Goal: Task Accomplishment & Management: Manage account settings

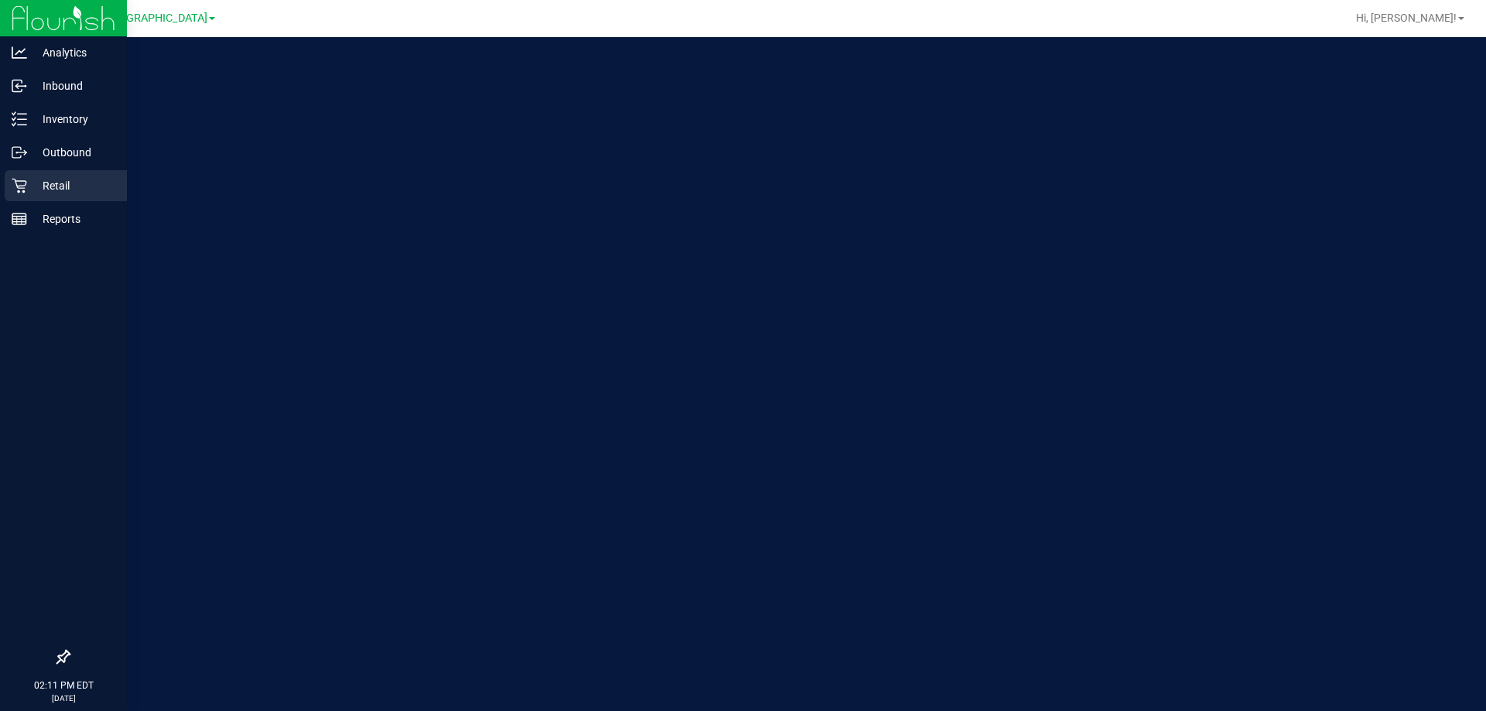
click at [24, 194] on div "Retail" at bounding box center [66, 185] width 122 height 31
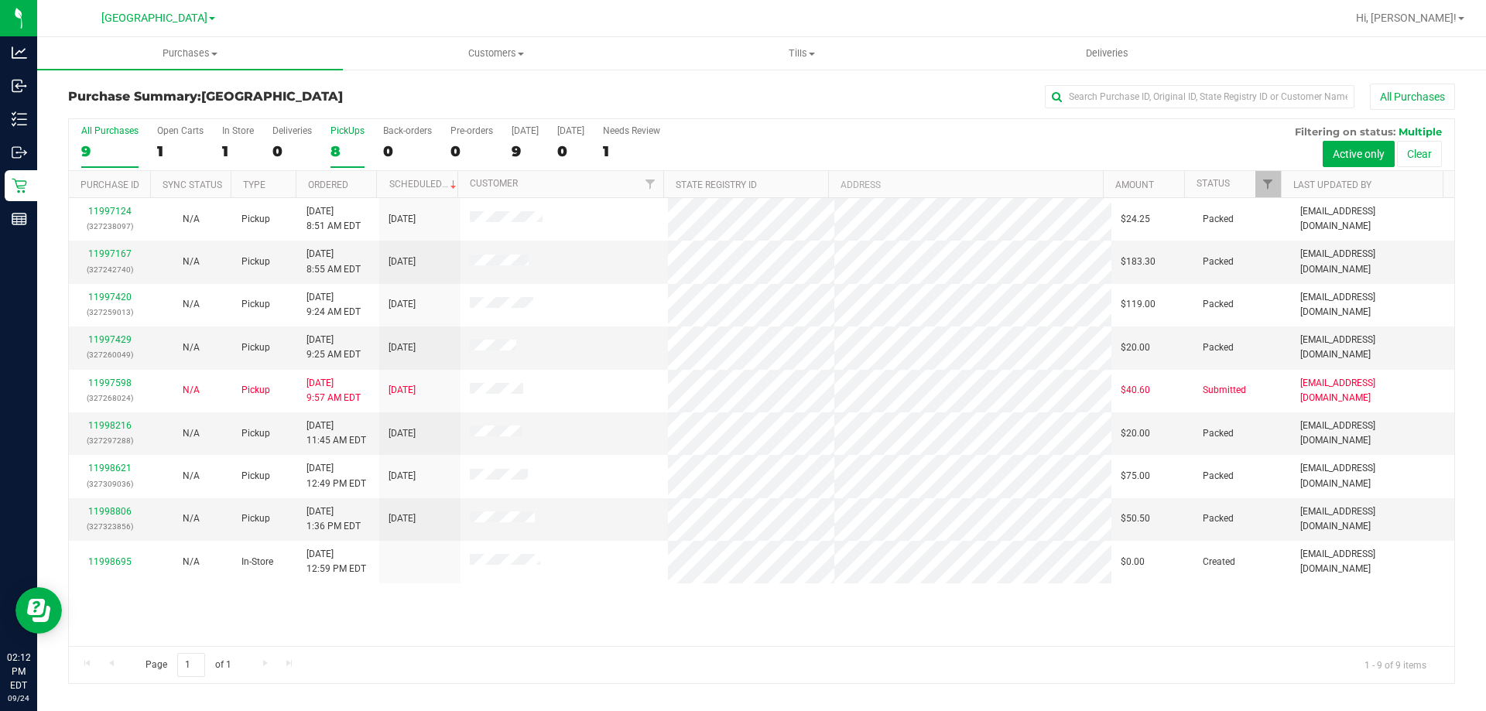
click at [355, 145] on div "8" at bounding box center [348, 151] width 34 height 18
click at [0, 0] on input "PickUps 8" at bounding box center [0, 0] width 0 height 0
click at [349, 142] on div "8" at bounding box center [348, 151] width 34 height 18
click at [0, 0] on input "PickUps 8" at bounding box center [0, 0] width 0 height 0
click at [224, 155] on div "1" at bounding box center [238, 151] width 32 height 18
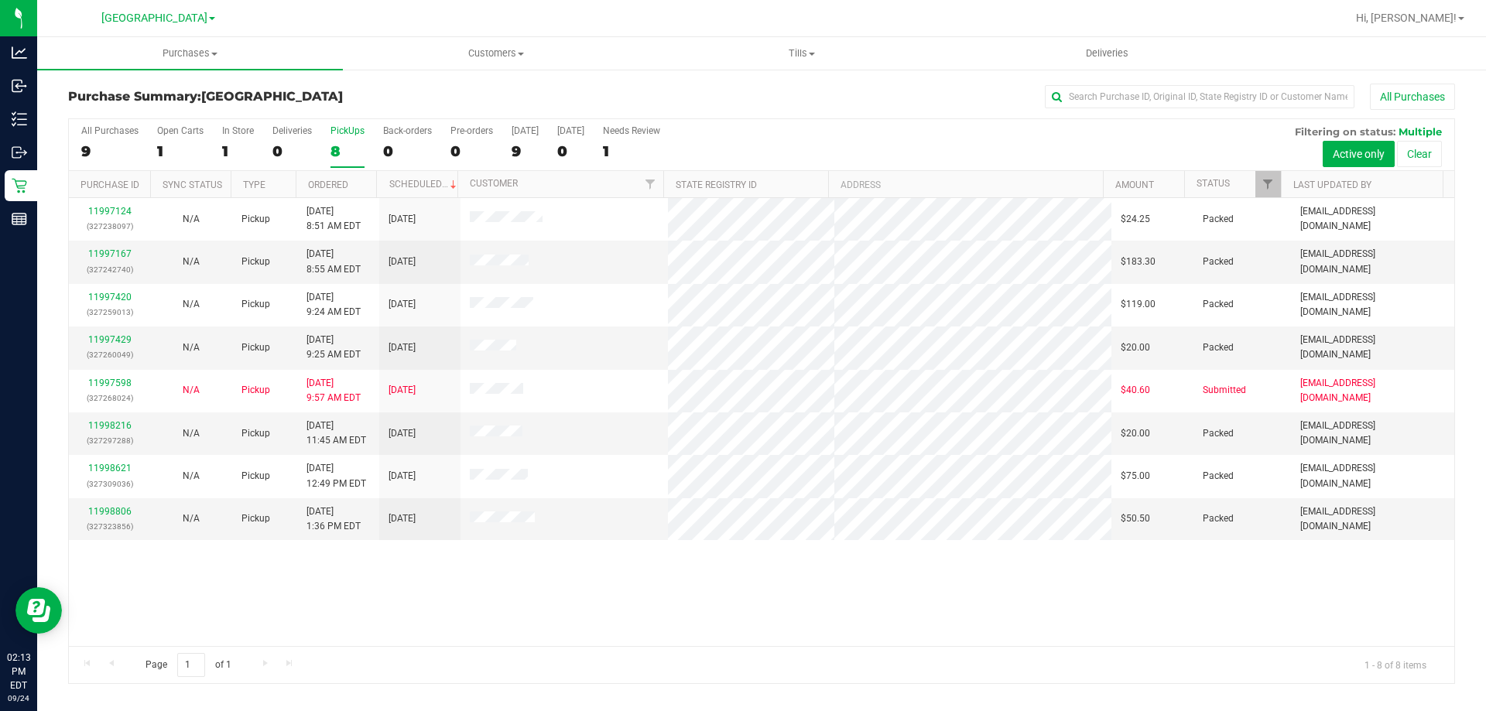
click at [0, 0] on input "In Store 1" at bounding box center [0, 0] width 0 height 0
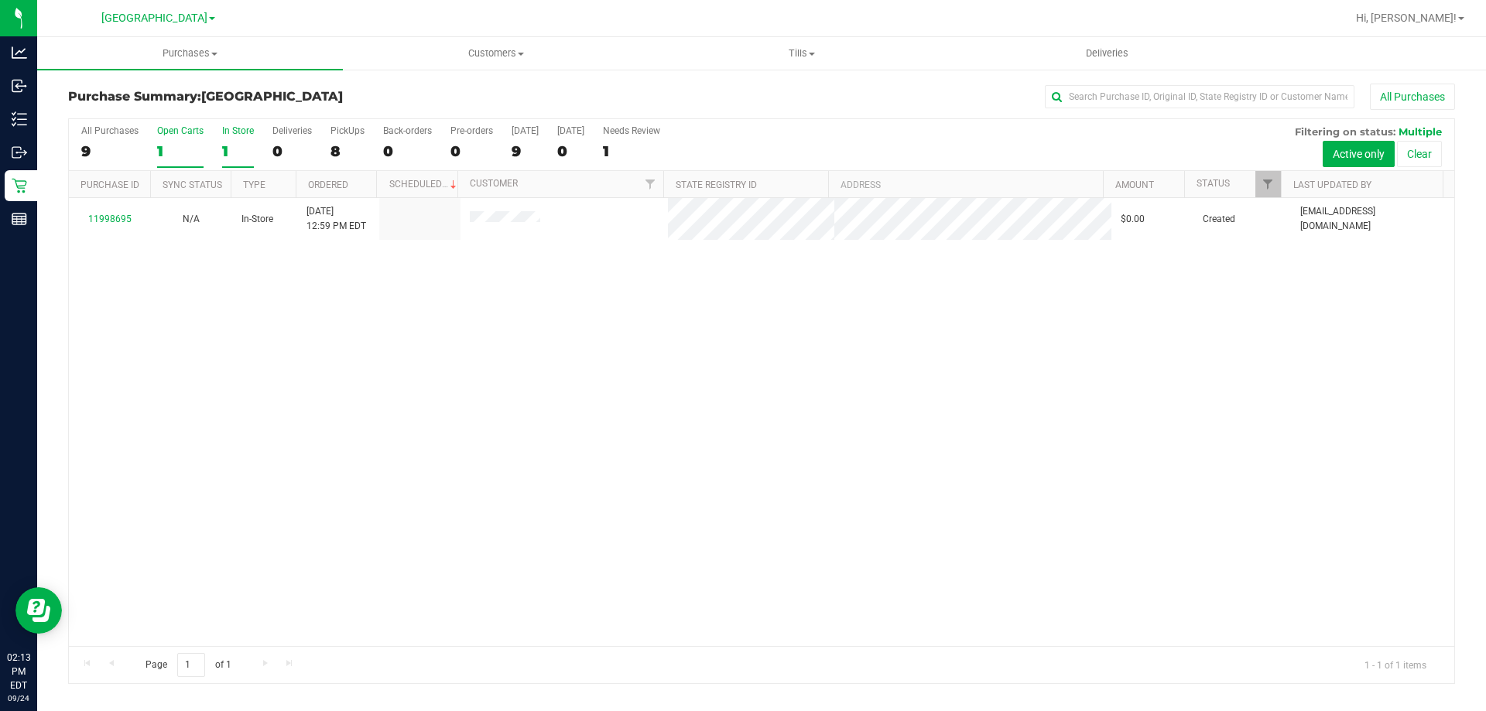
click at [171, 160] on label "Open Carts 1" at bounding box center [180, 146] width 46 height 43
click at [0, 0] on input "Open Carts 1" at bounding box center [0, 0] width 0 height 0
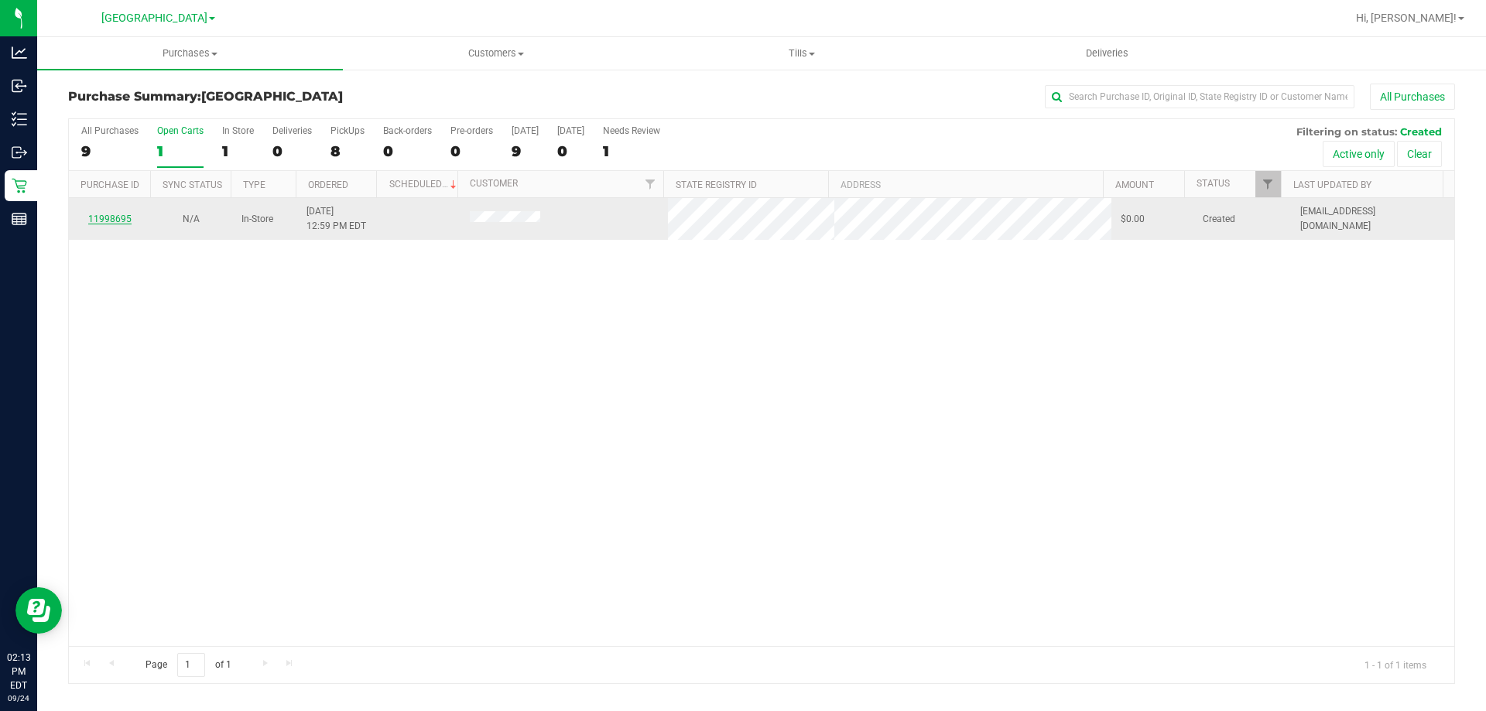
click at [105, 218] on link "11998695" at bounding box center [109, 219] width 43 height 11
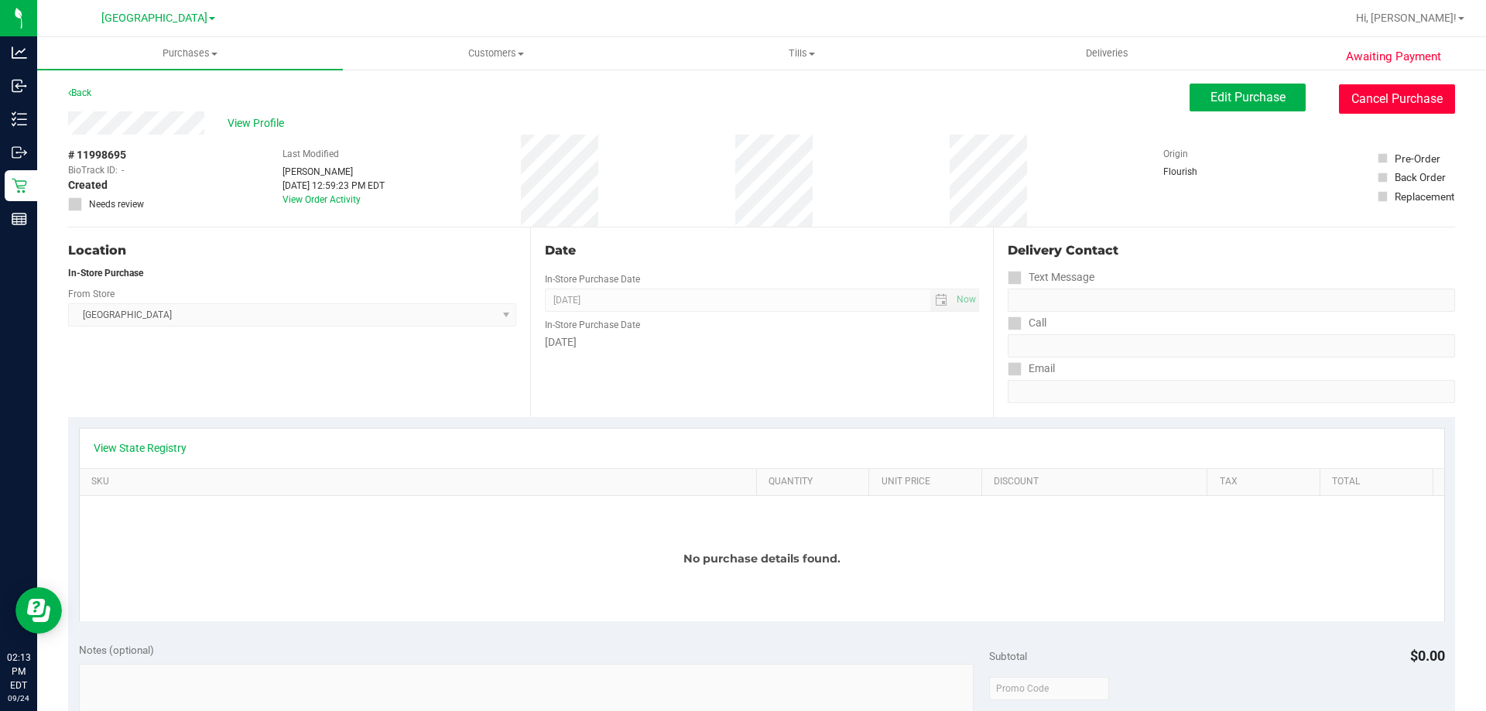
click at [1394, 104] on button "Cancel Purchase" at bounding box center [1397, 98] width 116 height 29
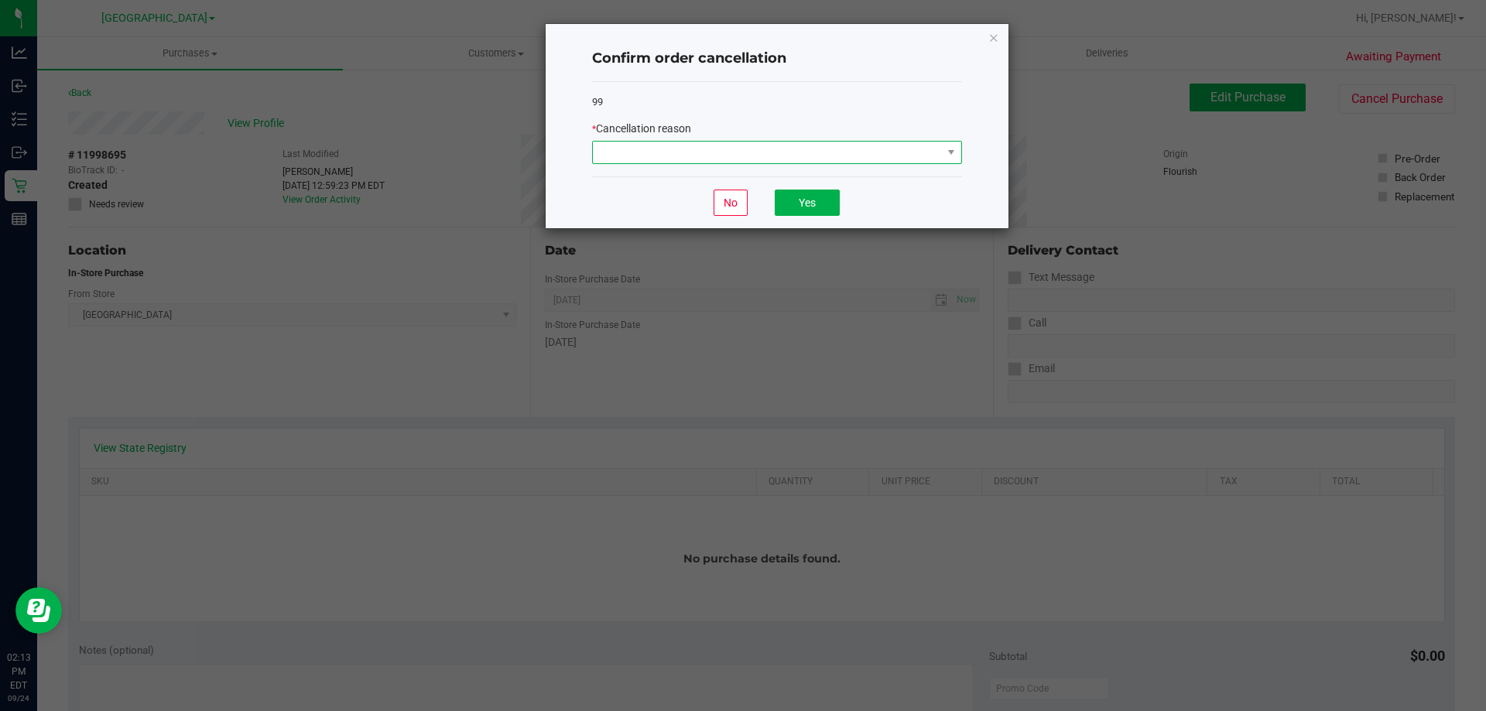
click at [804, 146] on span at bounding box center [767, 153] width 349 height 22
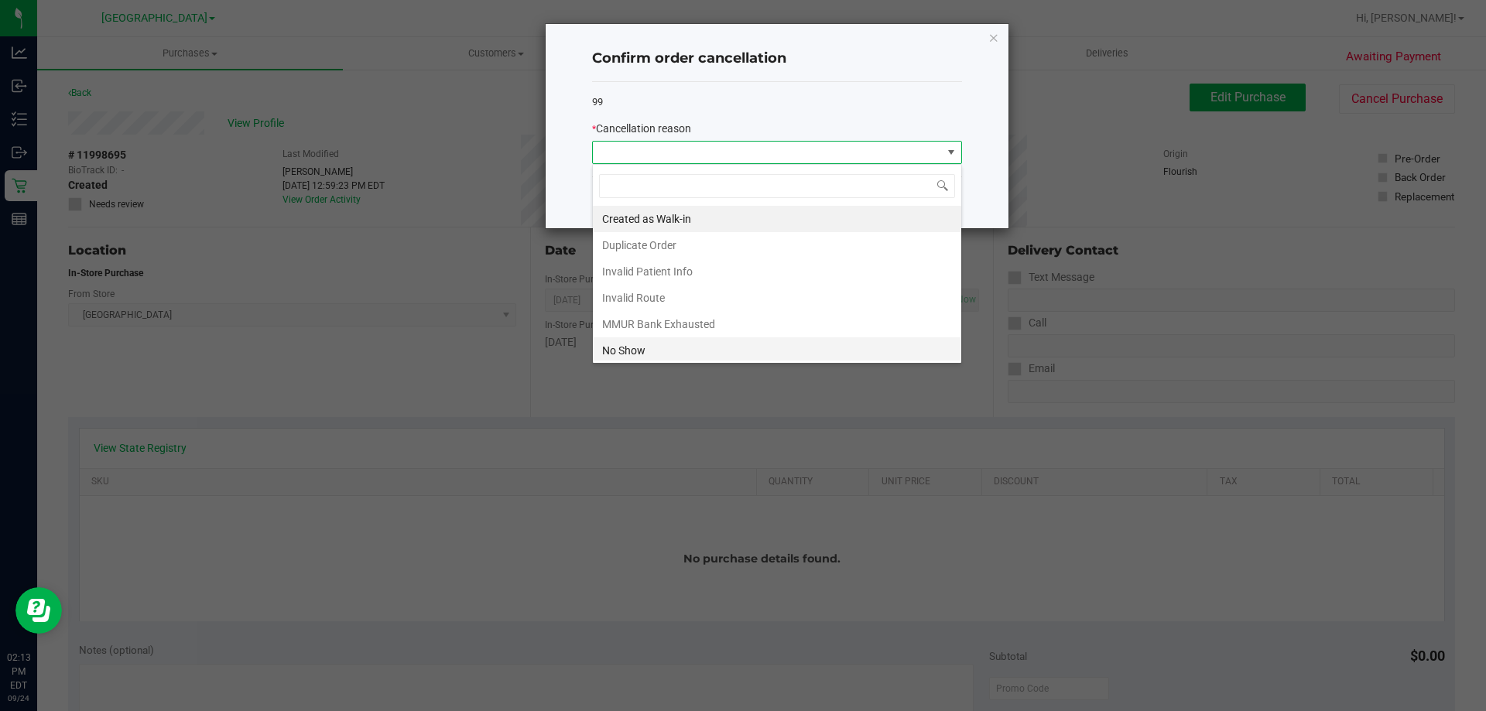
scroll to position [23, 370]
click at [717, 217] on li "Created as Walk-in" at bounding box center [777, 219] width 369 height 26
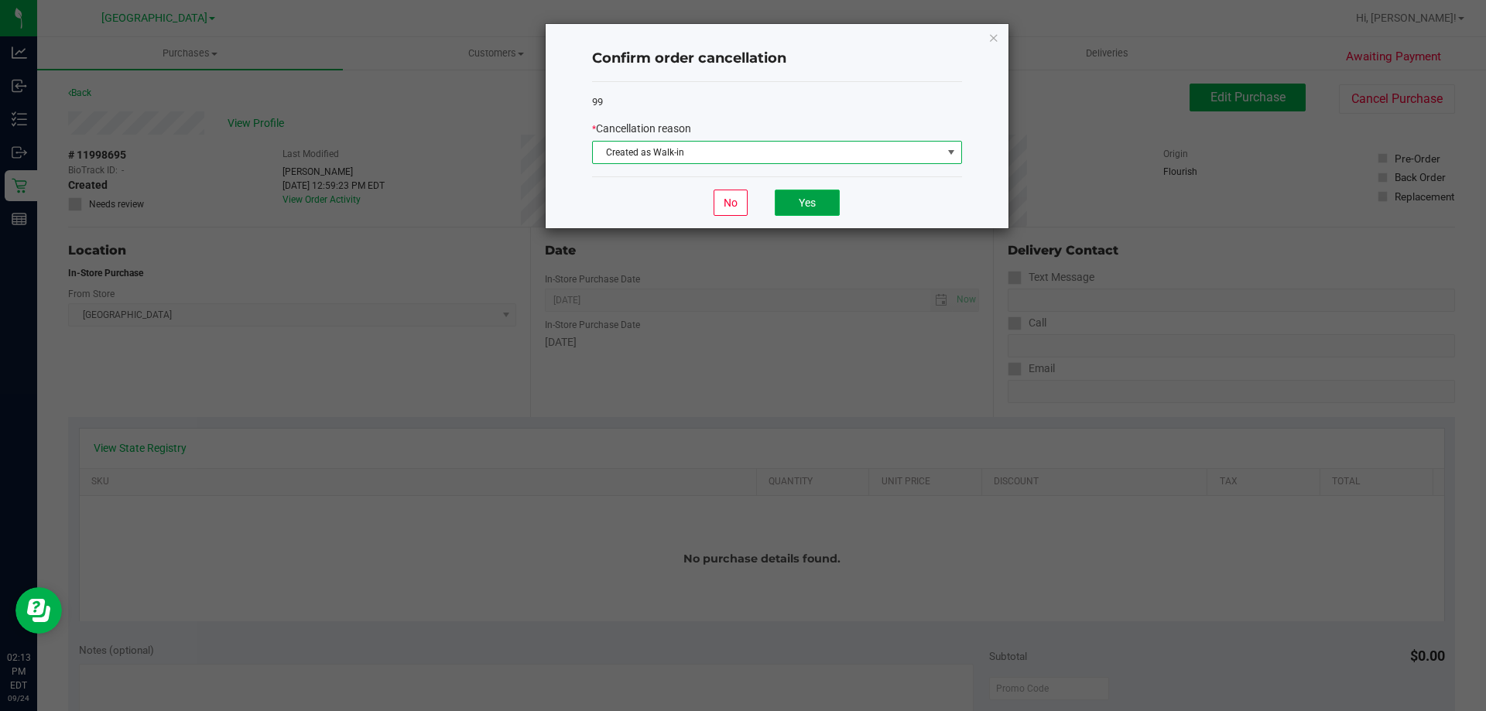
click at [810, 197] on button "Yes" at bounding box center [807, 203] width 65 height 26
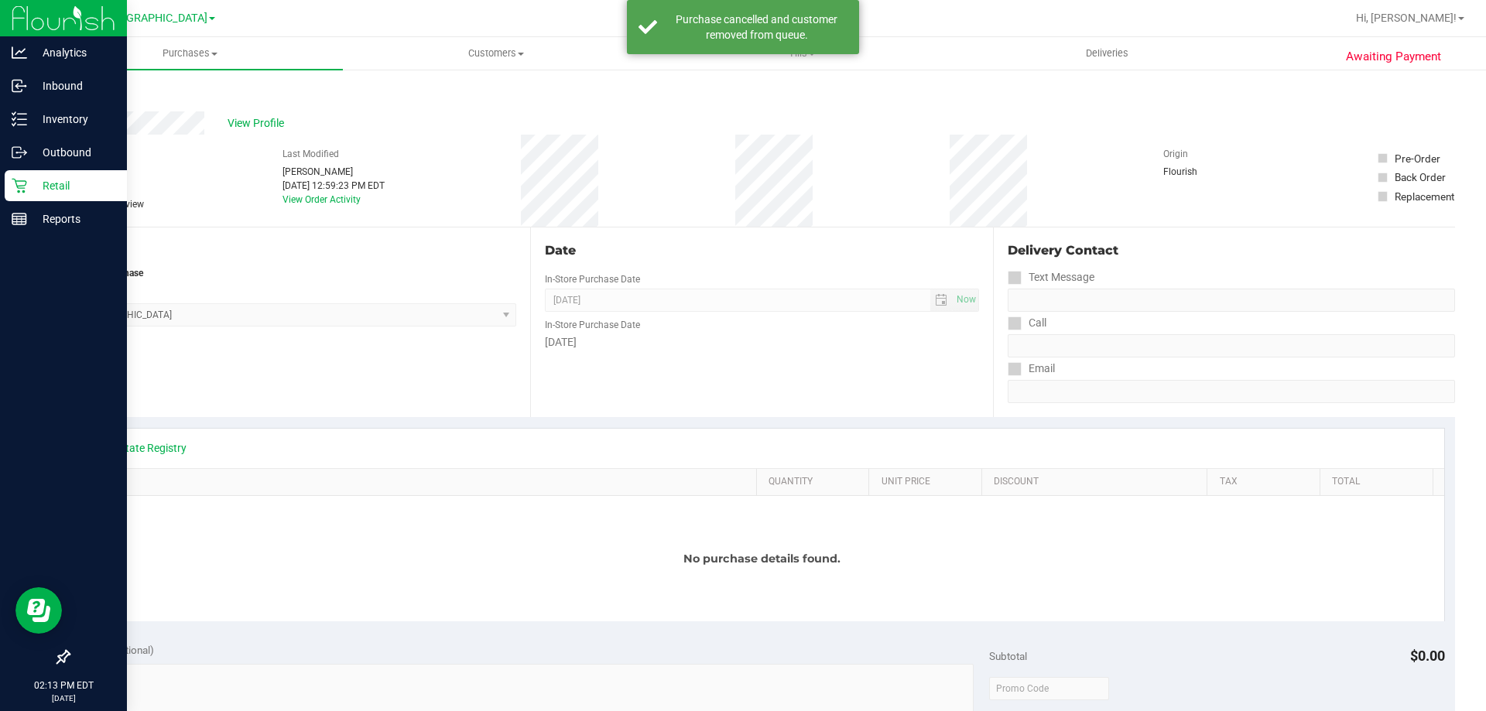
click at [29, 189] on p "Retail" at bounding box center [73, 186] width 93 height 19
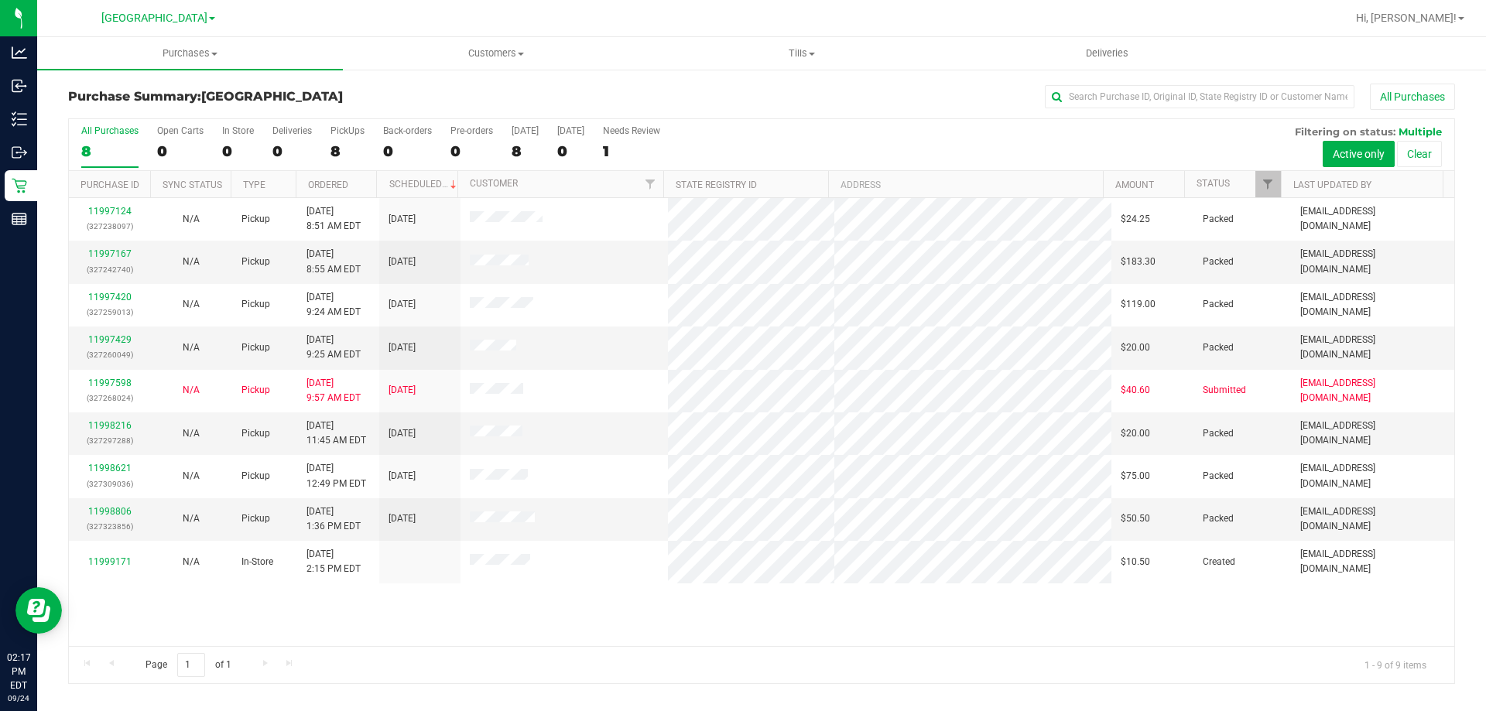
click at [327, 143] on div "All Purchases 8 Open Carts 0 In Store 0 Deliveries 0 PickUps 8 Back-orders 0 Pr…" at bounding box center [762, 145] width 1386 height 52
click at [352, 152] on div "8" at bounding box center [348, 151] width 34 height 18
click at [0, 0] on input "PickUps 8" at bounding box center [0, 0] width 0 height 0
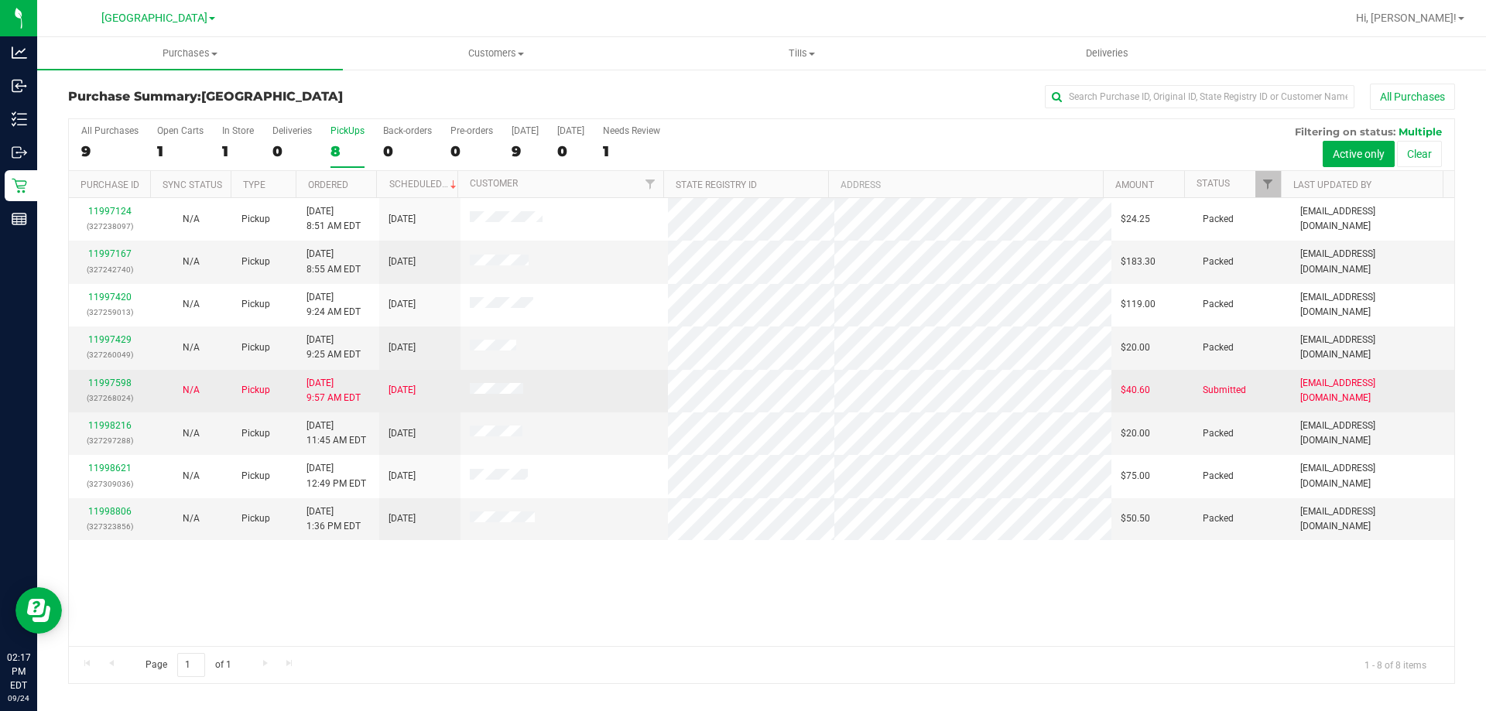
click at [96, 373] on td "11997598 (327268024)" at bounding box center [109, 391] width 81 height 43
click at [95, 377] on div "11997598 (327268024)" at bounding box center [109, 390] width 63 height 29
click at [95, 384] on link "11997598" at bounding box center [109, 383] width 43 height 11
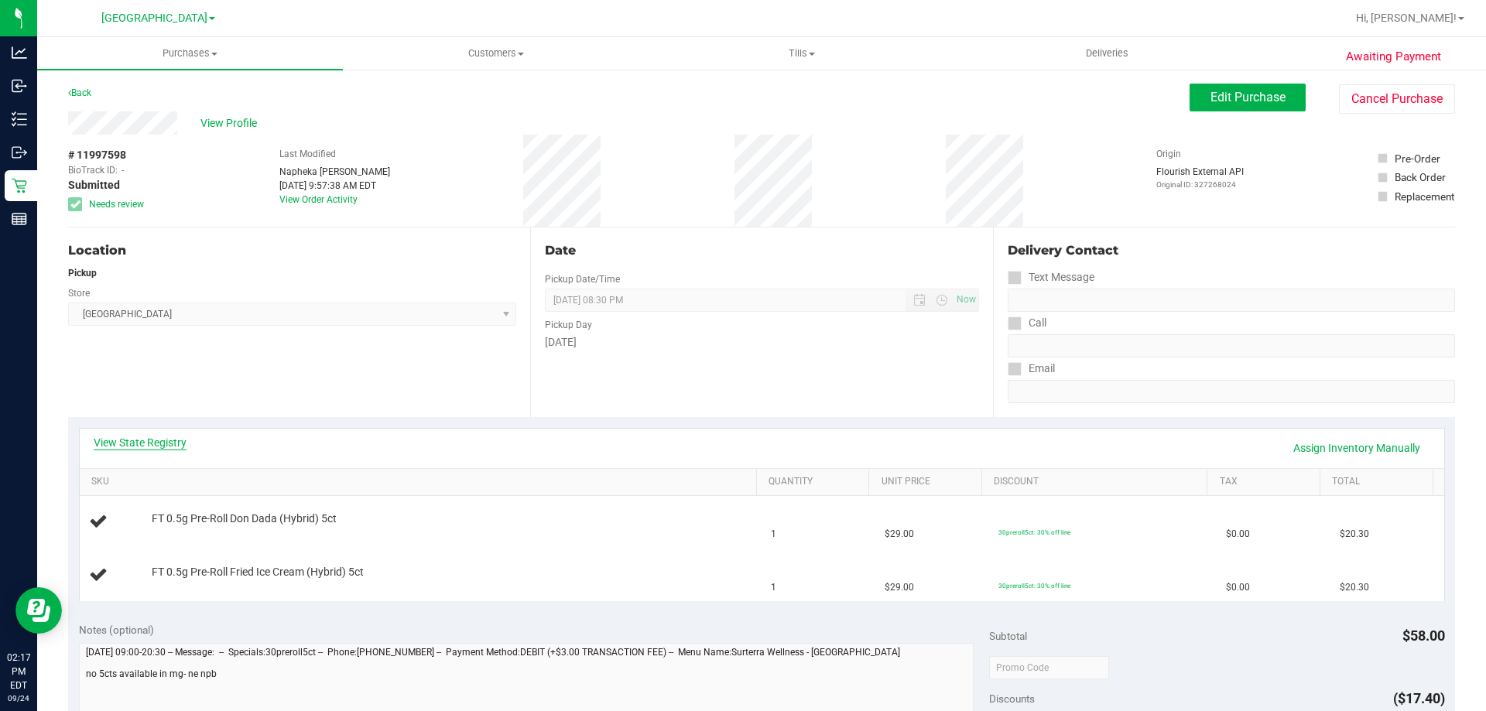
click at [162, 436] on link "View State Registry" at bounding box center [140, 442] width 93 height 15
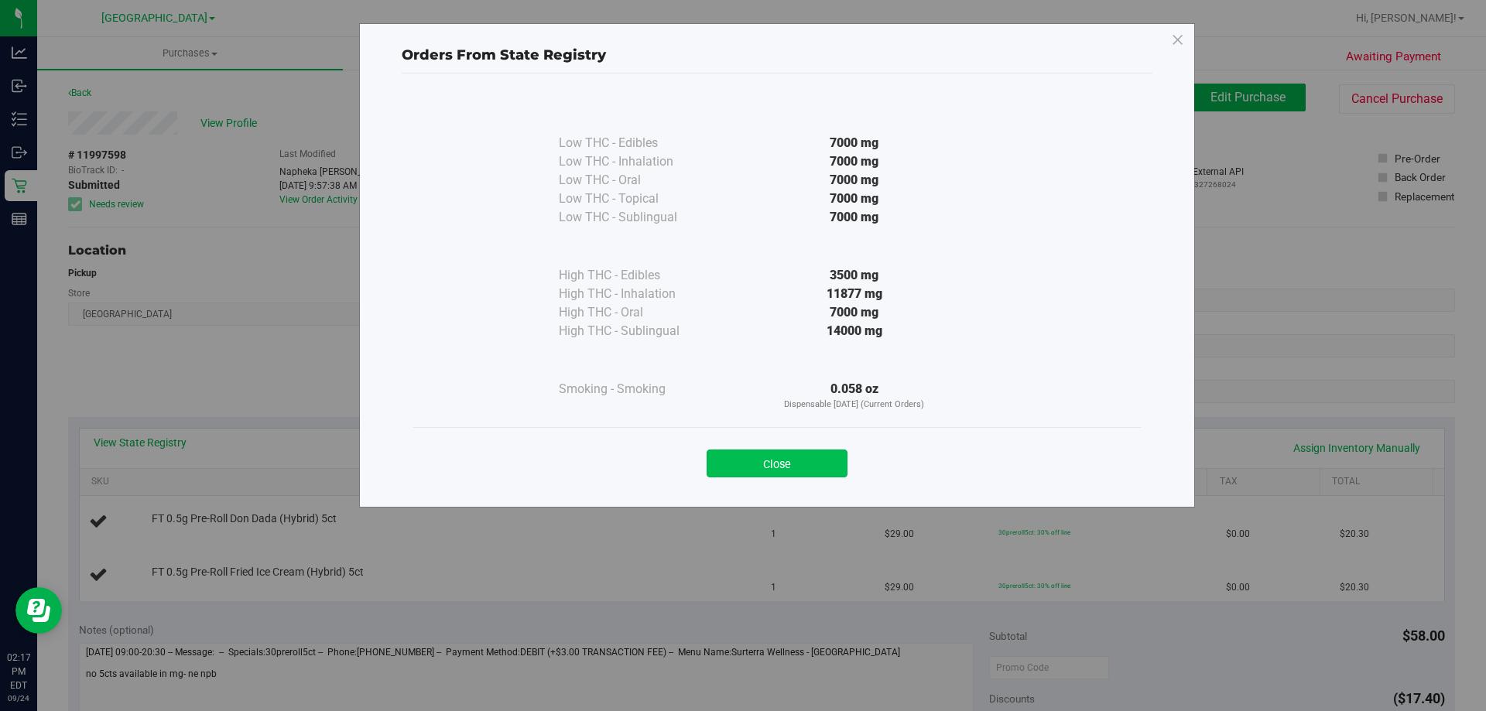
click at [794, 467] on button "Close" at bounding box center [777, 464] width 141 height 28
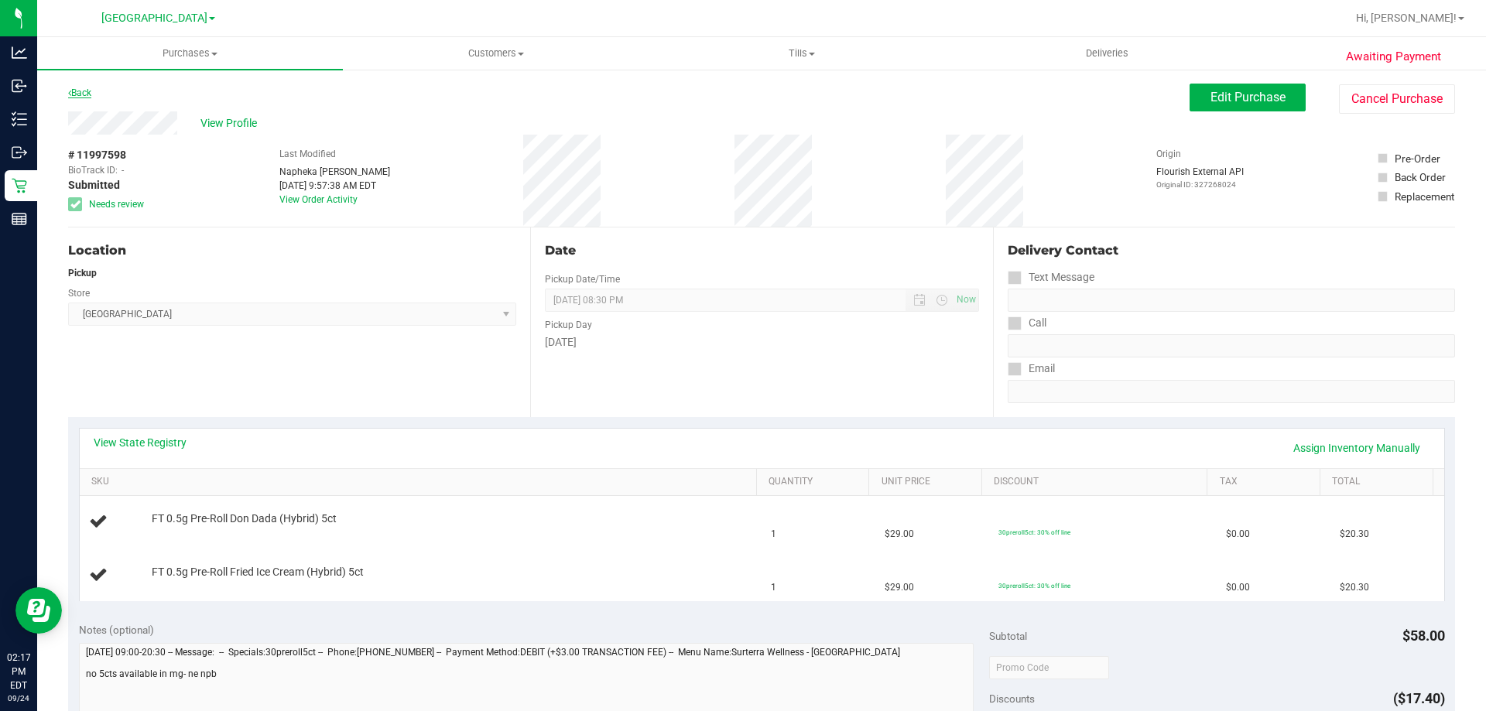
click at [91, 96] on link "Back" at bounding box center [79, 92] width 23 height 11
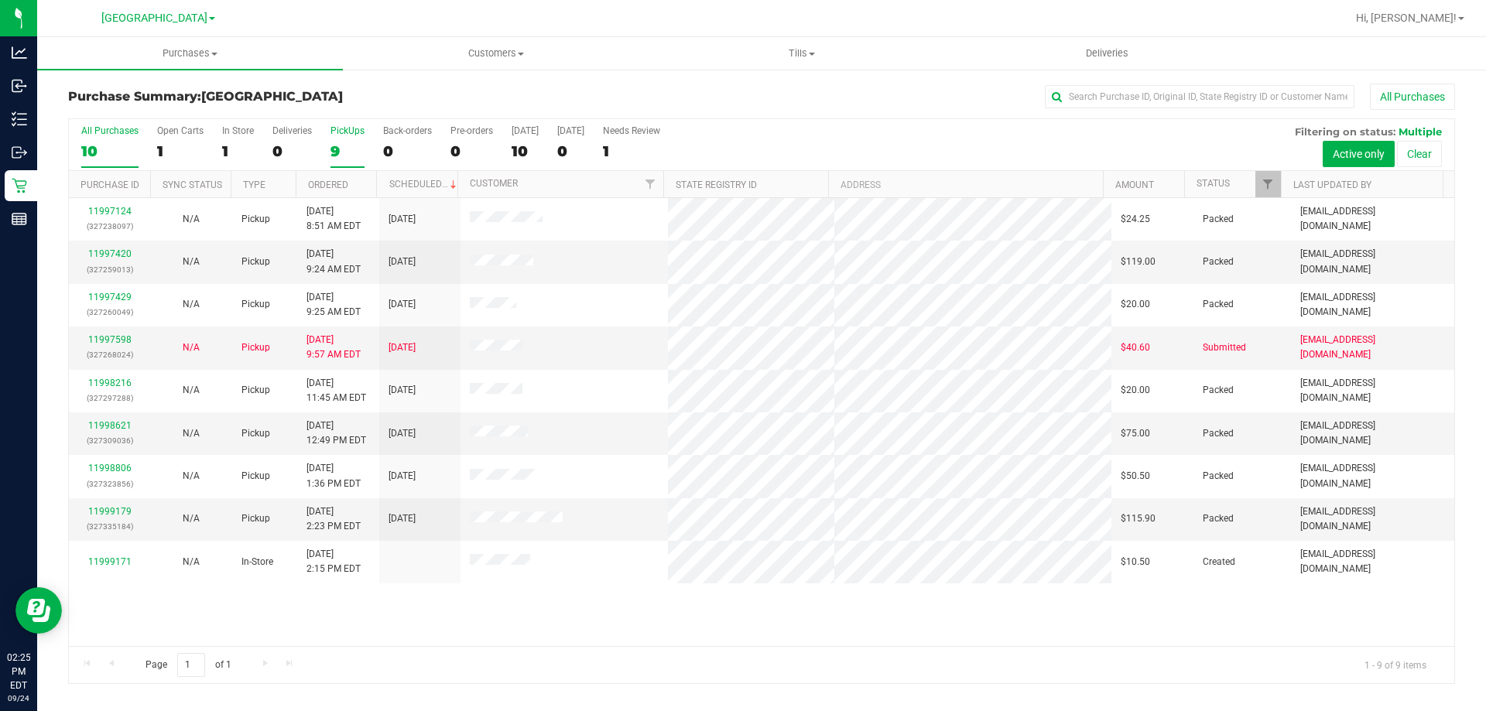
click at [337, 148] on div "9" at bounding box center [348, 151] width 34 height 18
click at [0, 0] on input "PickUps 9" at bounding box center [0, 0] width 0 height 0
click at [241, 159] on div "1" at bounding box center [238, 151] width 32 height 18
click at [0, 0] on input "In Store 1" at bounding box center [0, 0] width 0 height 0
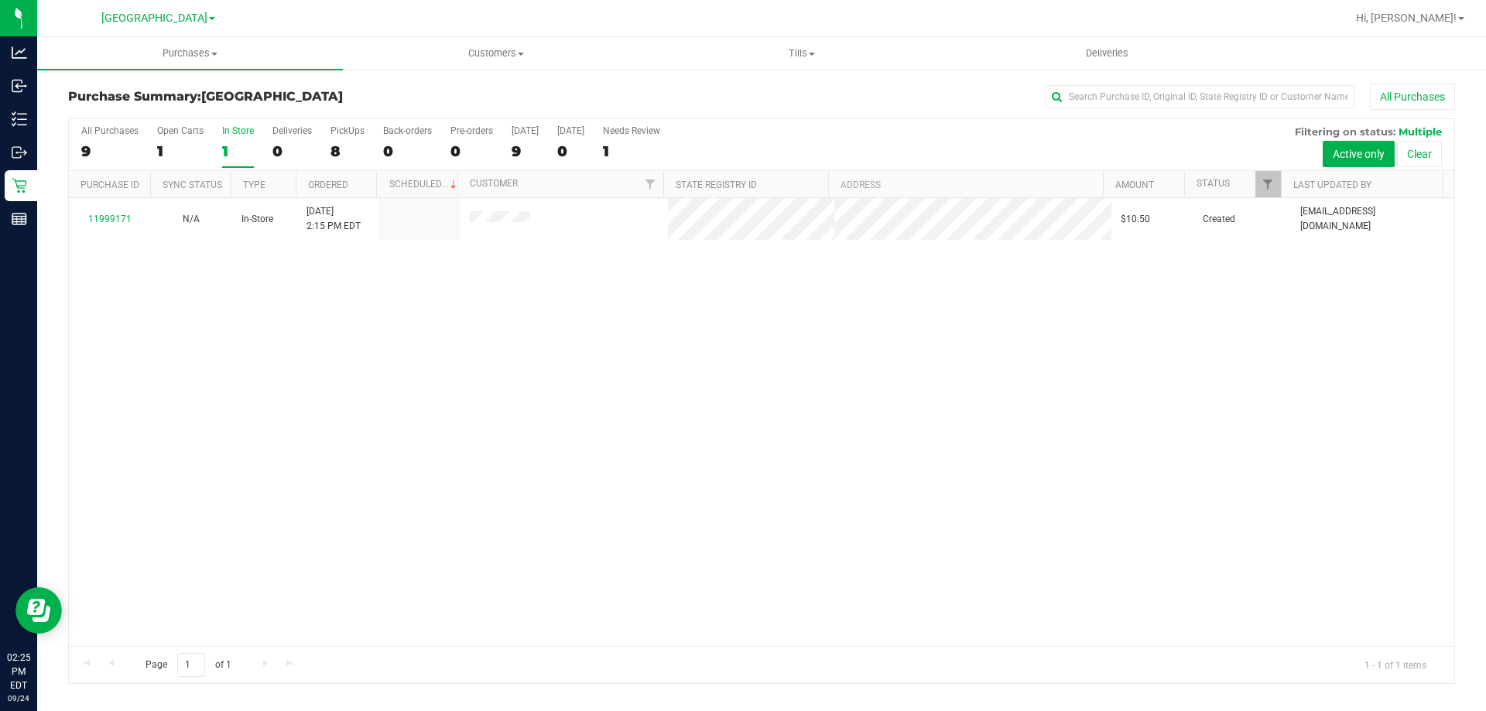
click at [245, 144] on div "1" at bounding box center [238, 151] width 32 height 18
click at [0, 0] on input "In Store 1" at bounding box center [0, 0] width 0 height 0
click at [362, 153] on div at bounding box center [762, 401] width 1386 height 564
click at [334, 153] on div "8" at bounding box center [348, 151] width 34 height 18
click at [0, 0] on input "PickUps 8" at bounding box center [0, 0] width 0 height 0
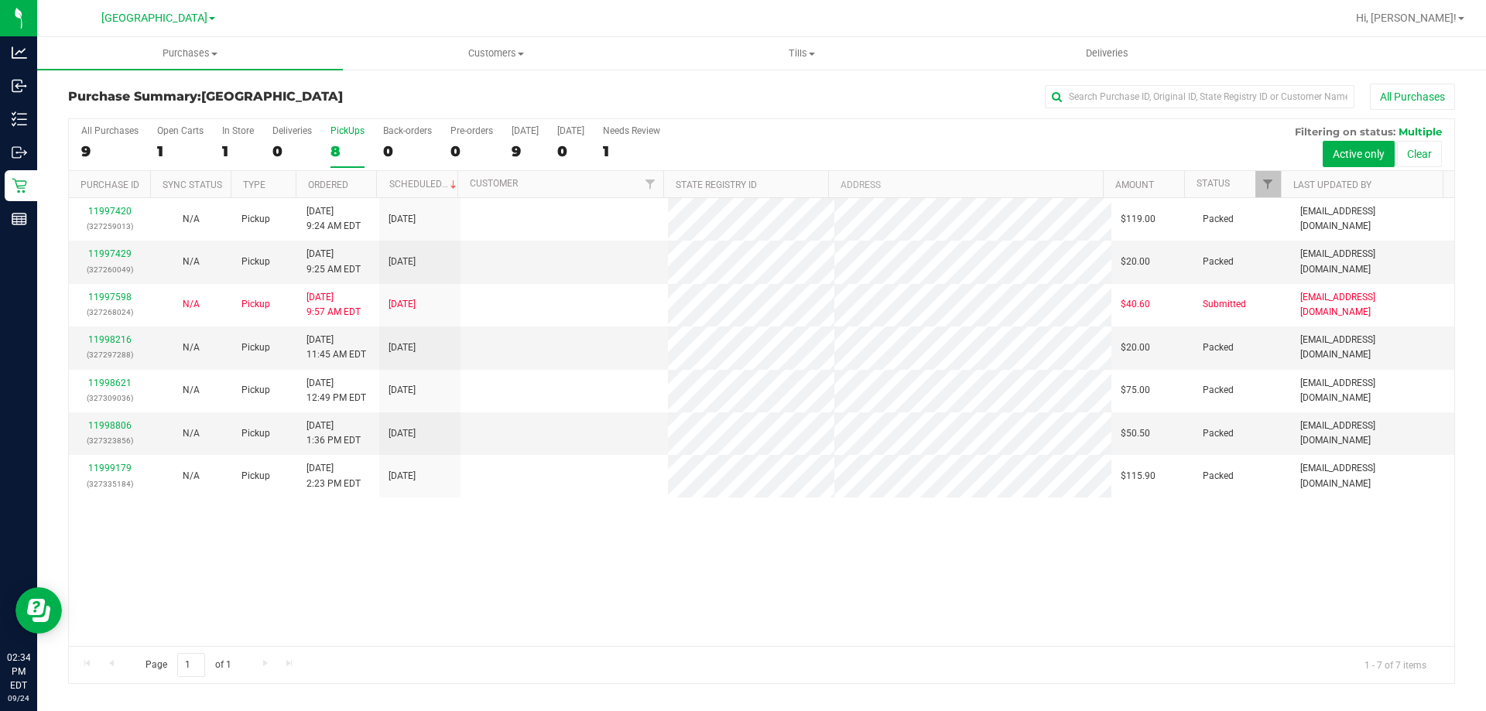
click at [331, 143] on div "8" at bounding box center [348, 151] width 34 height 18
click at [0, 0] on input "PickUps 8" at bounding box center [0, 0] width 0 height 0
click at [356, 146] on div "7" at bounding box center [348, 151] width 34 height 18
click at [0, 0] on input "PickUps 7" at bounding box center [0, 0] width 0 height 0
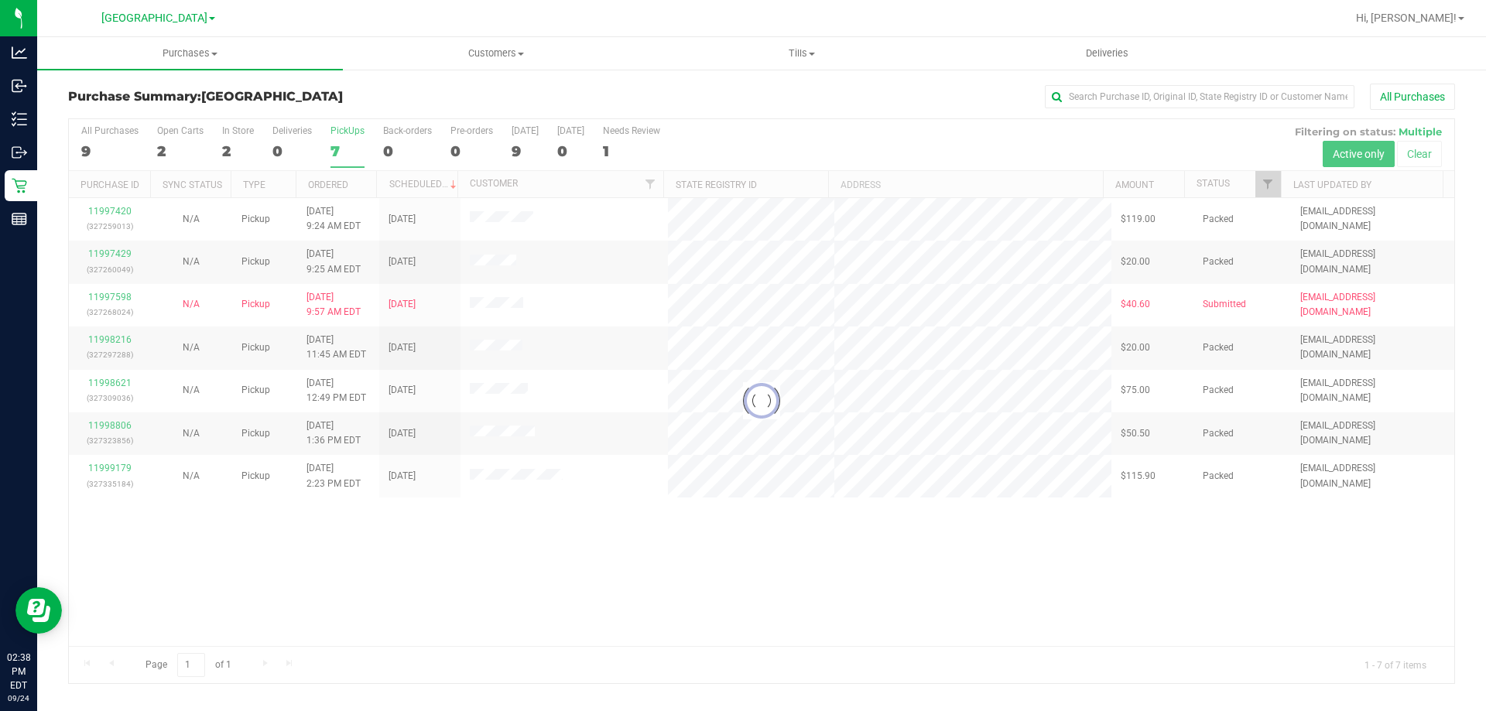
click at [331, 139] on div at bounding box center [762, 401] width 1386 height 564
click at [334, 139] on div at bounding box center [762, 401] width 1386 height 564
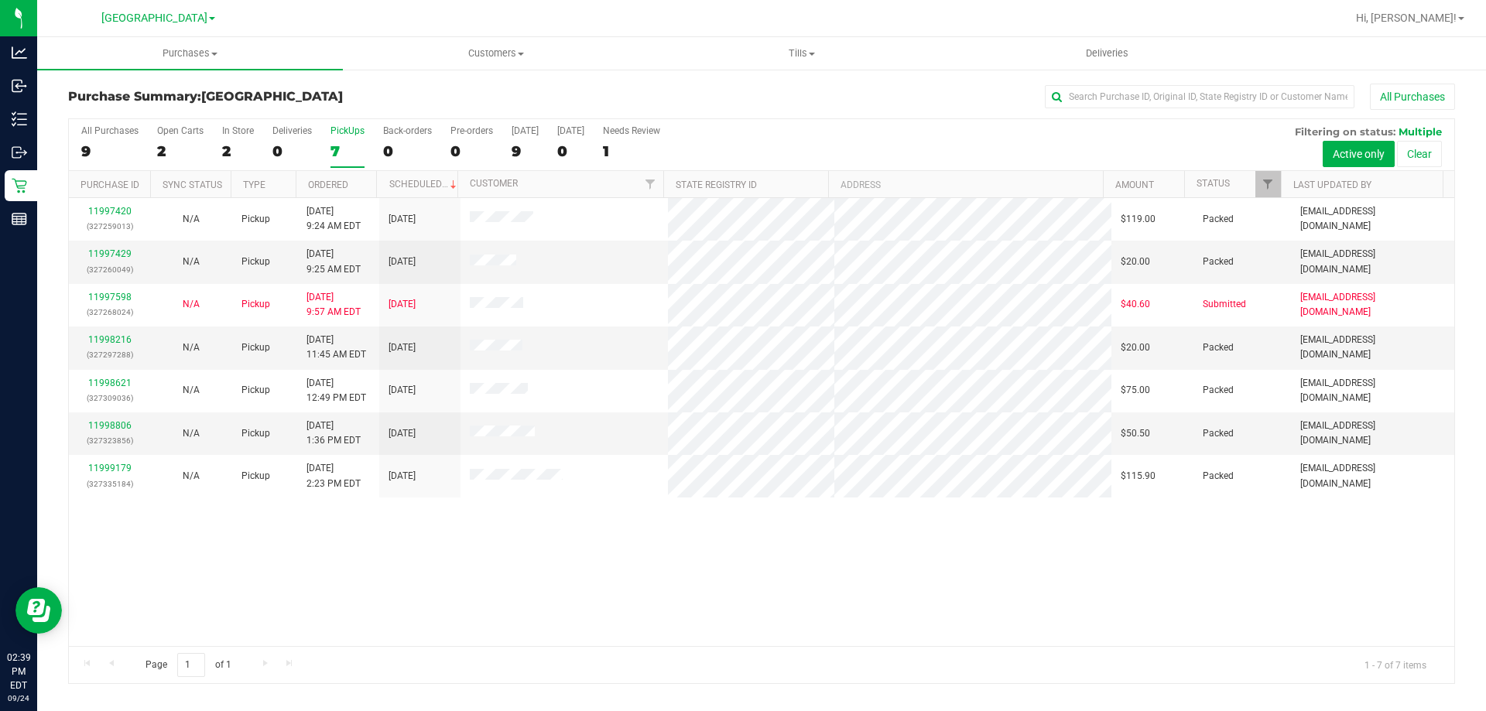
click at [357, 161] on label "PickUps 7" at bounding box center [348, 146] width 34 height 43
click at [0, 0] on input "PickUps 7" at bounding box center [0, 0] width 0 height 0
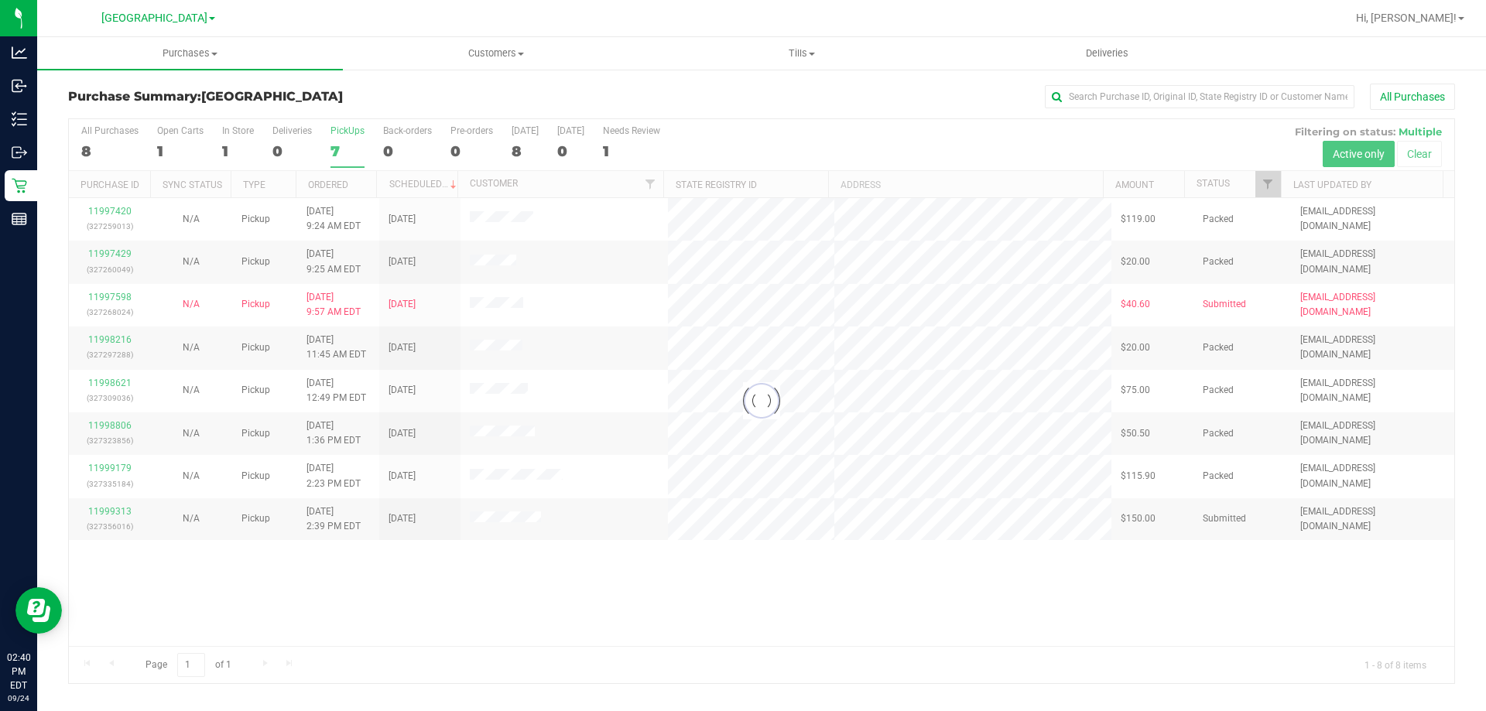
click at [338, 146] on div at bounding box center [762, 401] width 1386 height 564
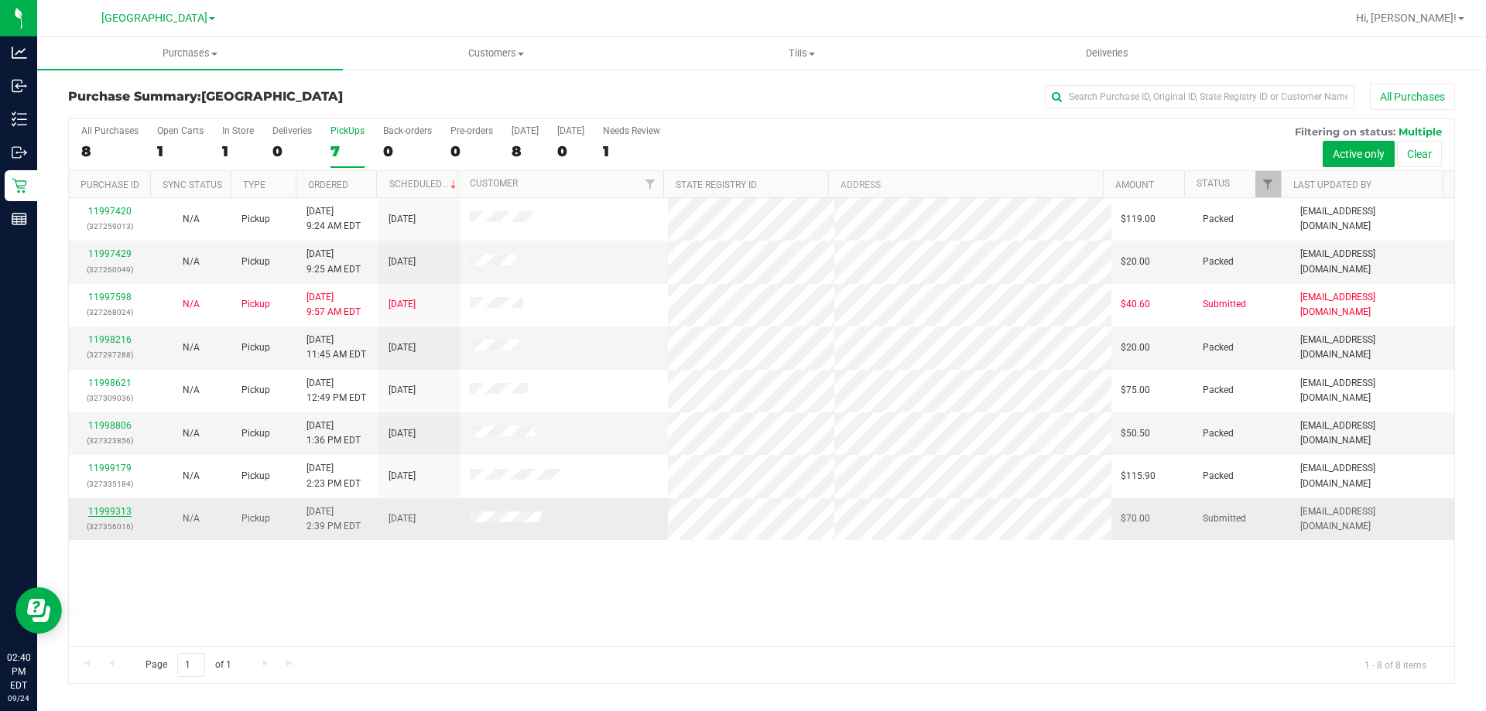
click at [116, 514] on link "11999313" at bounding box center [109, 511] width 43 height 11
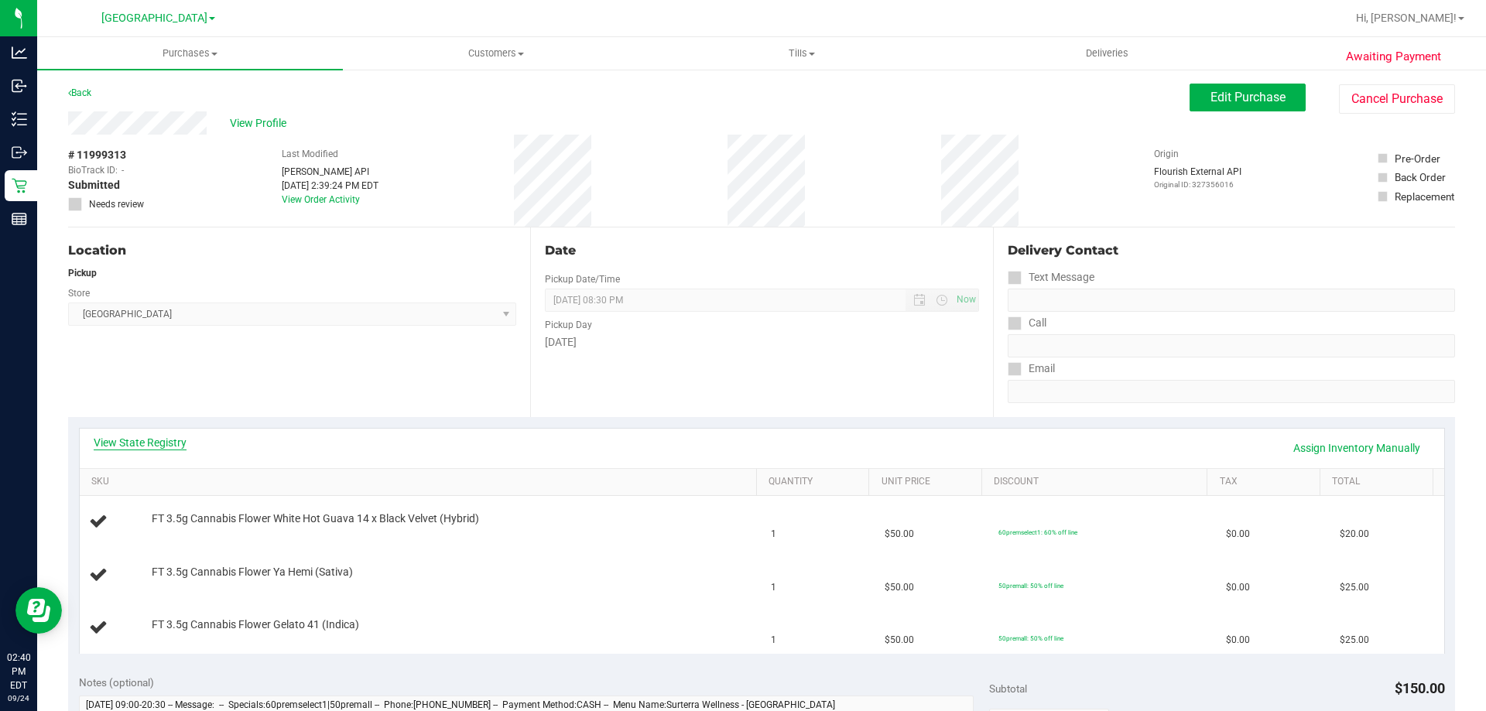
click at [162, 446] on link "View State Registry" at bounding box center [140, 442] width 93 height 15
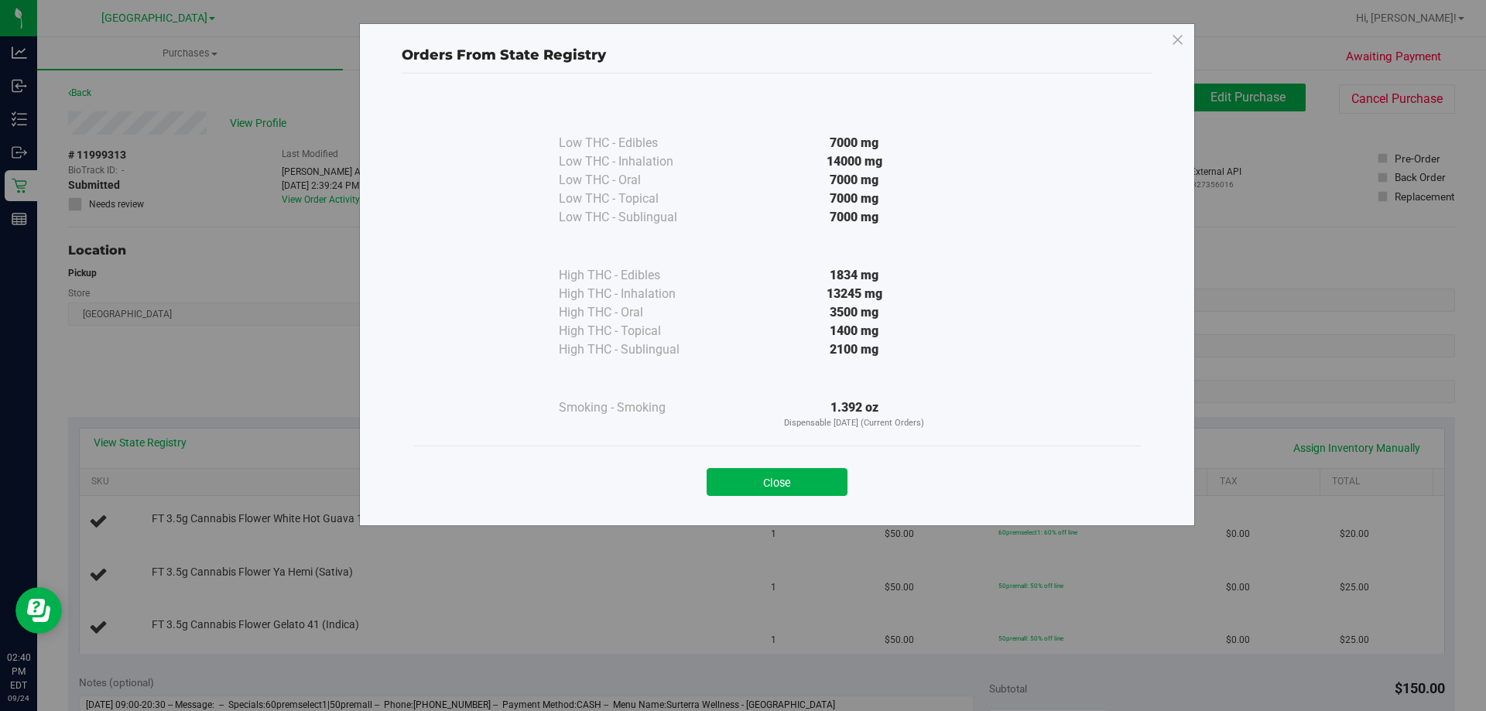
click at [787, 508] on div "Low THC - Edibles 7000 mg Low THC - Inhalation" at bounding box center [777, 293] width 751 height 438
click at [787, 488] on button "Close" at bounding box center [777, 482] width 141 height 28
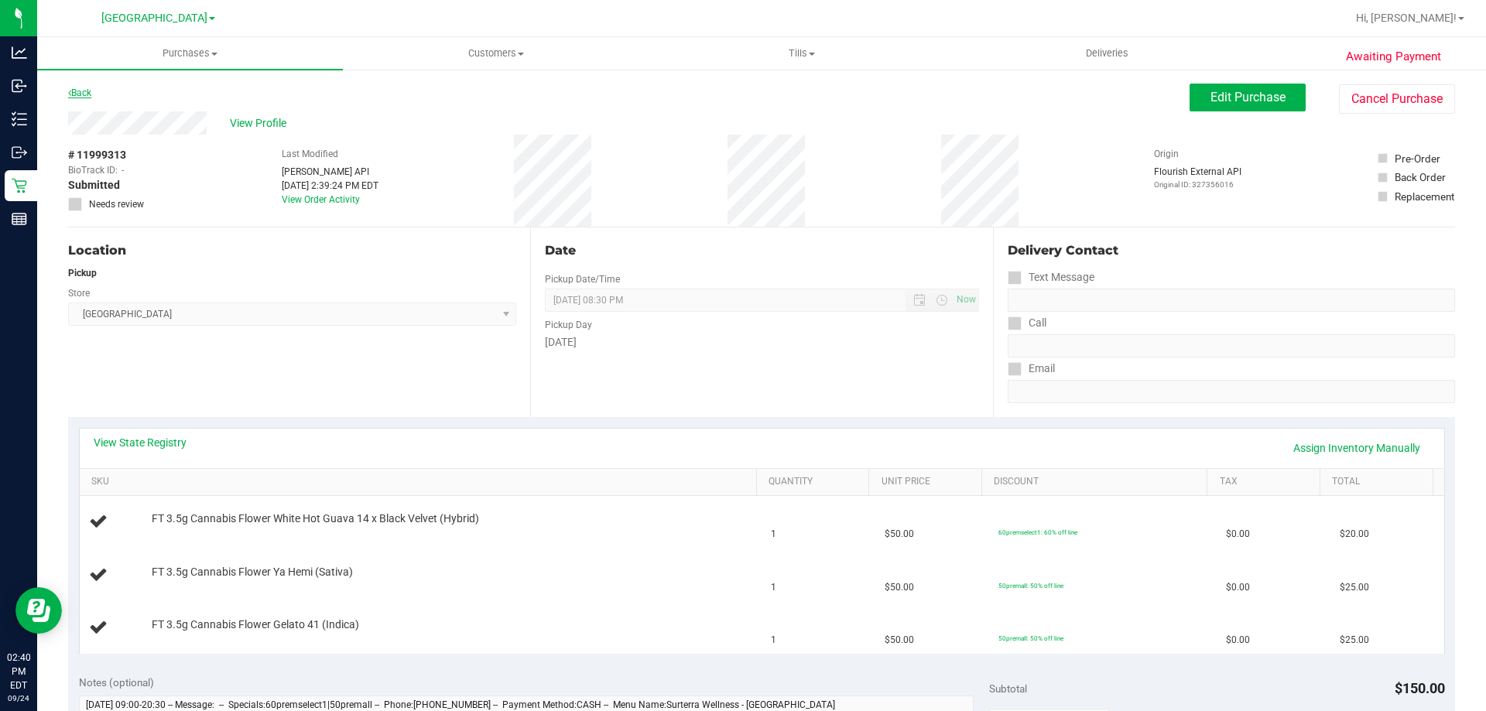
click at [70, 92] on icon at bounding box center [69, 92] width 3 height 9
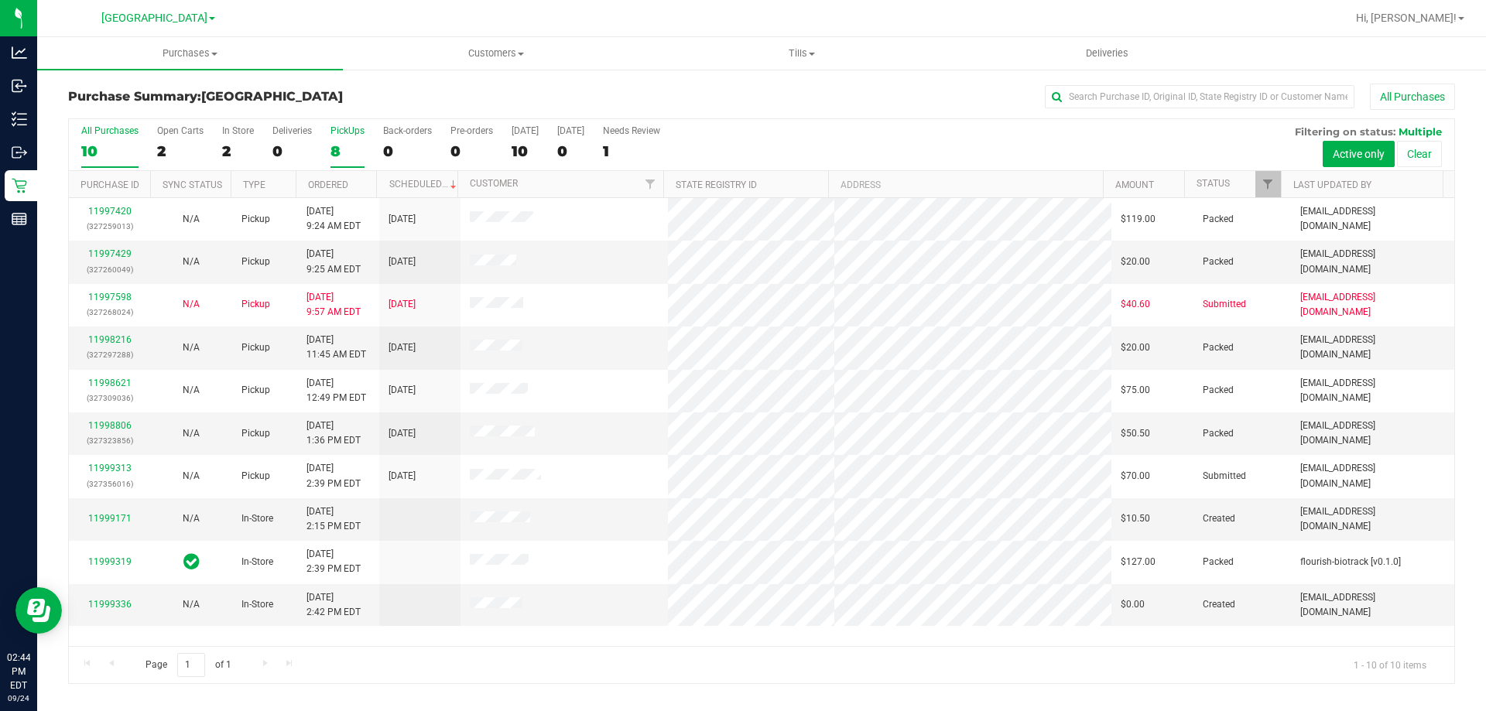
click at [342, 147] on div "8" at bounding box center [348, 151] width 34 height 18
click at [0, 0] on input "PickUps 8" at bounding box center [0, 0] width 0 height 0
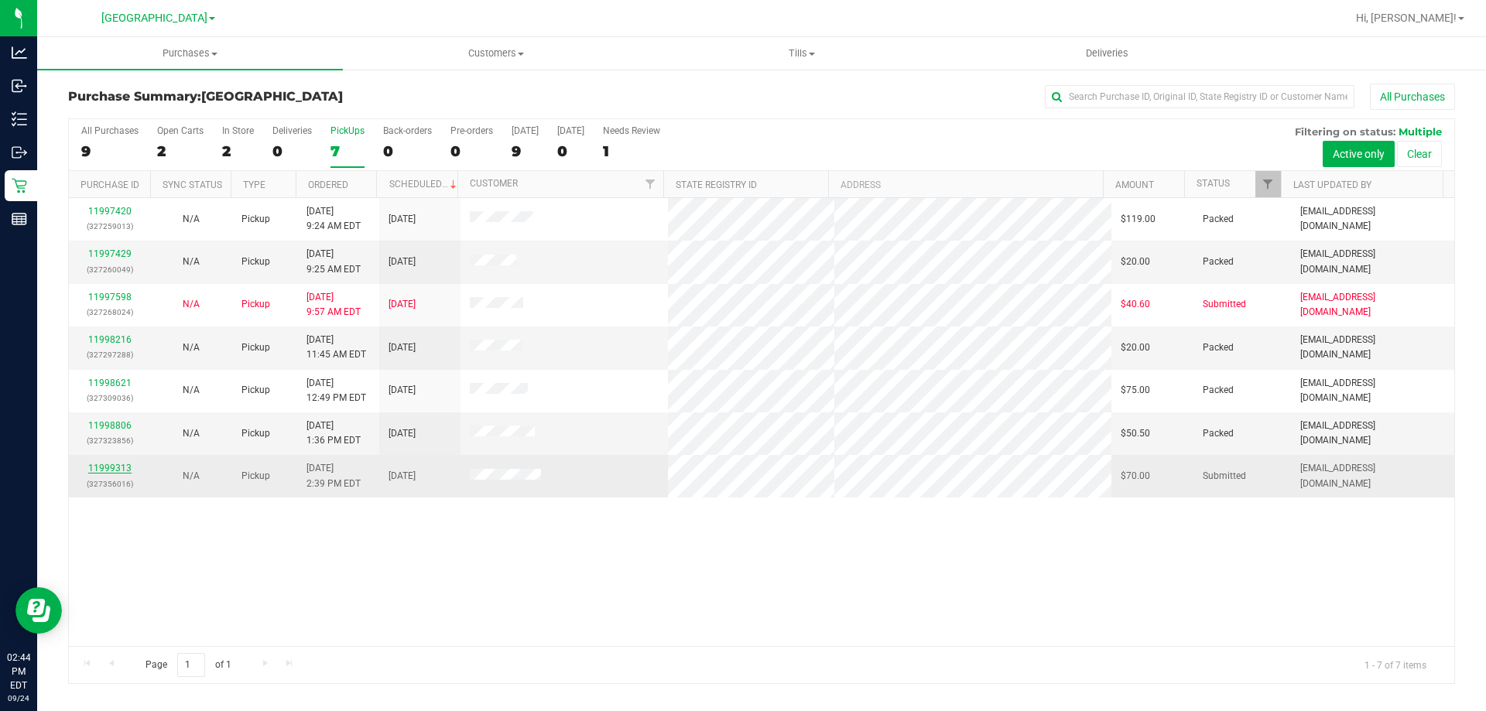
click at [91, 471] on link "11999313" at bounding box center [109, 468] width 43 height 11
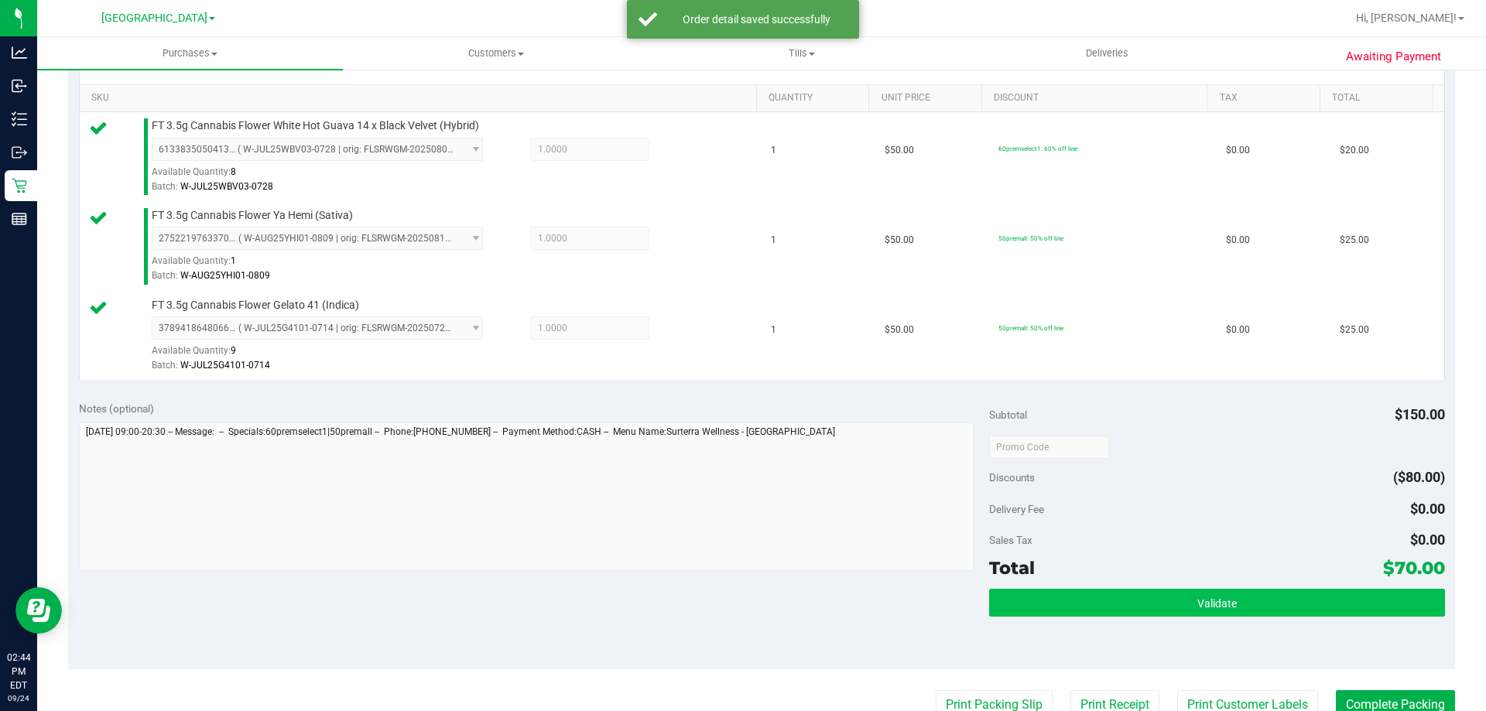
scroll to position [619, 0]
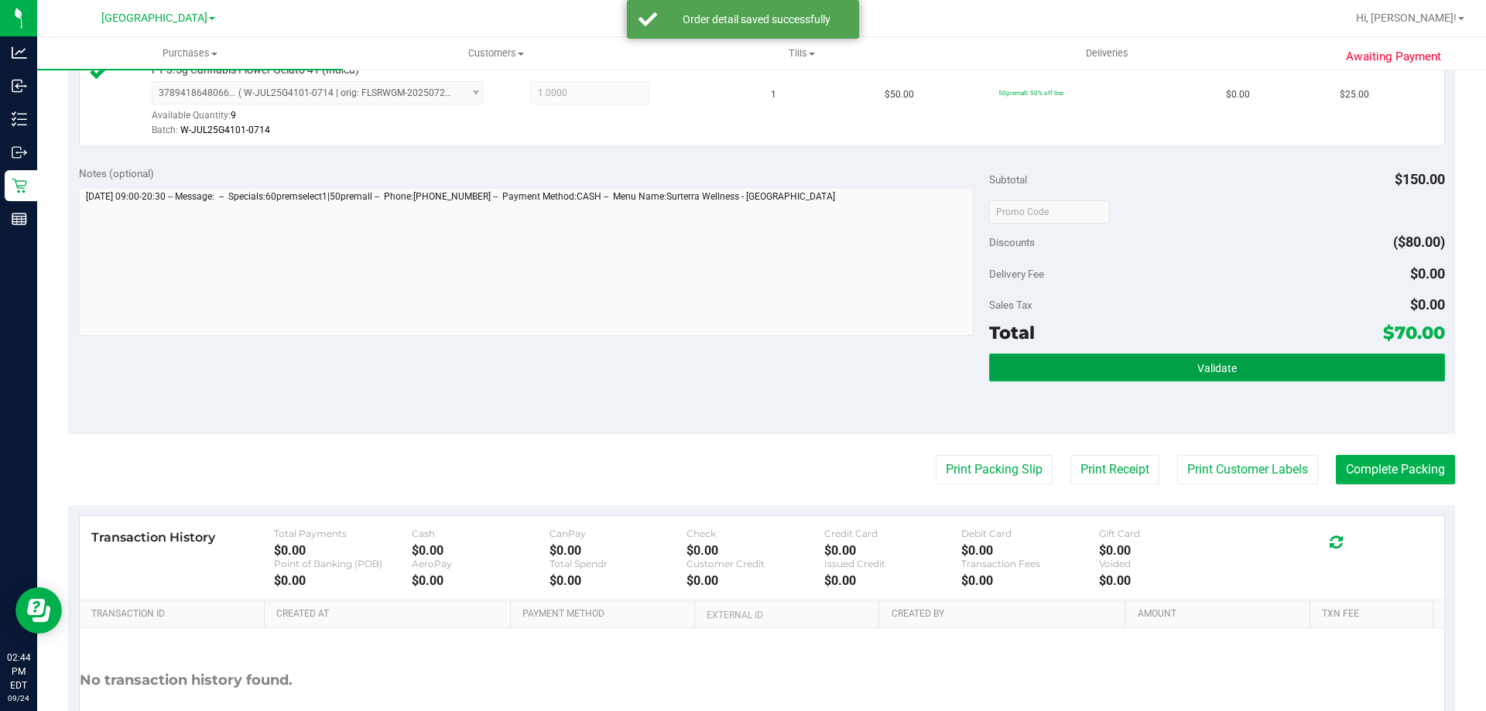
click at [1154, 363] on button "Validate" at bounding box center [1216, 368] width 455 height 28
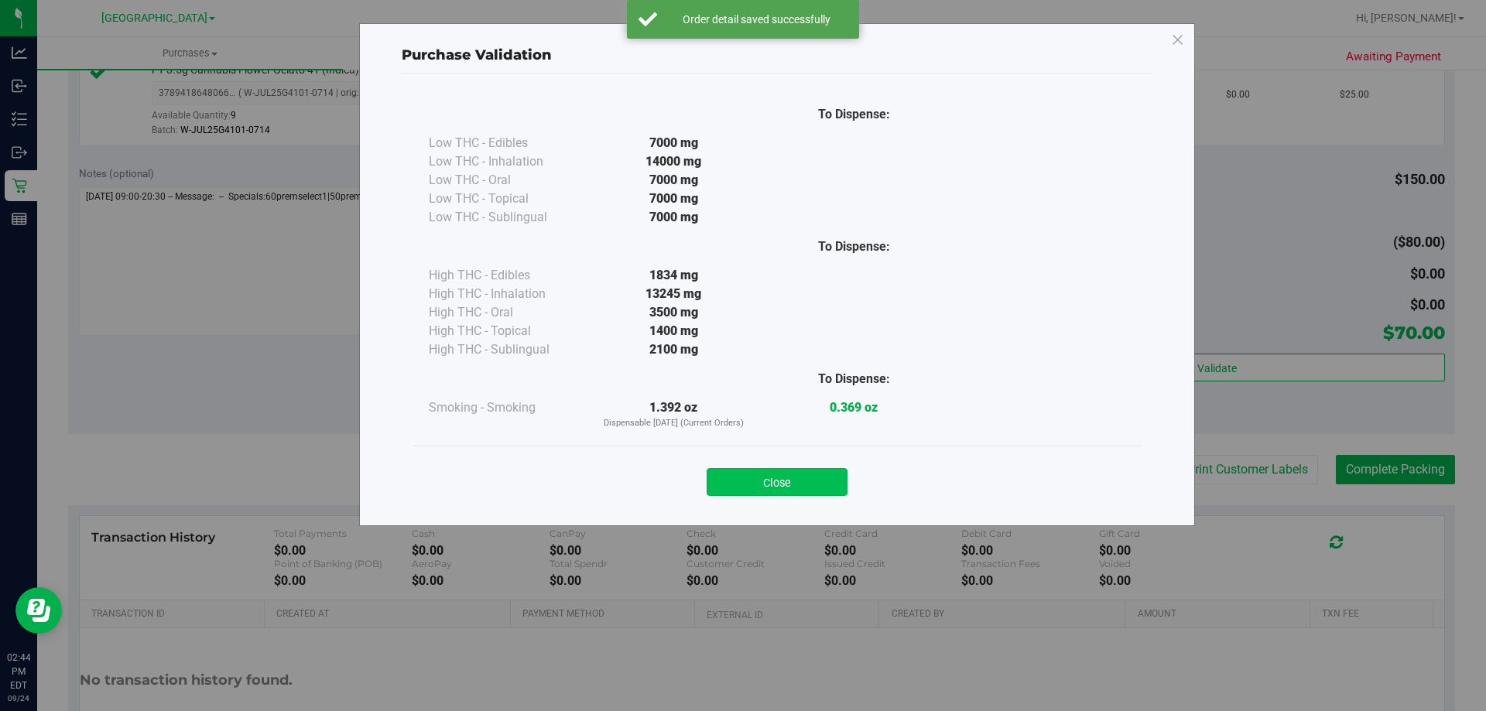
click at [809, 475] on button "Close" at bounding box center [777, 482] width 141 height 28
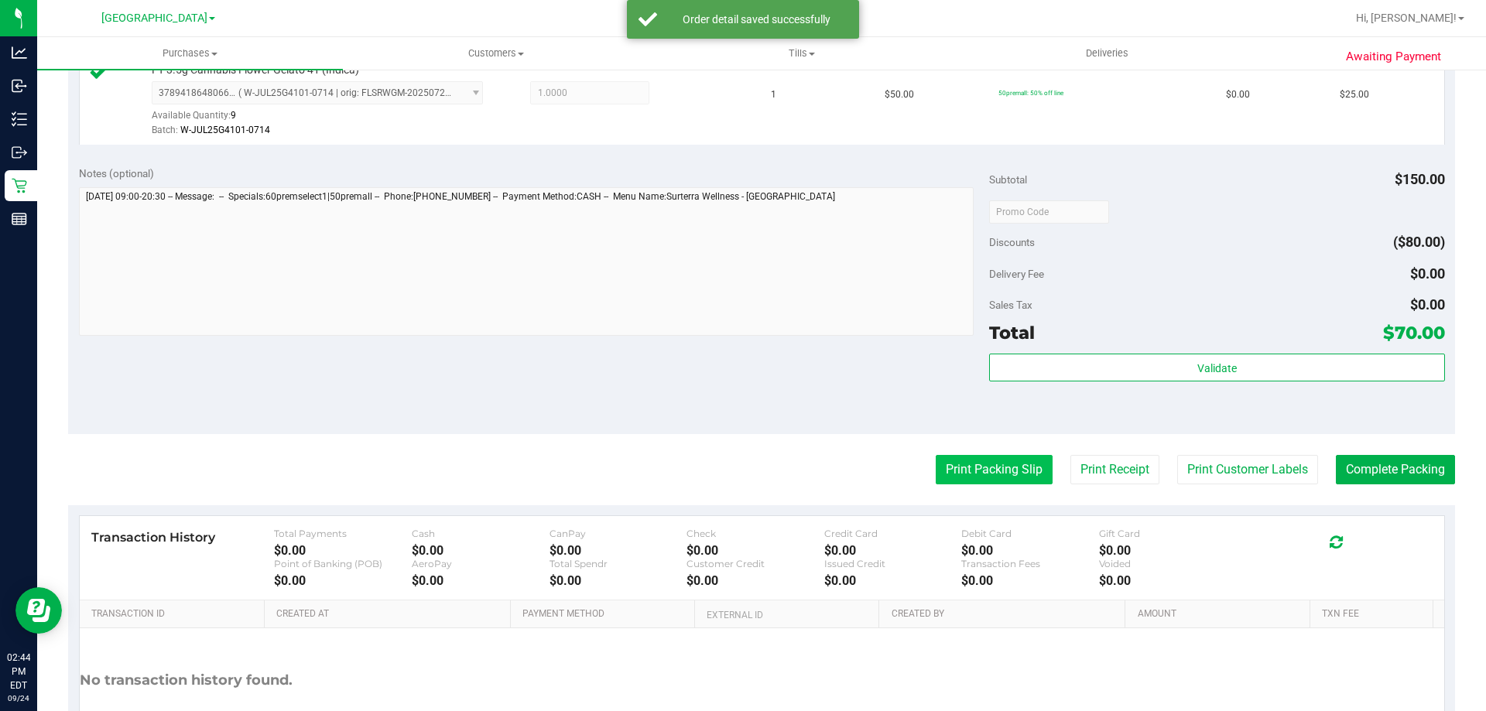
drag, startPoint x: 896, startPoint y: 475, endPoint x: 943, endPoint y: 468, distance: 47.7
click at [932, 469] on div "Print Packing Slip Print Receipt Print Customer Labels Complete Packing" at bounding box center [761, 469] width 1387 height 29
click at [943, 468] on button "Print Packing Slip" at bounding box center [994, 469] width 117 height 29
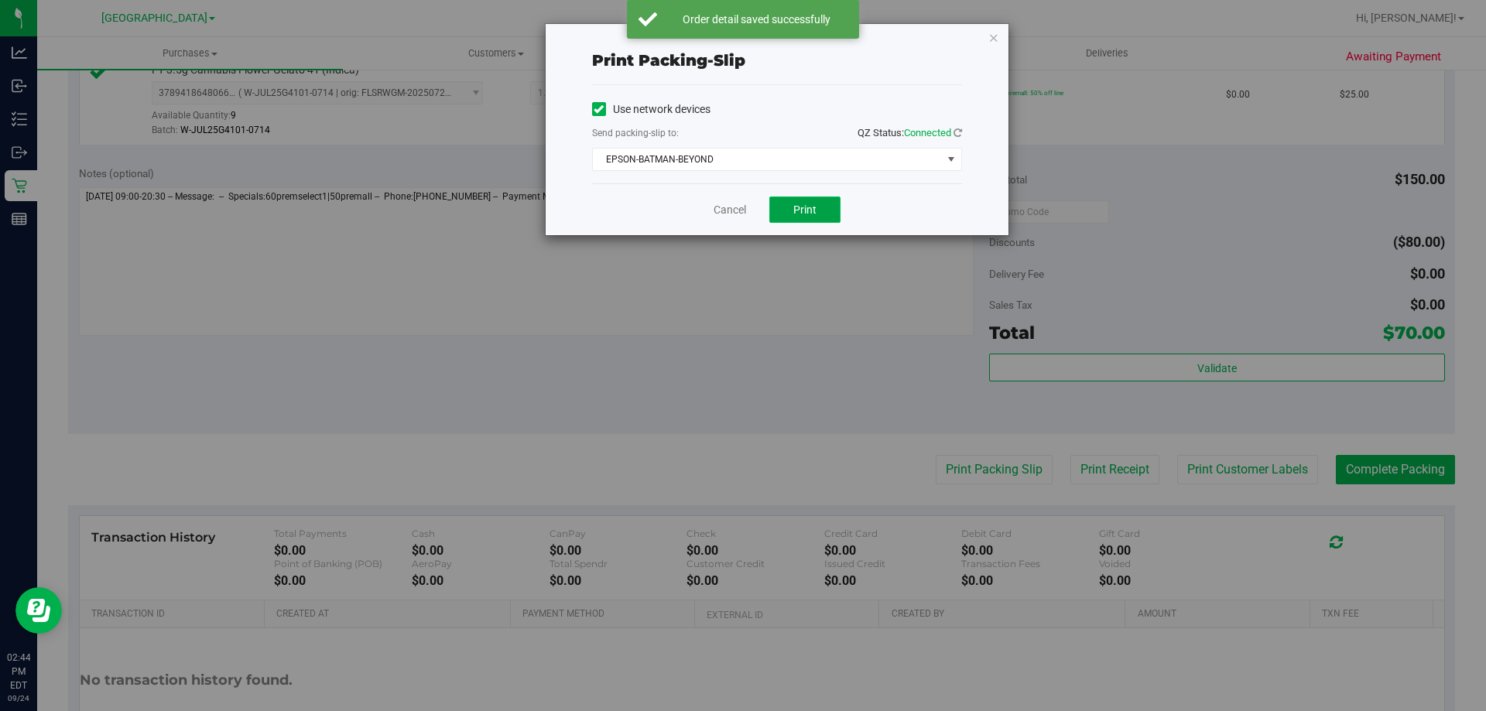
click at [802, 221] on button "Print" at bounding box center [805, 210] width 71 height 26
click at [719, 156] on span "EPSON-BATMAN-BEYOND" at bounding box center [767, 160] width 349 height 22
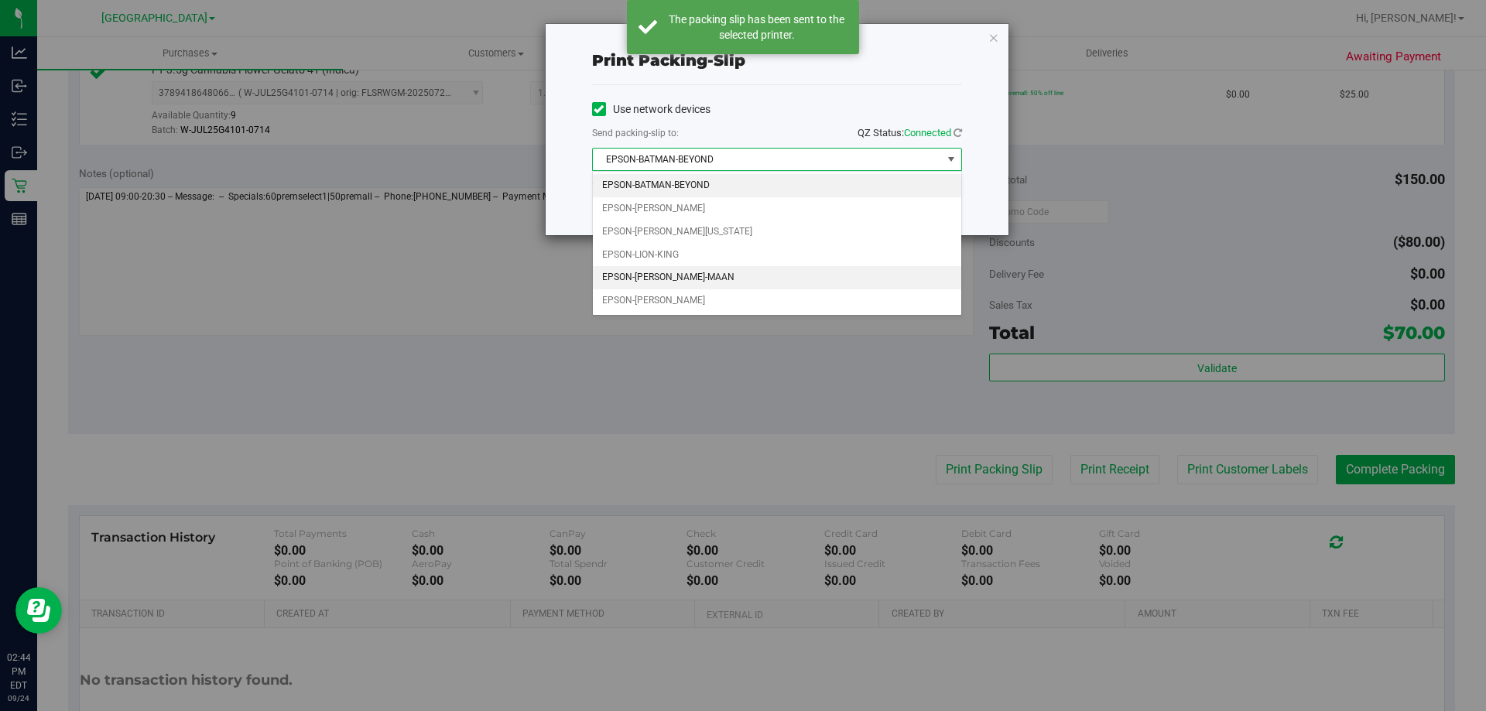
click at [726, 279] on li "EPSON-[PERSON_NAME]-MAAN" at bounding box center [777, 277] width 369 height 23
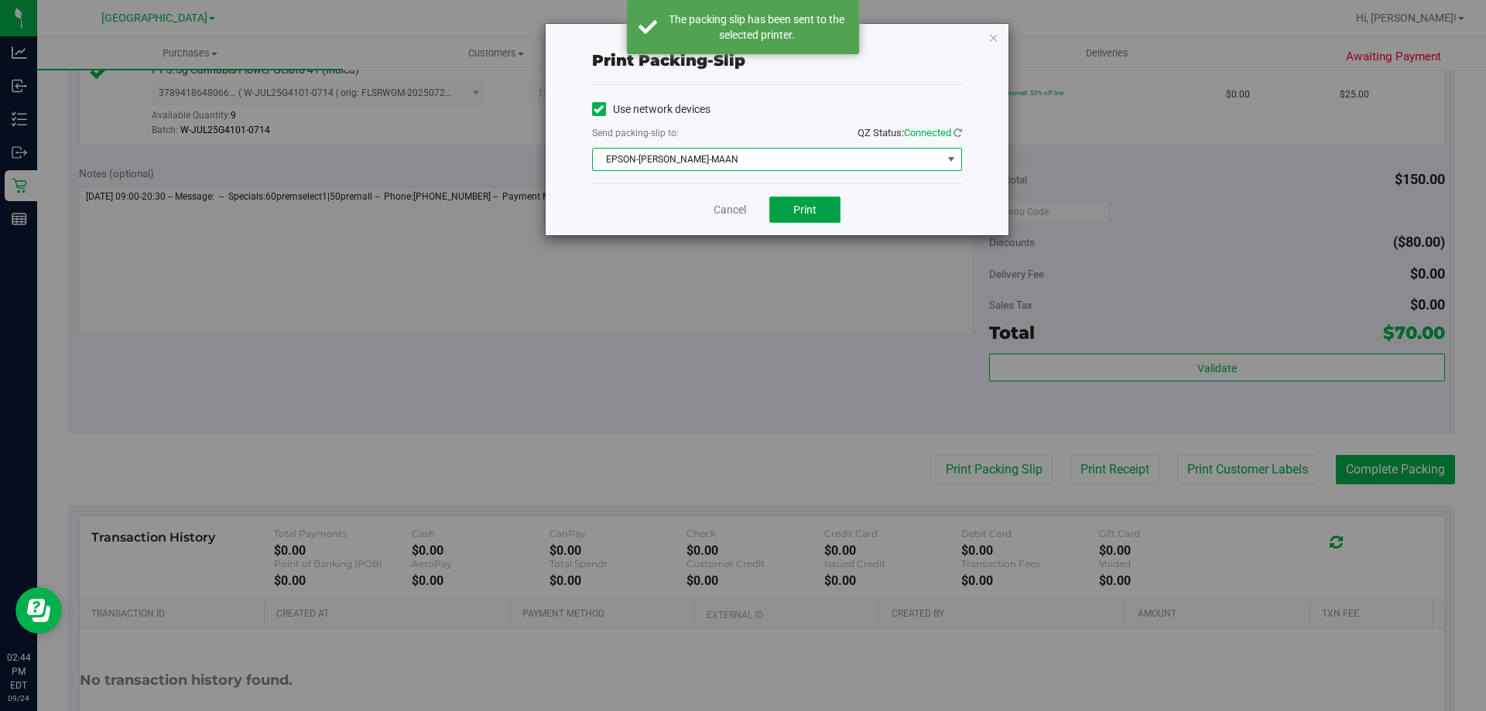
click at [805, 206] on span "Print" at bounding box center [805, 210] width 23 height 12
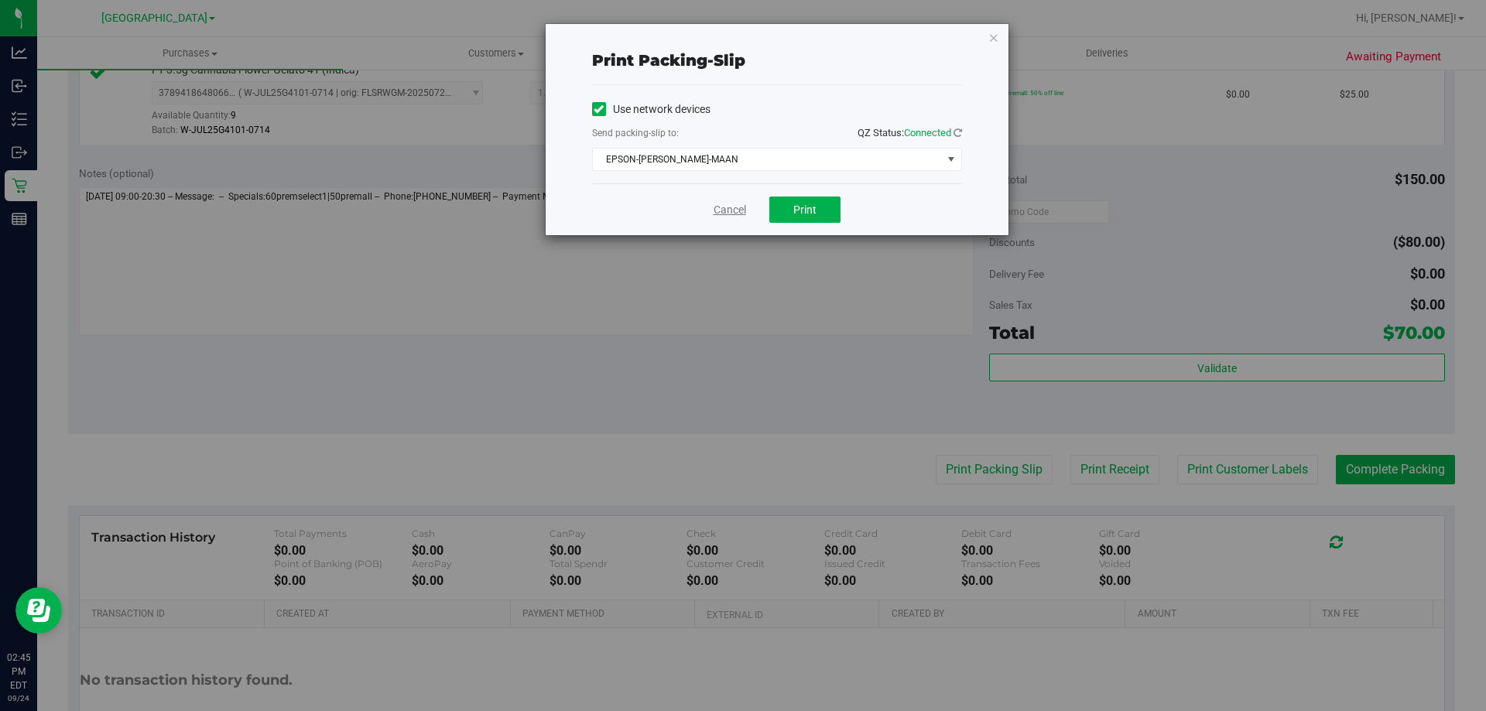
click at [731, 212] on link "Cancel" at bounding box center [730, 210] width 33 height 16
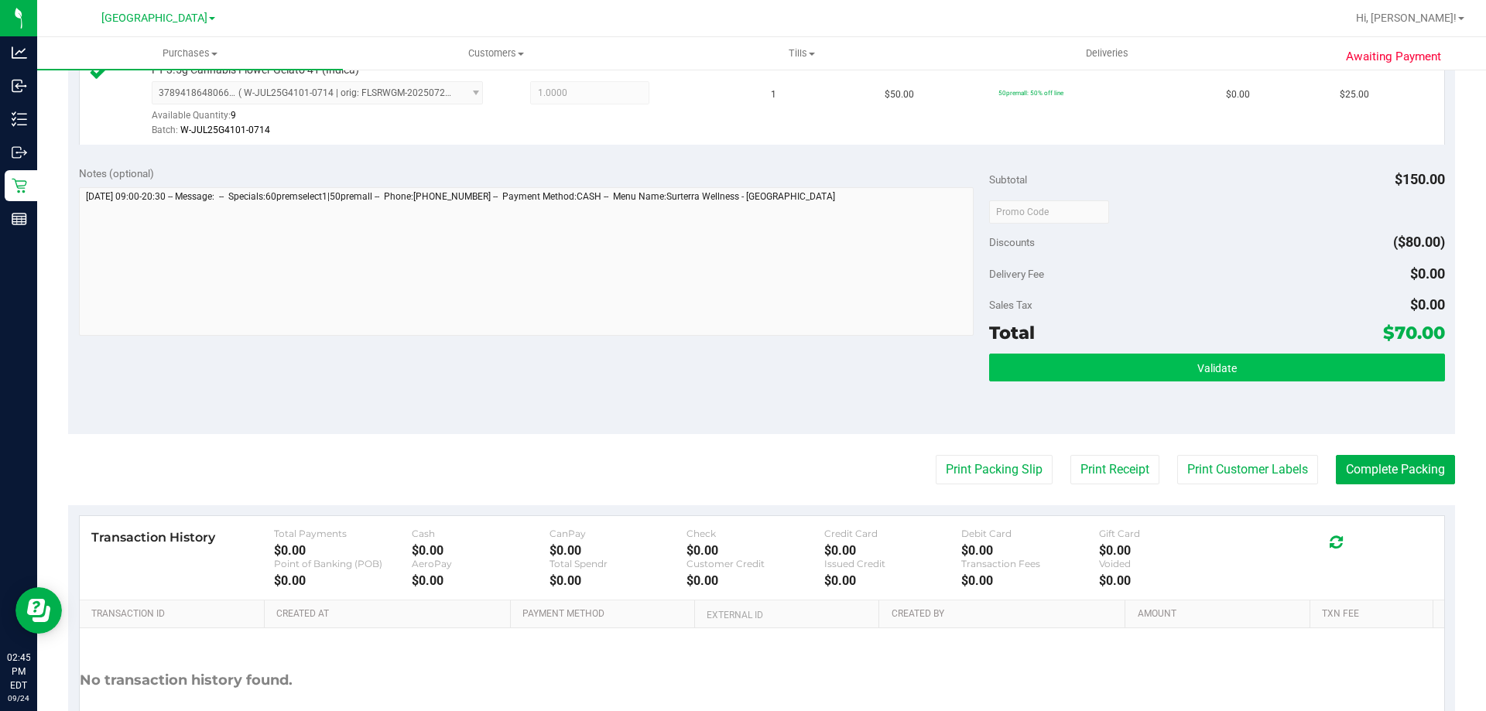
drag, startPoint x: 1131, startPoint y: 342, endPoint x: 1152, endPoint y: 375, distance: 39.3
click at [1139, 355] on div "Subtotal $150.00 Discounts ($80.00) Delivery Fee $0.00 Sales Tax $0.00 Total $7…" at bounding box center [1216, 295] width 455 height 258
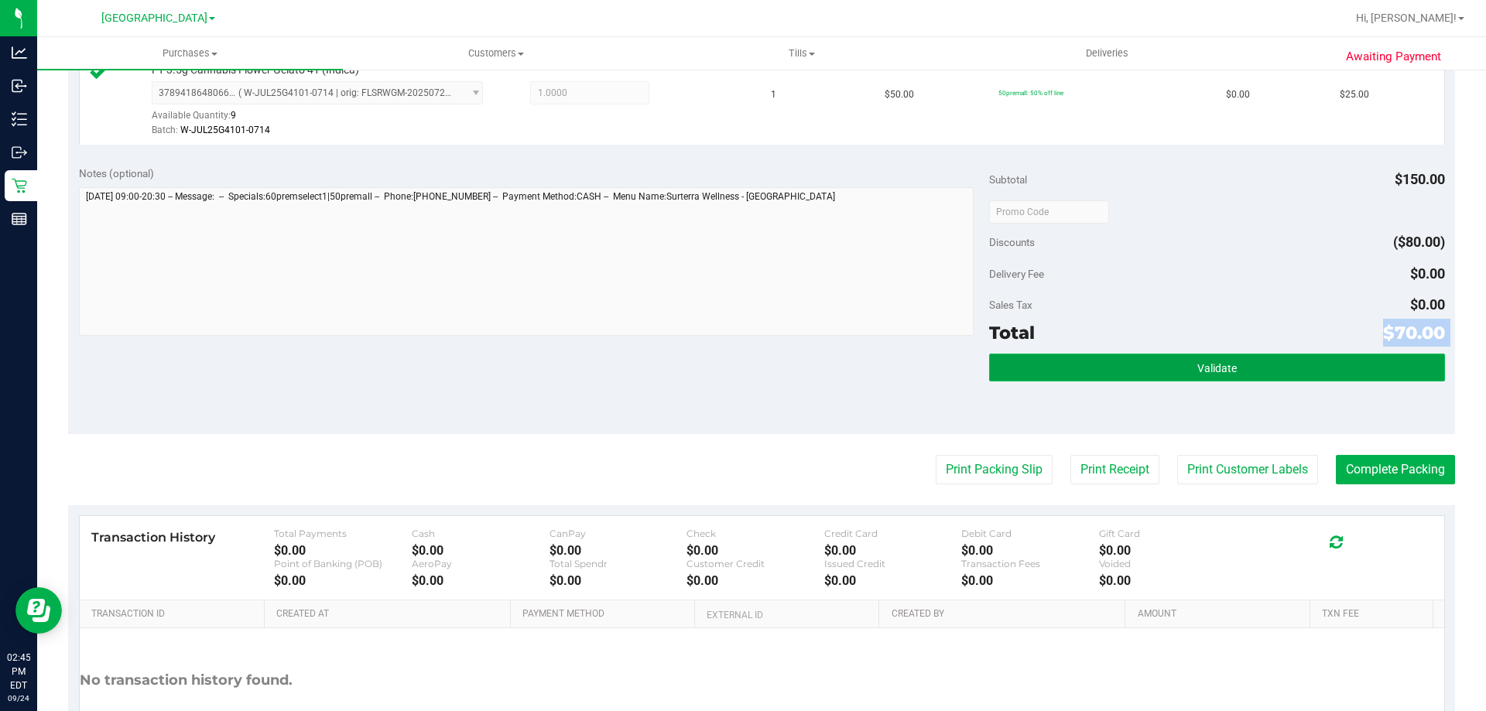
click at [1152, 375] on button "Validate" at bounding box center [1216, 368] width 455 height 28
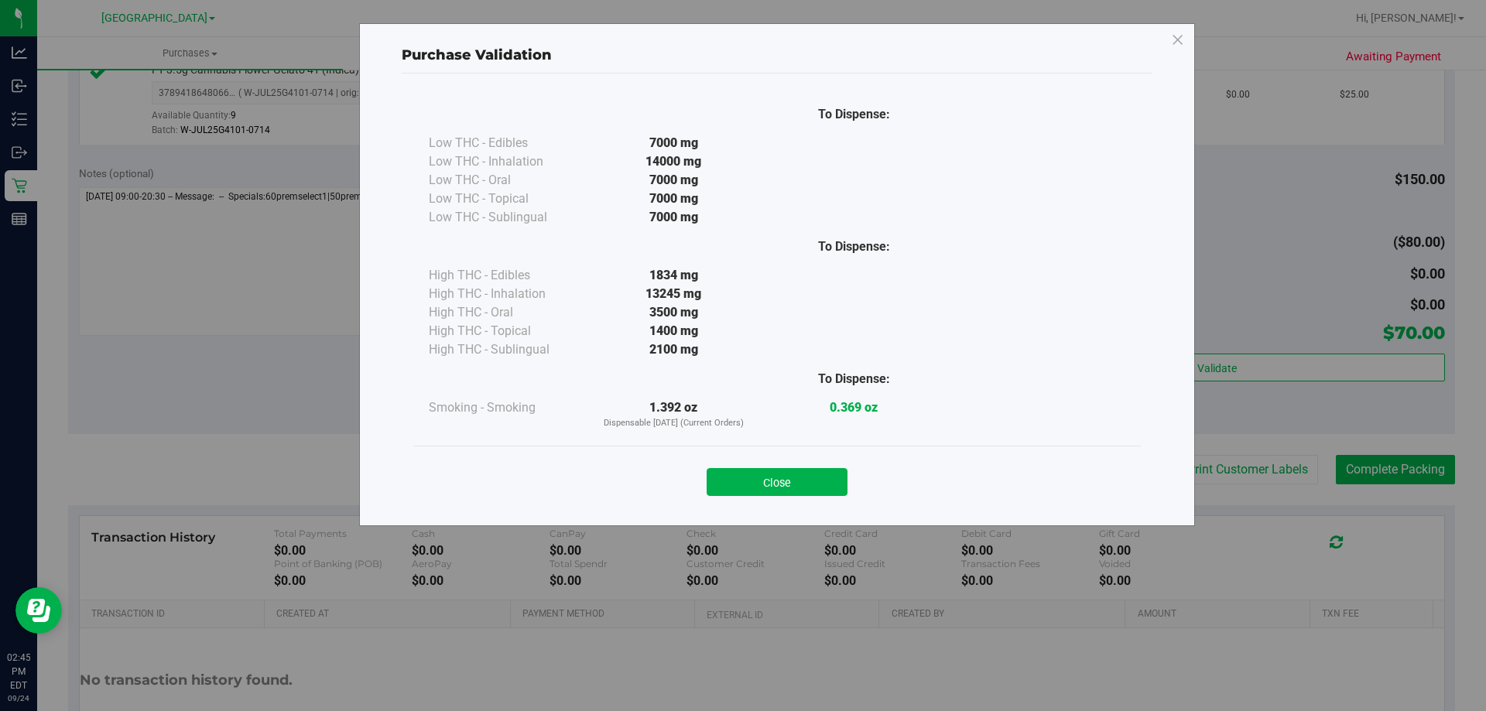
click at [838, 501] on div "Close" at bounding box center [777, 477] width 728 height 63
click at [835, 485] on button "Close" at bounding box center [777, 482] width 141 height 28
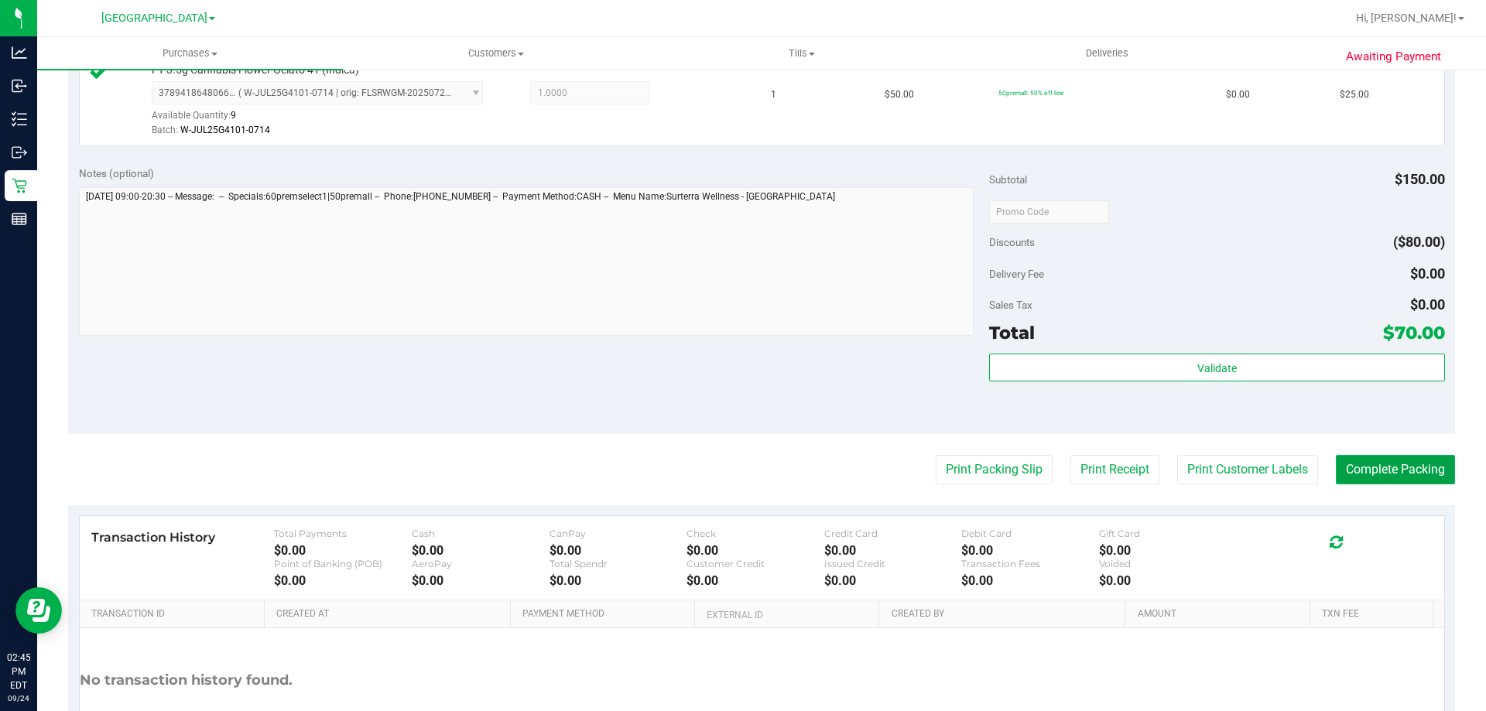
click at [1421, 470] on button "Complete Packing" at bounding box center [1395, 469] width 119 height 29
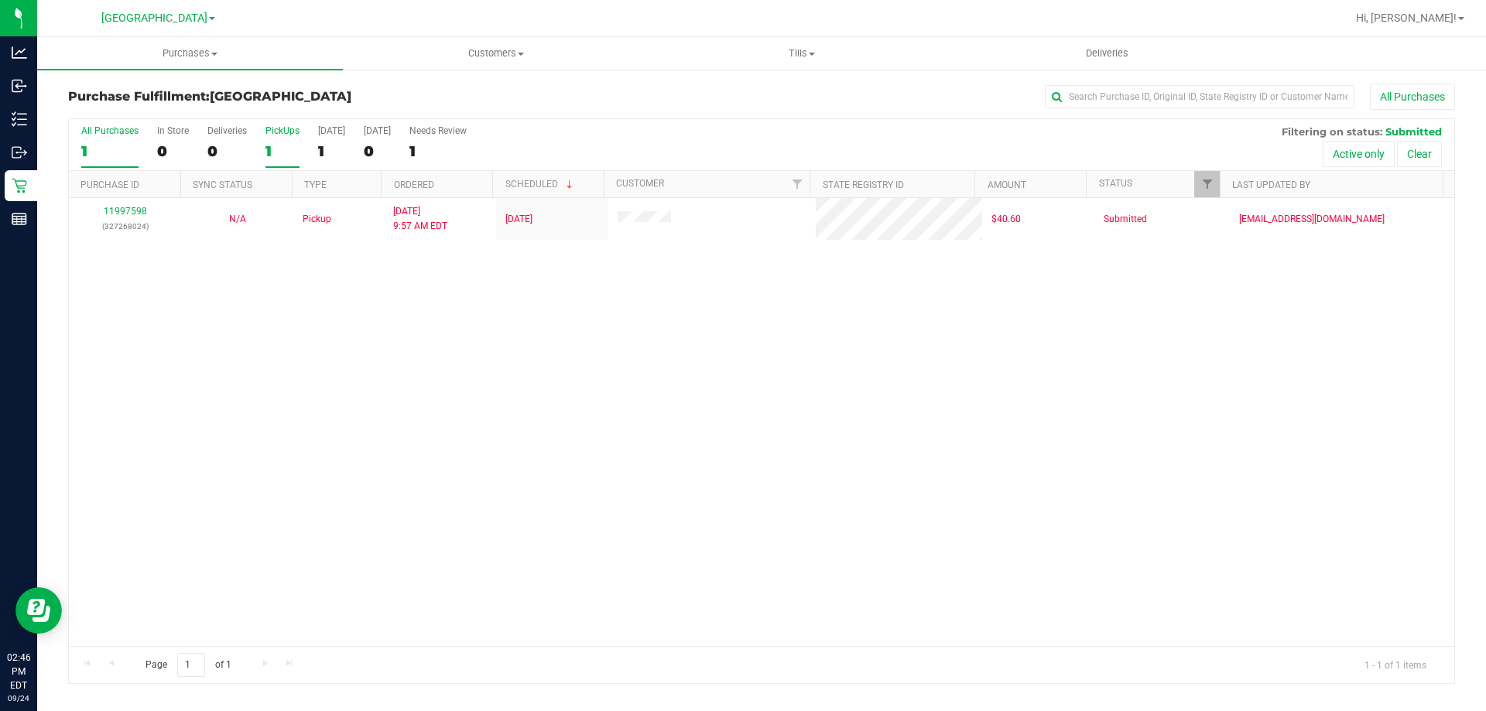
click at [291, 156] on div "1" at bounding box center [283, 151] width 34 height 18
click at [0, 0] on input "PickUps 1" at bounding box center [0, 0] width 0 height 0
click at [282, 142] on div "1" at bounding box center [283, 151] width 34 height 18
click at [0, 0] on input "PickUps 1" at bounding box center [0, 0] width 0 height 0
click at [282, 142] on div "1" at bounding box center [283, 151] width 34 height 18
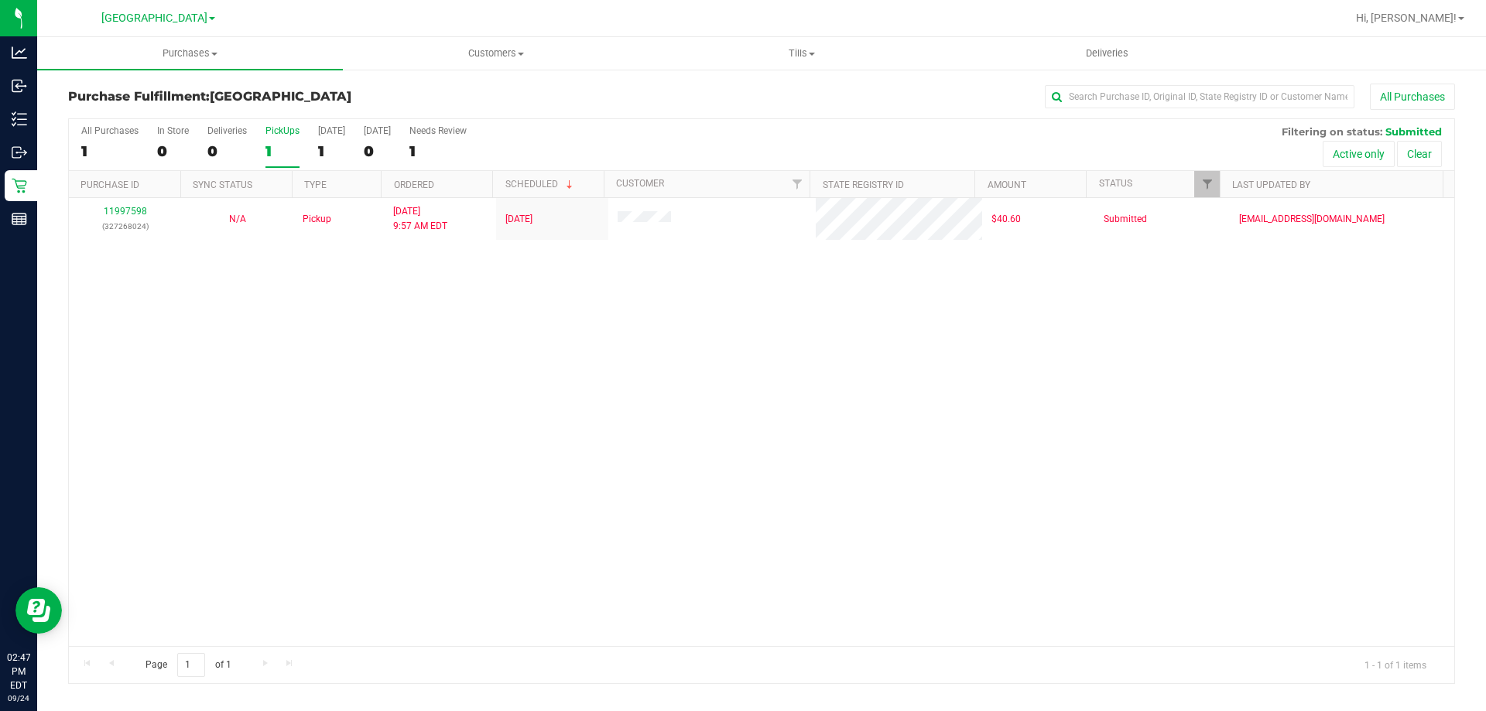
click at [0, 0] on input "PickUps 1" at bounding box center [0, 0] width 0 height 0
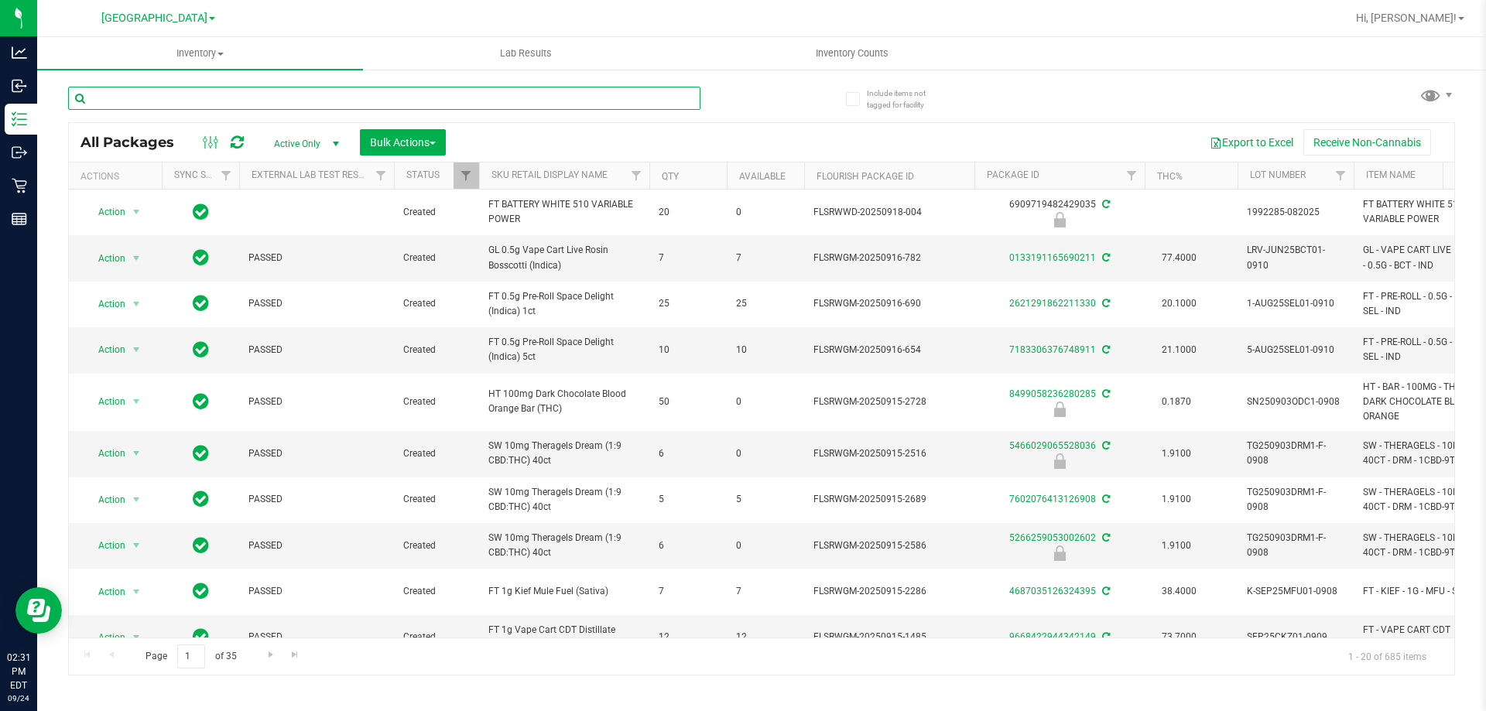
click at [396, 104] on input "text" at bounding box center [384, 98] width 632 height 23
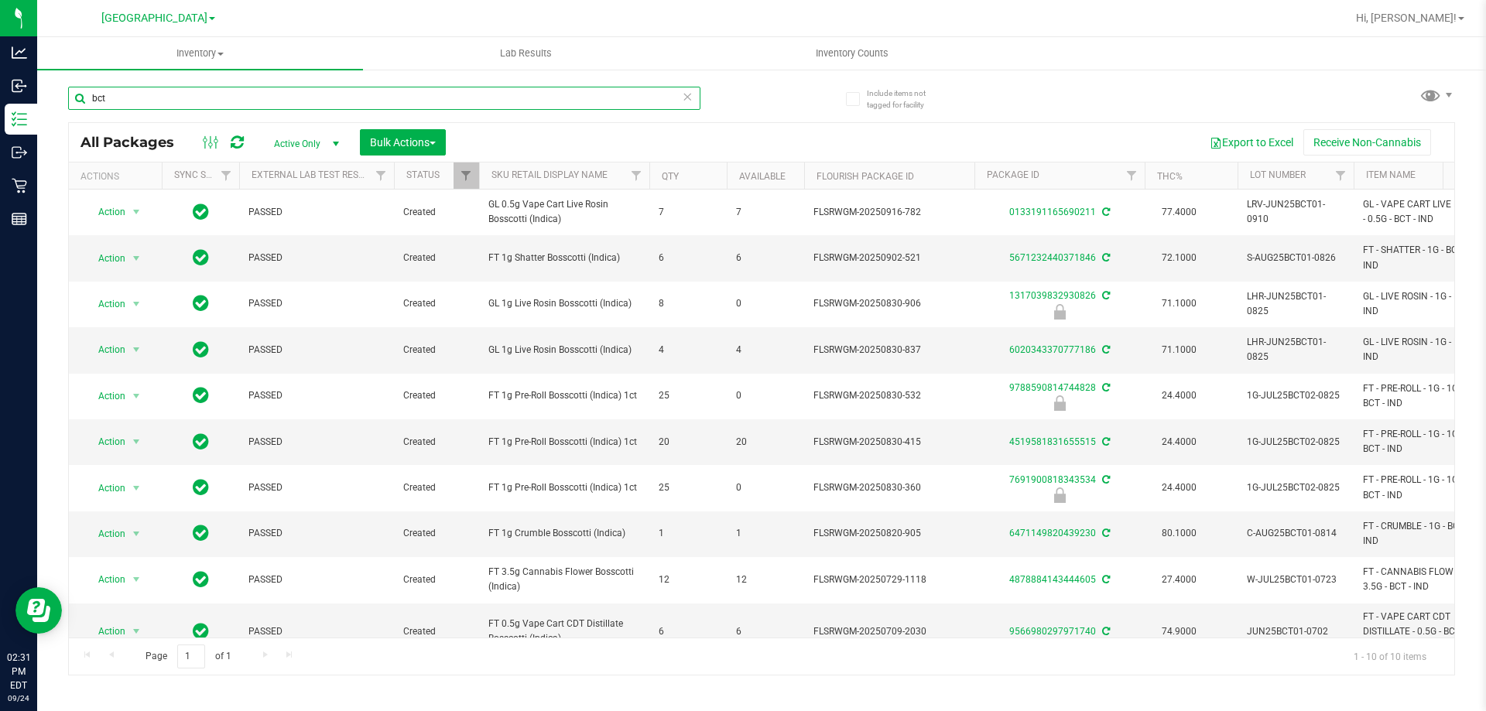
scroll to position [34, 0]
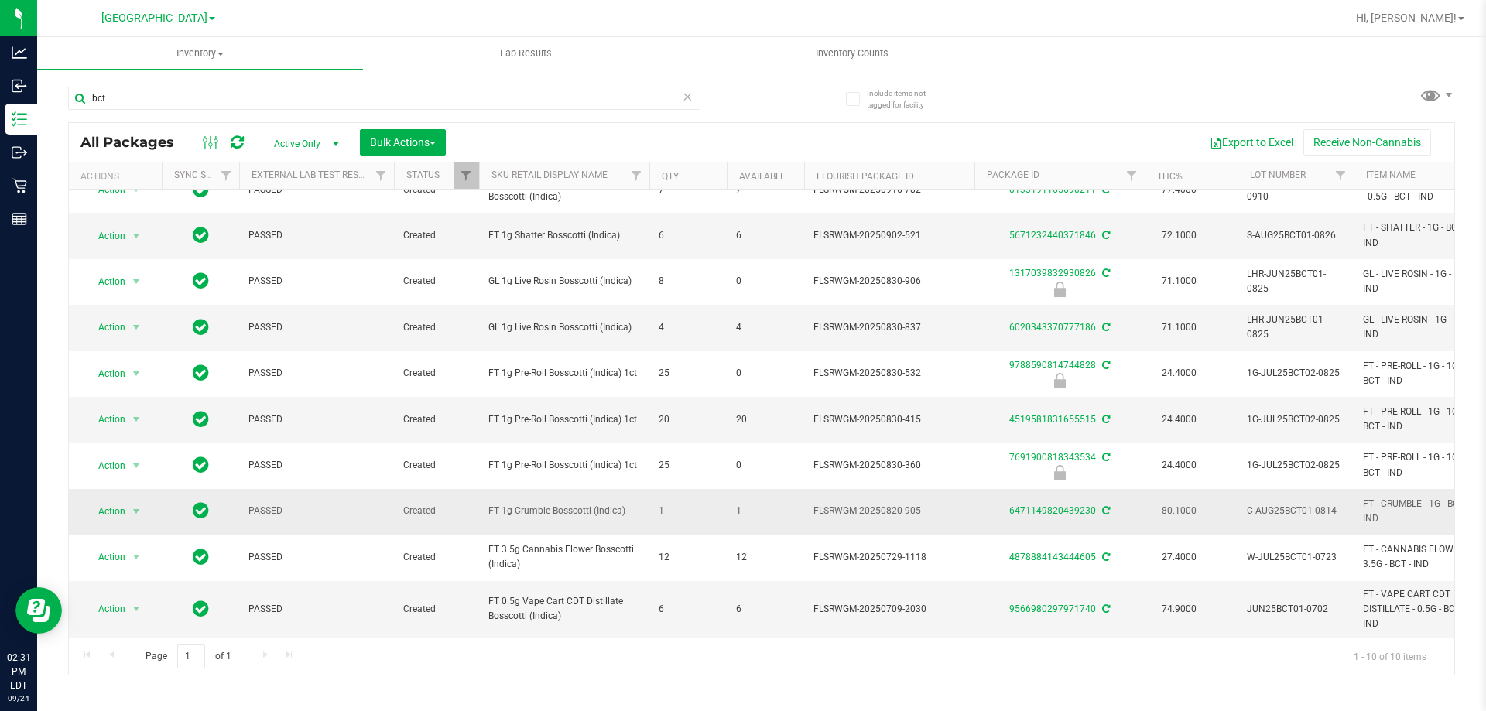
click at [535, 491] on td "FT 1g Crumble Bosscotti (Indica)" at bounding box center [564, 512] width 170 height 46
click at [534, 504] on span "FT 1g Crumble Bosscotti (Indica)" at bounding box center [565, 511] width 152 height 15
copy tr "FT 1g Crumble Bosscotti (Indica)"
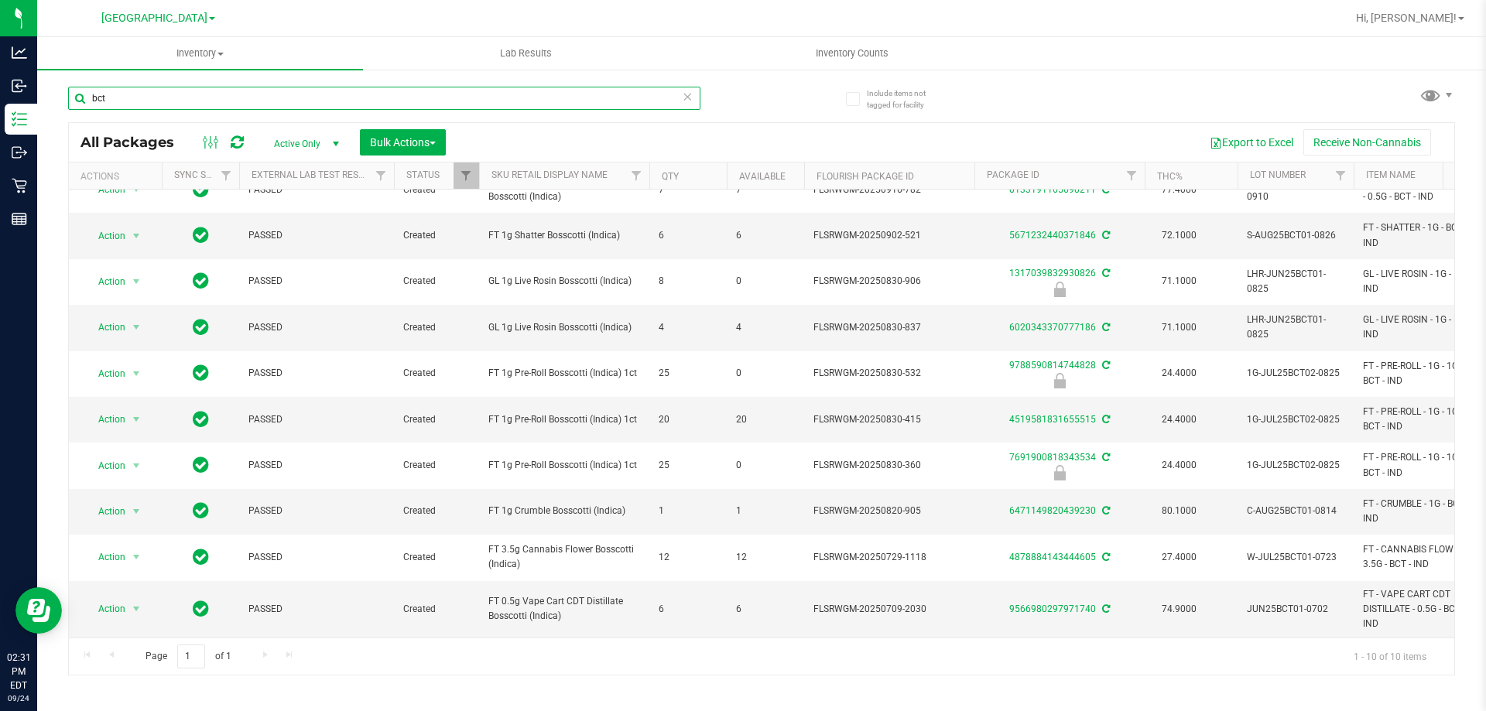
click at [139, 98] on input "bct" at bounding box center [384, 98] width 632 height 23
paste input "FT 1g Crumble Bosscotti (Indica)"
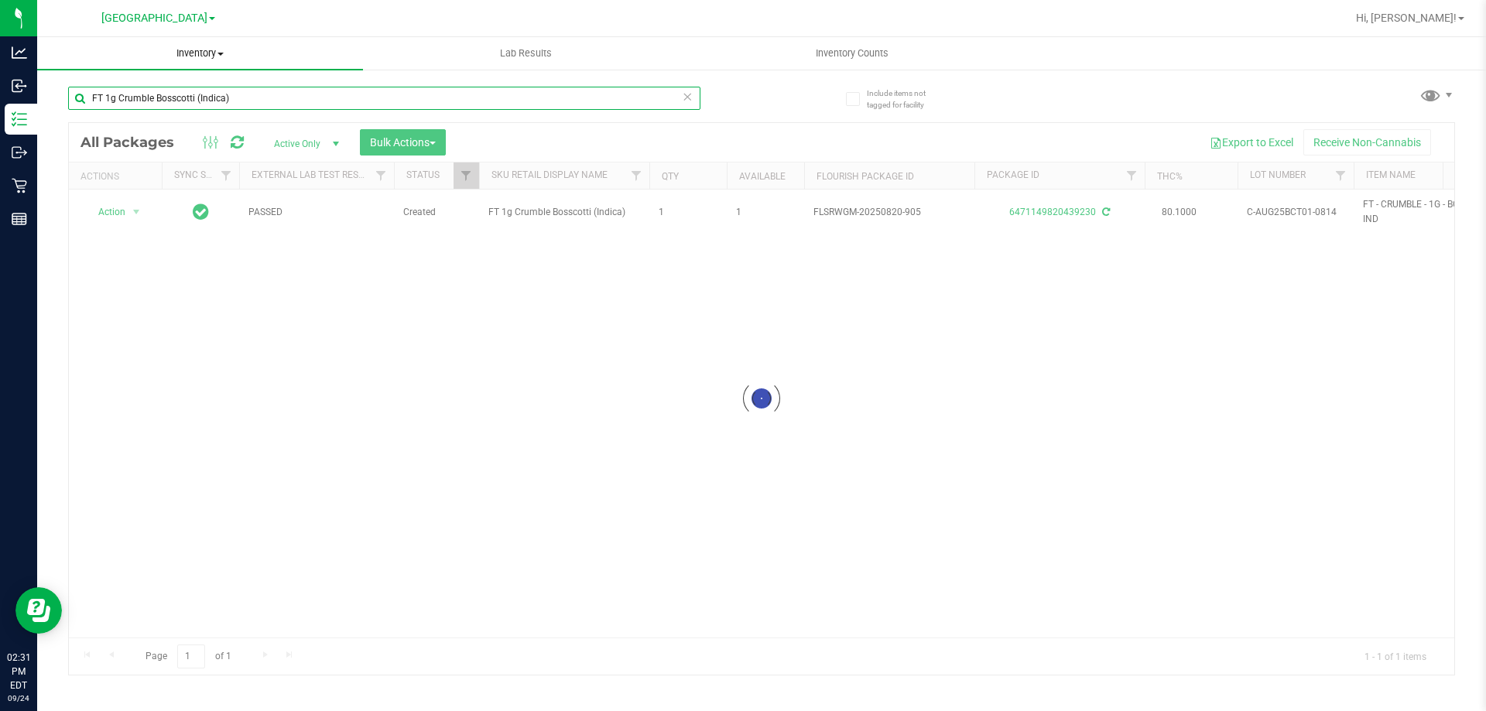
type input "FT 1g Crumble Bosscotti (Indica)"
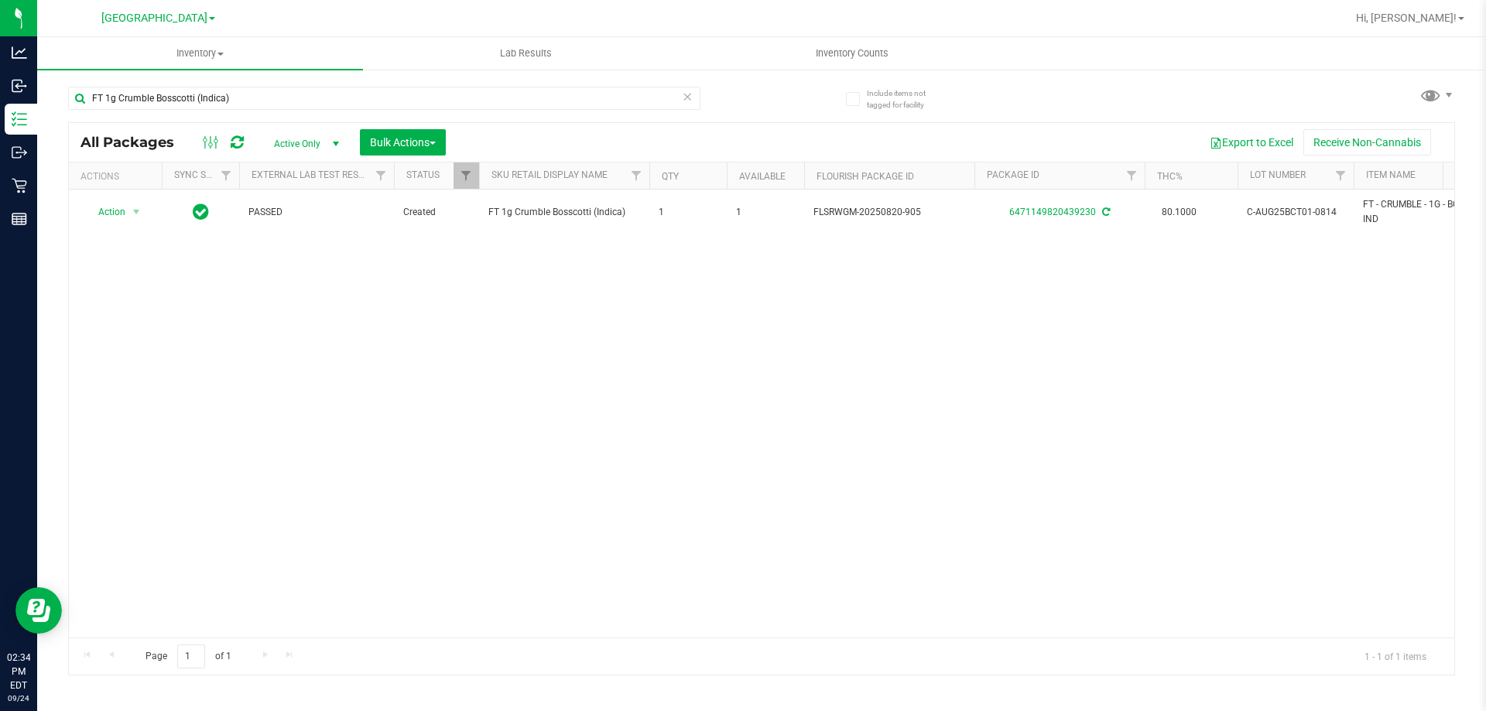
click at [290, 111] on div "FT 1g Crumble Bosscotti (Indica)" at bounding box center [384, 105] width 632 height 36
click at [290, 104] on input "FT 1g Crumble Bosscotti (Indica)" at bounding box center [384, 98] width 632 height 23
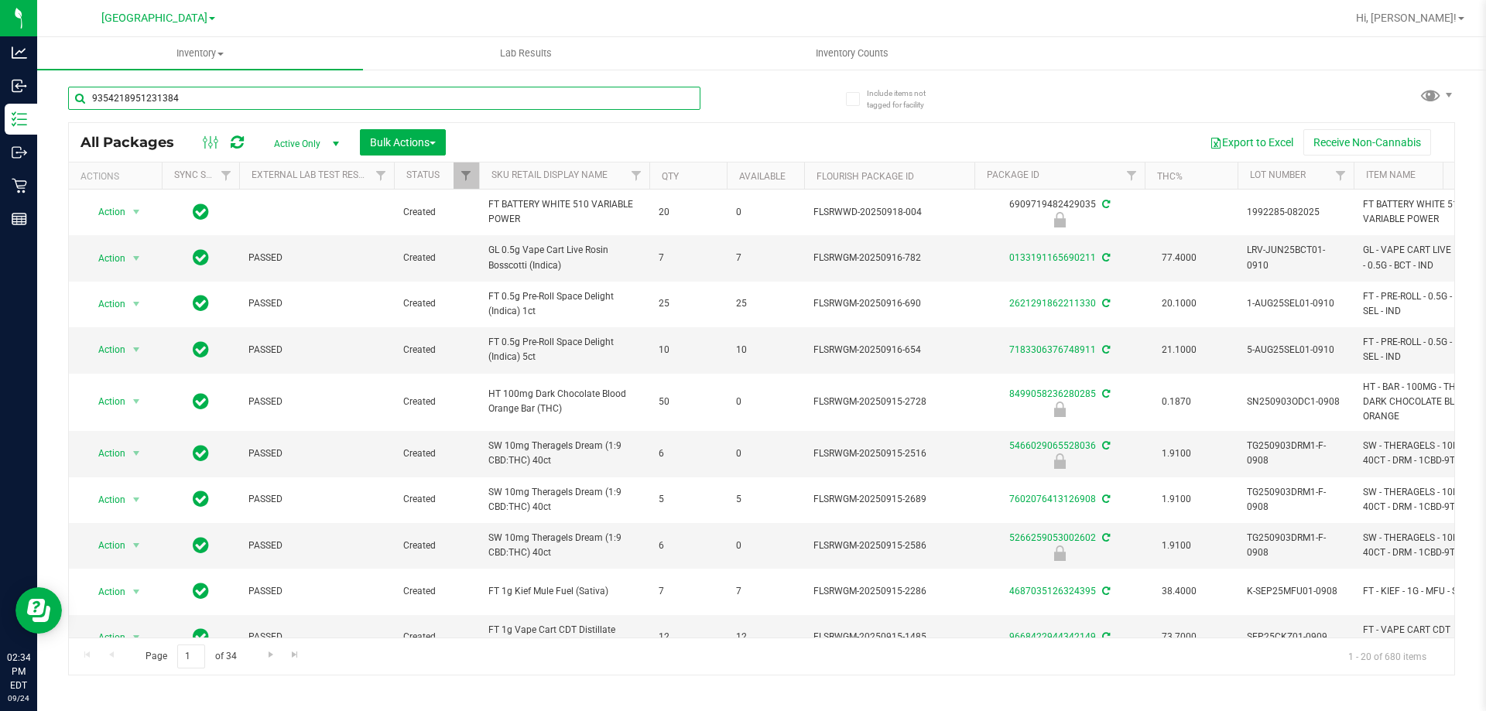
type input "9354218951231384"
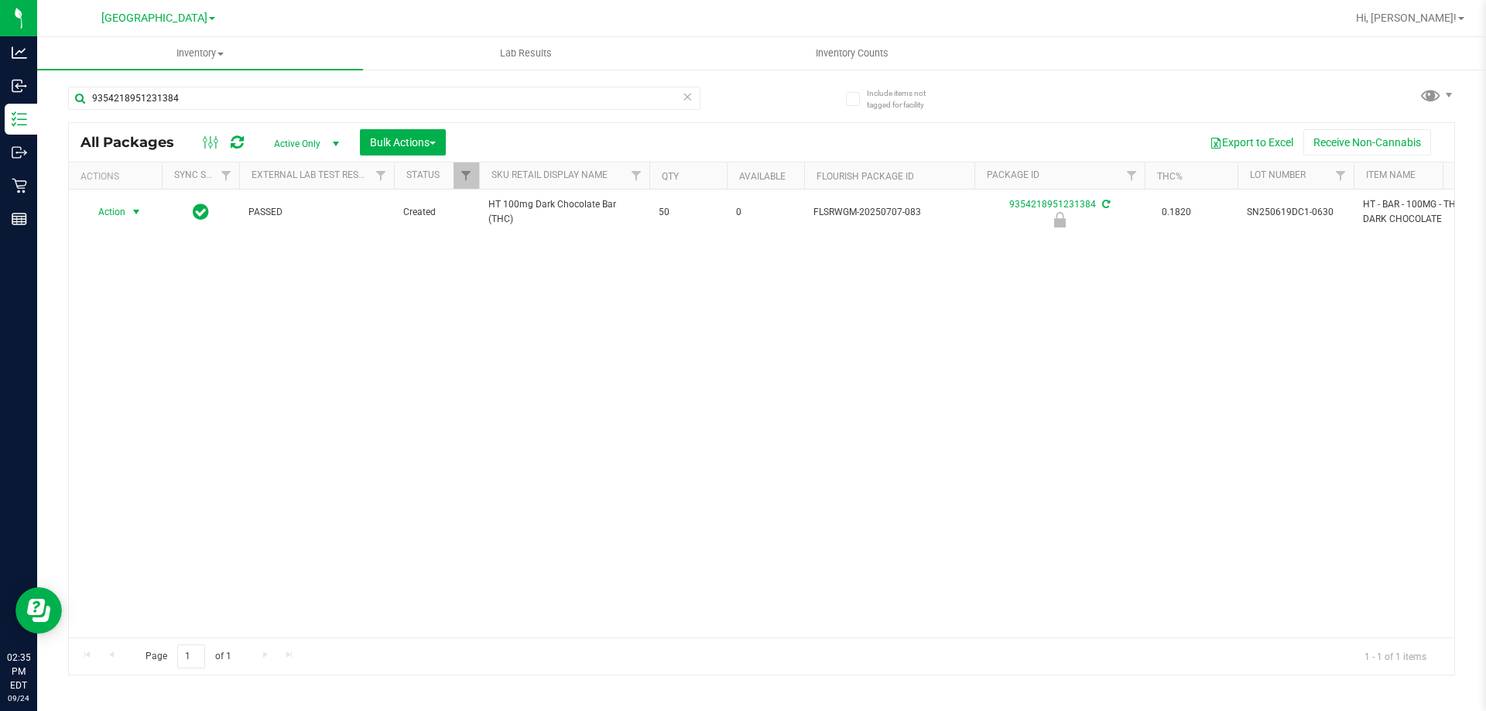
click at [116, 215] on span "Action" at bounding box center [105, 212] width 42 height 22
click at [168, 386] on li "Unlock package" at bounding box center [134, 396] width 99 height 23
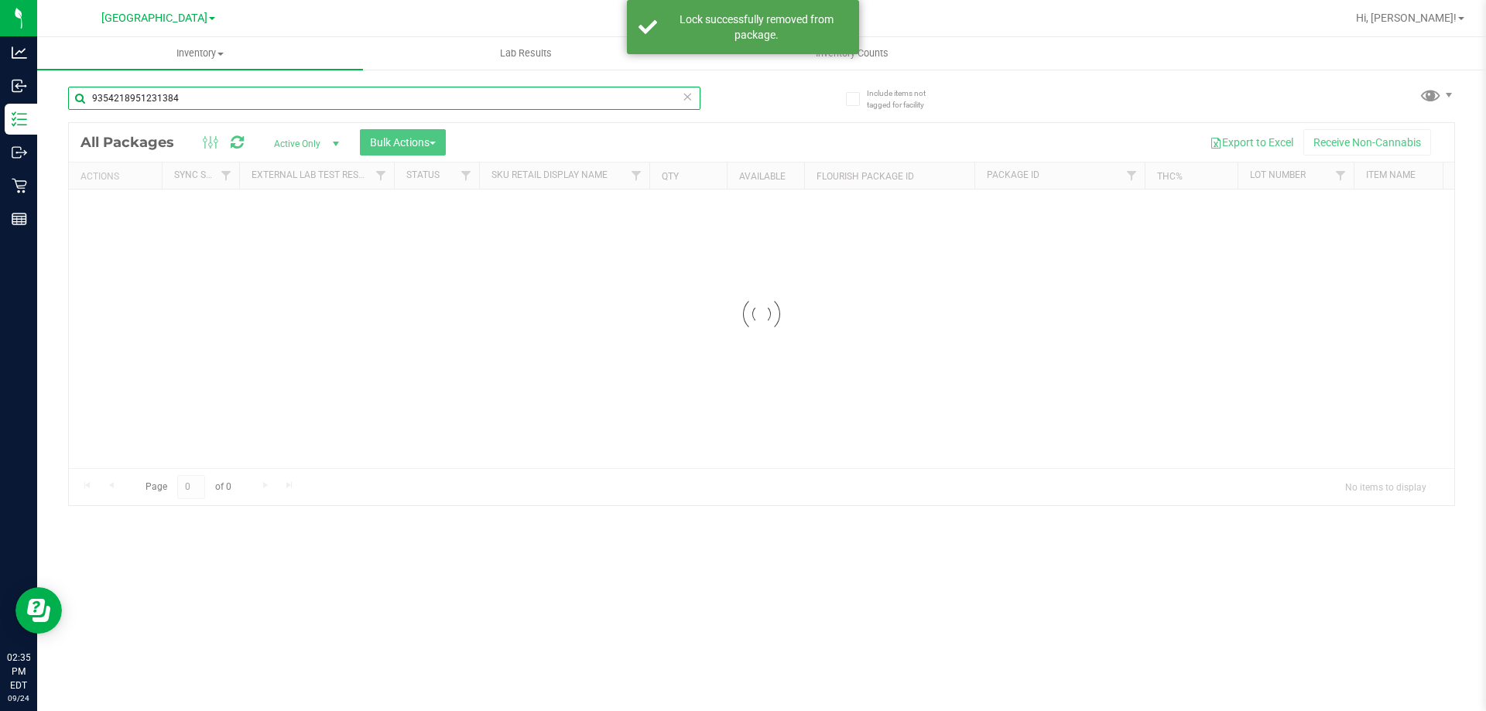
click at [190, 101] on input "9354218951231384" at bounding box center [384, 98] width 632 height 23
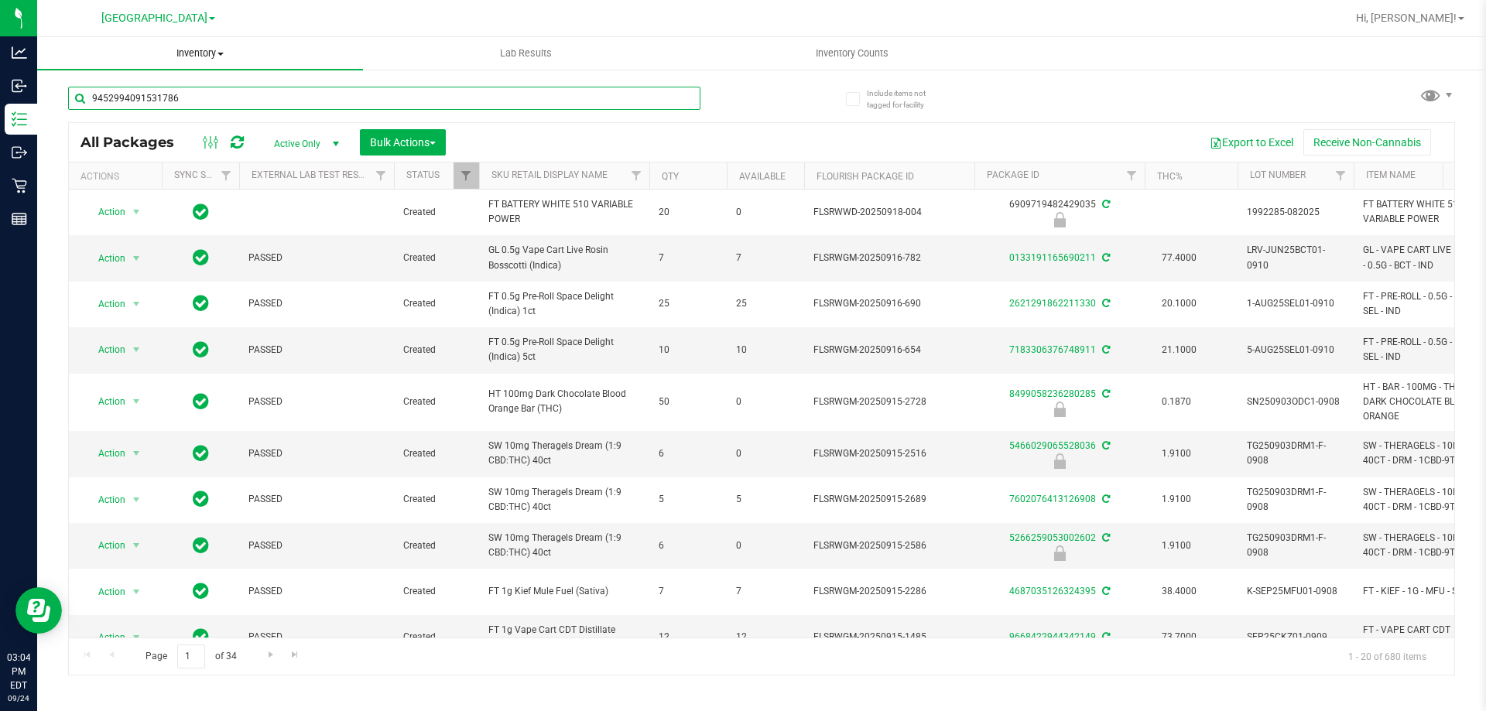
type input "9452994091531786"
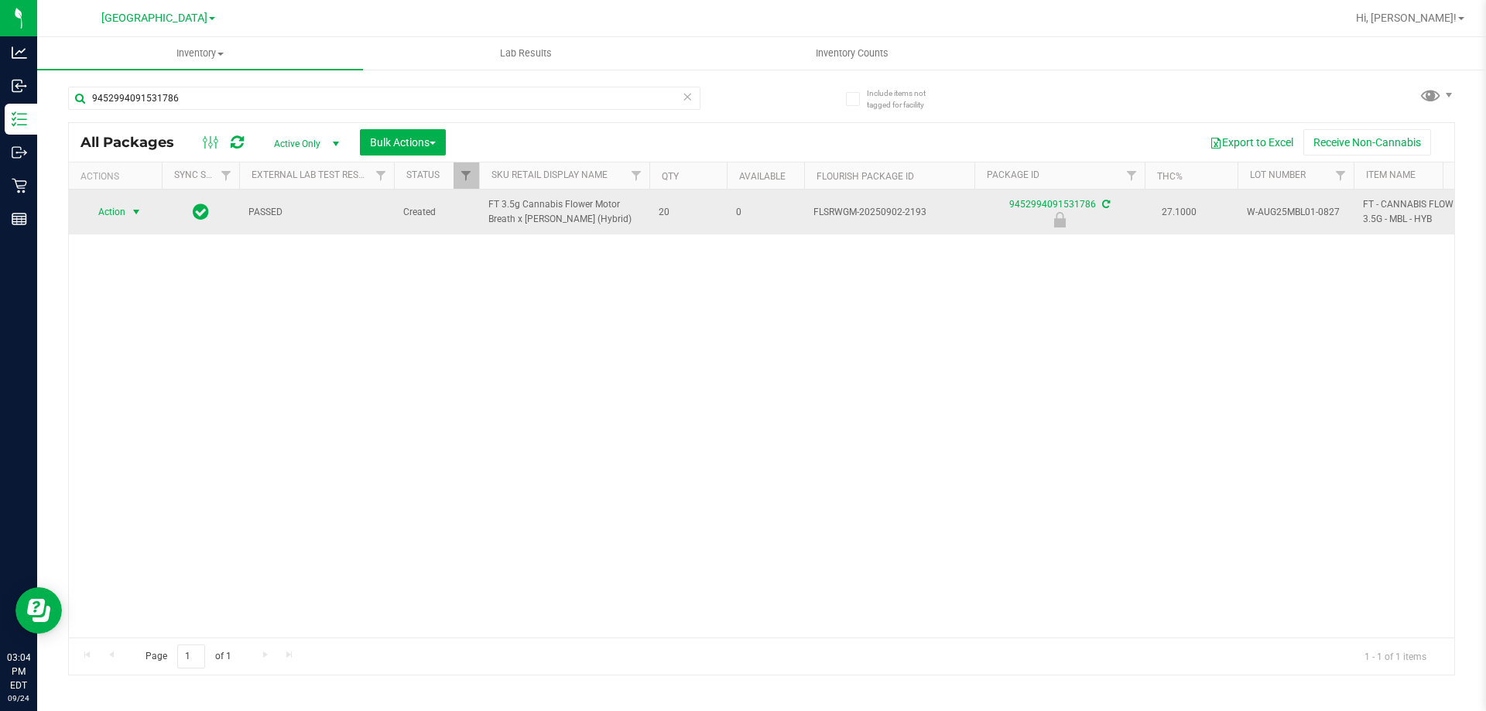
click at [129, 207] on span "select" at bounding box center [136, 212] width 19 height 22
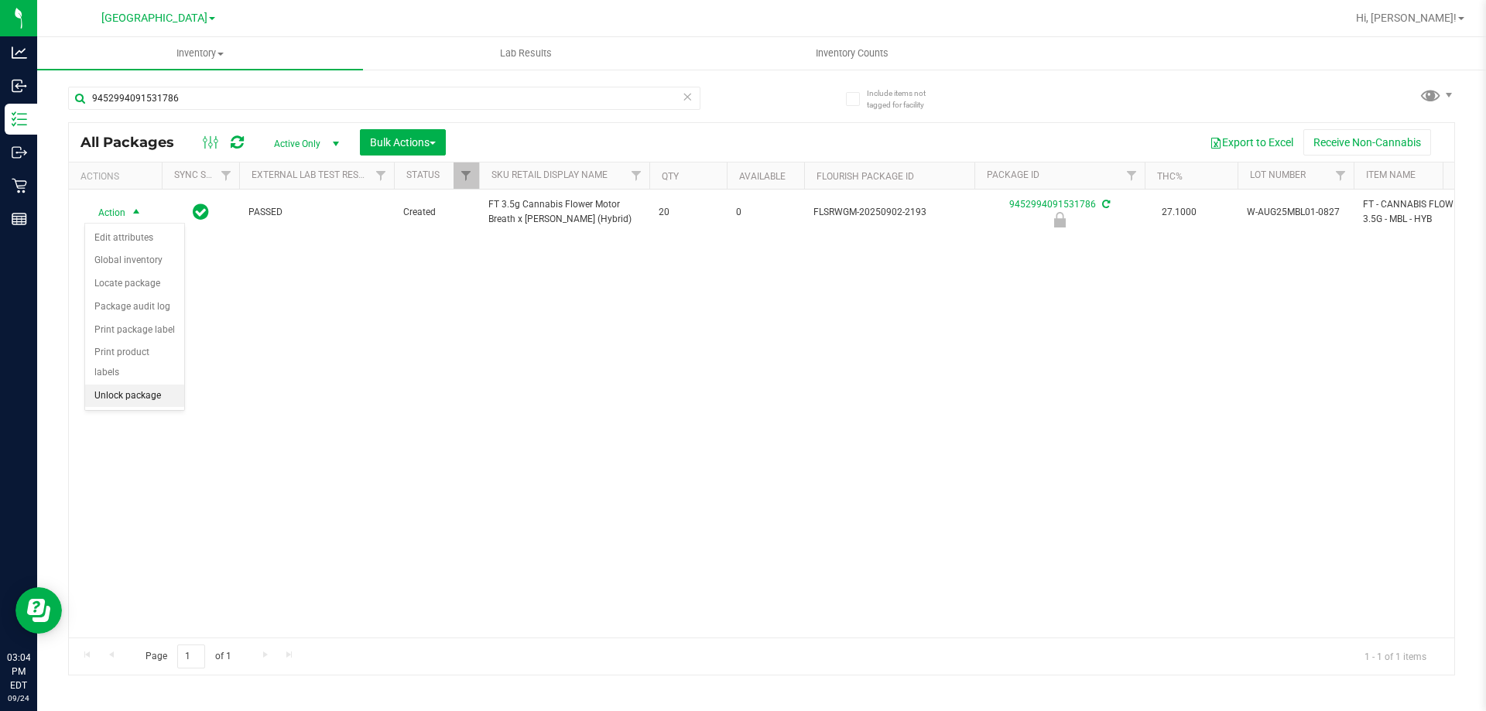
click at [160, 385] on li "Unlock package" at bounding box center [134, 396] width 99 height 23
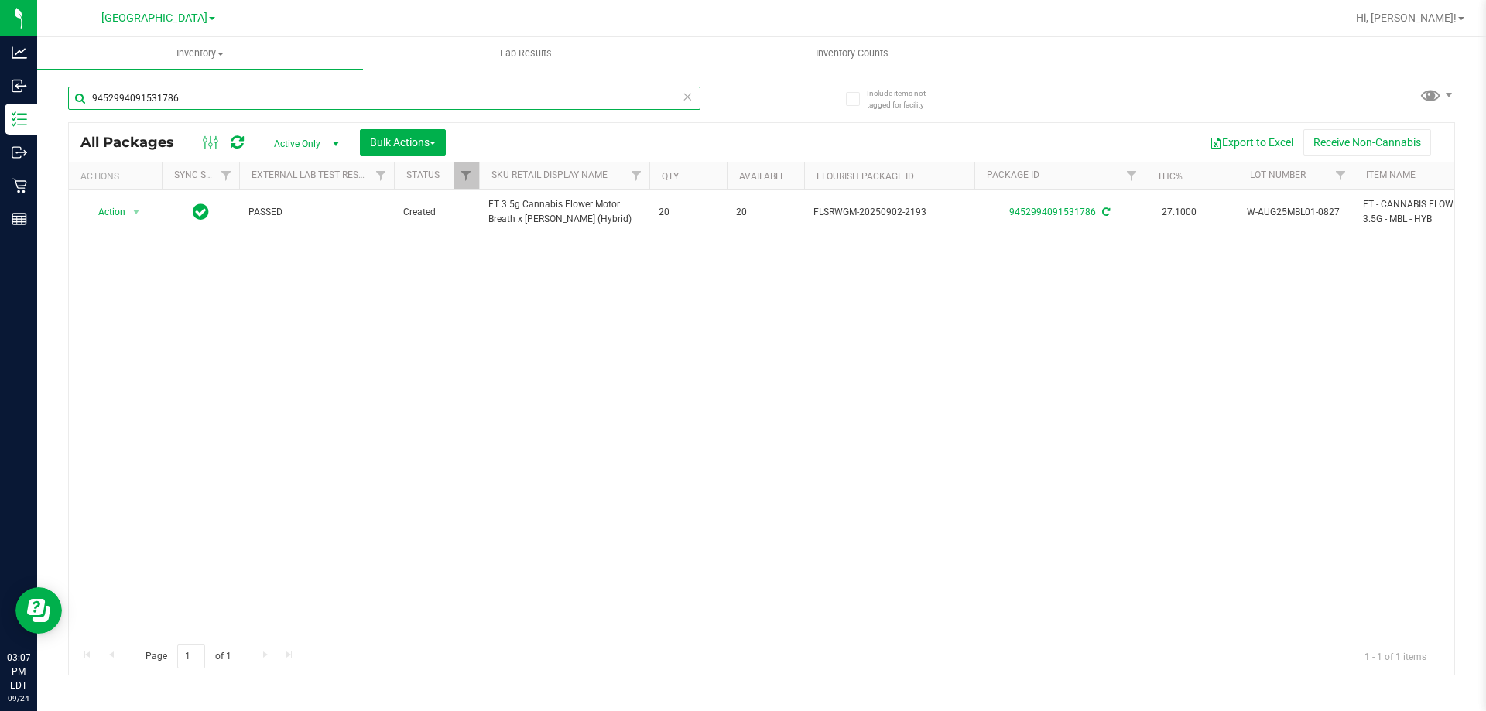
click at [216, 105] on input "9452994091531786" at bounding box center [384, 98] width 632 height 23
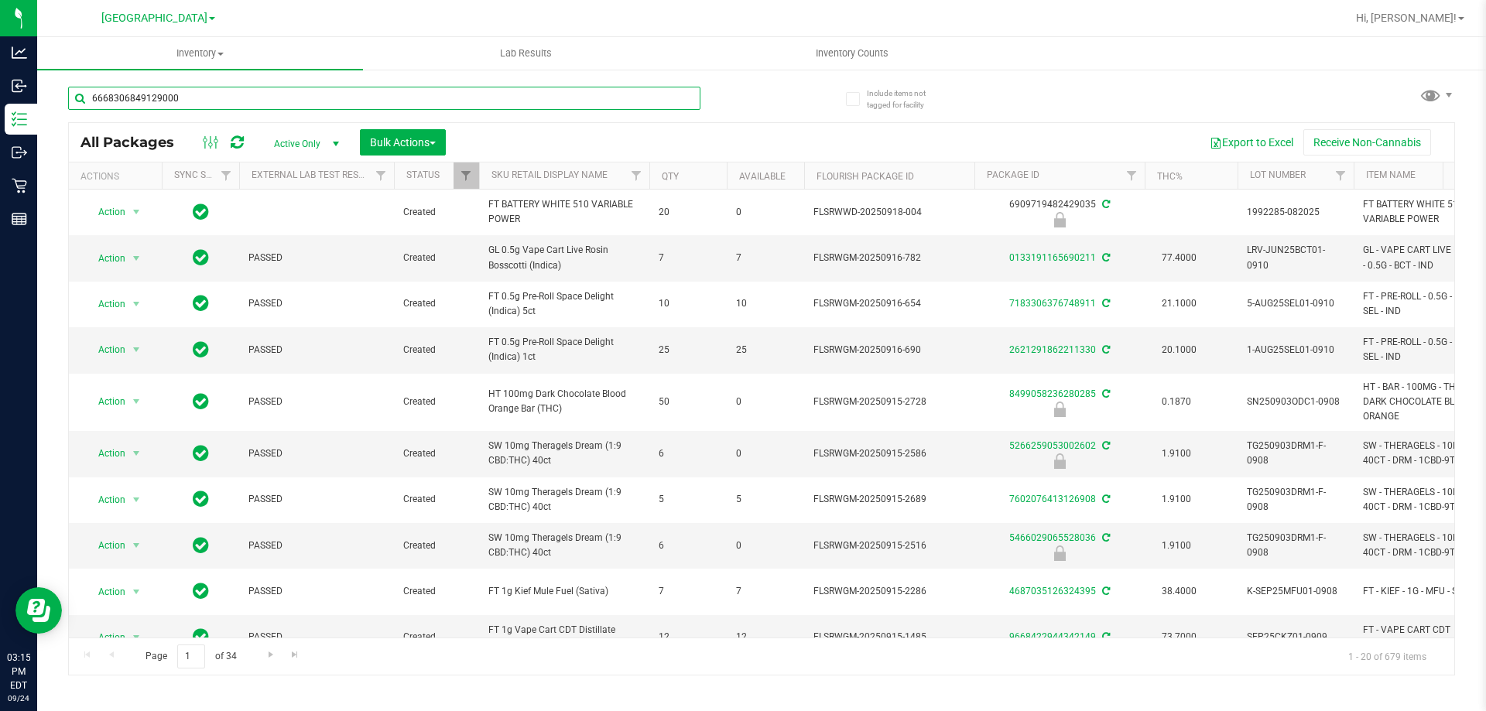
type input "6668306849129000"
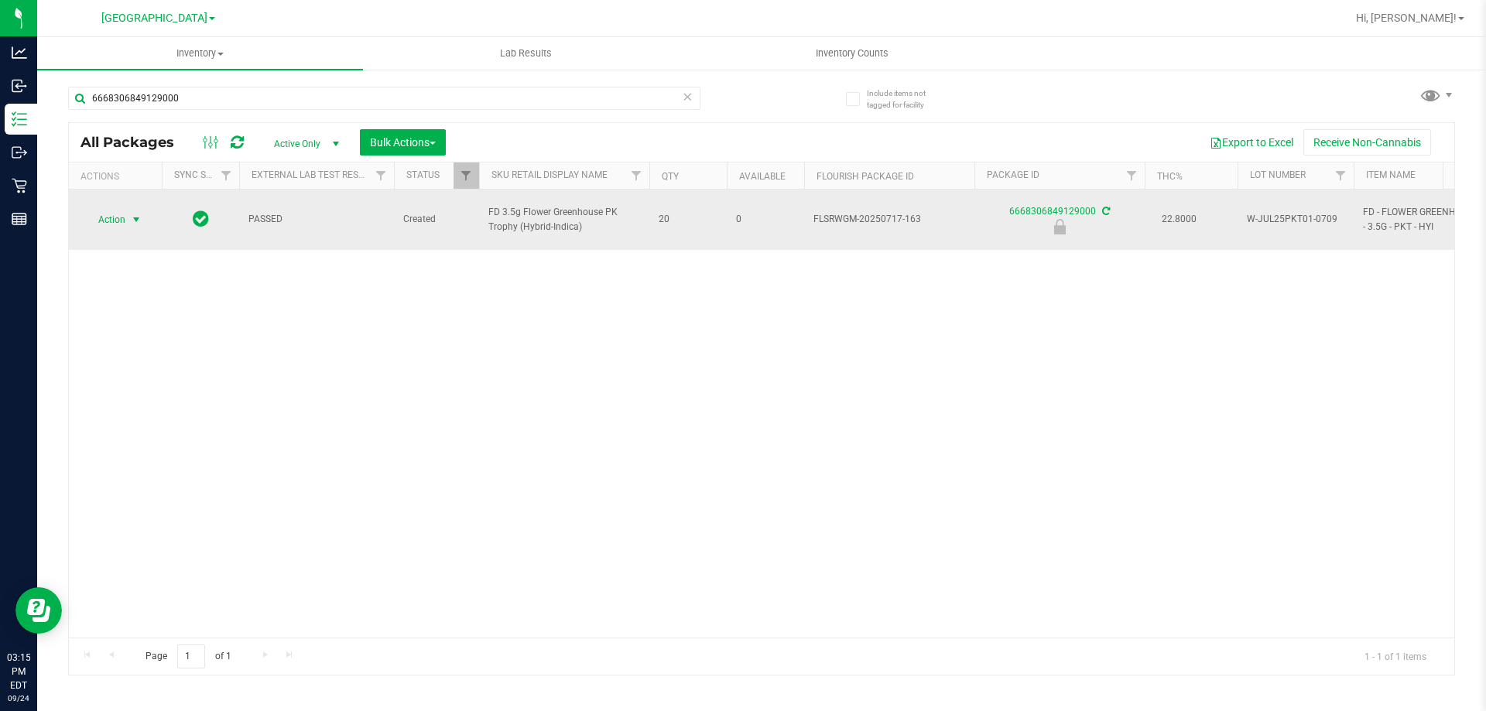
click at [119, 212] on span "Action" at bounding box center [105, 220] width 42 height 22
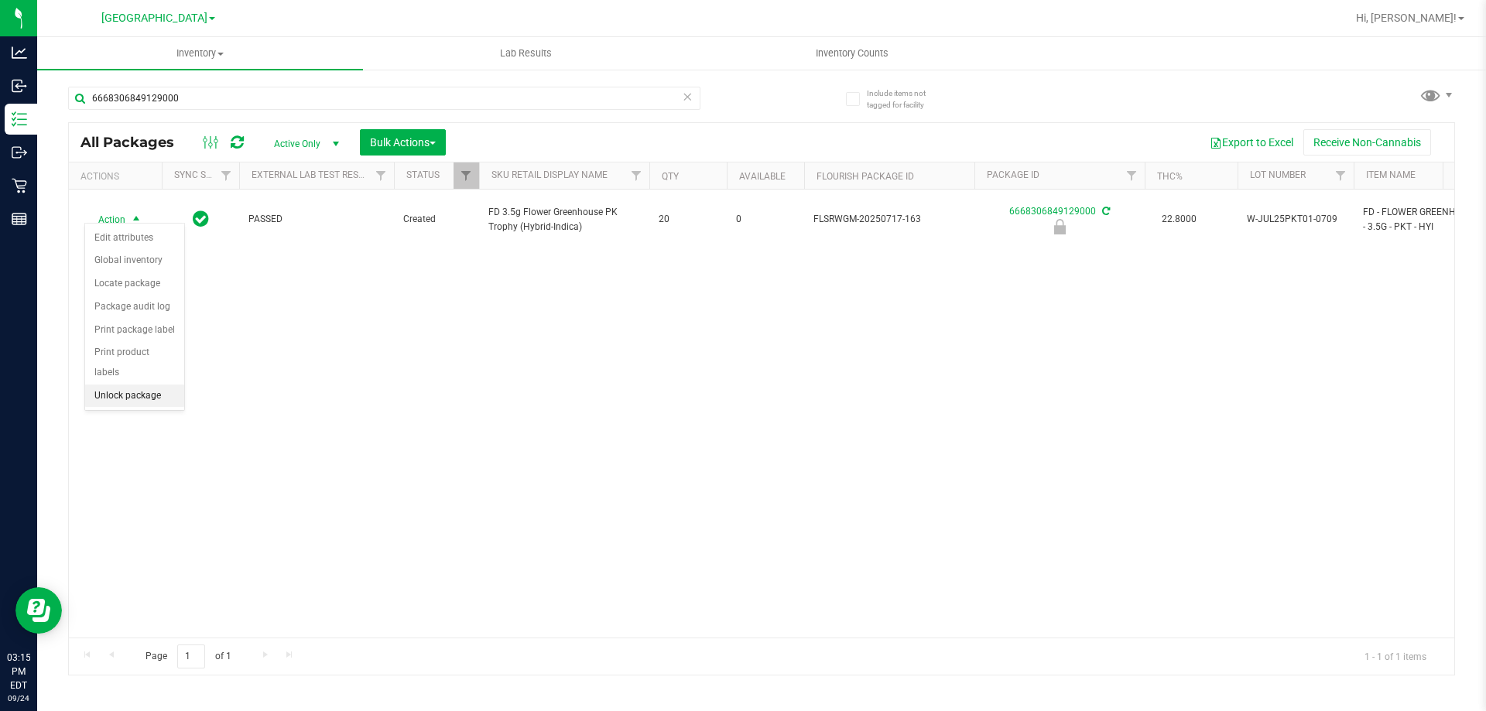
click at [156, 385] on li "Unlock package" at bounding box center [134, 396] width 99 height 23
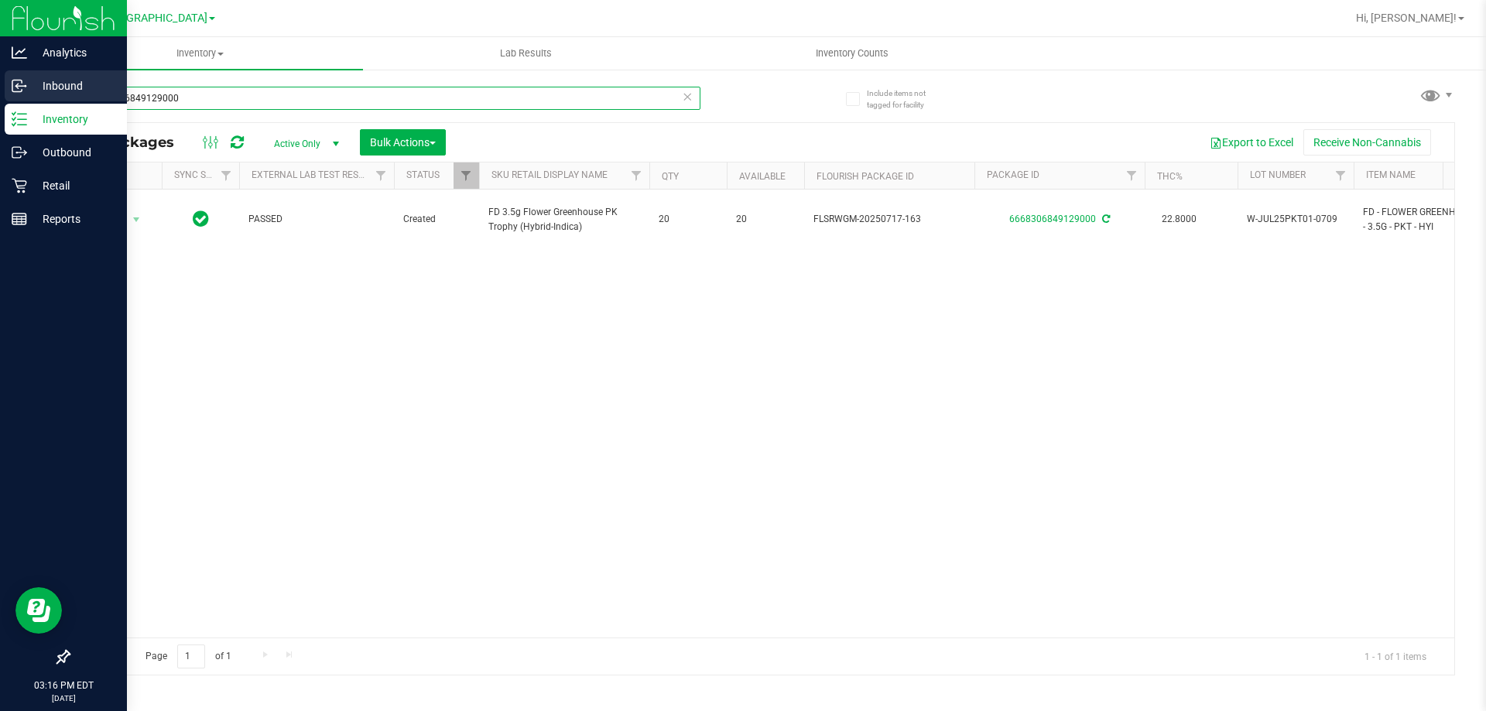
drag, startPoint x: 187, startPoint y: 92, endPoint x: 2, endPoint y: 74, distance: 185.9
click at [0, 81] on div "Analytics Inbound Inventory Outbound Retail Reports 03:16 PM EDT 09/24/2025 09/…" at bounding box center [743, 355] width 1486 height 711
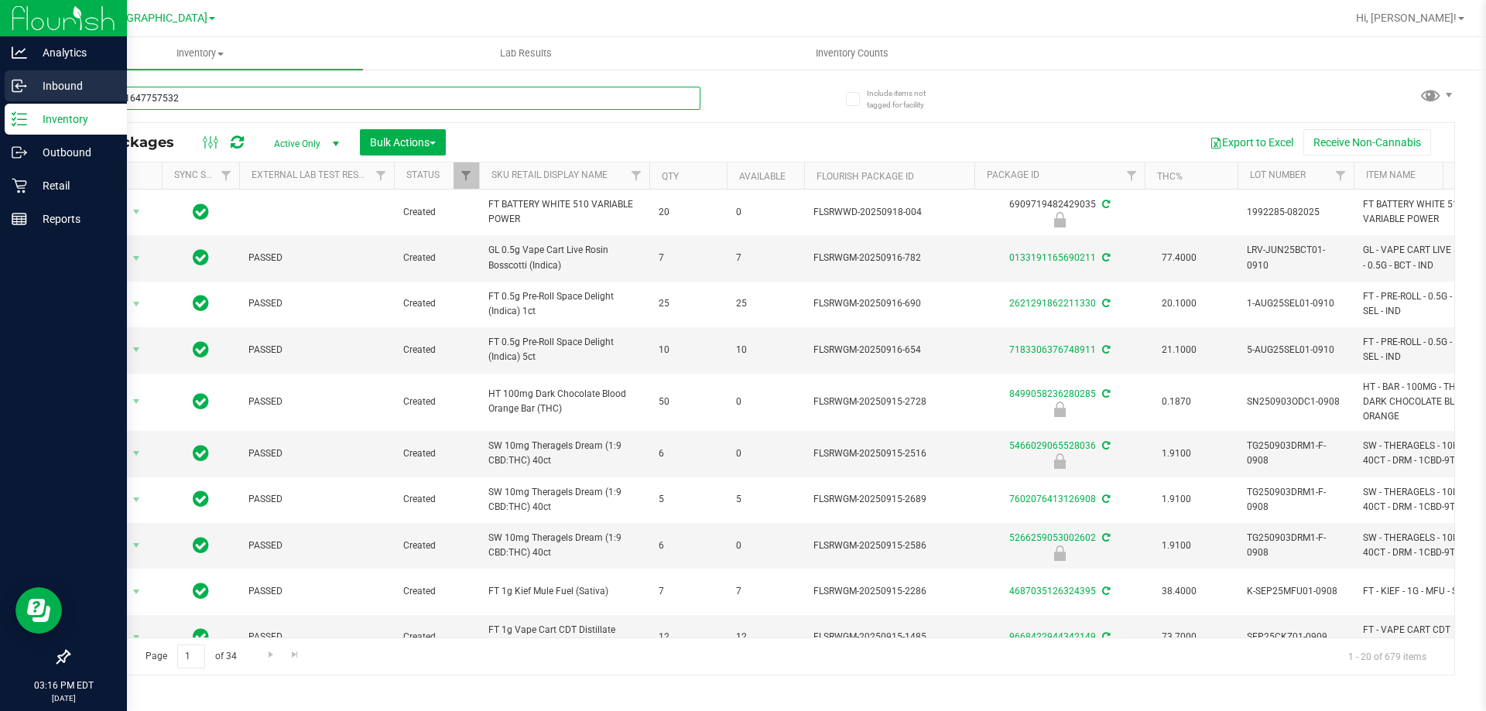
type input "4401491647757532"
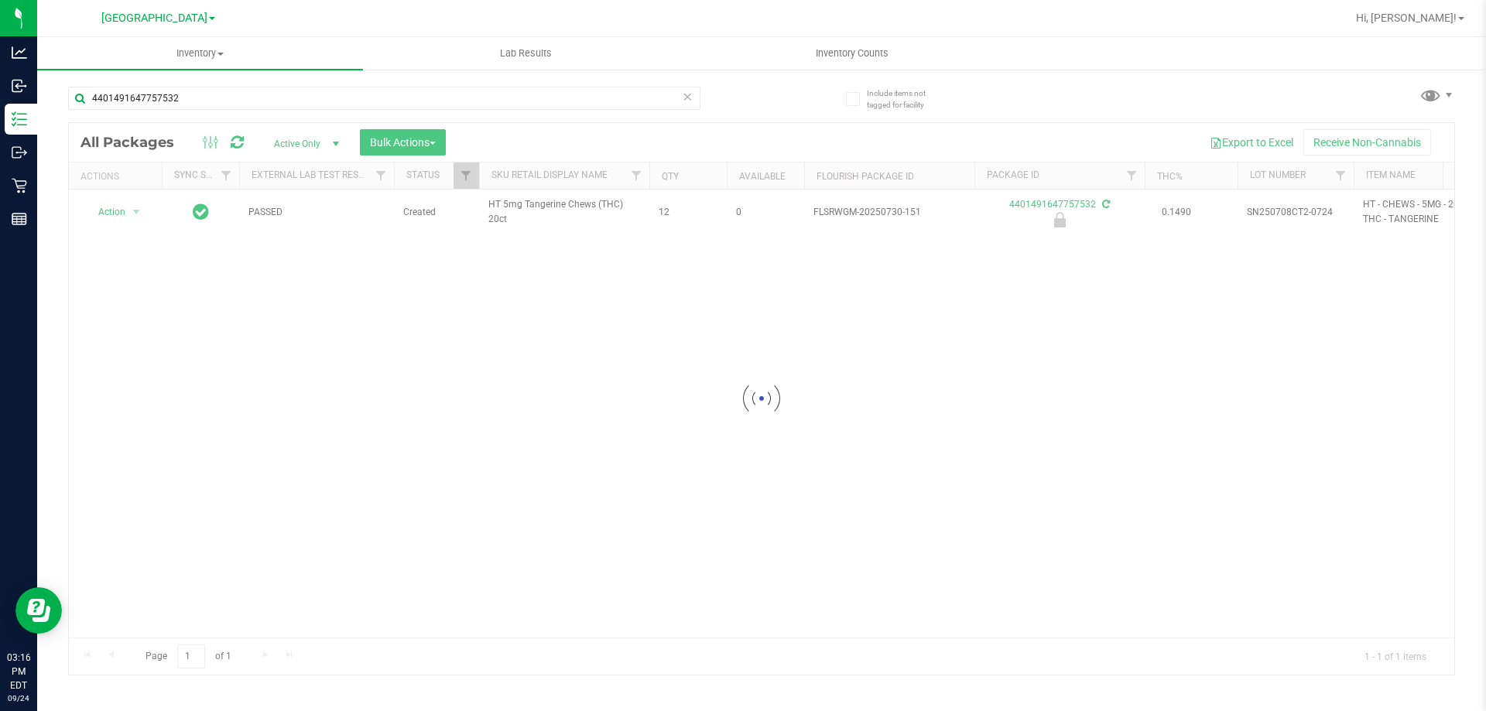
click at [116, 218] on div at bounding box center [762, 399] width 1386 height 552
click at [111, 213] on div at bounding box center [762, 399] width 1386 height 552
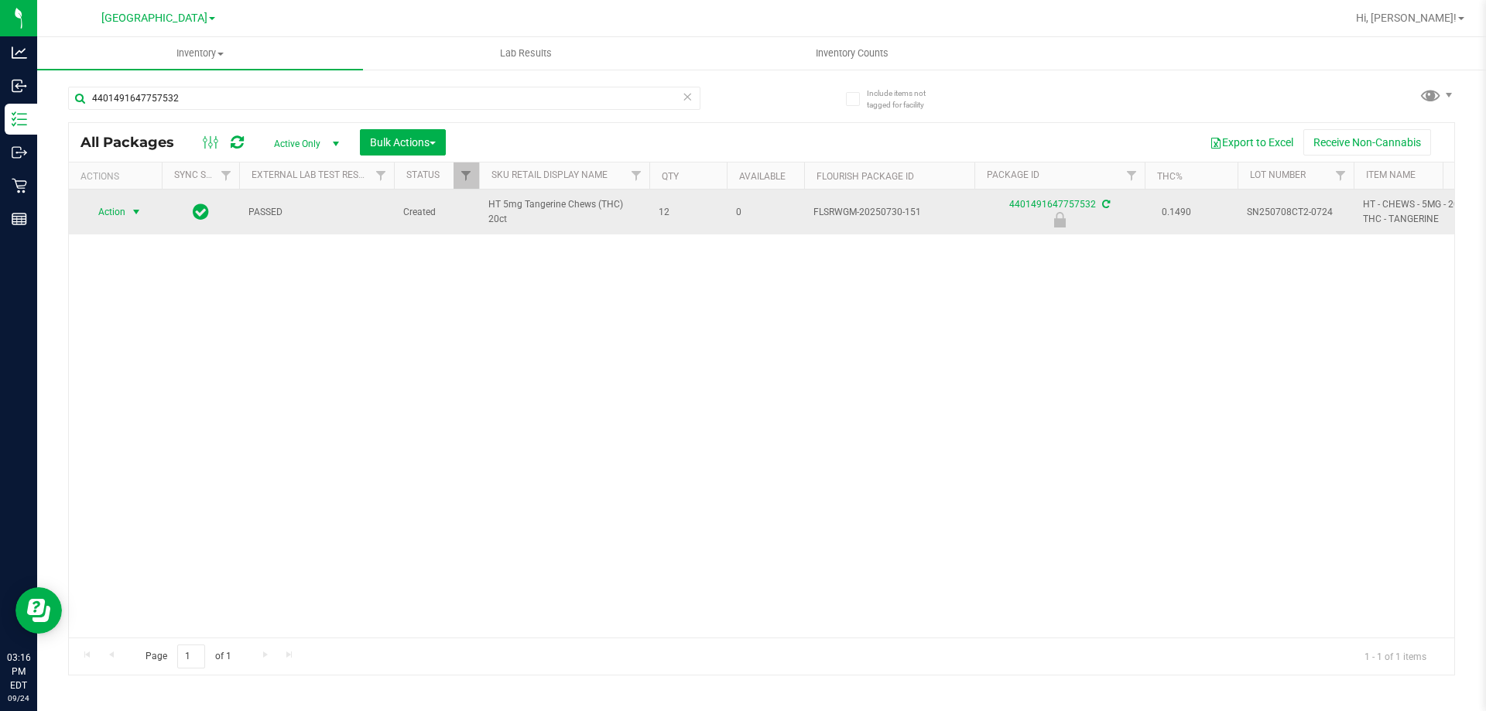
click at [115, 212] on span "Action" at bounding box center [105, 212] width 42 height 22
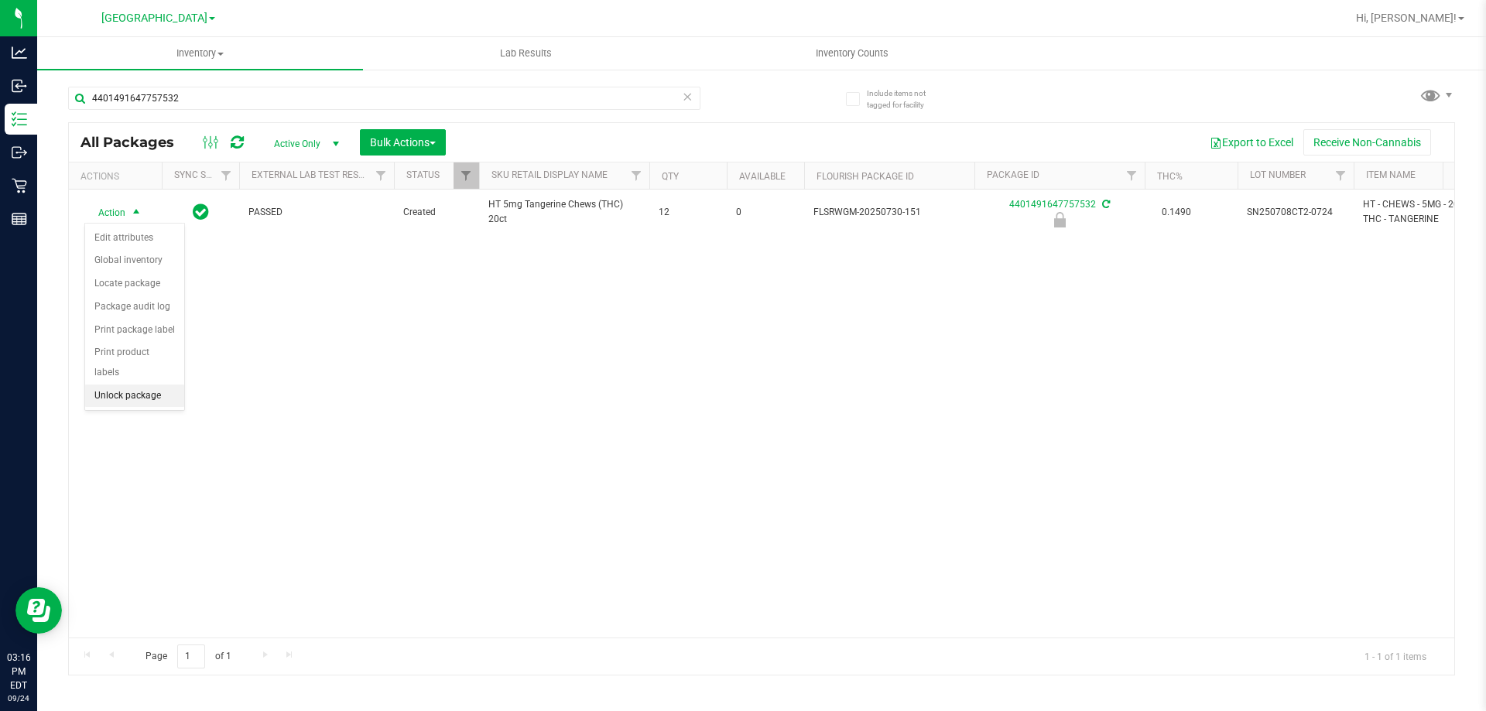
click at [132, 385] on li "Unlock package" at bounding box center [134, 396] width 99 height 23
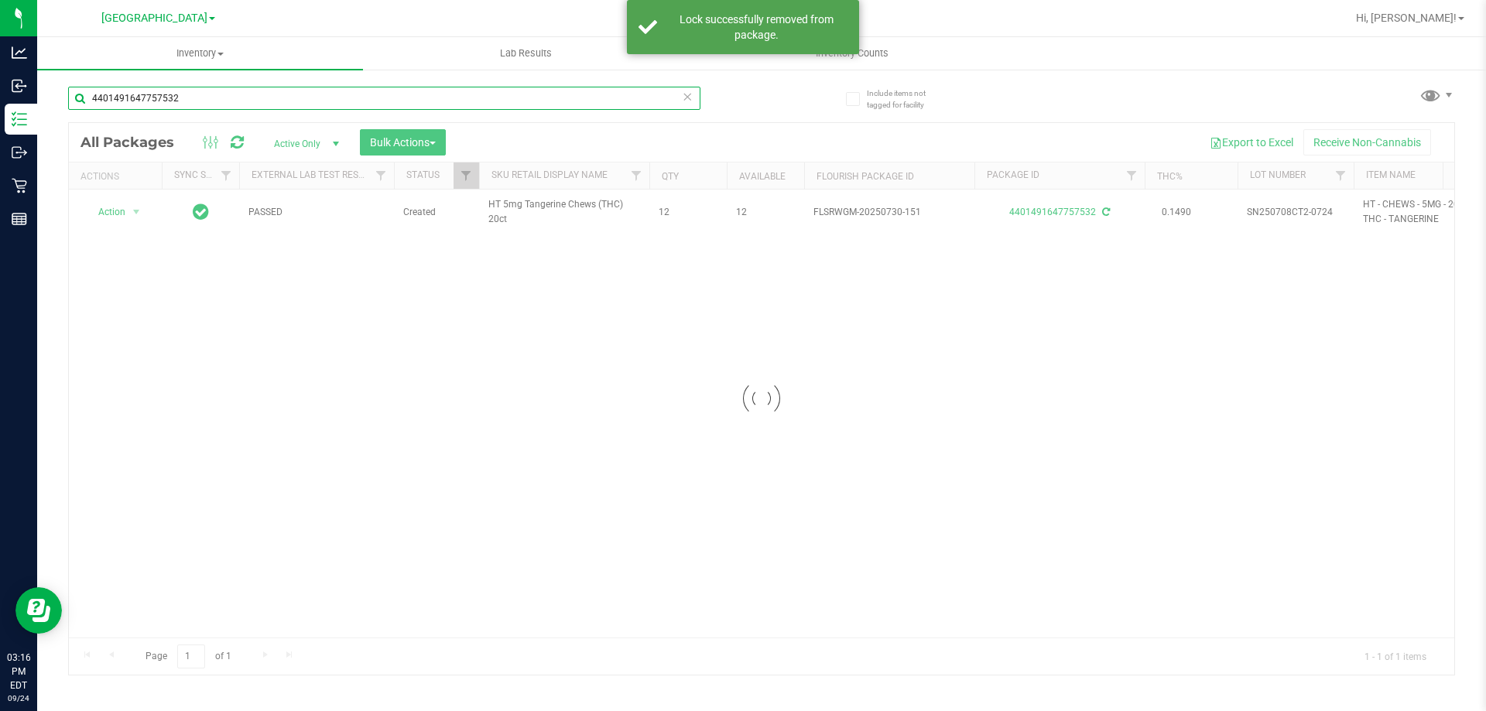
drag, startPoint x: 248, startPoint y: 88, endPoint x: 440, endPoint y: 108, distance: 193.0
click at [0, 60] on div "Analytics Inbound Inventory Outbound Retail Reports 03:16 PM EDT 09/24/2025 09/…" at bounding box center [743, 355] width 1486 height 711
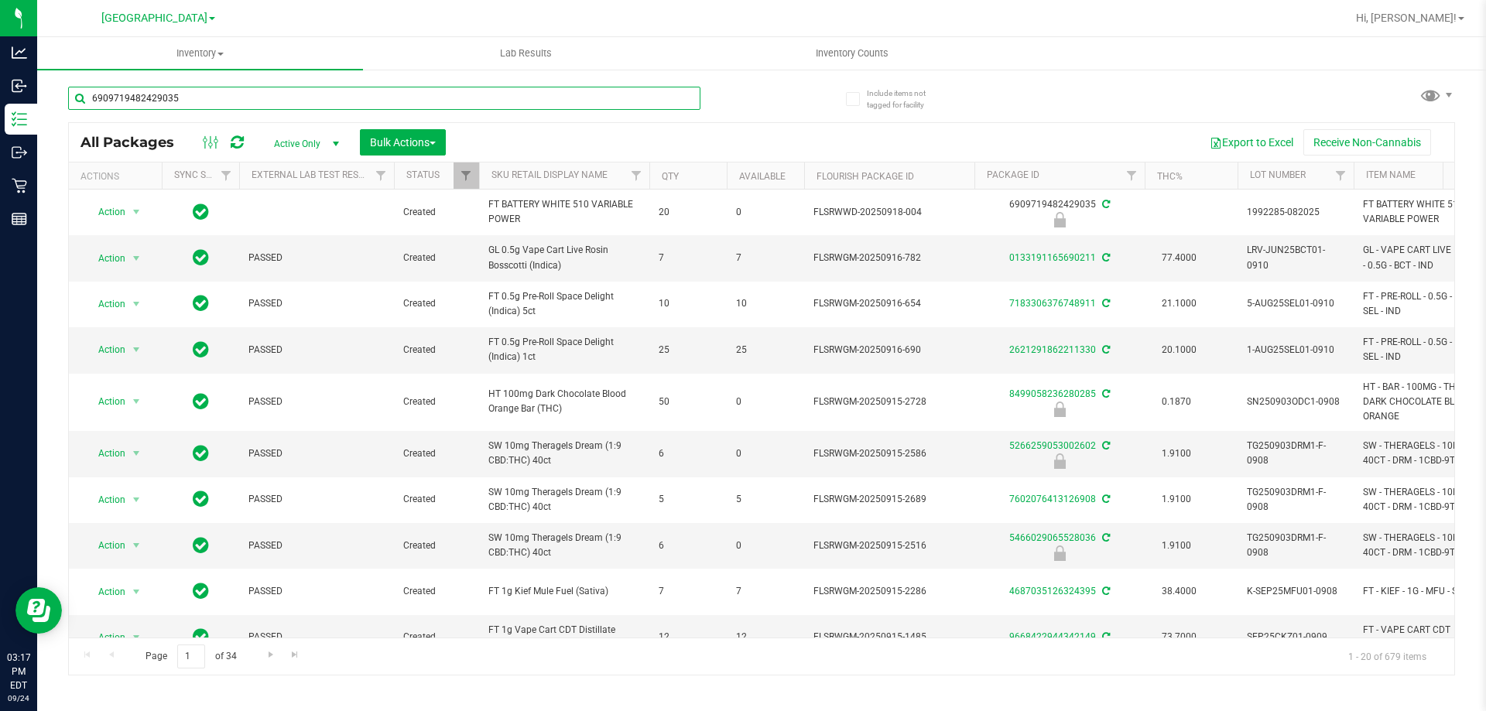
type input "6909719482429035"
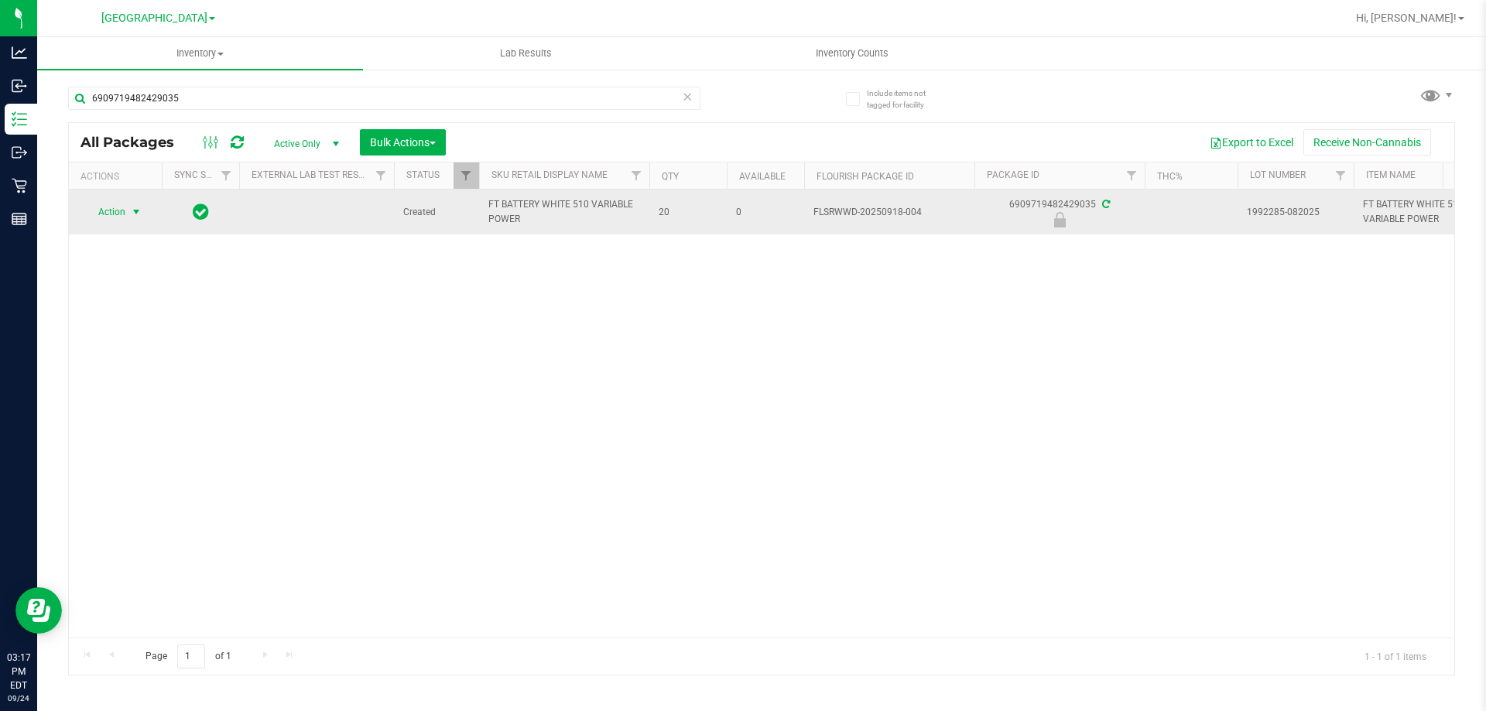
click at [124, 211] on span "Action" at bounding box center [105, 212] width 42 height 22
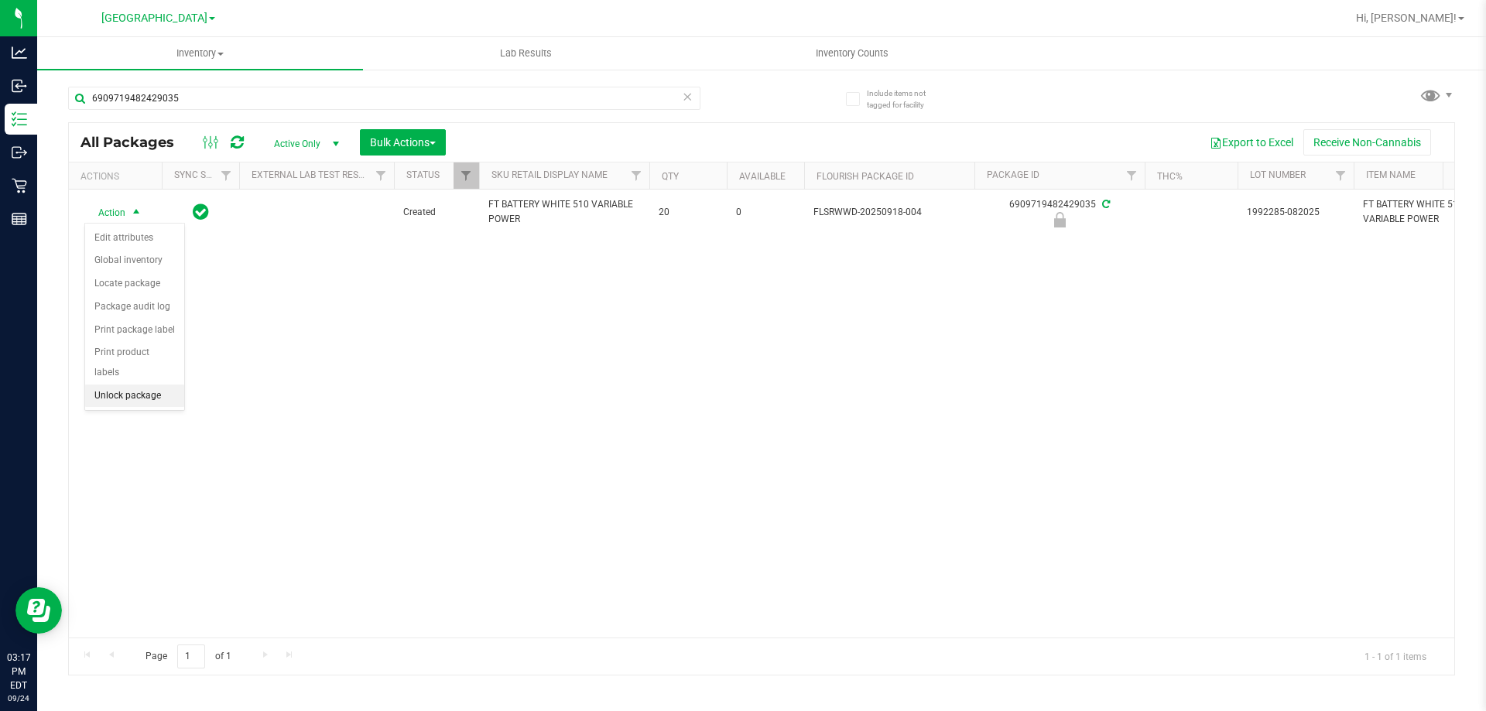
click at [102, 385] on li "Unlock package" at bounding box center [134, 396] width 99 height 23
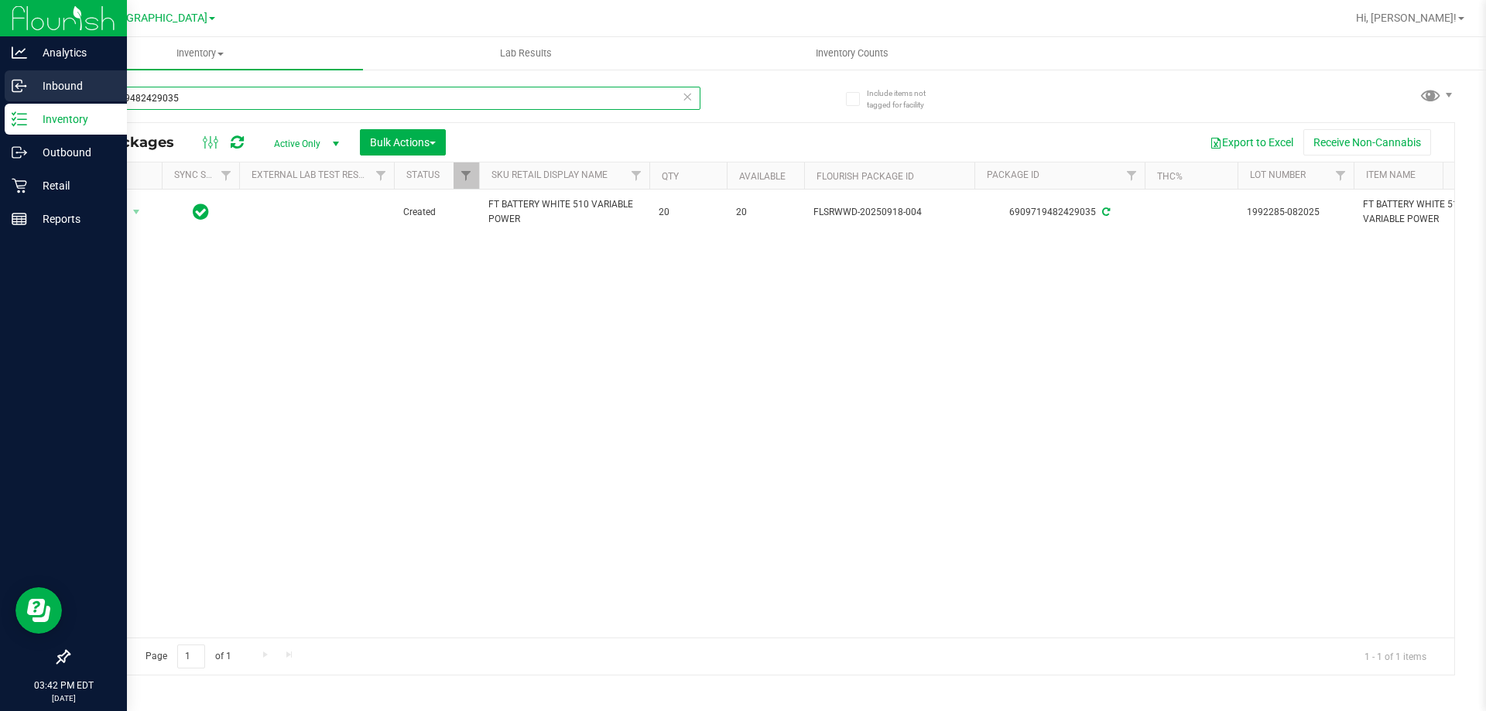
drag, startPoint x: 311, startPoint y: 98, endPoint x: 0, endPoint y: 98, distance: 311.2
click at [0, 98] on div "Analytics Inbound Inventory Outbound Retail Reports 03:42 PM EDT 09/24/2025 09/…" at bounding box center [743, 355] width 1486 height 711
type input "6717981254854442"
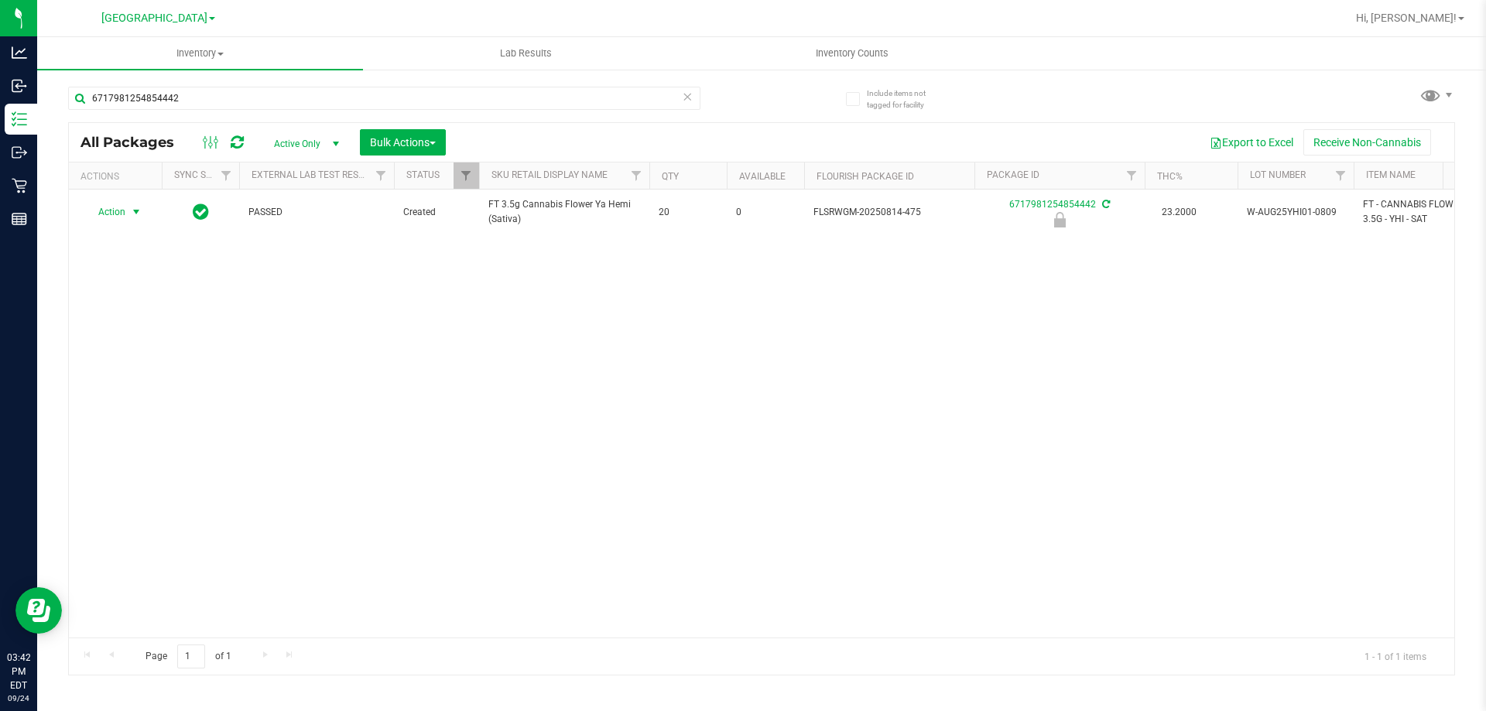
click at [121, 212] on span "Action" at bounding box center [105, 212] width 42 height 22
click at [137, 385] on li "Unlock package" at bounding box center [134, 396] width 99 height 23
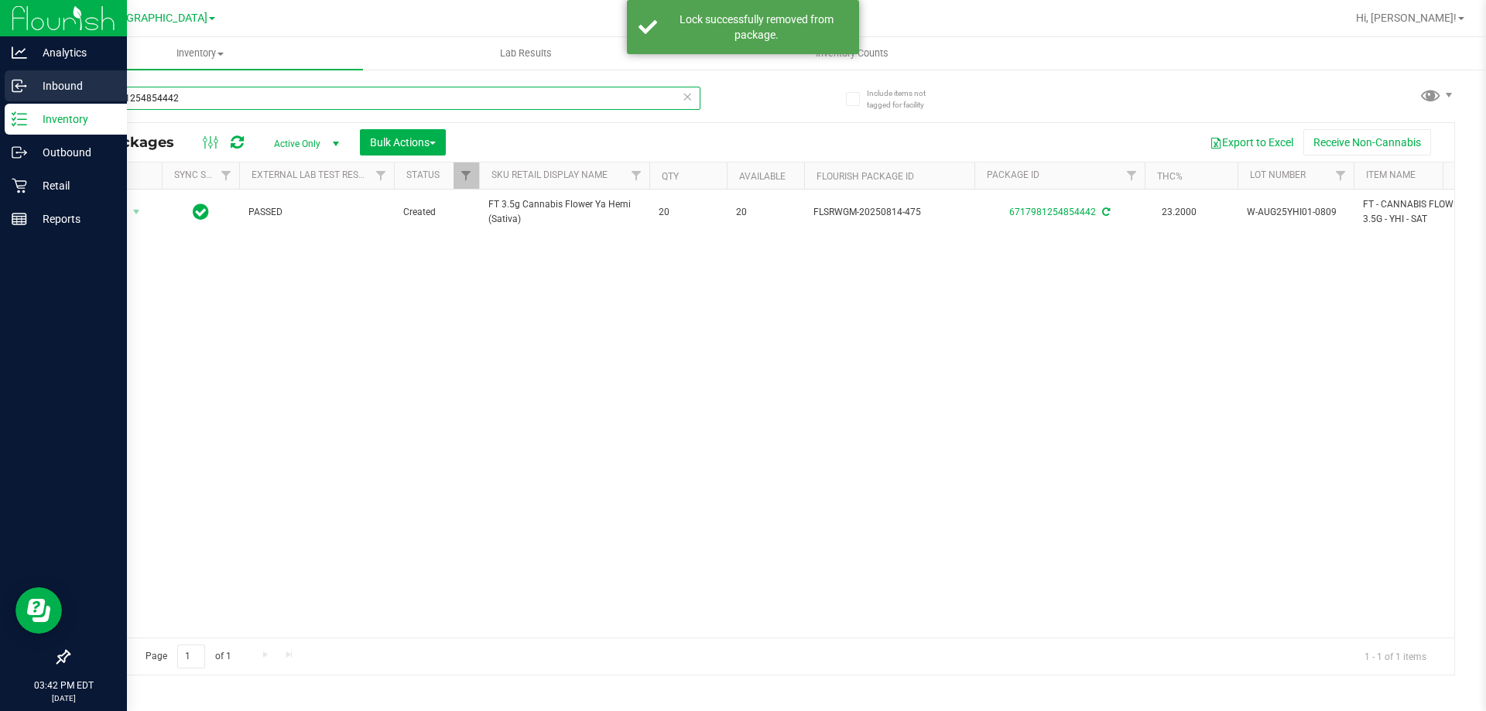
drag, startPoint x: 252, startPoint y: 96, endPoint x: 0, endPoint y: 94, distance: 251.6
click at [0, 94] on div "Analytics Inbound Inventory Outbound Retail Reports 03:42 PM EDT 09/24/2025 09/…" at bounding box center [743, 355] width 1486 height 711
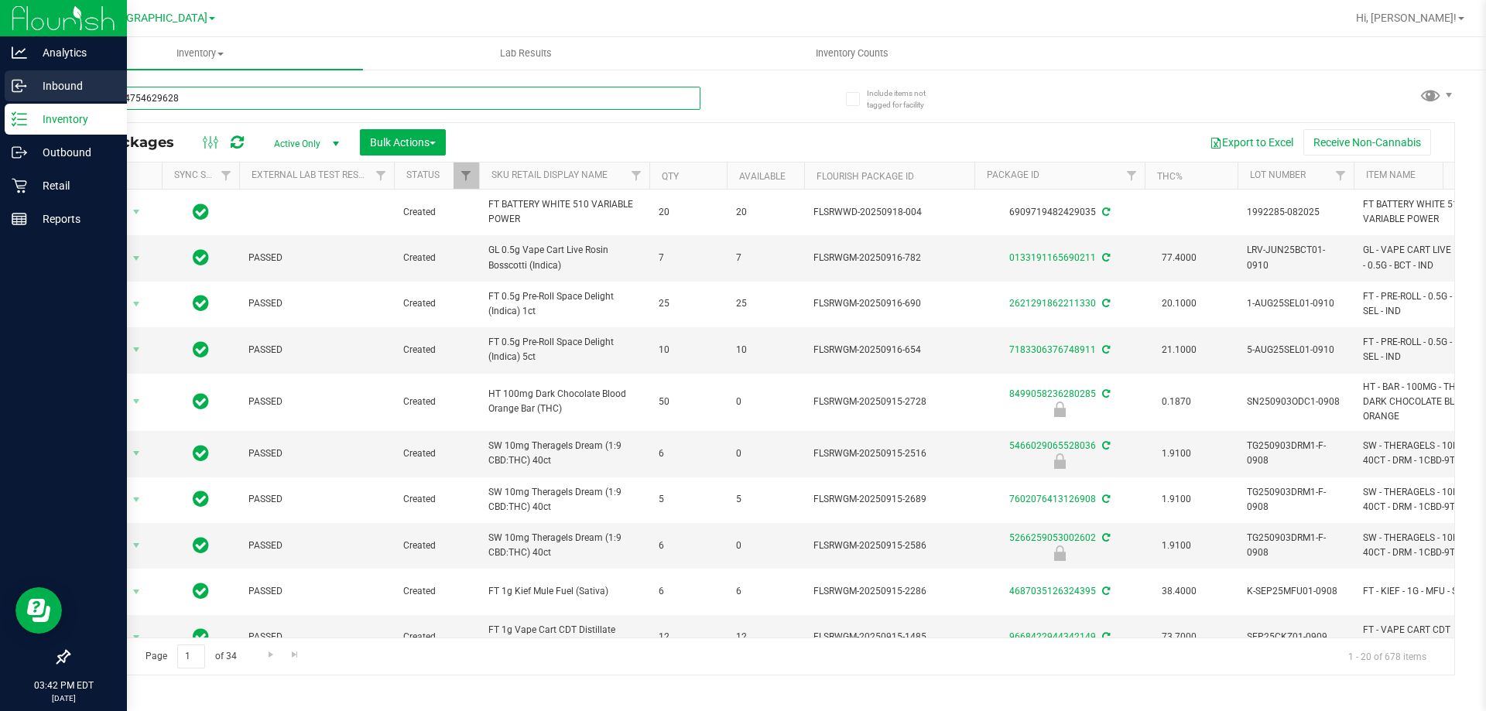
type input "0601174754629628"
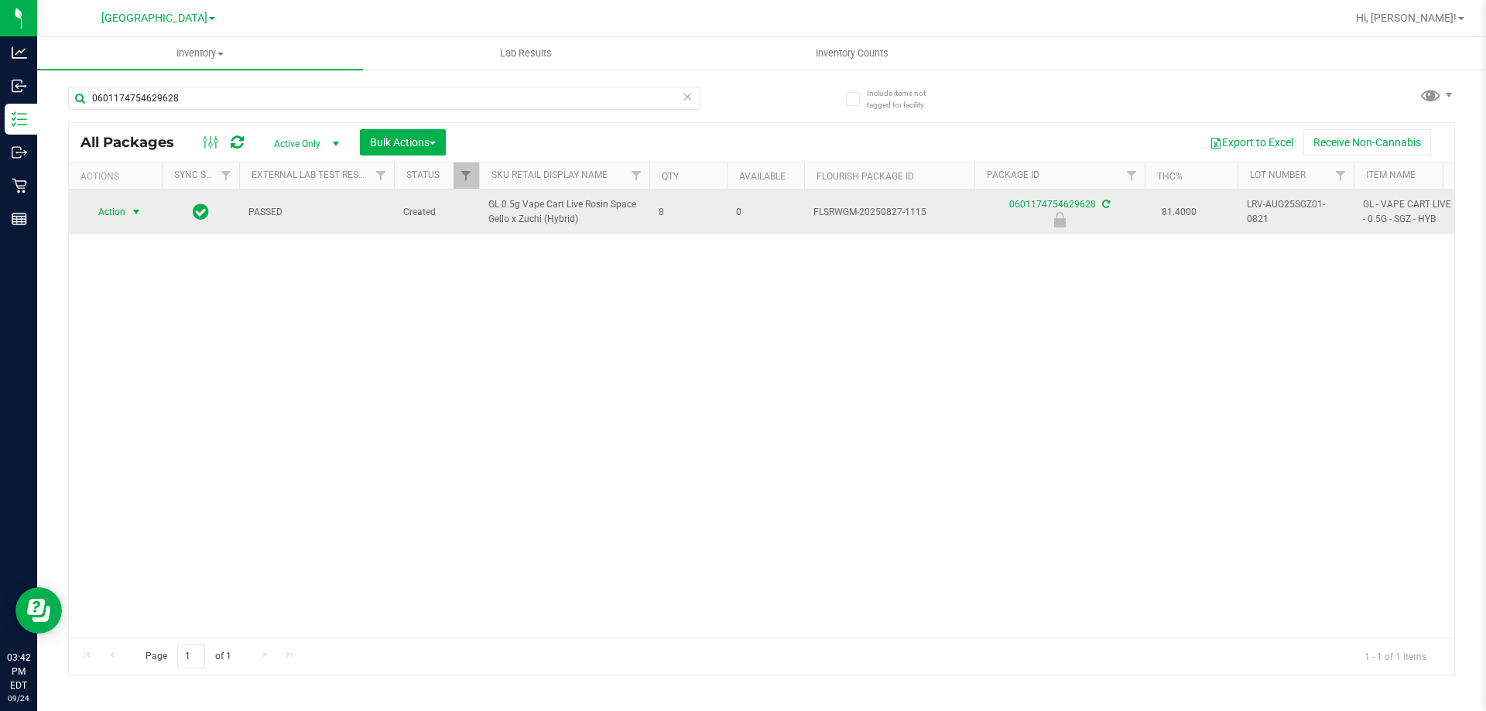
click at [125, 211] on span "Action" at bounding box center [105, 212] width 42 height 22
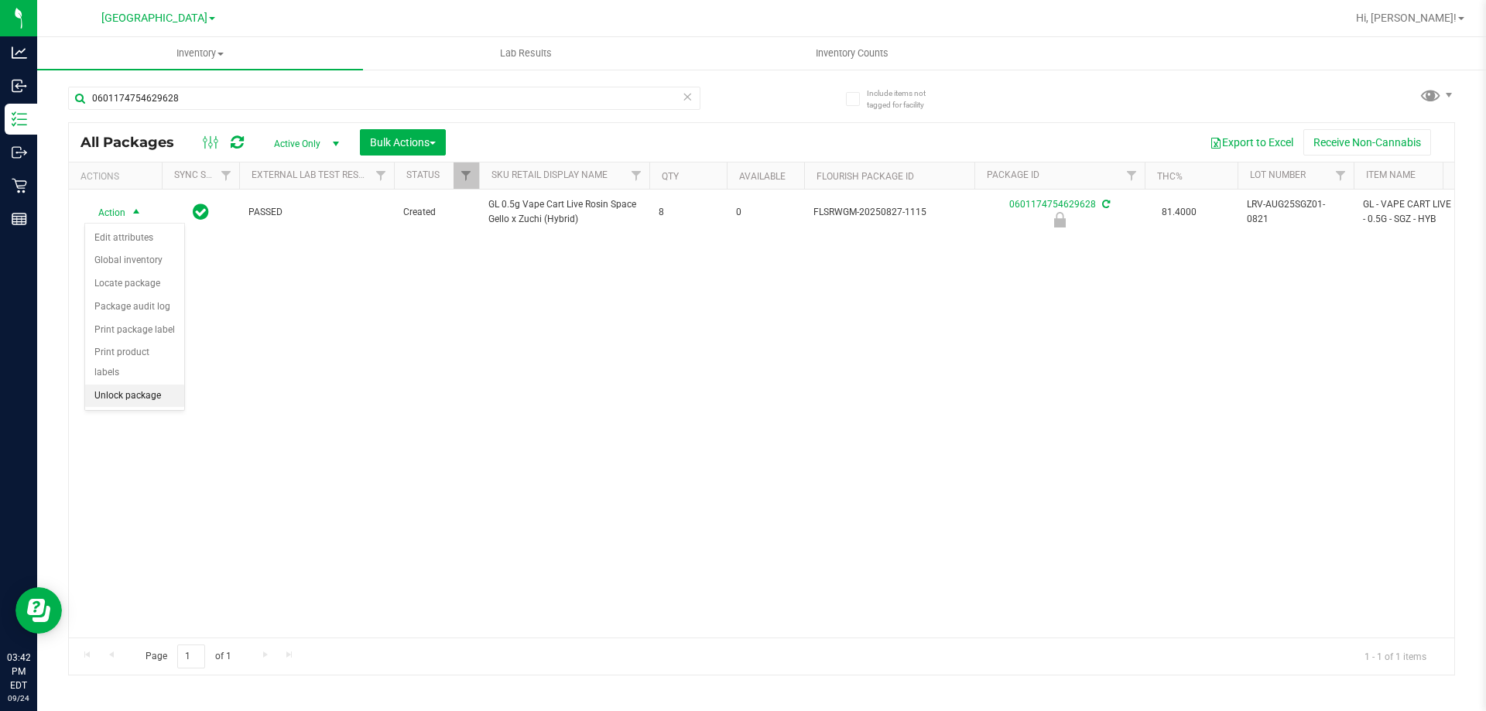
click at [137, 385] on li "Unlock package" at bounding box center [134, 396] width 99 height 23
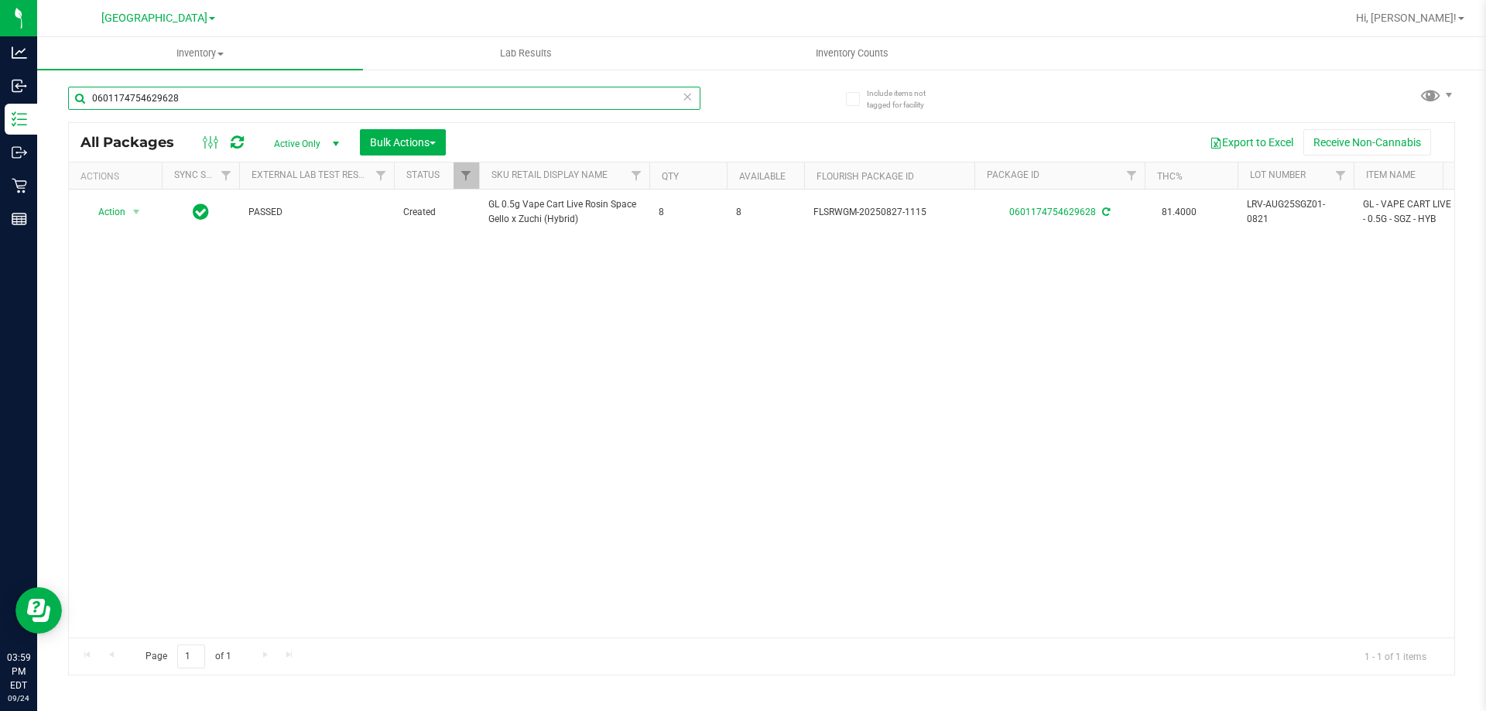
click at [331, 98] on input "0601174754629628" at bounding box center [384, 98] width 632 height 23
type input "pkt"
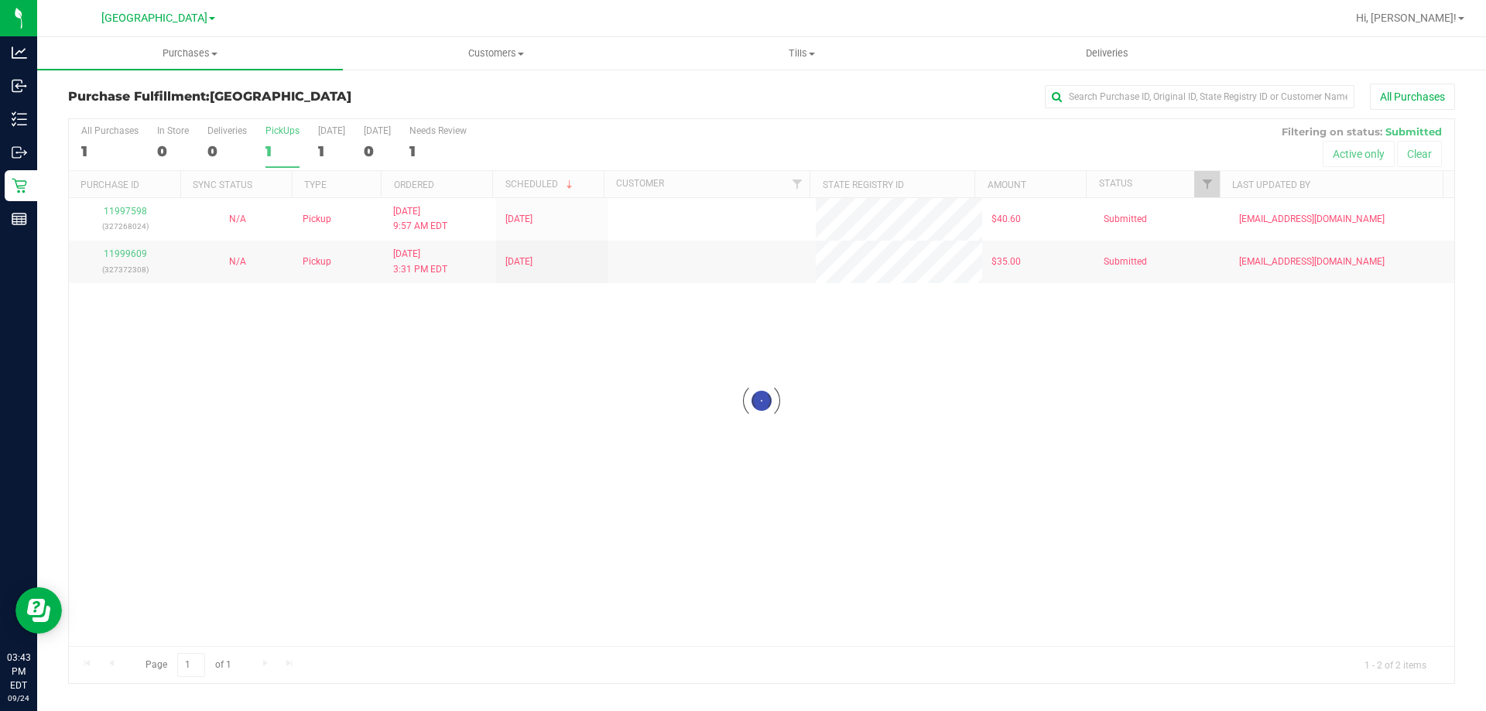
click at [292, 146] on div at bounding box center [762, 401] width 1386 height 564
click at [279, 156] on div "1" at bounding box center [283, 151] width 34 height 18
click at [0, 0] on input "PickUps 1" at bounding box center [0, 0] width 0 height 0
click at [264, 143] on div "All Purchases 2 In Store 0 Deliveries 0 PickUps 2 [DATE] 2 [DATE] 0 Needs Revie…" at bounding box center [762, 145] width 1386 height 52
click at [292, 165] on label "PickUps 2" at bounding box center [283, 146] width 34 height 43
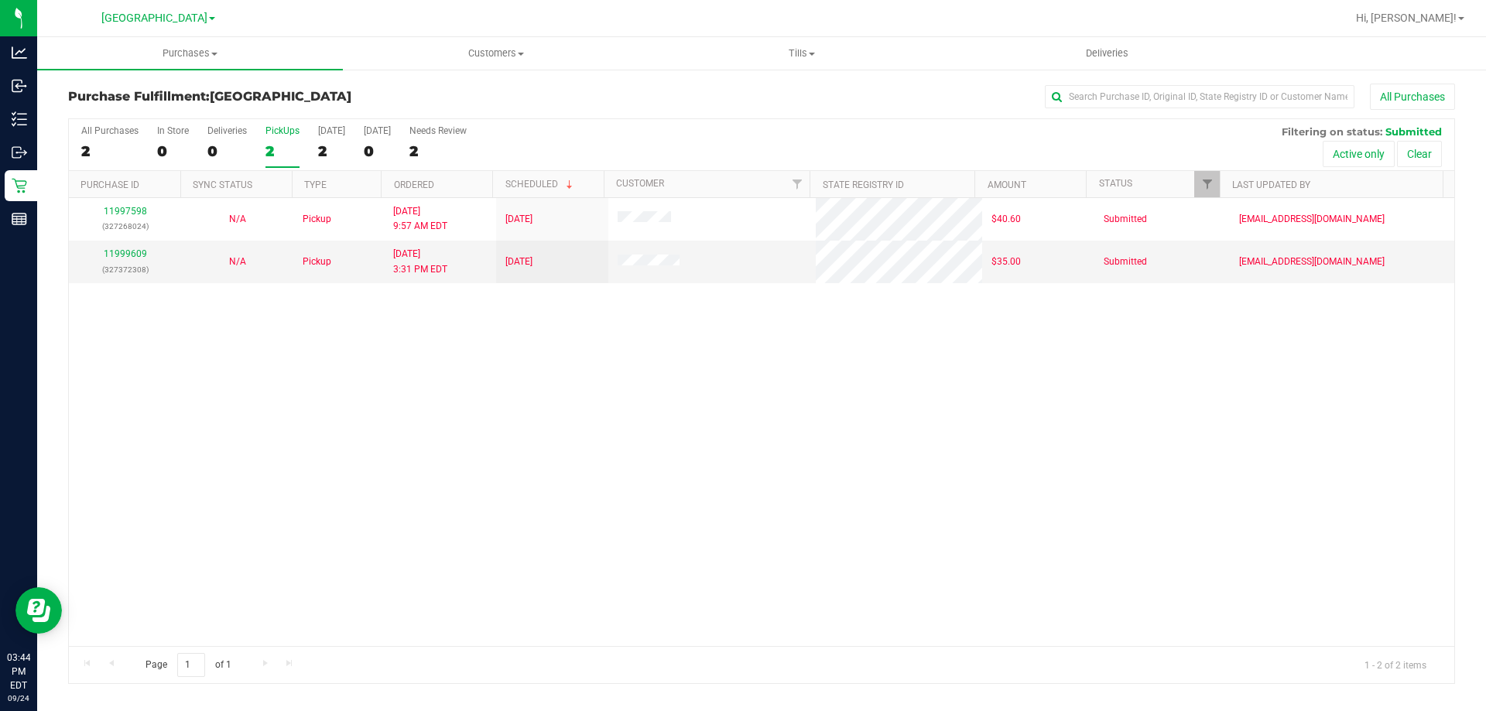
click at [0, 0] on input "PickUps 2" at bounding box center [0, 0] width 0 height 0
click at [269, 130] on div "PickUps" at bounding box center [283, 130] width 34 height 11
click at [0, 0] on input "PickUps 2" at bounding box center [0, 0] width 0 height 0
click at [273, 144] on div "2" at bounding box center [283, 151] width 34 height 18
click at [0, 0] on input "PickUps 2" at bounding box center [0, 0] width 0 height 0
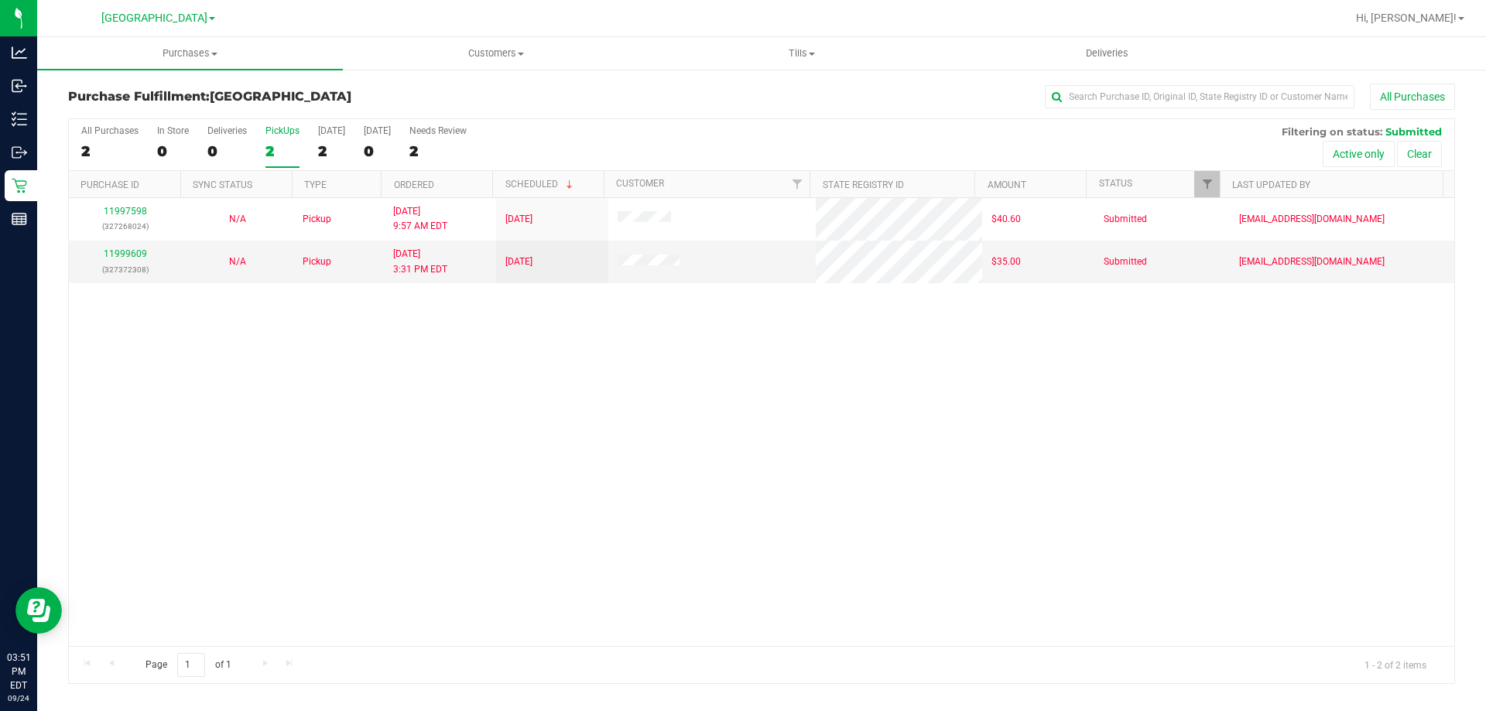
click at [290, 149] on div "2" at bounding box center [283, 151] width 34 height 18
click at [0, 0] on input "PickUps 2" at bounding box center [0, 0] width 0 height 0
click at [266, 143] on label "PickUps 2" at bounding box center [283, 146] width 34 height 43
click at [289, 147] on div "2" at bounding box center [283, 151] width 34 height 18
click at [0, 0] on input "PickUps 2" at bounding box center [0, 0] width 0 height 0
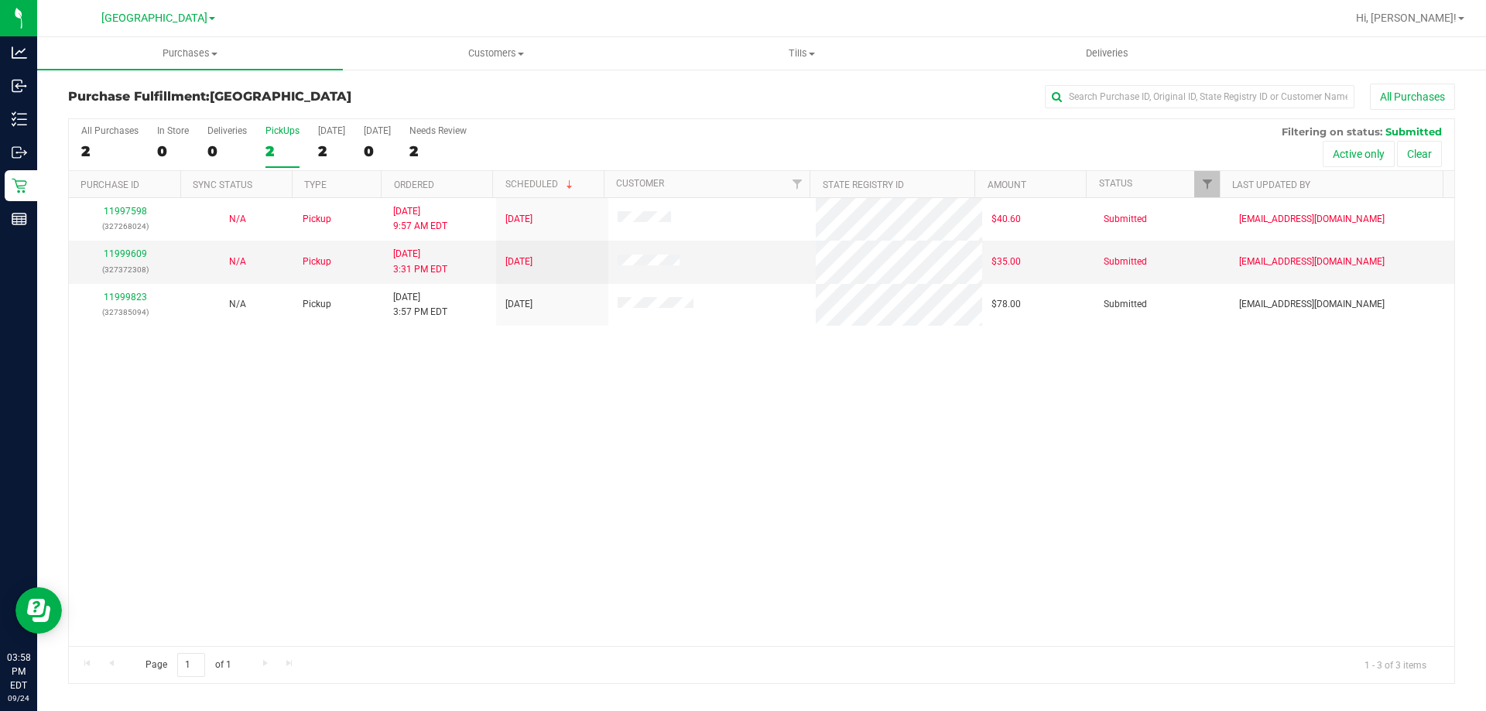
click at [275, 153] on div "2" at bounding box center [283, 151] width 34 height 18
click at [0, 0] on input "PickUps 2" at bounding box center [0, 0] width 0 height 0
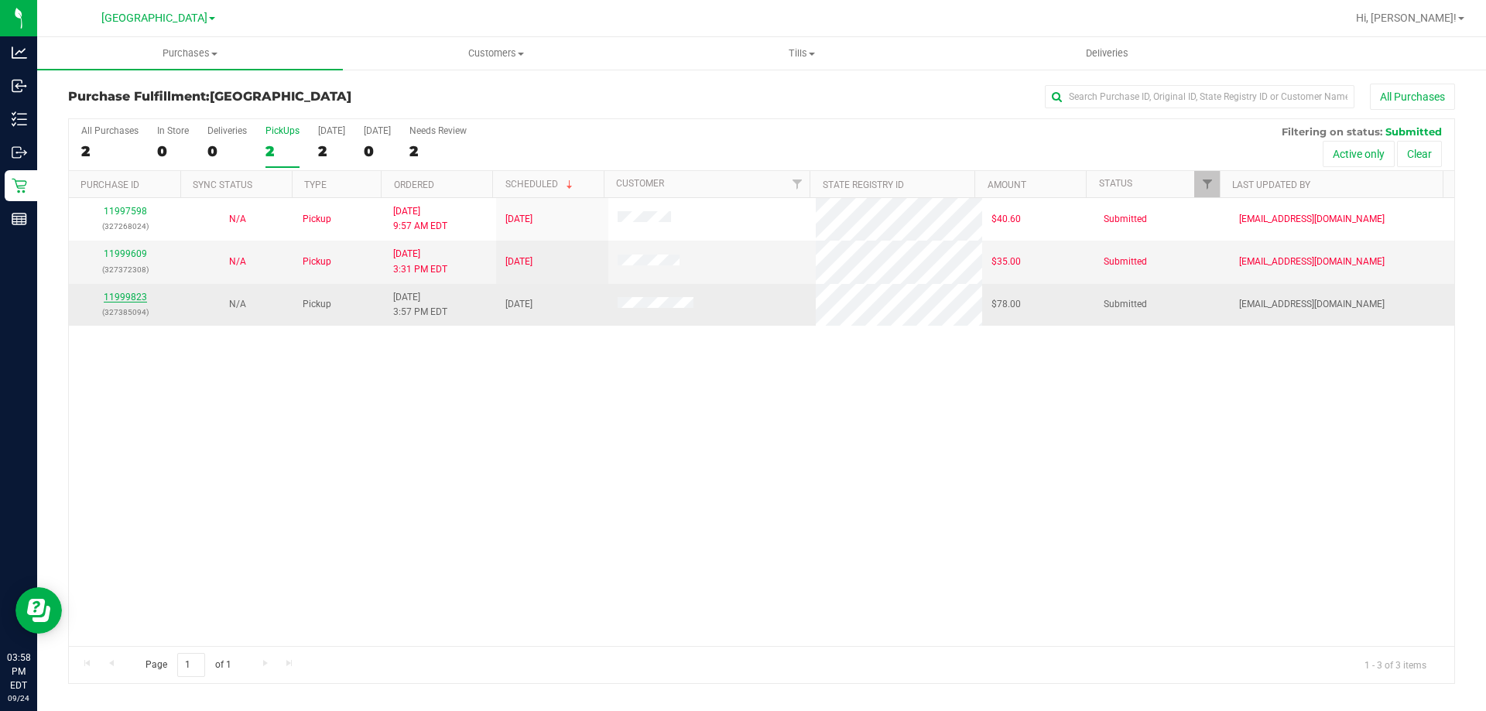
click at [135, 296] on link "11999823" at bounding box center [125, 297] width 43 height 11
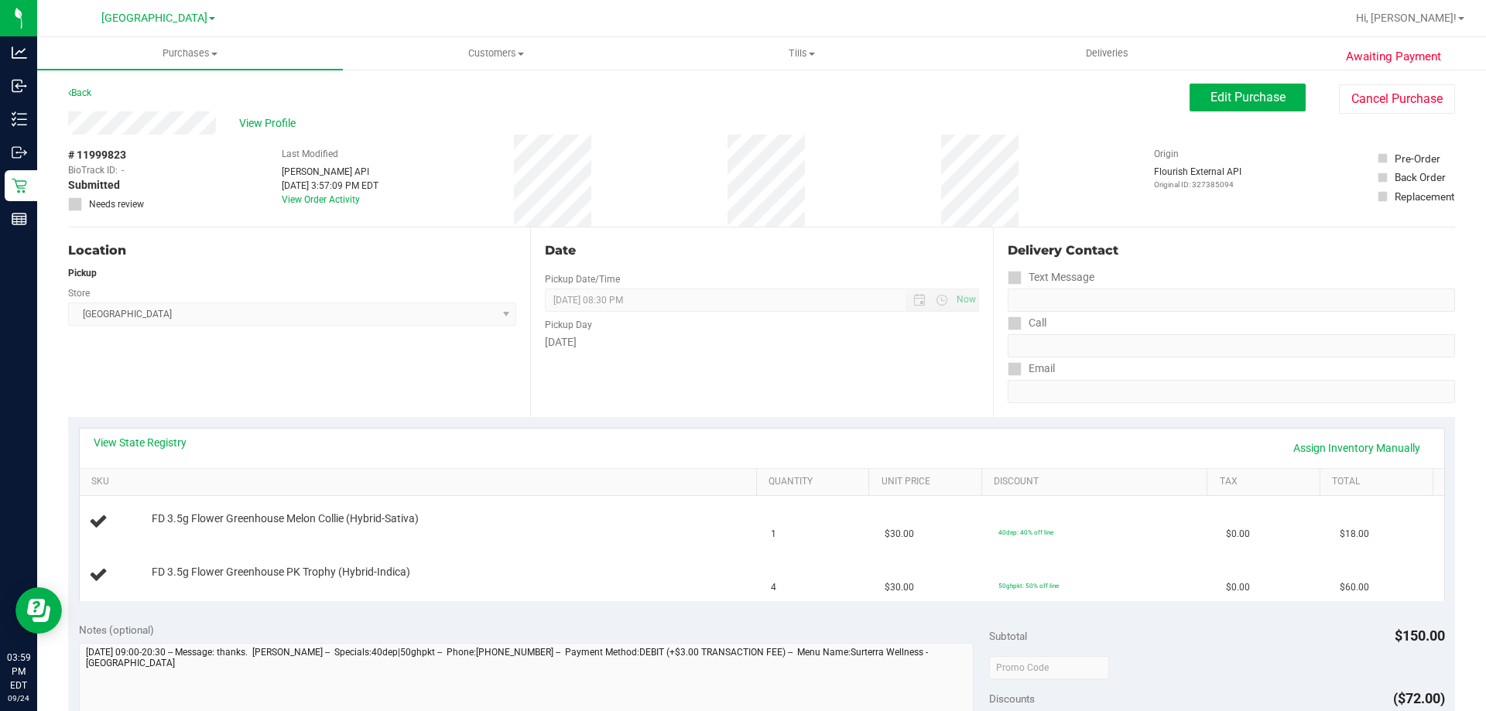
click at [140, 434] on div "View State Registry Assign Inventory Manually" at bounding box center [762, 448] width 1365 height 39
click at [167, 445] on link "View State Registry" at bounding box center [140, 442] width 93 height 15
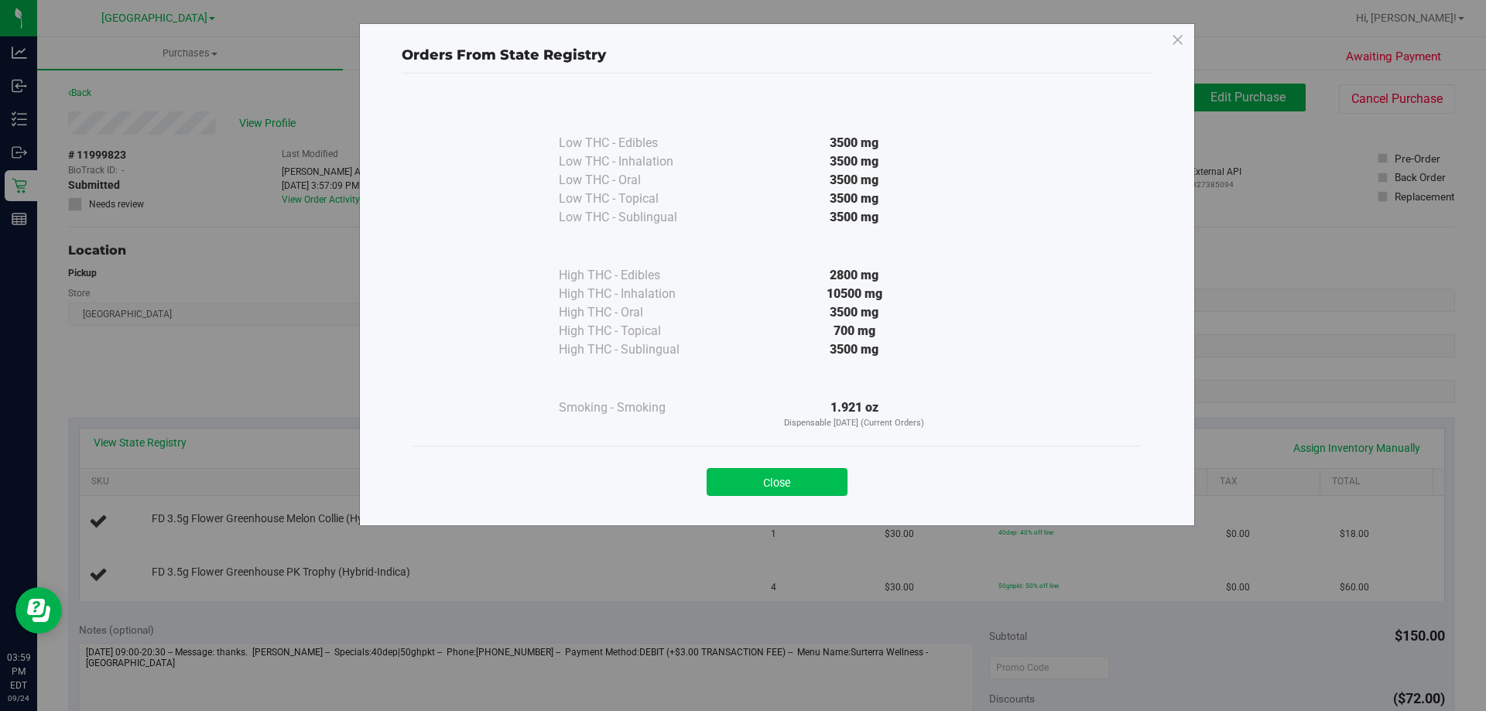
click at [784, 472] on button "Close" at bounding box center [777, 482] width 141 height 28
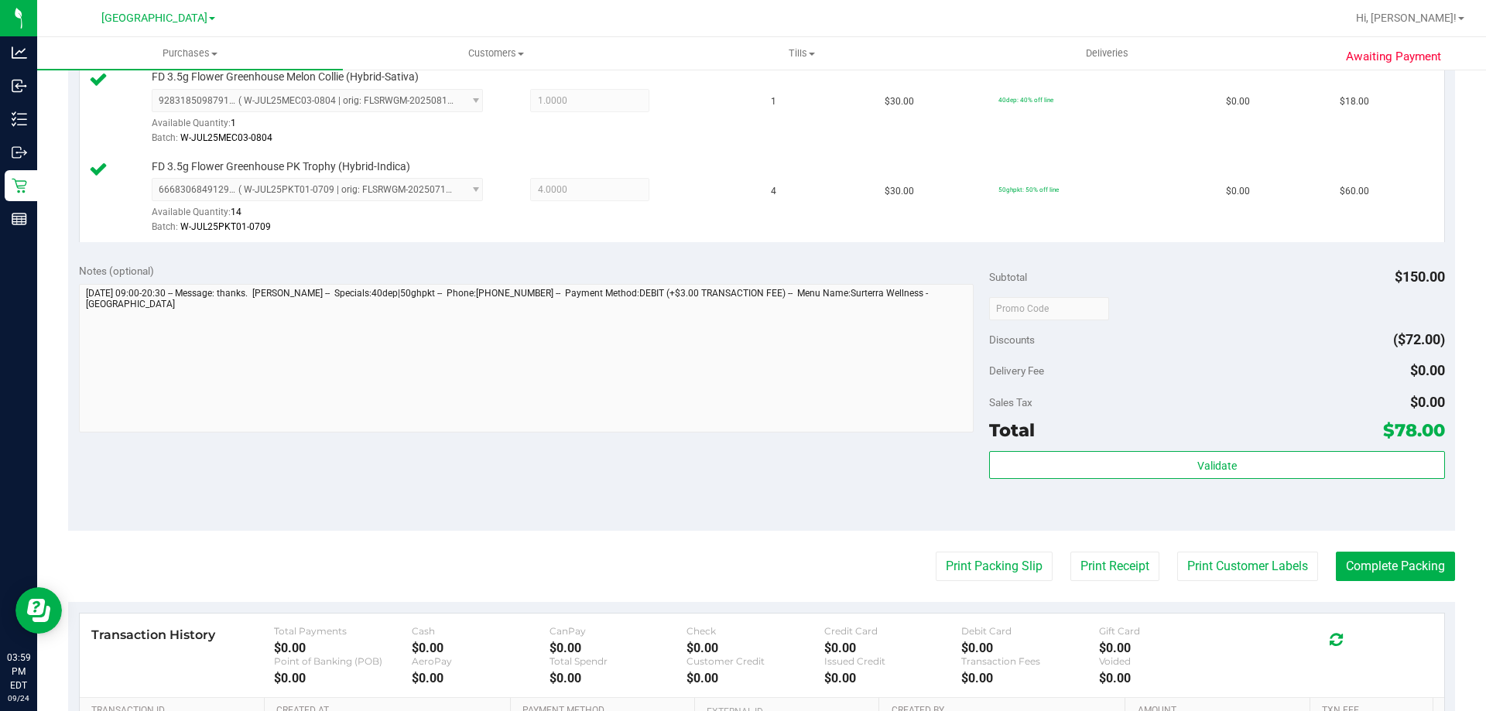
scroll to position [542, 0]
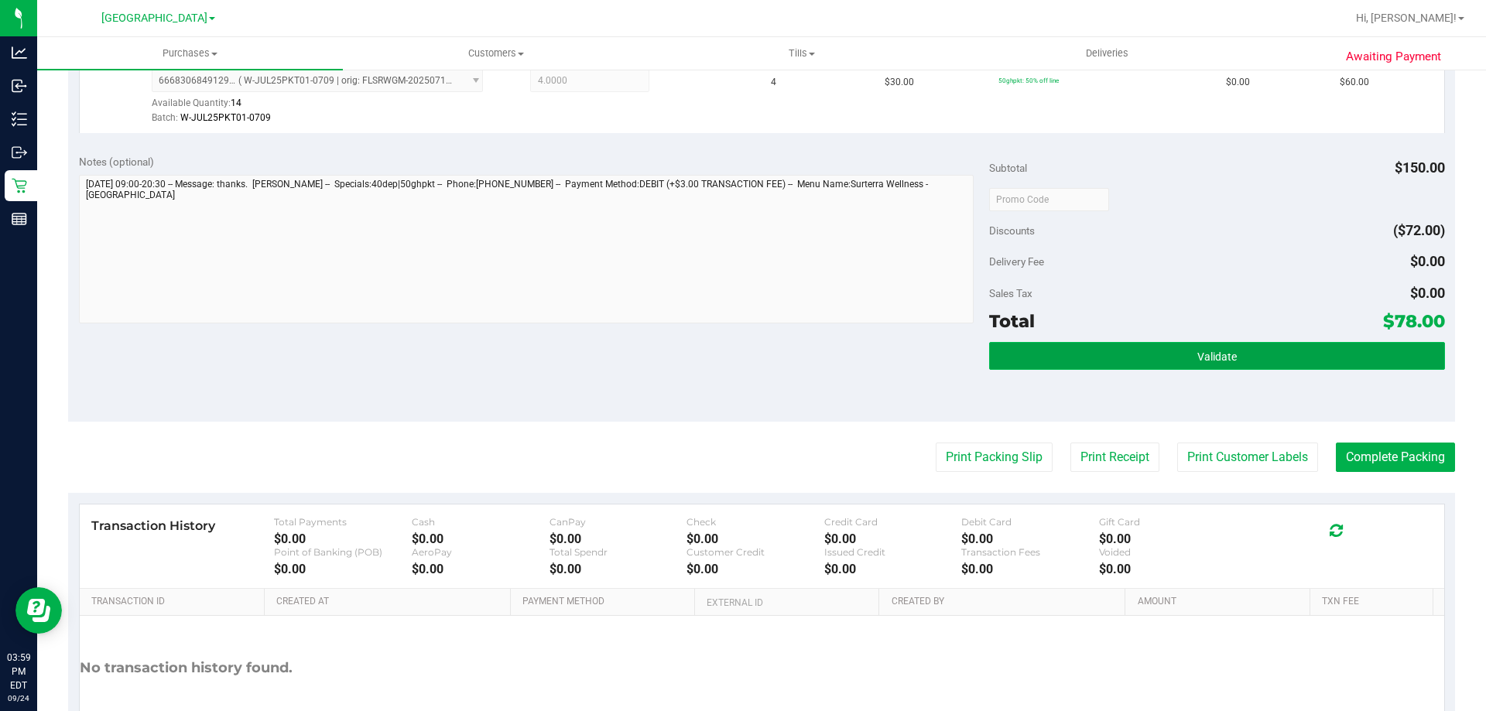
click at [1112, 345] on button "Validate" at bounding box center [1216, 356] width 455 height 28
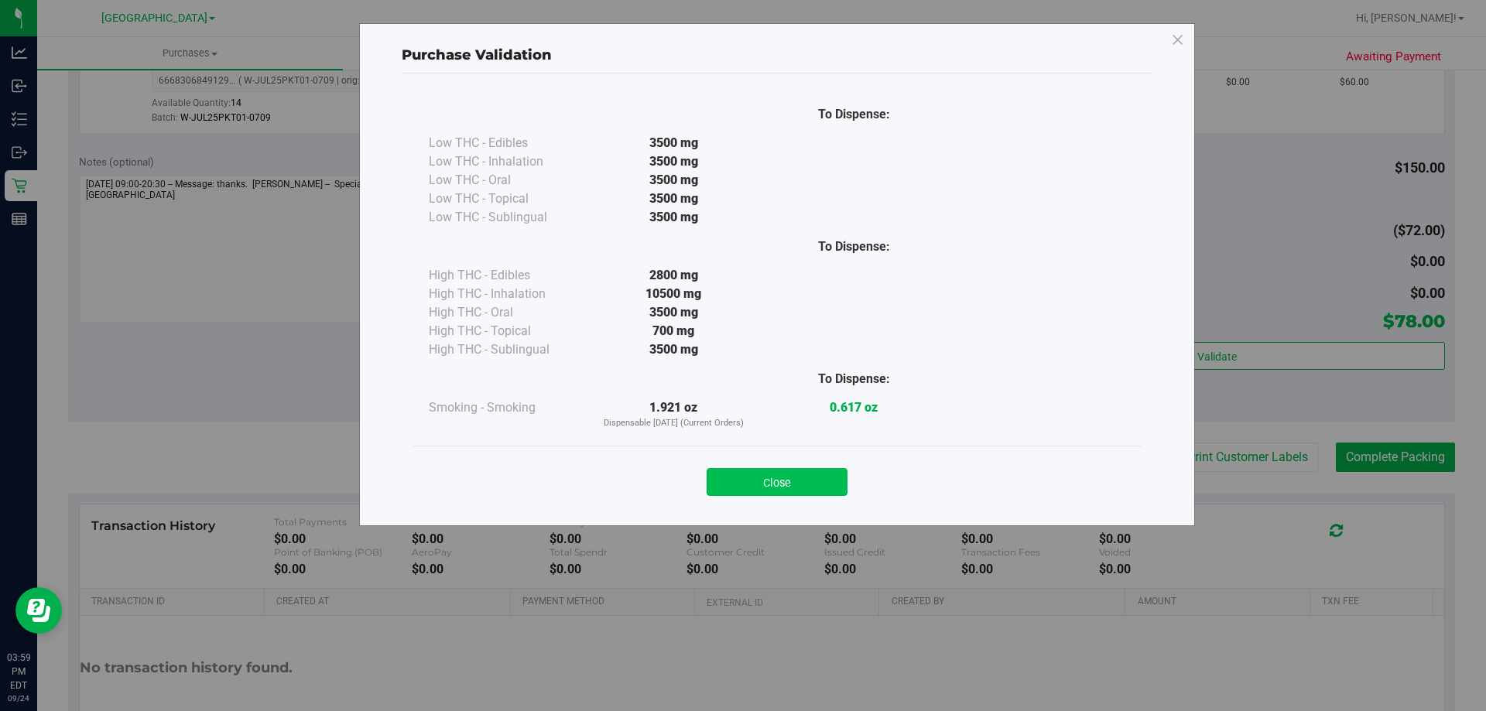
click at [815, 484] on button "Close" at bounding box center [777, 482] width 141 height 28
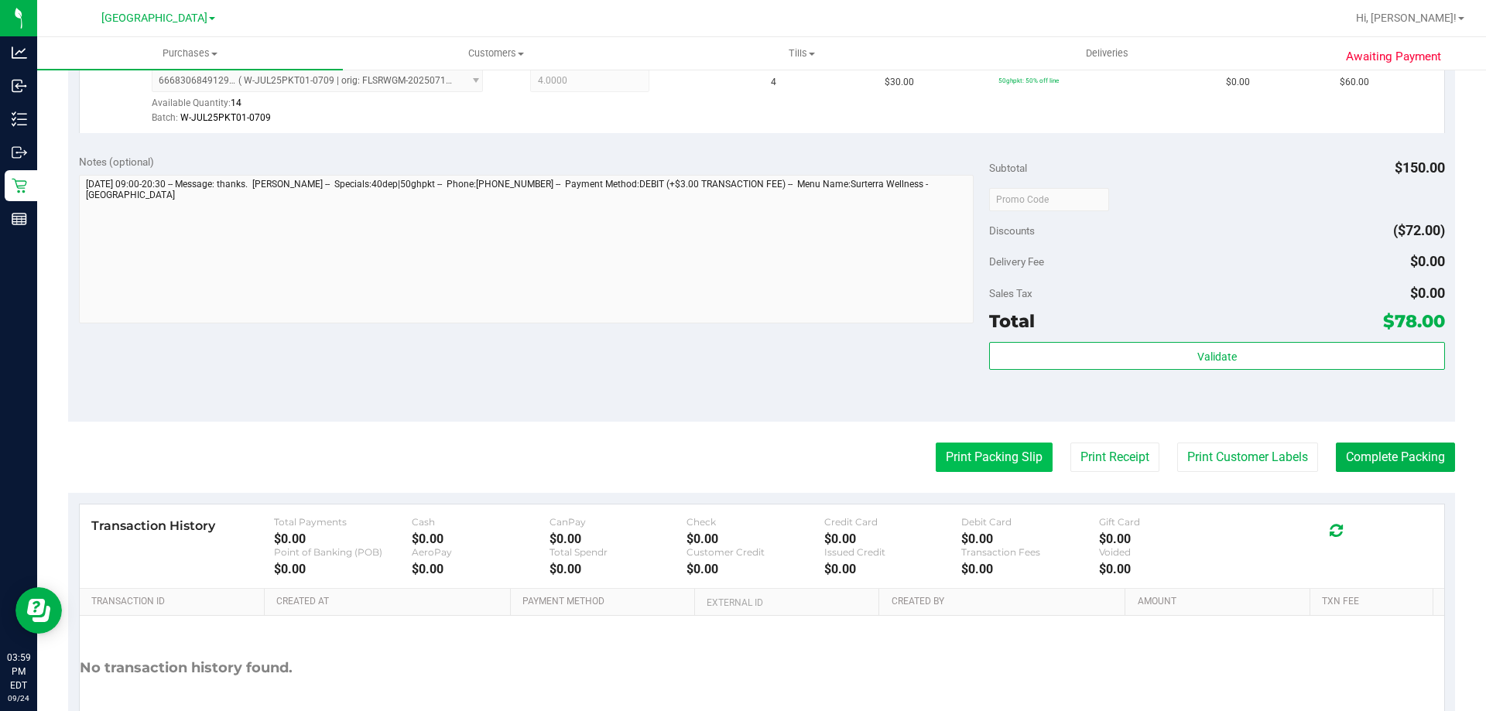
click at [987, 464] on button "Print Packing Slip" at bounding box center [994, 457] width 117 height 29
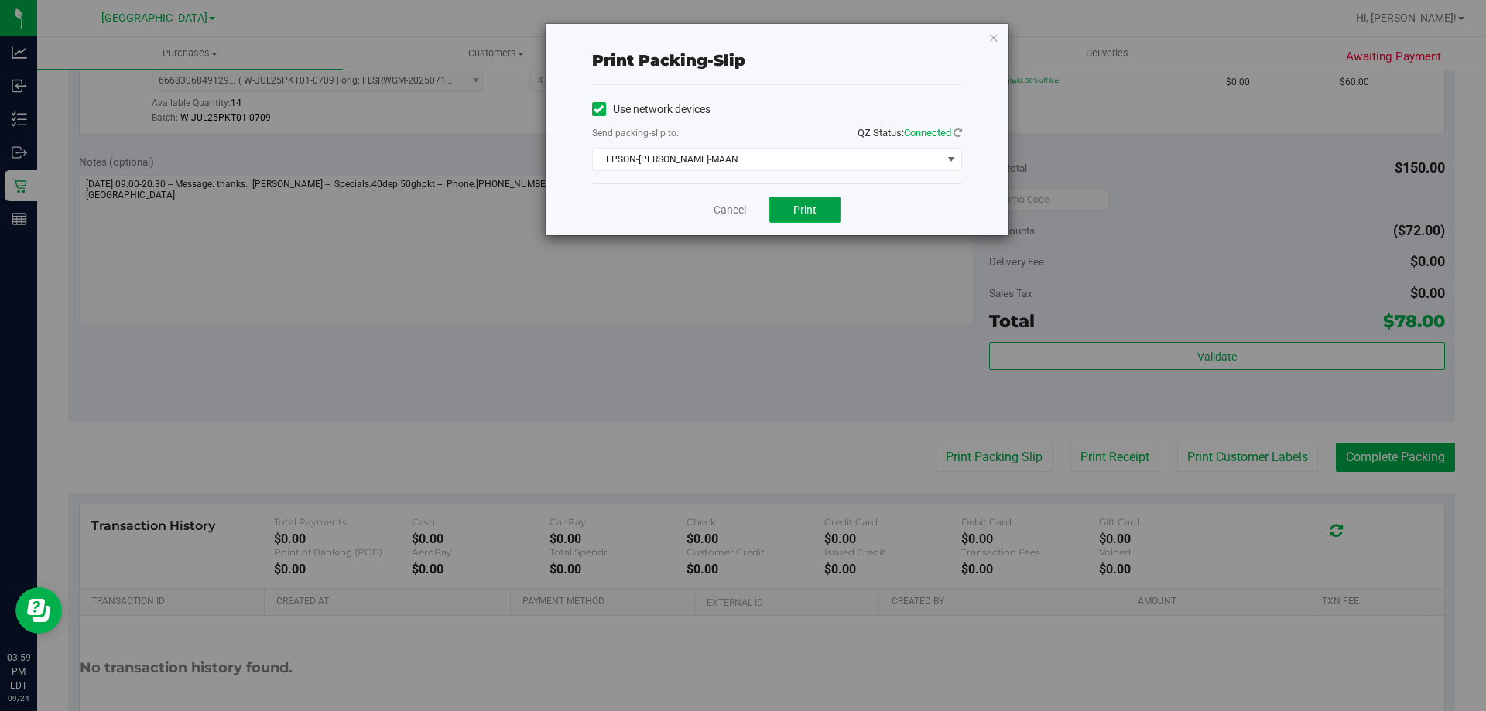
click at [827, 215] on button "Print" at bounding box center [805, 210] width 71 height 26
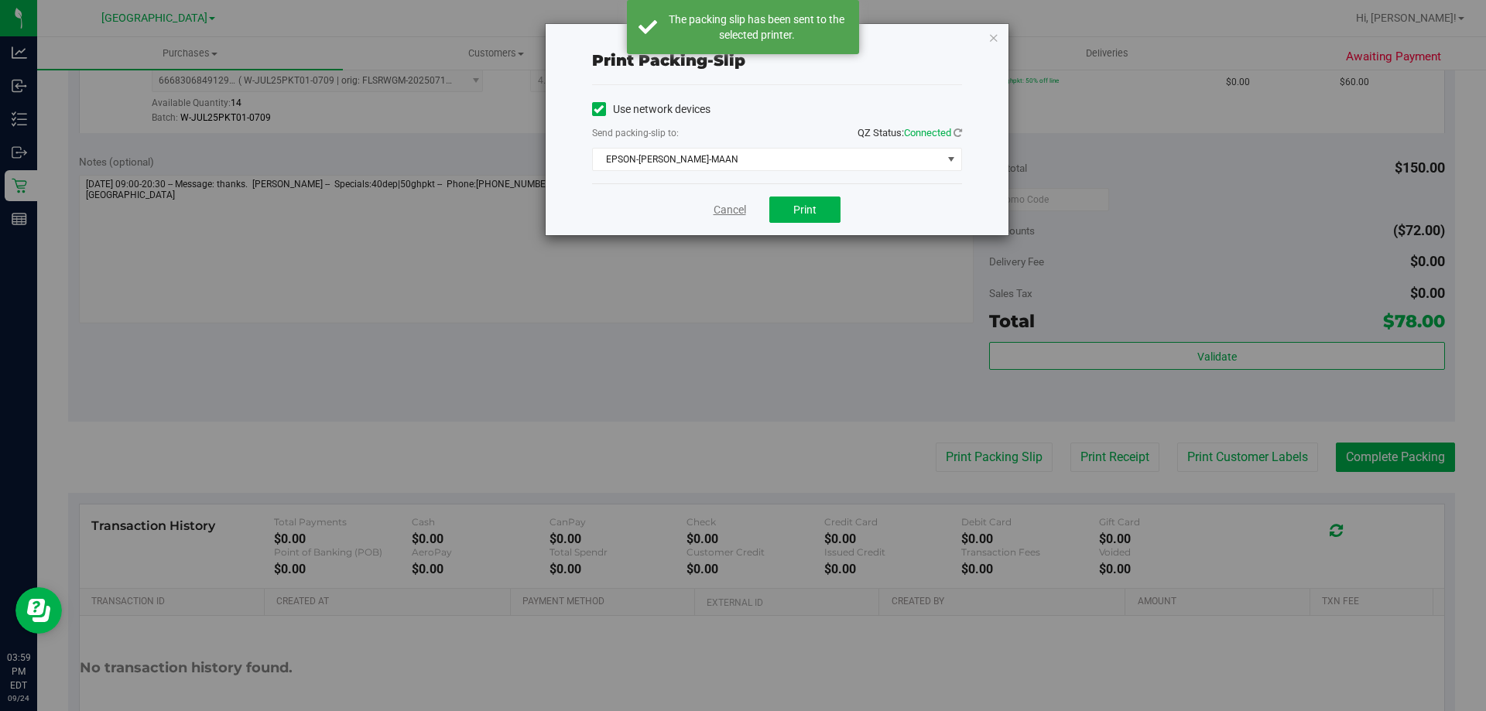
click at [722, 216] on link "Cancel" at bounding box center [730, 210] width 33 height 16
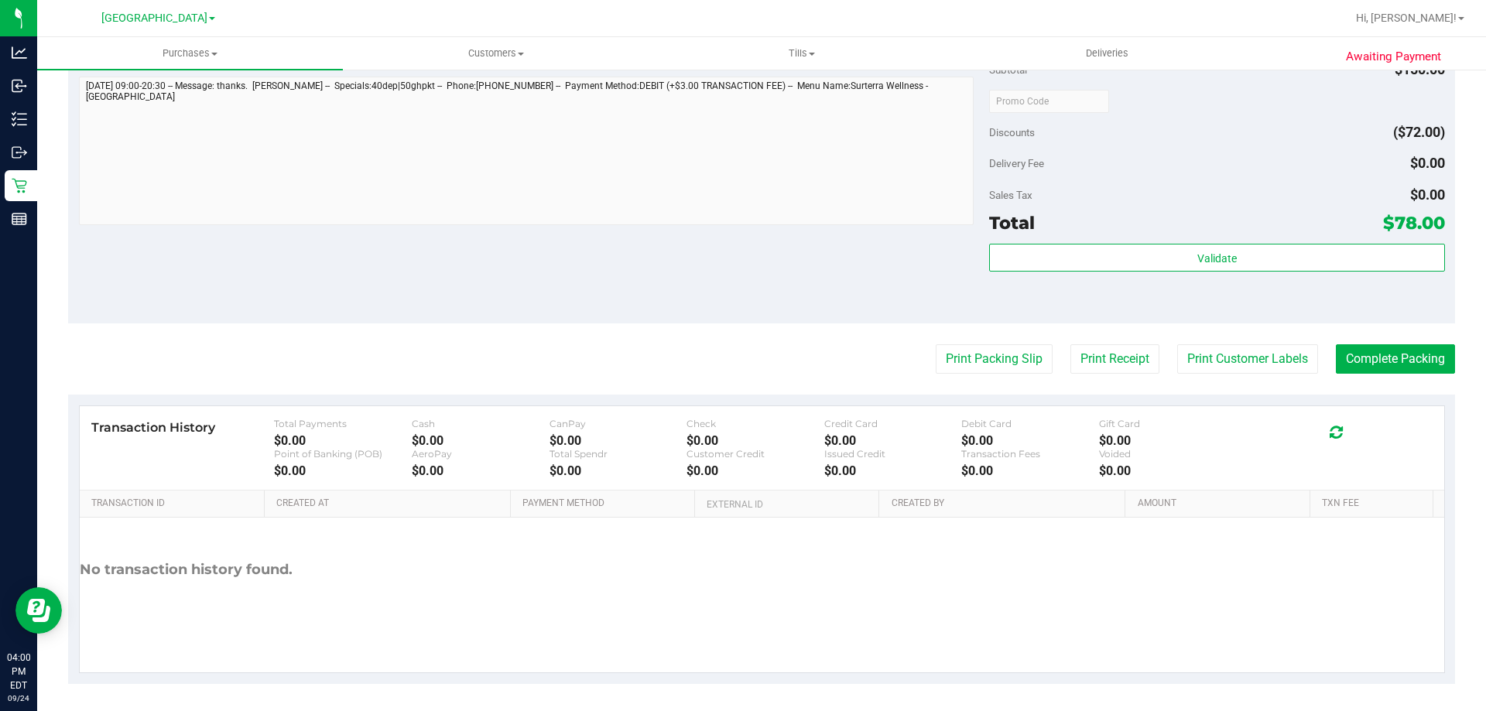
scroll to position [644, 0]
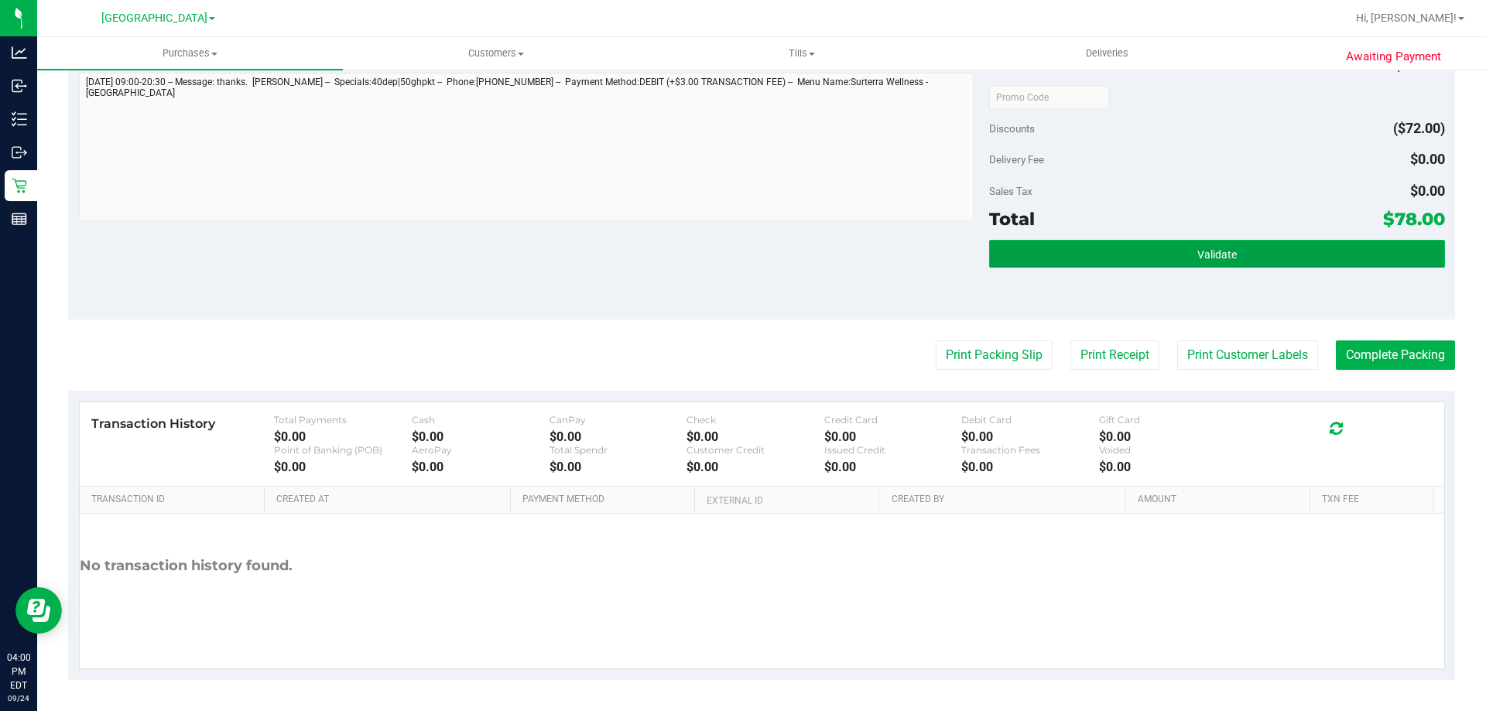
click at [1204, 256] on span "Validate" at bounding box center [1217, 255] width 39 height 12
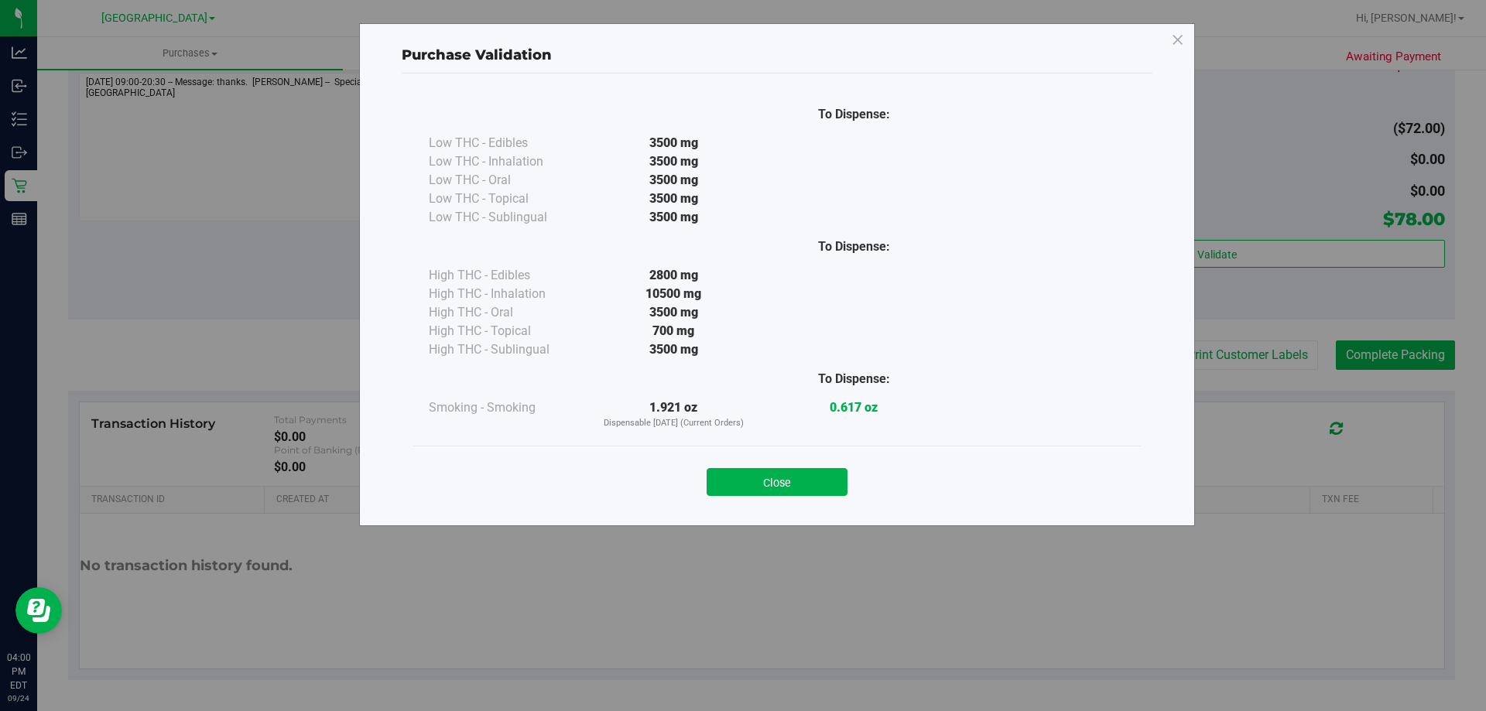
drag, startPoint x: 752, startPoint y: 453, endPoint x: 762, endPoint y: 461, distance: 12.6
click at [753, 454] on div "Close" at bounding box center [777, 477] width 728 height 63
drag, startPoint x: 766, startPoint y: 464, endPoint x: 793, endPoint y: 475, distance: 29.5
click at [766, 465] on div "Close" at bounding box center [777, 477] width 704 height 39
click at [794, 476] on button "Close" at bounding box center [777, 482] width 141 height 28
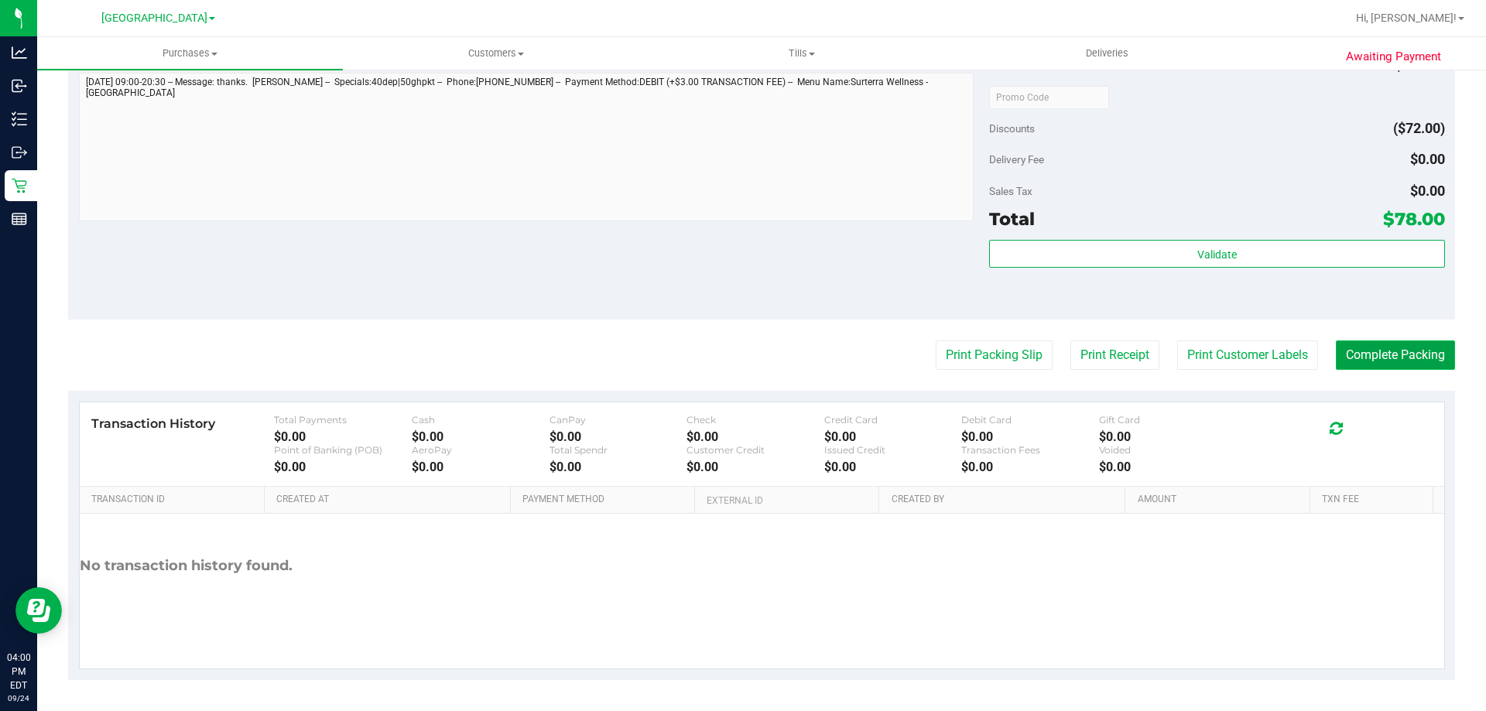
click at [1355, 362] on button "Complete Packing" at bounding box center [1395, 355] width 119 height 29
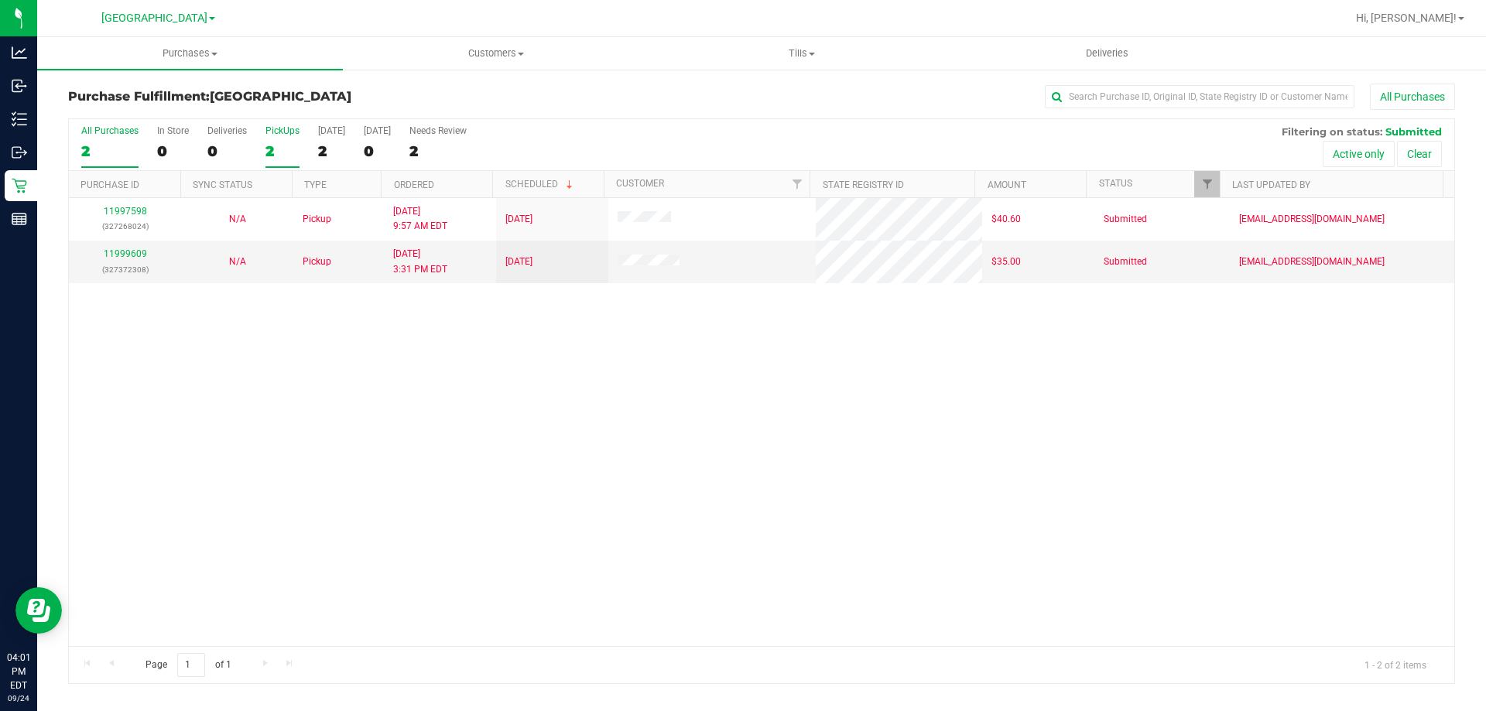
click at [286, 146] on div "2" at bounding box center [283, 151] width 34 height 18
click at [0, 0] on input "PickUps 2" at bounding box center [0, 0] width 0 height 0
click at [267, 142] on div "All Purchases 2 In Store 0 Deliveries 0 PickUps 2 Today 2 Tomorrow 0 Needs Revi…" at bounding box center [761, 401] width 1387 height 566
click at [118, 257] on link "11999609" at bounding box center [125, 254] width 43 height 11
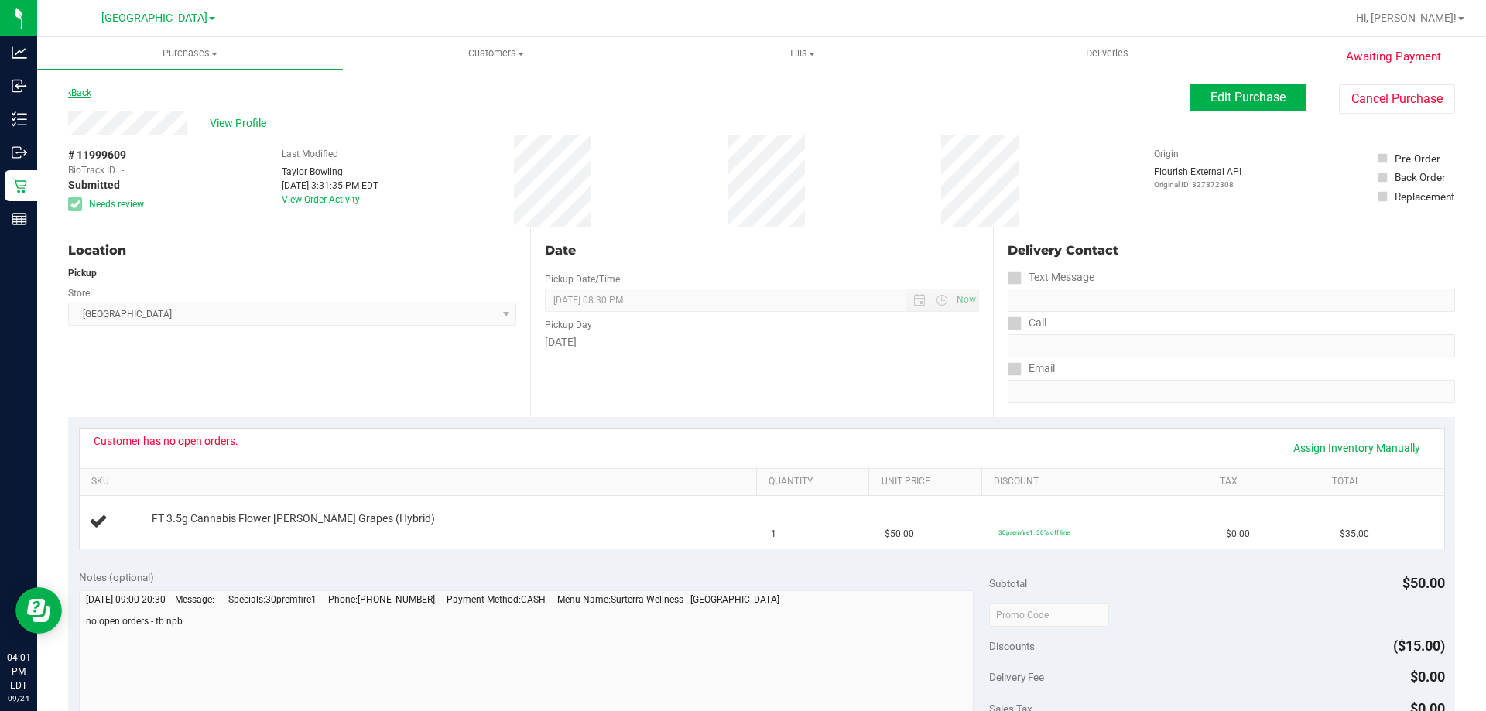
click at [71, 96] on link "Back" at bounding box center [79, 92] width 23 height 11
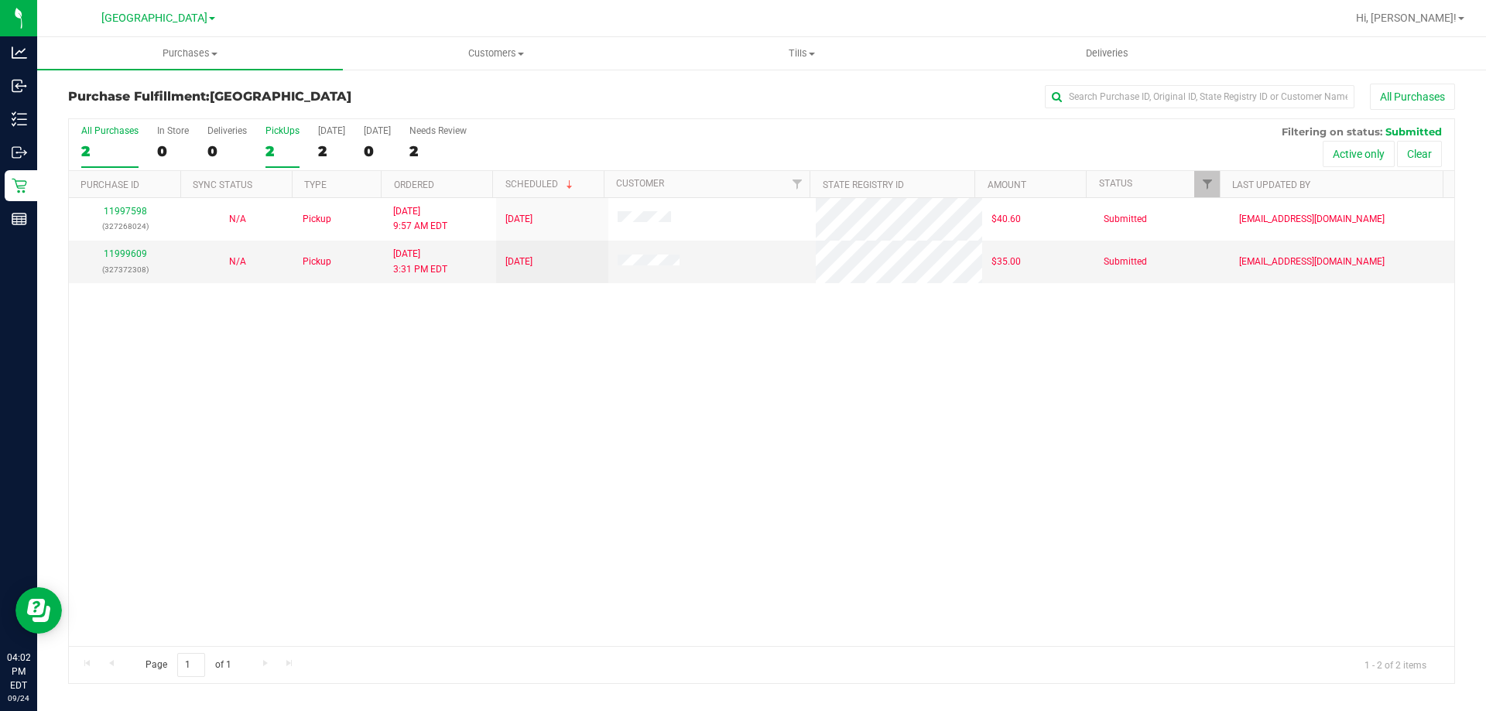
click at [280, 147] on div "2" at bounding box center [283, 151] width 34 height 18
click at [0, 0] on input "PickUps 2" at bounding box center [0, 0] width 0 height 0
click at [288, 143] on div "2" at bounding box center [283, 151] width 34 height 18
click at [0, 0] on input "PickUps 2" at bounding box center [0, 0] width 0 height 0
drag, startPoint x: 274, startPoint y: 149, endPoint x: 262, endPoint y: 104, distance: 47.3
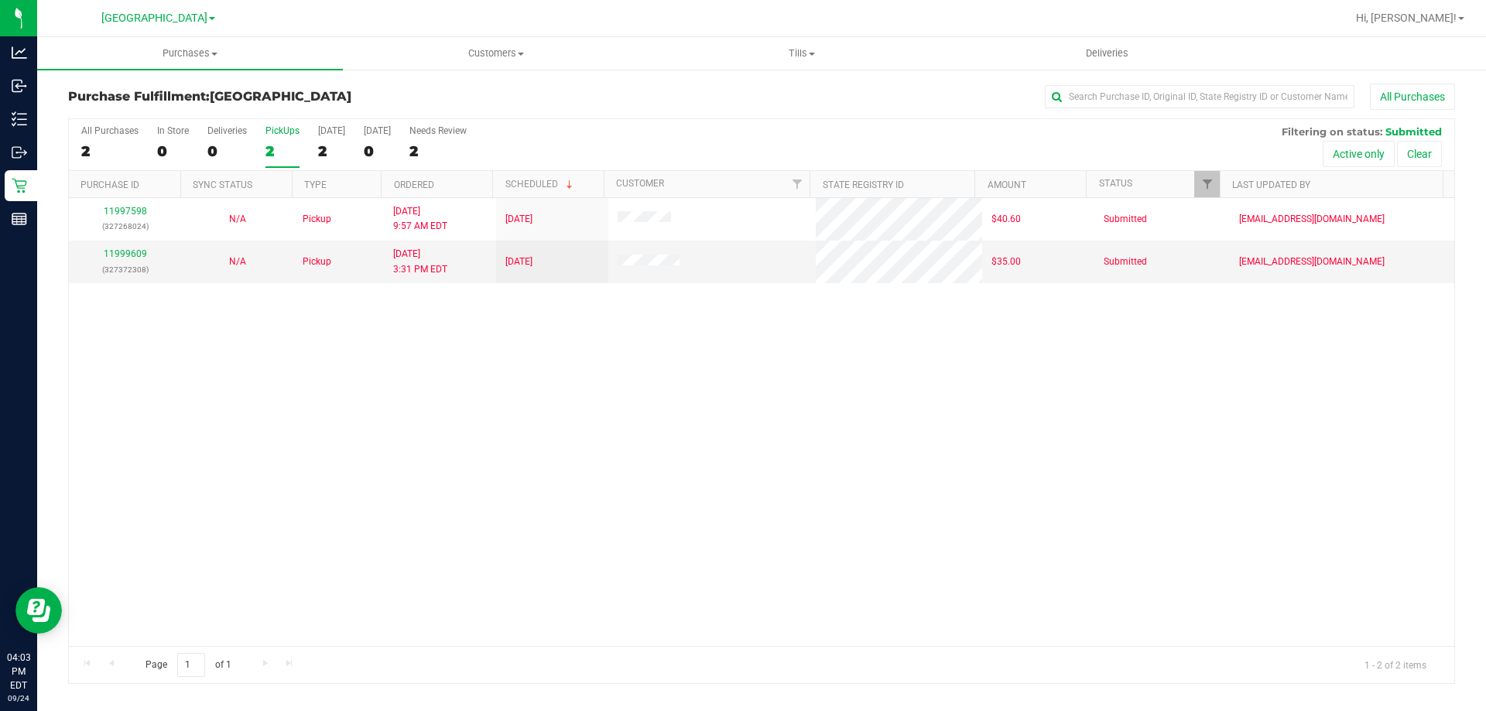
click at [275, 149] on div "2" at bounding box center [283, 151] width 34 height 18
click at [0, 0] on input "PickUps 2" at bounding box center [0, 0] width 0 height 0
click at [295, 162] on label "PickUps 2" at bounding box center [283, 146] width 34 height 43
click at [0, 0] on input "PickUps 2" at bounding box center [0, 0] width 0 height 0
click at [297, 155] on div "2" at bounding box center [283, 151] width 34 height 18
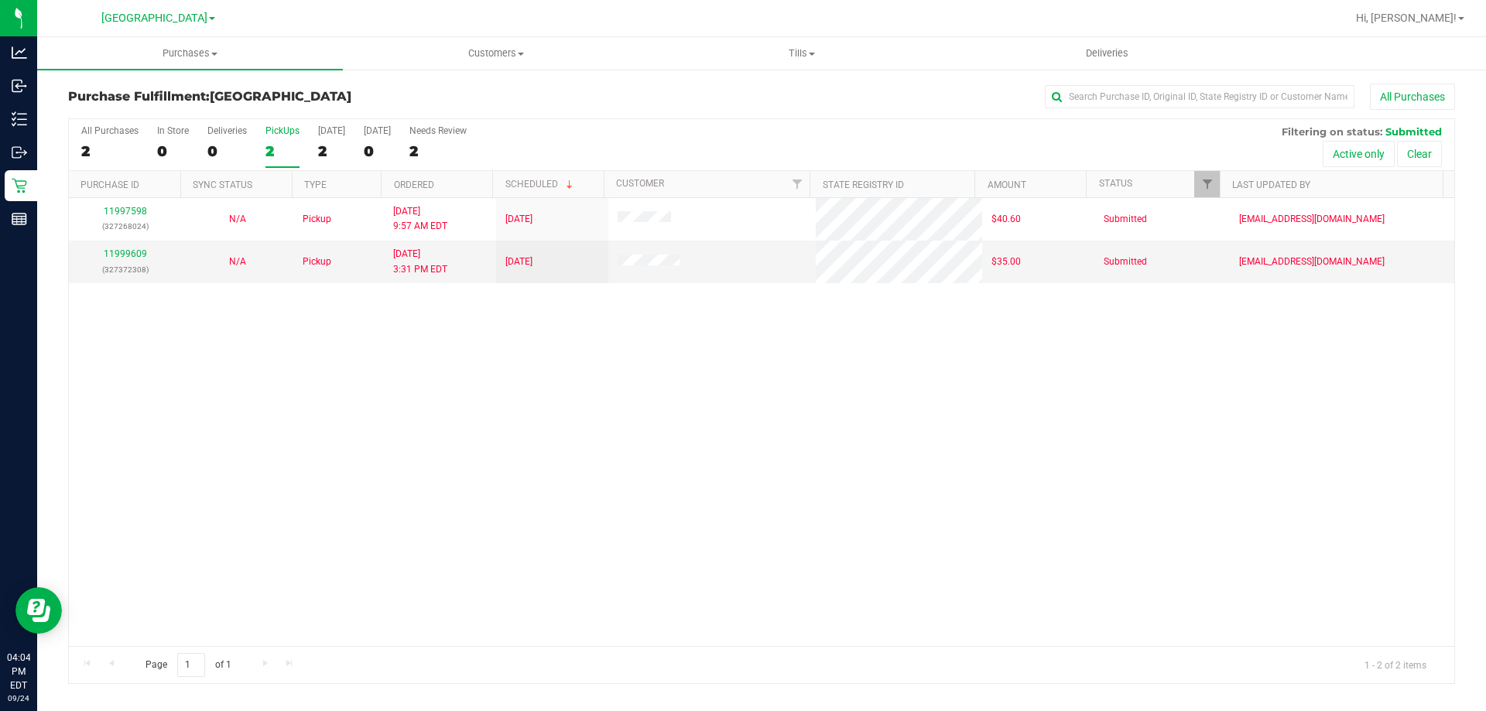
click at [0, 0] on input "PickUps 2" at bounding box center [0, 0] width 0 height 0
click at [285, 148] on div "2" at bounding box center [283, 151] width 34 height 18
click at [0, 0] on input "PickUps 2" at bounding box center [0, 0] width 0 height 0
click at [277, 132] on div "PickUps" at bounding box center [283, 130] width 34 height 11
click at [0, 0] on input "PickUps 2" at bounding box center [0, 0] width 0 height 0
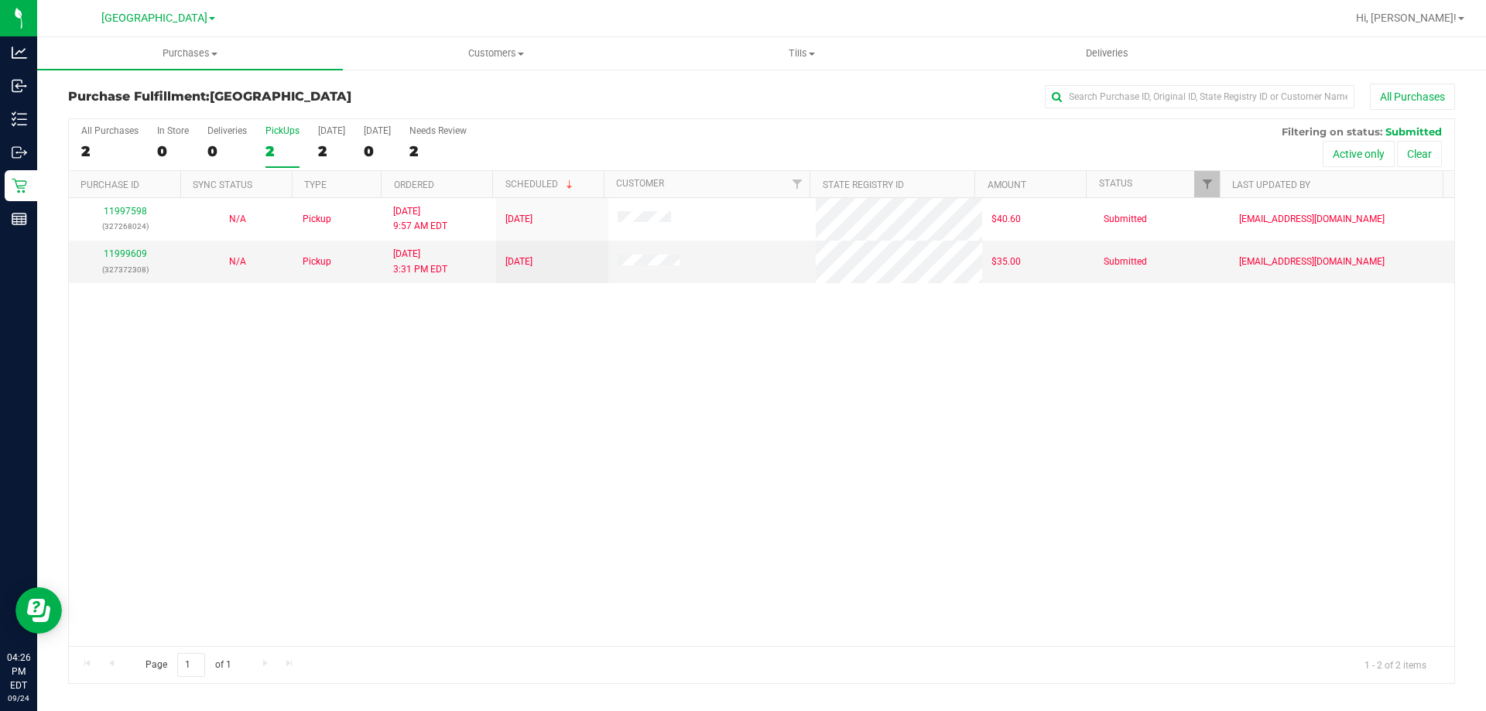
click at [270, 153] on div "2" at bounding box center [283, 151] width 34 height 18
click at [0, 0] on input "PickUps 2" at bounding box center [0, 0] width 0 height 0
click at [284, 149] on div "2" at bounding box center [283, 151] width 34 height 18
click at [0, 0] on input "PickUps 2" at bounding box center [0, 0] width 0 height 0
click at [275, 163] on label "PickUps 2" at bounding box center [283, 146] width 34 height 43
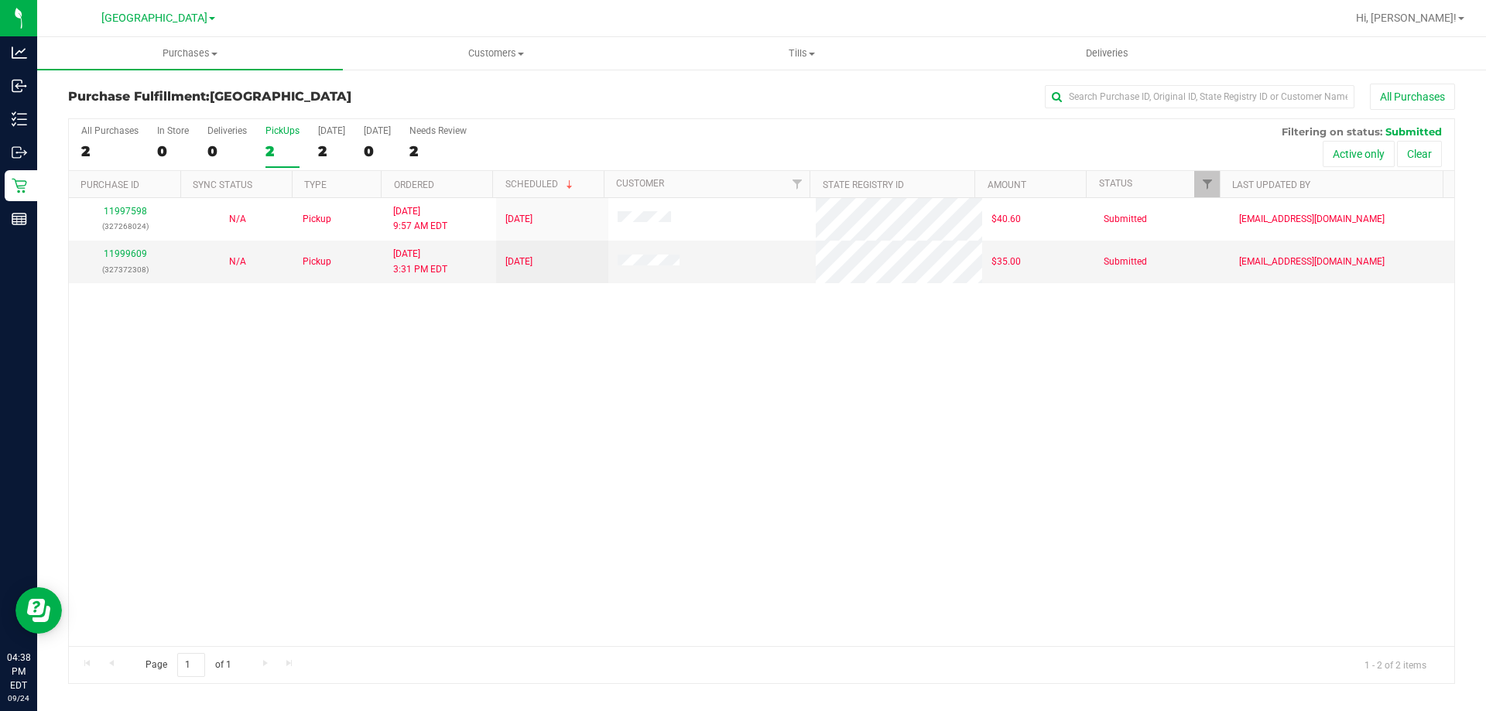
click at [0, 0] on input "PickUps 2" at bounding box center [0, 0] width 0 height 0
click at [286, 146] on div "2" at bounding box center [283, 151] width 34 height 18
click at [0, 0] on input "PickUps 2" at bounding box center [0, 0] width 0 height 0
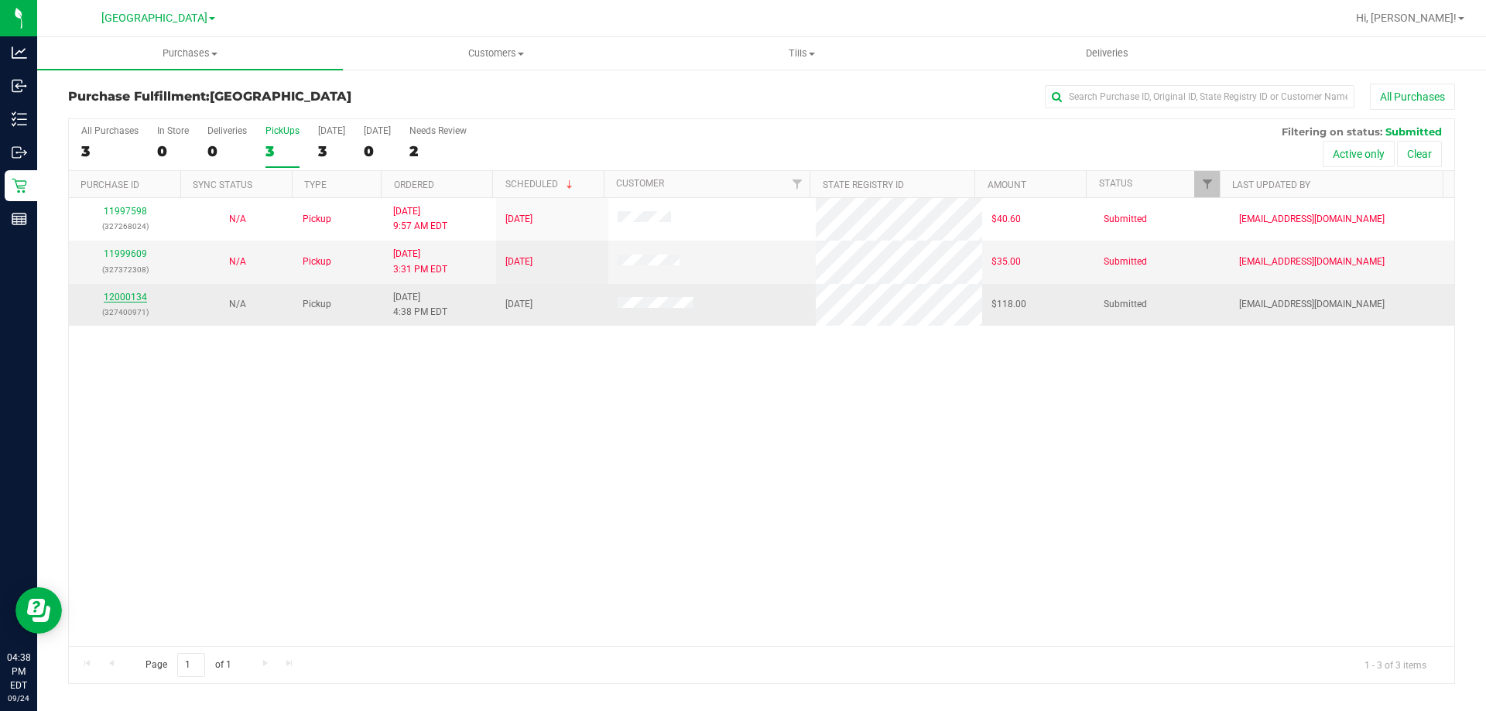
click at [142, 295] on link "12000134" at bounding box center [125, 297] width 43 height 11
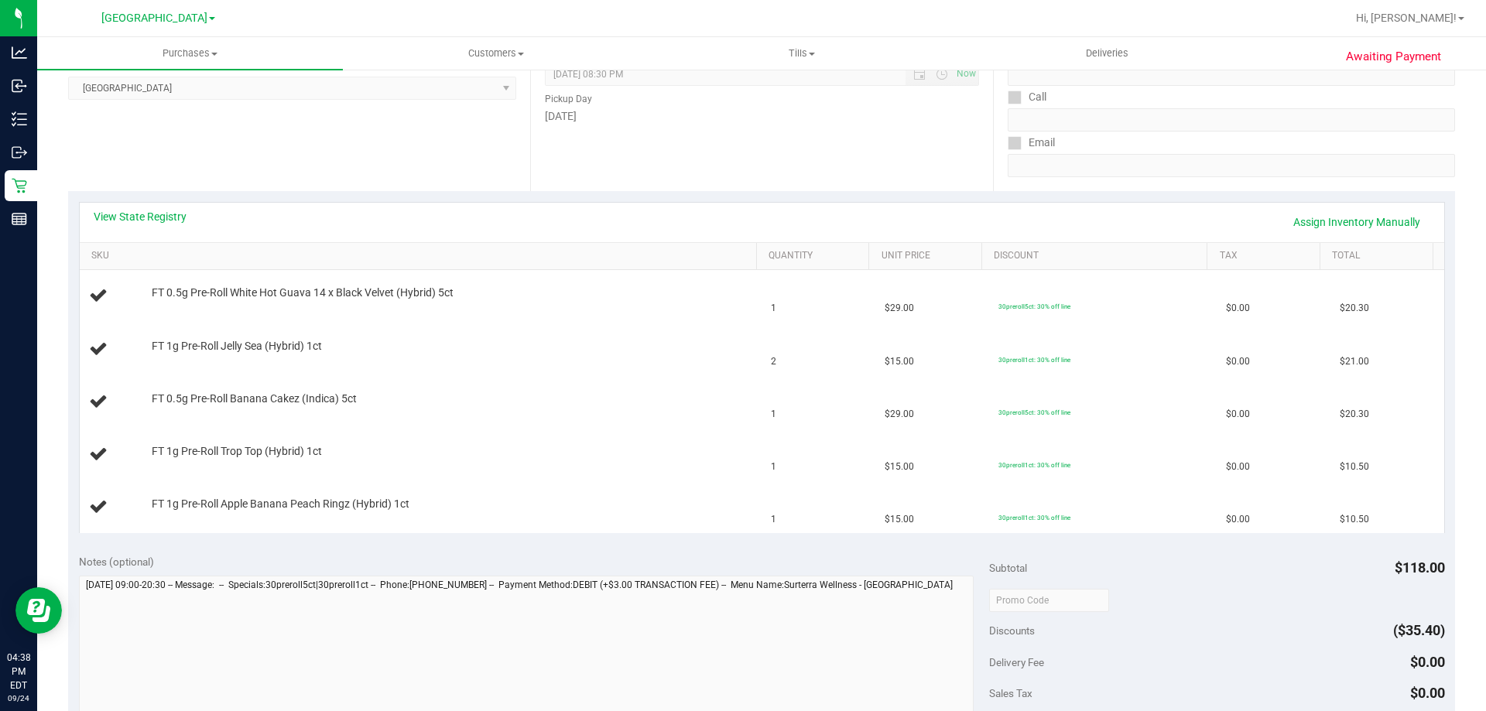
scroll to position [232, 0]
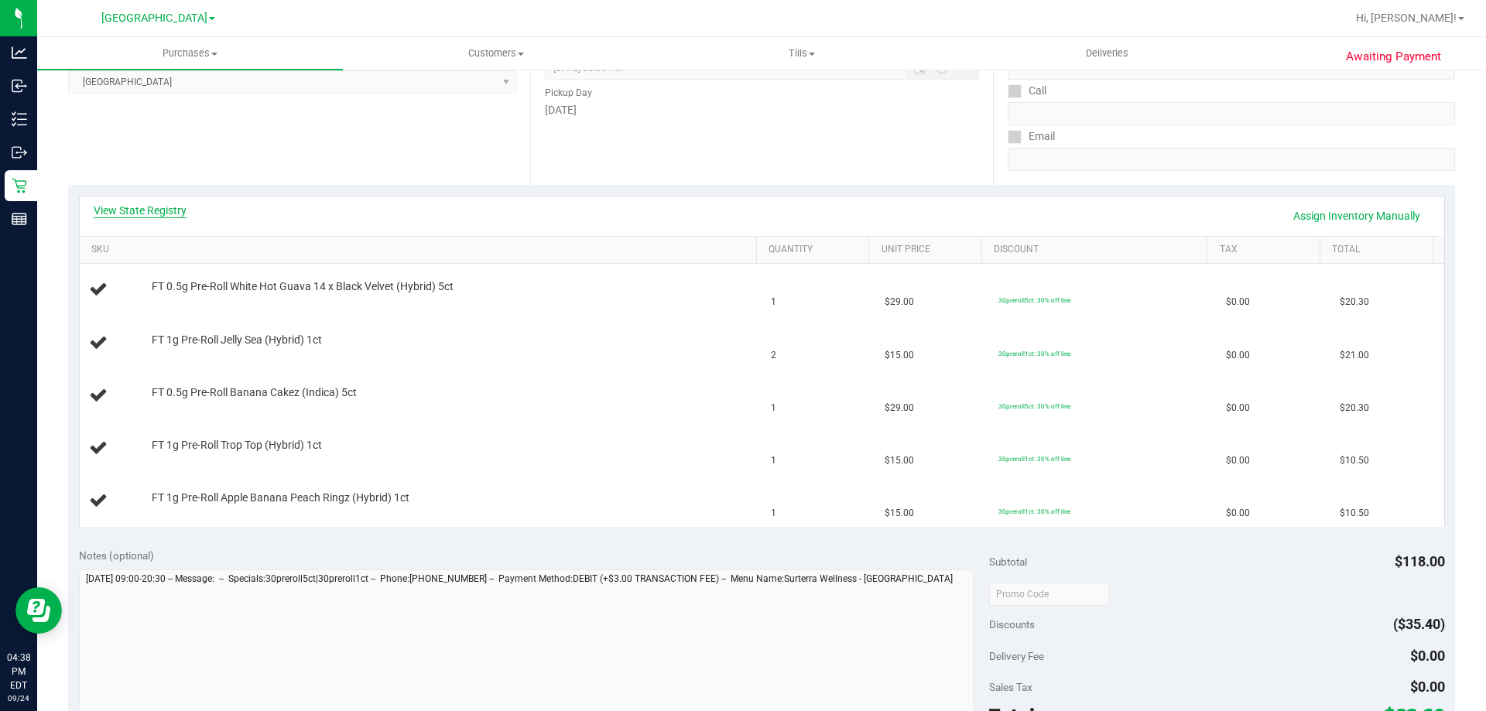
click at [165, 207] on link "View State Registry" at bounding box center [140, 210] width 93 height 15
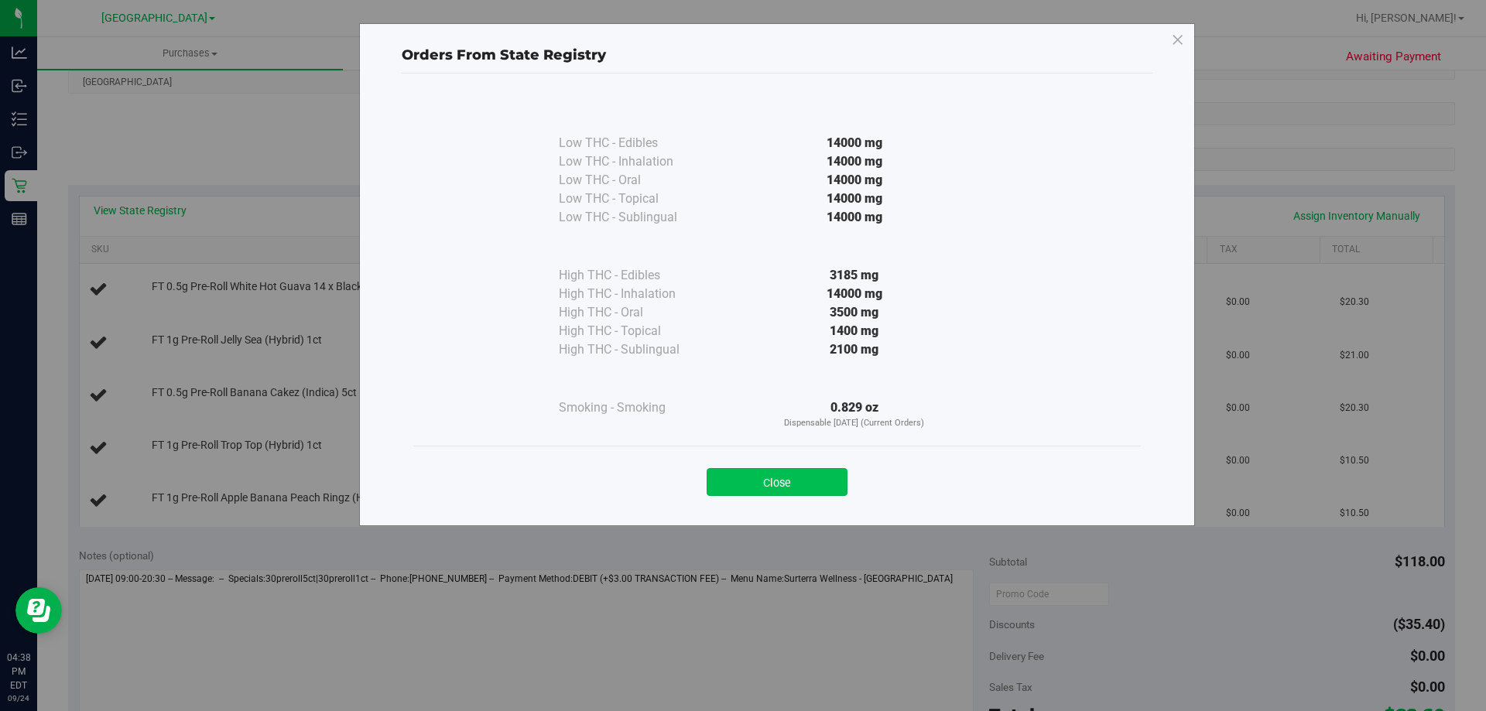
click at [789, 474] on button "Close" at bounding box center [777, 482] width 141 height 28
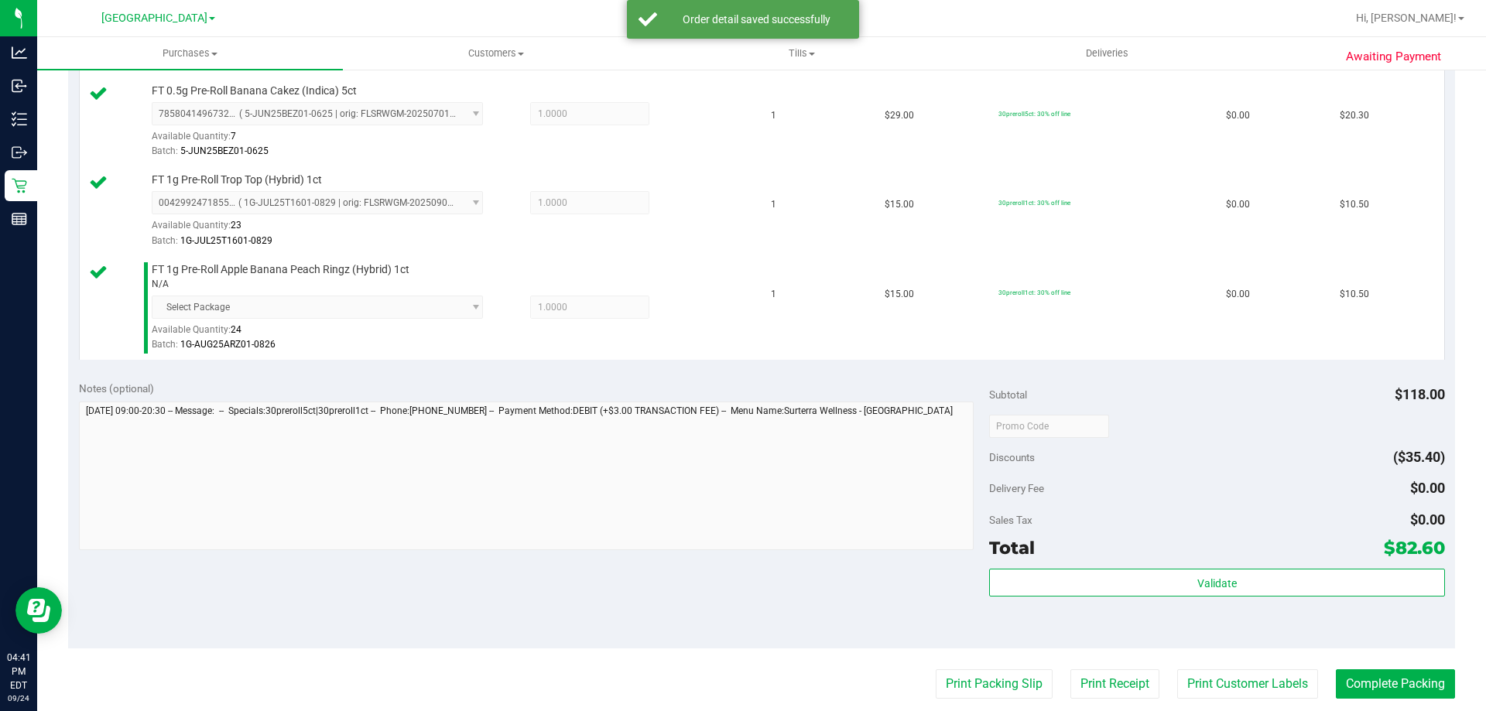
scroll to position [619, 0]
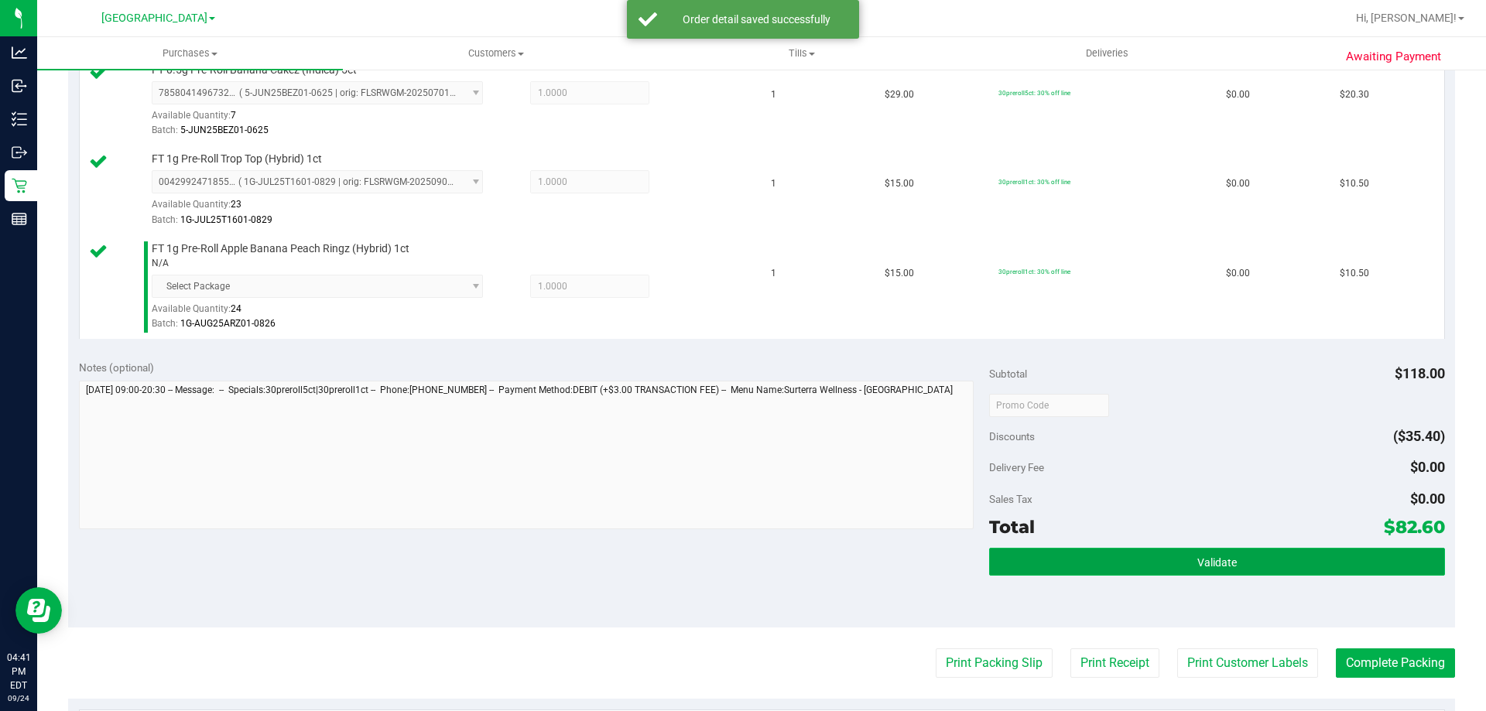
click at [1088, 548] on button "Validate" at bounding box center [1216, 562] width 455 height 28
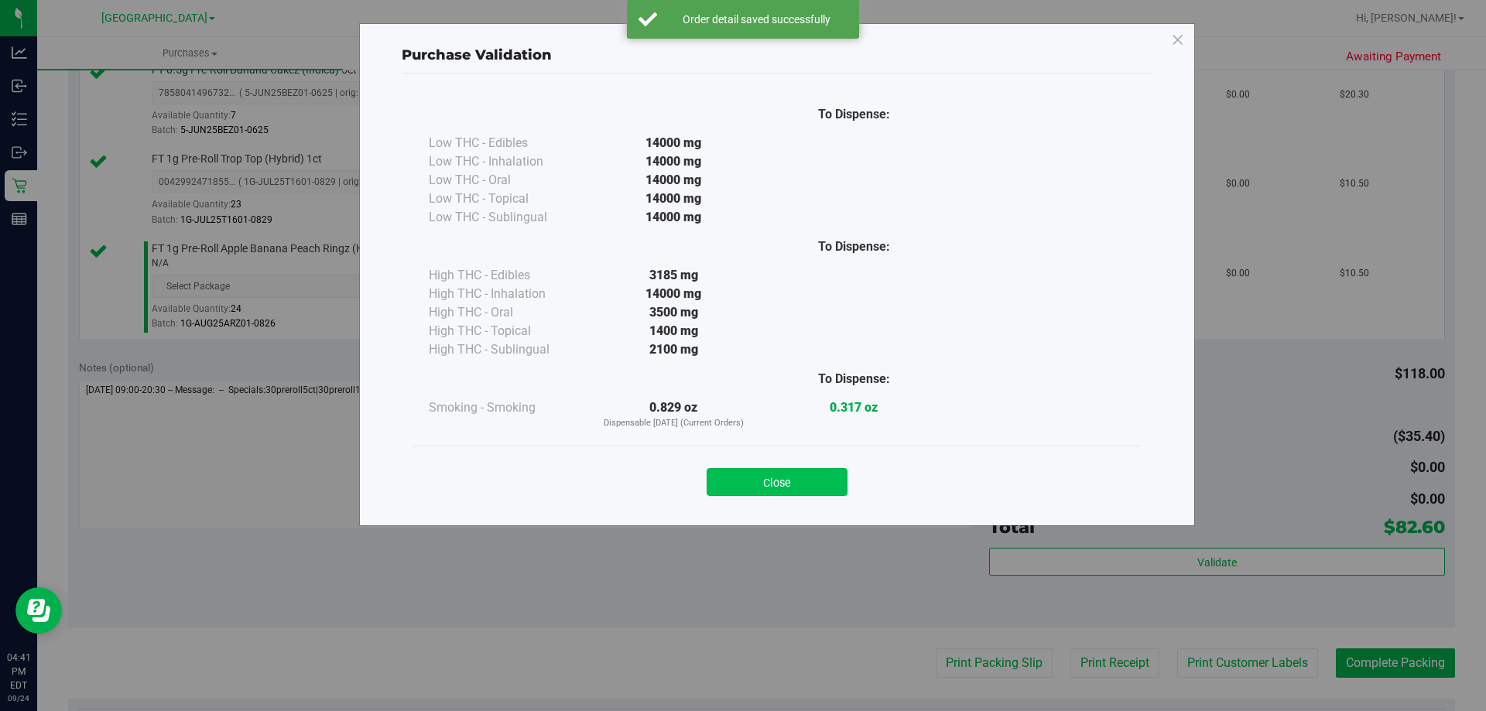
click at [802, 477] on button "Close" at bounding box center [777, 482] width 141 height 28
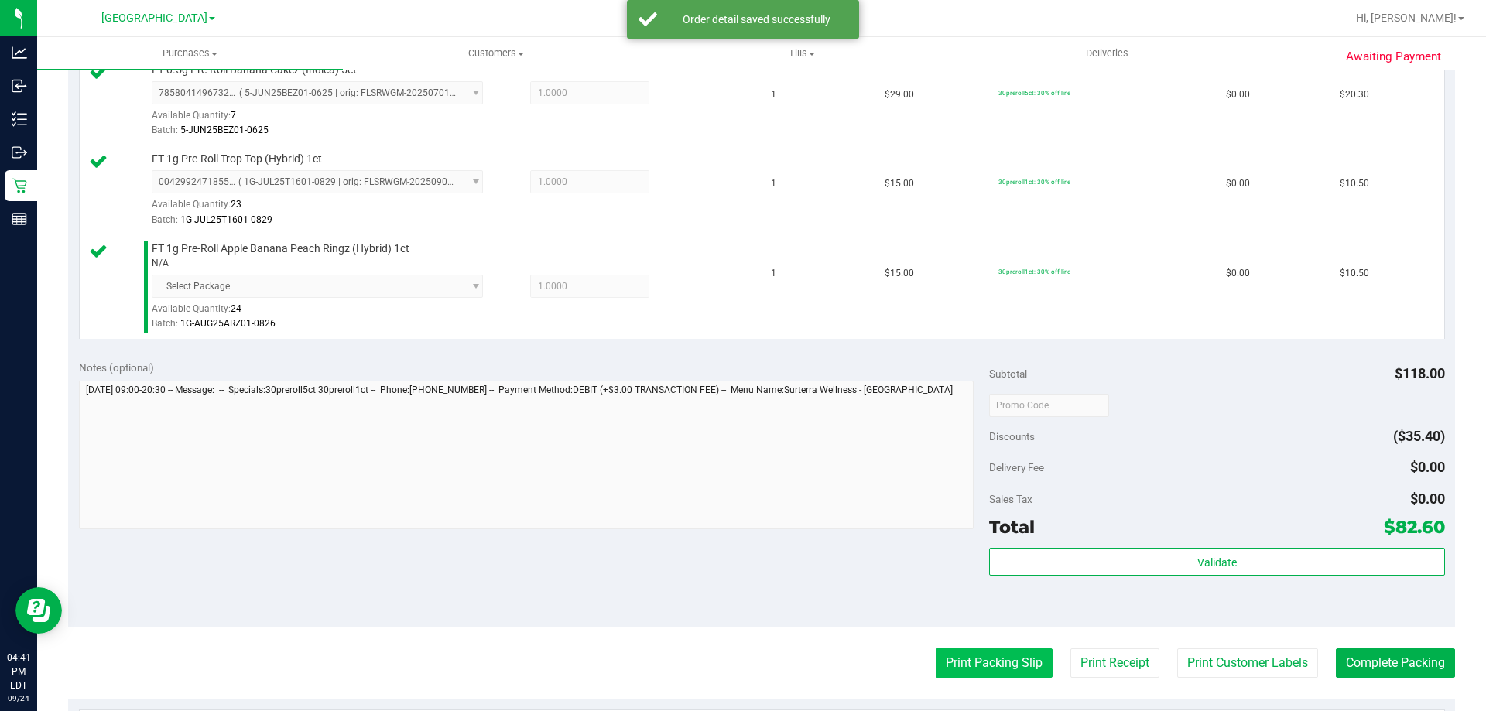
click at [977, 666] on button "Print Packing Slip" at bounding box center [994, 663] width 117 height 29
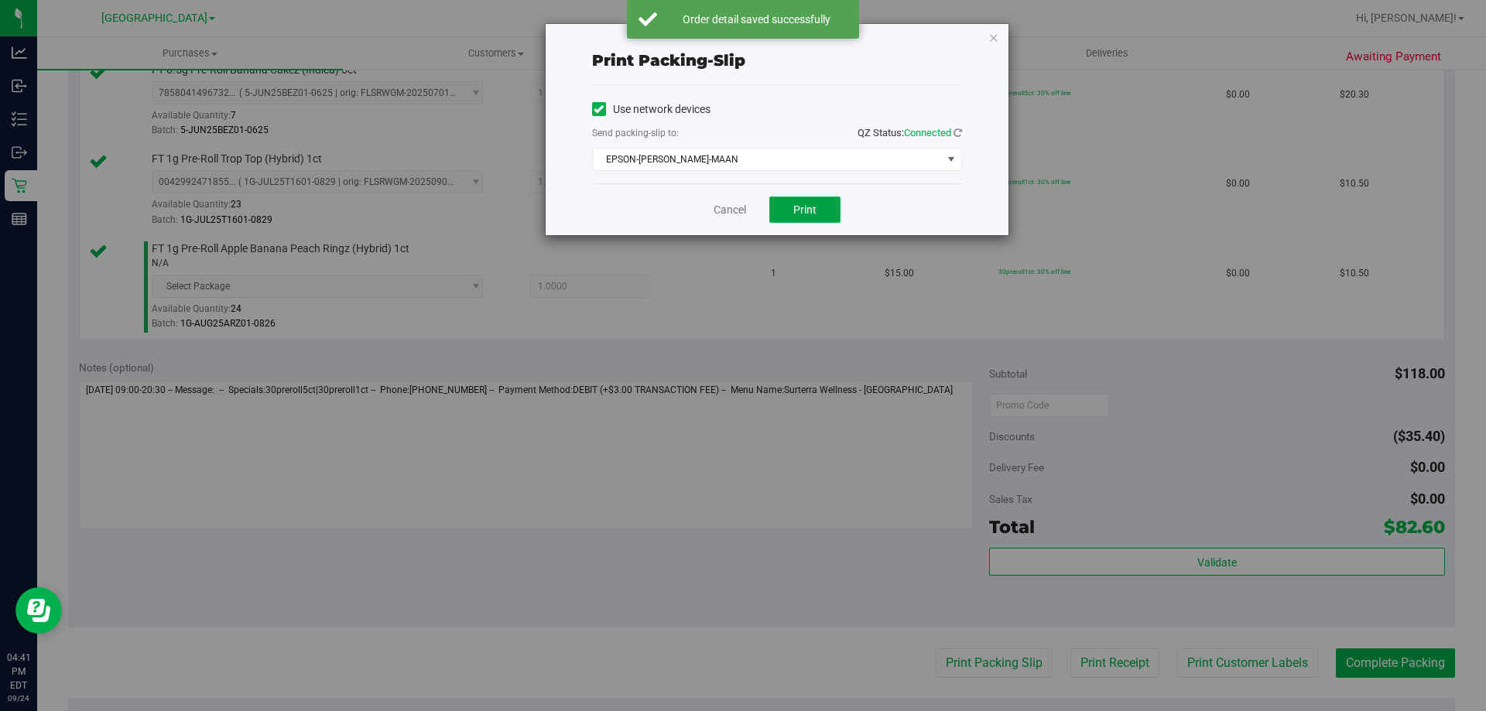
click at [799, 213] on span "Print" at bounding box center [805, 210] width 23 height 12
click at [718, 205] on link "Cancel" at bounding box center [730, 210] width 33 height 16
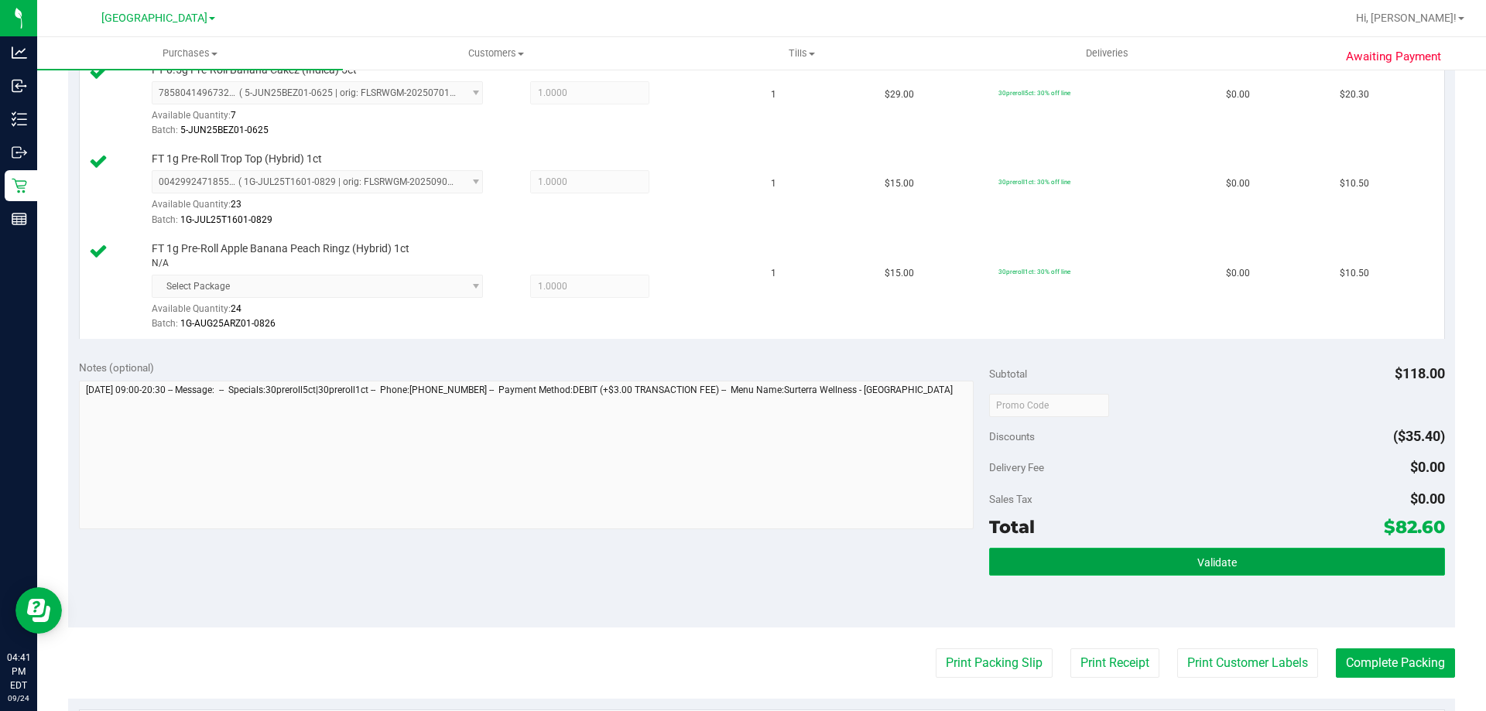
click at [1231, 548] on button "Validate" at bounding box center [1216, 562] width 455 height 28
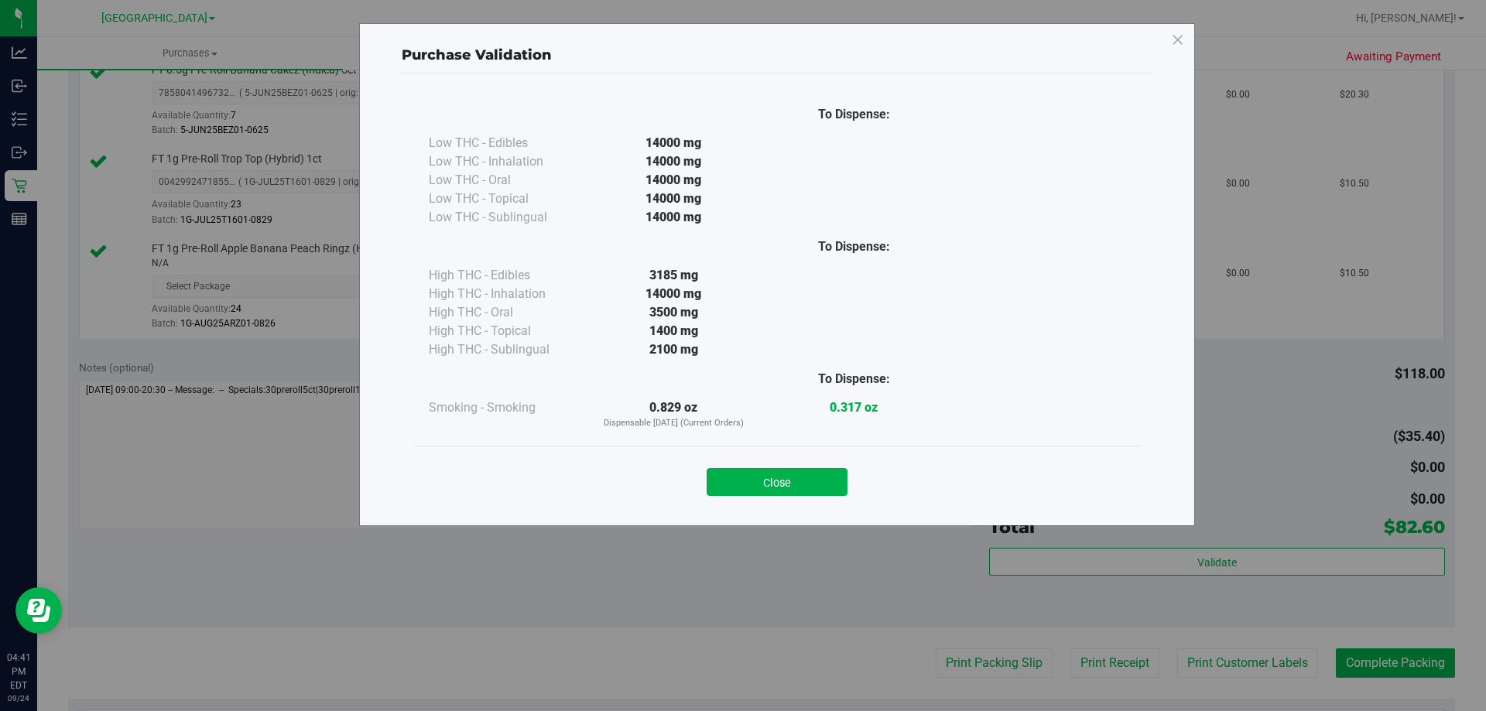
drag, startPoint x: 822, startPoint y: 455, endPoint x: 852, endPoint y: 485, distance: 42.2
click at [822, 461] on div "Close" at bounding box center [777, 477] width 728 height 63
drag, startPoint x: 852, startPoint y: 485, endPoint x: 840, endPoint y: 488, distance: 12.8
click at [852, 485] on div "Close" at bounding box center [777, 477] width 704 height 39
click at [838, 488] on button "Close" at bounding box center [777, 482] width 141 height 28
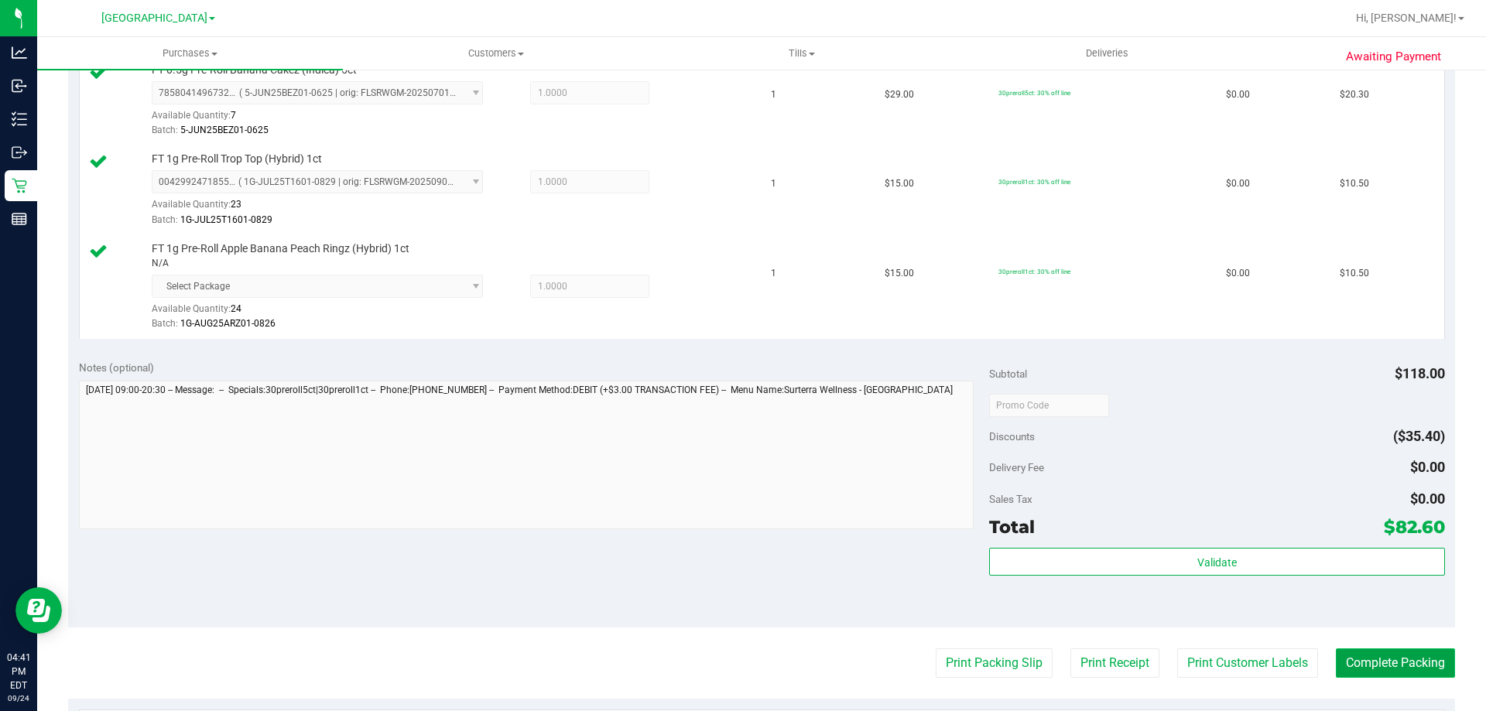
click at [1402, 663] on button "Complete Packing" at bounding box center [1395, 663] width 119 height 29
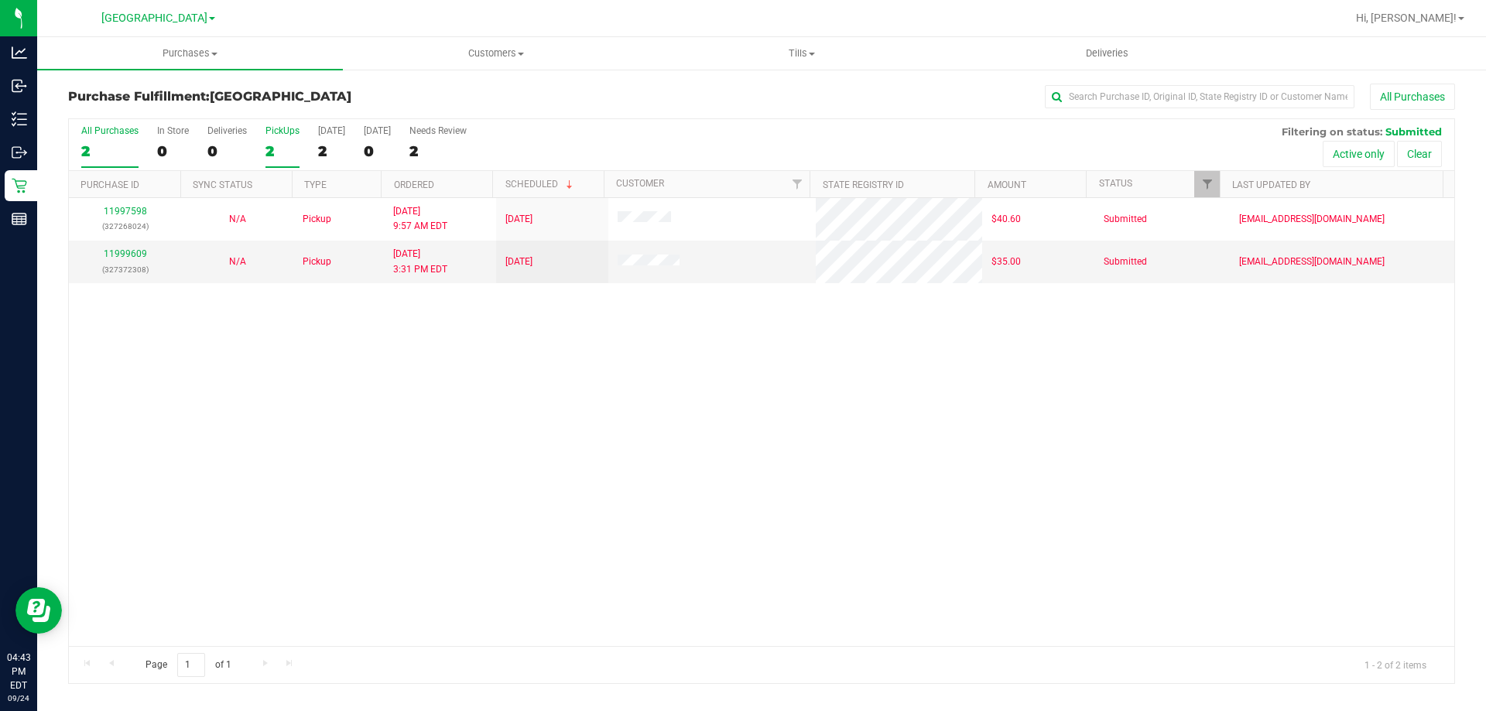
click at [291, 154] on div "2" at bounding box center [283, 151] width 34 height 18
click at [0, 0] on input "PickUps 2" at bounding box center [0, 0] width 0 height 0
click at [269, 142] on div "2" at bounding box center [283, 151] width 34 height 18
click at [0, 0] on input "PickUps 2" at bounding box center [0, 0] width 0 height 0
click at [285, 139] on label "PickUps 2" at bounding box center [283, 146] width 34 height 43
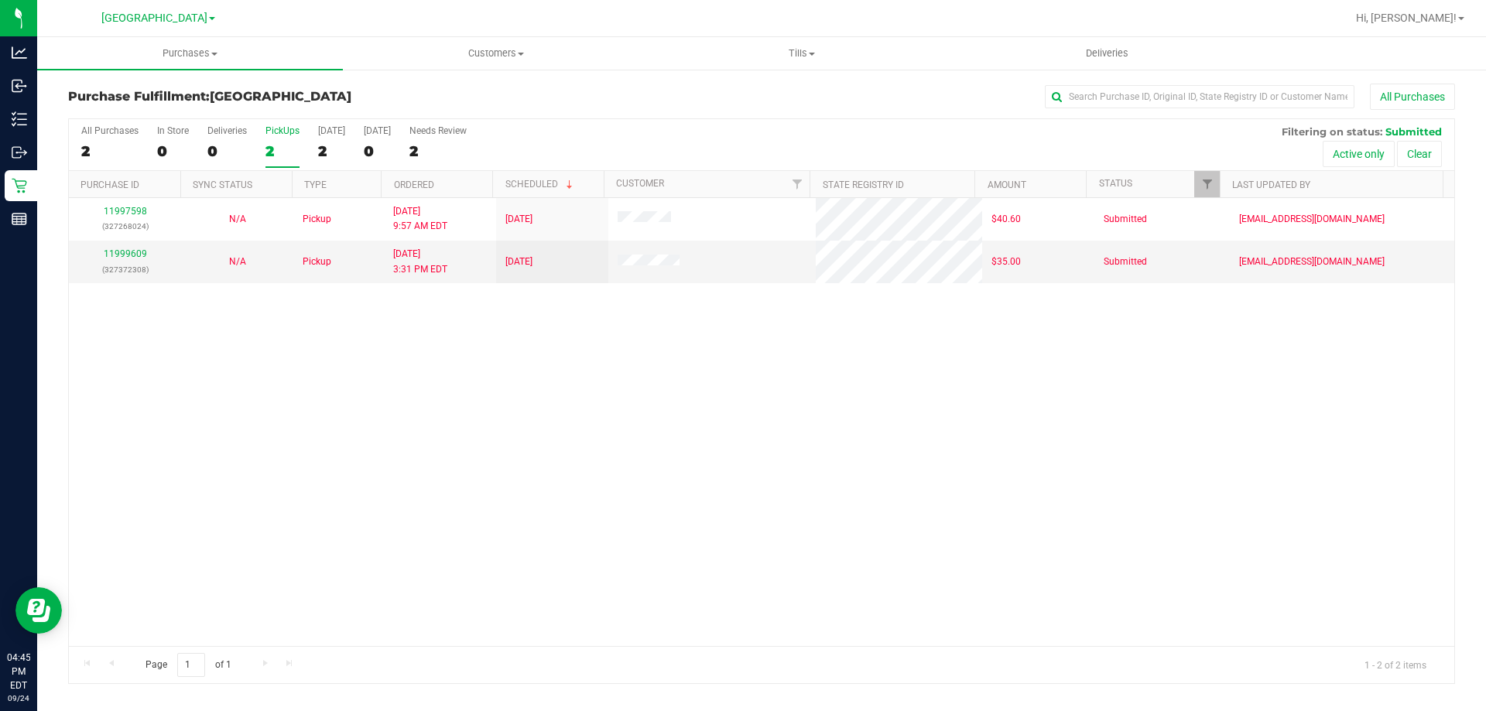
click at [0, 0] on input "PickUps 2" at bounding box center [0, 0] width 0 height 0
click at [277, 158] on div "2" at bounding box center [283, 151] width 34 height 18
click at [0, 0] on input "PickUps 2" at bounding box center [0, 0] width 0 height 0
click at [288, 156] on div "2" at bounding box center [283, 151] width 34 height 18
click at [0, 0] on input "PickUps 2" at bounding box center [0, 0] width 0 height 0
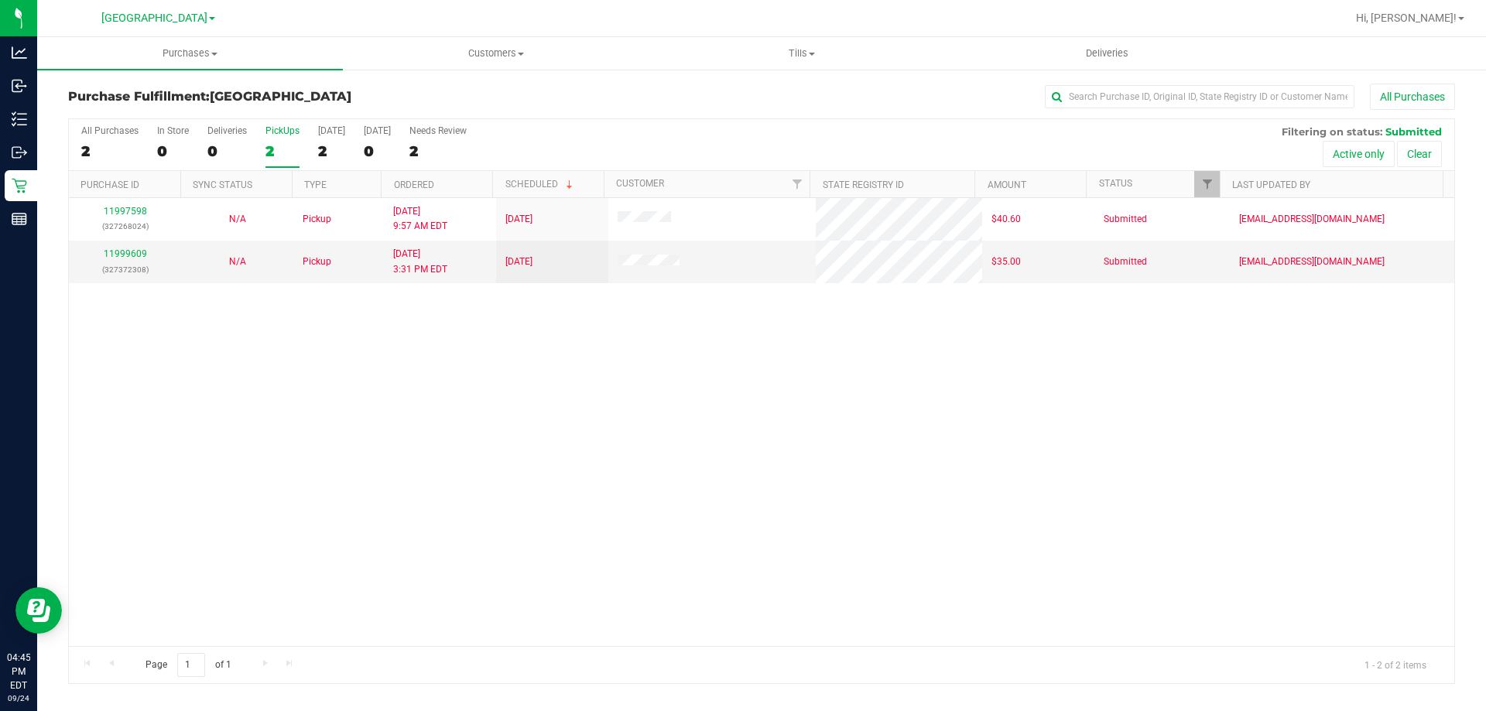
click at [276, 139] on label "PickUps 2" at bounding box center [283, 146] width 34 height 43
click at [0, 0] on input "PickUps 2" at bounding box center [0, 0] width 0 height 0
click at [273, 149] on div "2" at bounding box center [283, 151] width 34 height 18
click at [0, 0] on input "PickUps 2" at bounding box center [0, 0] width 0 height 0
click at [290, 152] on div "2" at bounding box center [283, 151] width 34 height 18
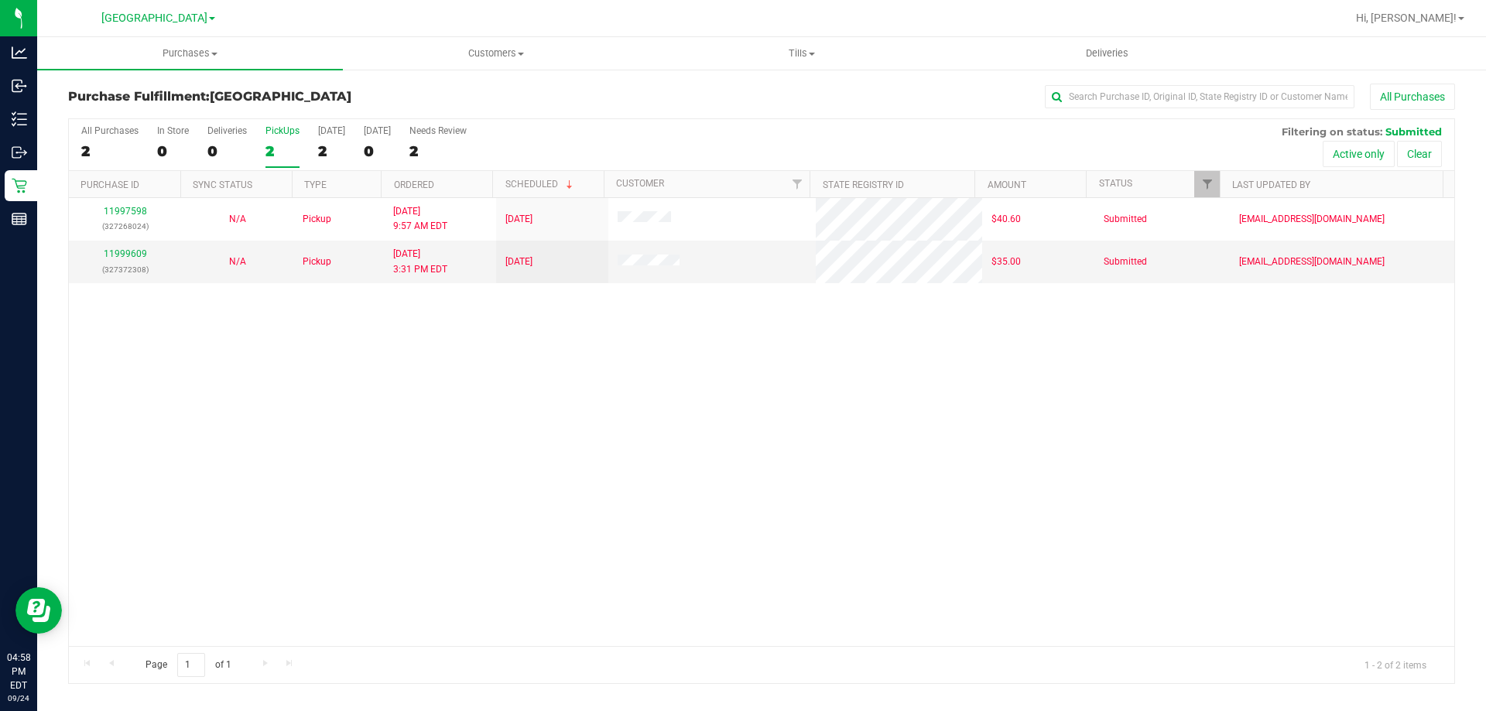
click at [0, 0] on input "PickUps 2" at bounding box center [0, 0] width 0 height 0
click at [285, 157] on div "2" at bounding box center [283, 151] width 34 height 18
click at [0, 0] on input "PickUps 2" at bounding box center [0, 0] width 0 height 0
click at [295, 152] on div "2" at bounding box center [283, 151] width 34 height 18
click at [0, 0] on input "PickUps 2" at bounding box center [0, 0] width 0 height 0
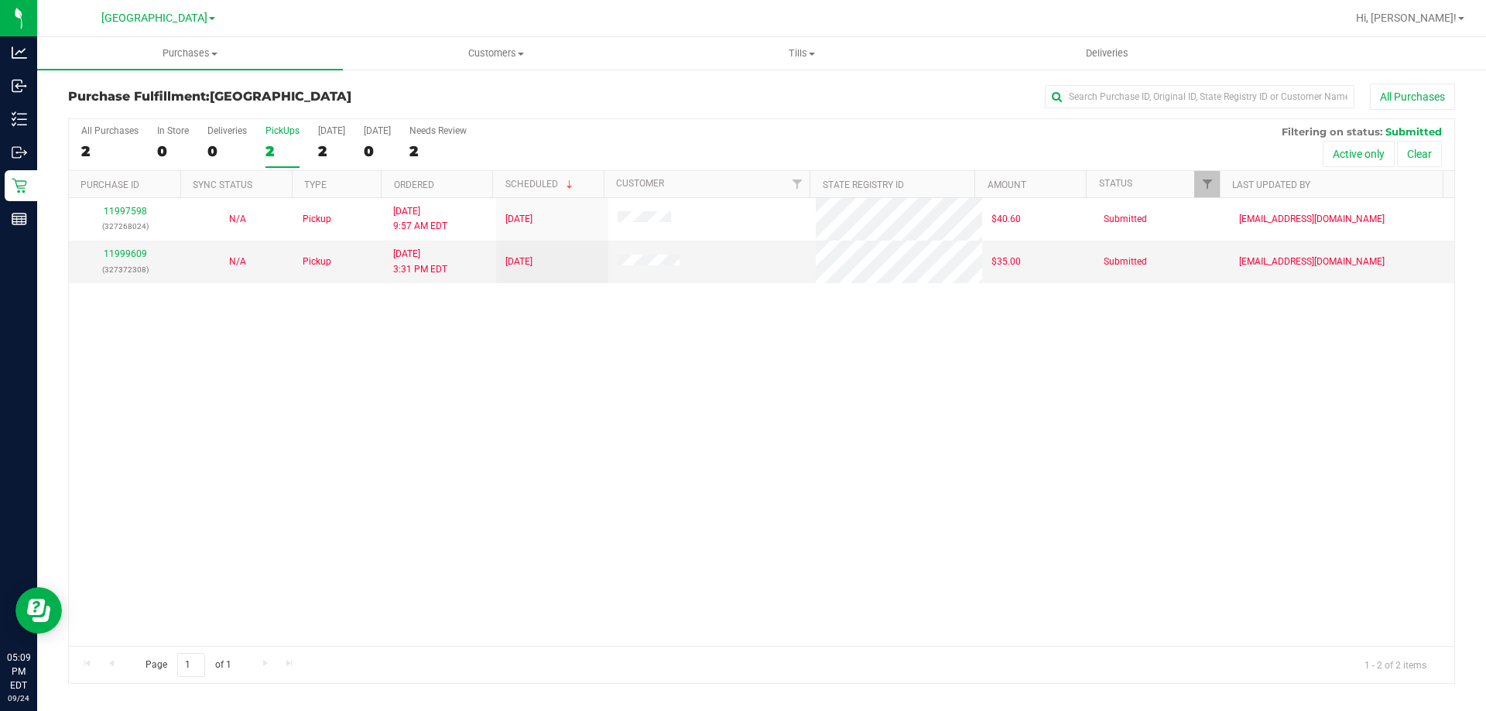
click at [278, 150] on div "2" at bounding box center [283, 151] width 34 height 18
click at [0, 0] on input "PickUps 2" at bounding box center [0, 0] width 0 height 0
click at [289, 137] on label "PickUps 2" at bounding box center [283, 146] width 34 height 43
click at [0, 0] on input "PickUps 2" at bounding box center [0, 0] width 0 height 0
click at [278, 153] on div "2" at bounding box center [283, 151] width 34 height 18
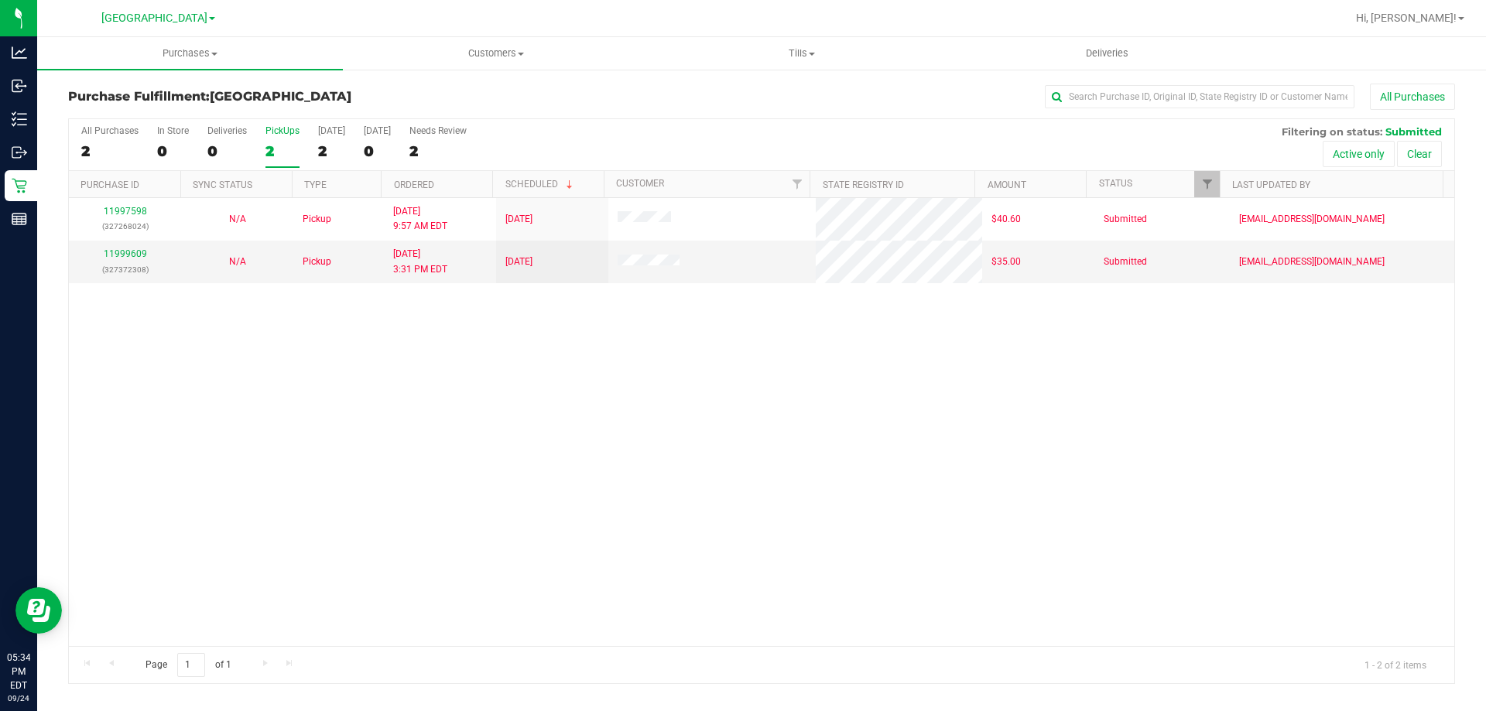
click at [0, 0] on input "PickUps 2" at bounding box center [0, 0] width 0 height 0
click at [552, 406] on div "11997598 (327268024) N/A Pickup 9/24/2025 9:57 AM EDT 9/24/2025 $40.60 Submitte…" at bounding box center [762, 422] width 1386 height 448
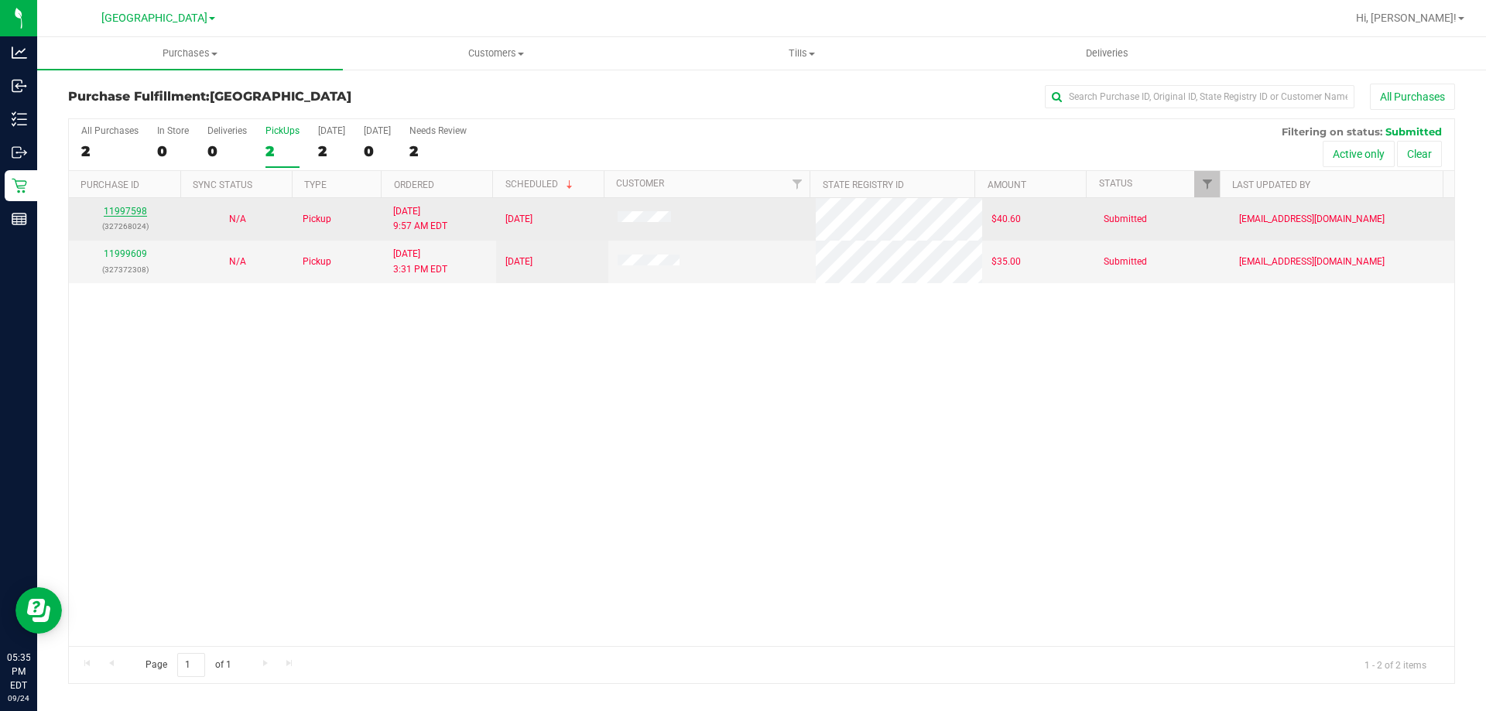
click at [129, 214] on link "11997598" at bounding box center [125, 211] width 43 height 11
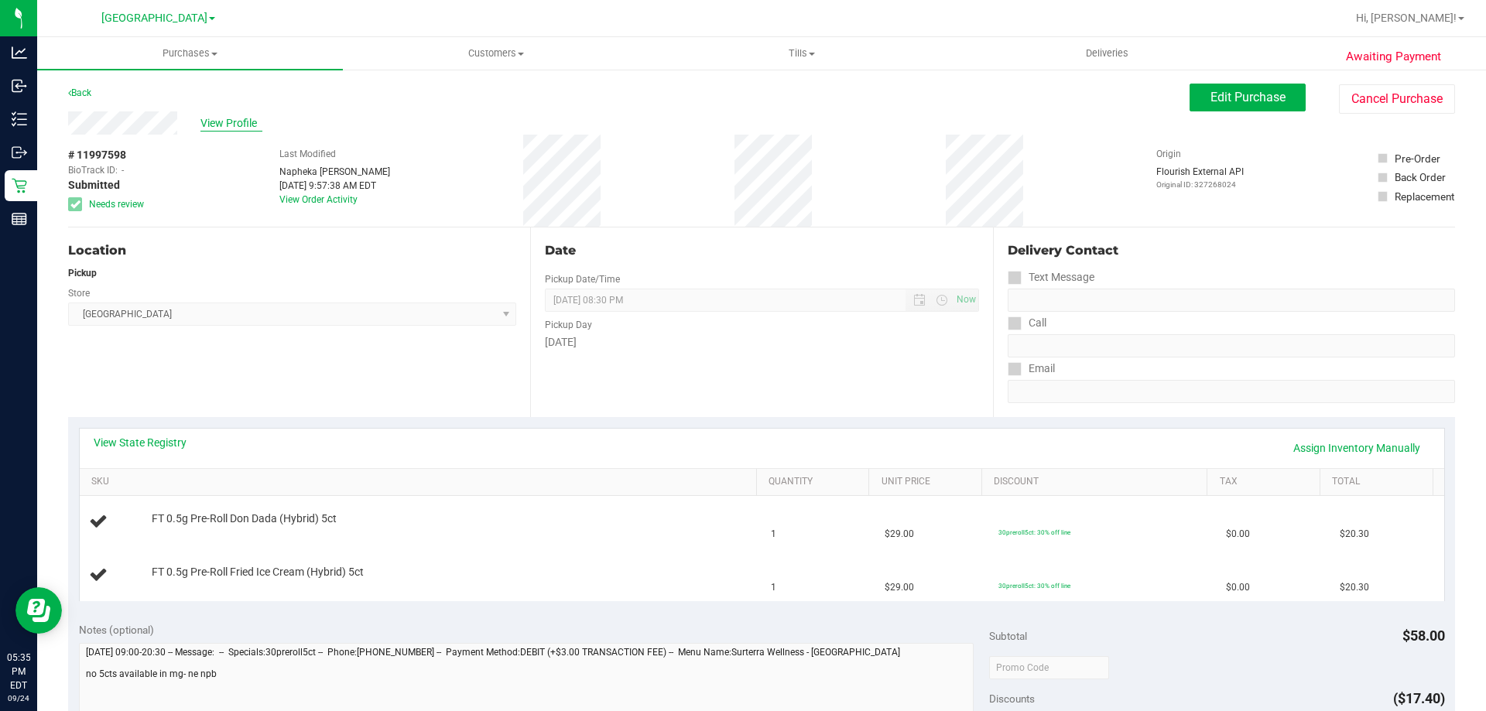
click at [230, 123] on span "View Profile" at bounding box center [232, 123] width 62 height 16
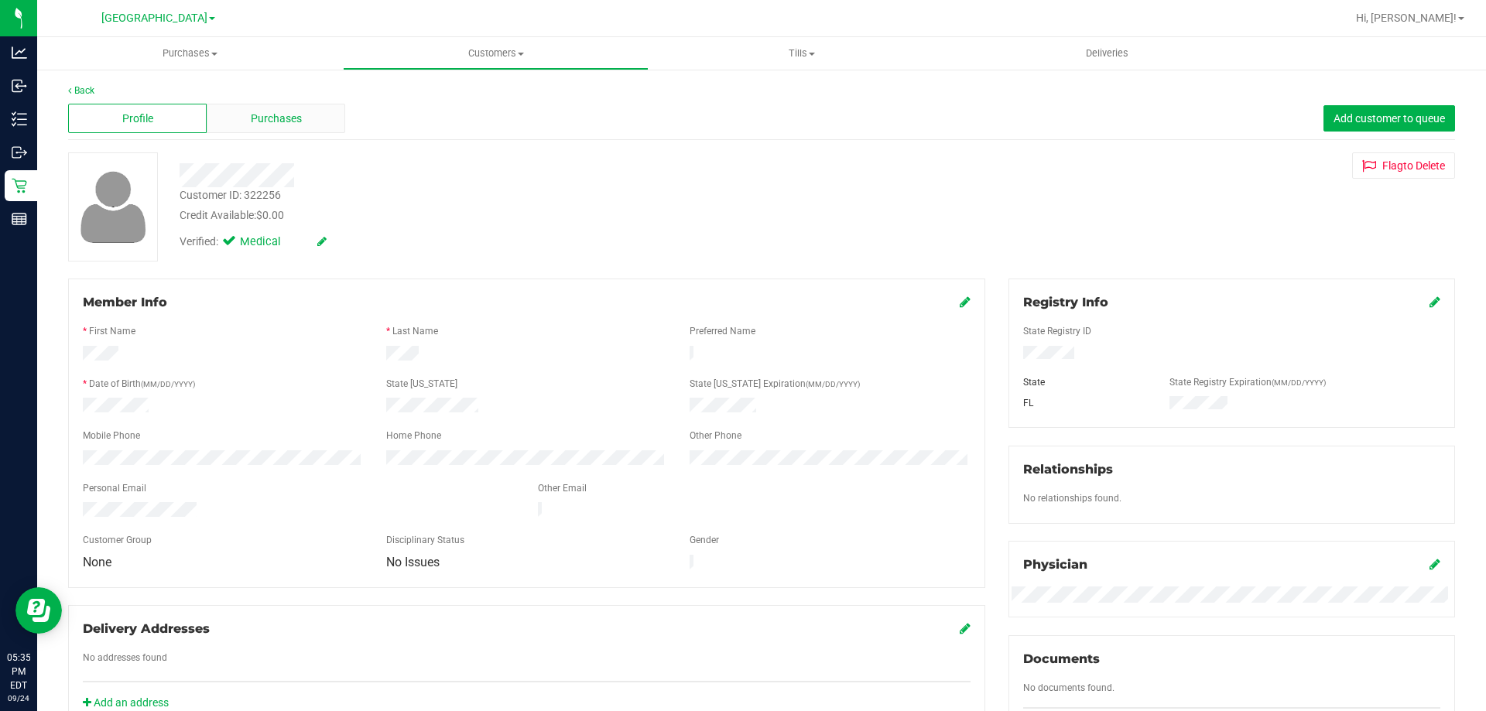
click at [306, 125] on div "Purchases" at bounding box center [276, 118] width 139 height 29
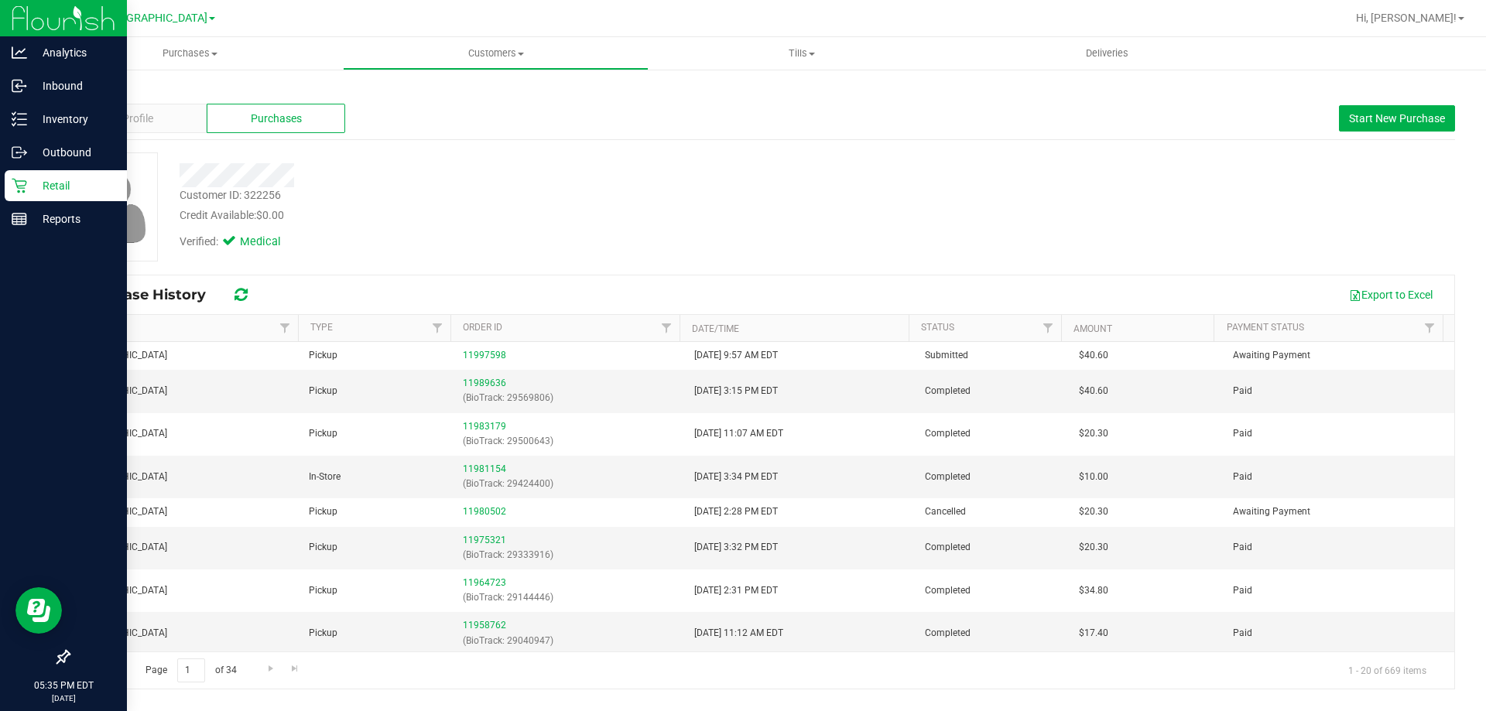
click at [31, 180] on p "Retail" at bounding box center [73, 186] width 93 height 19
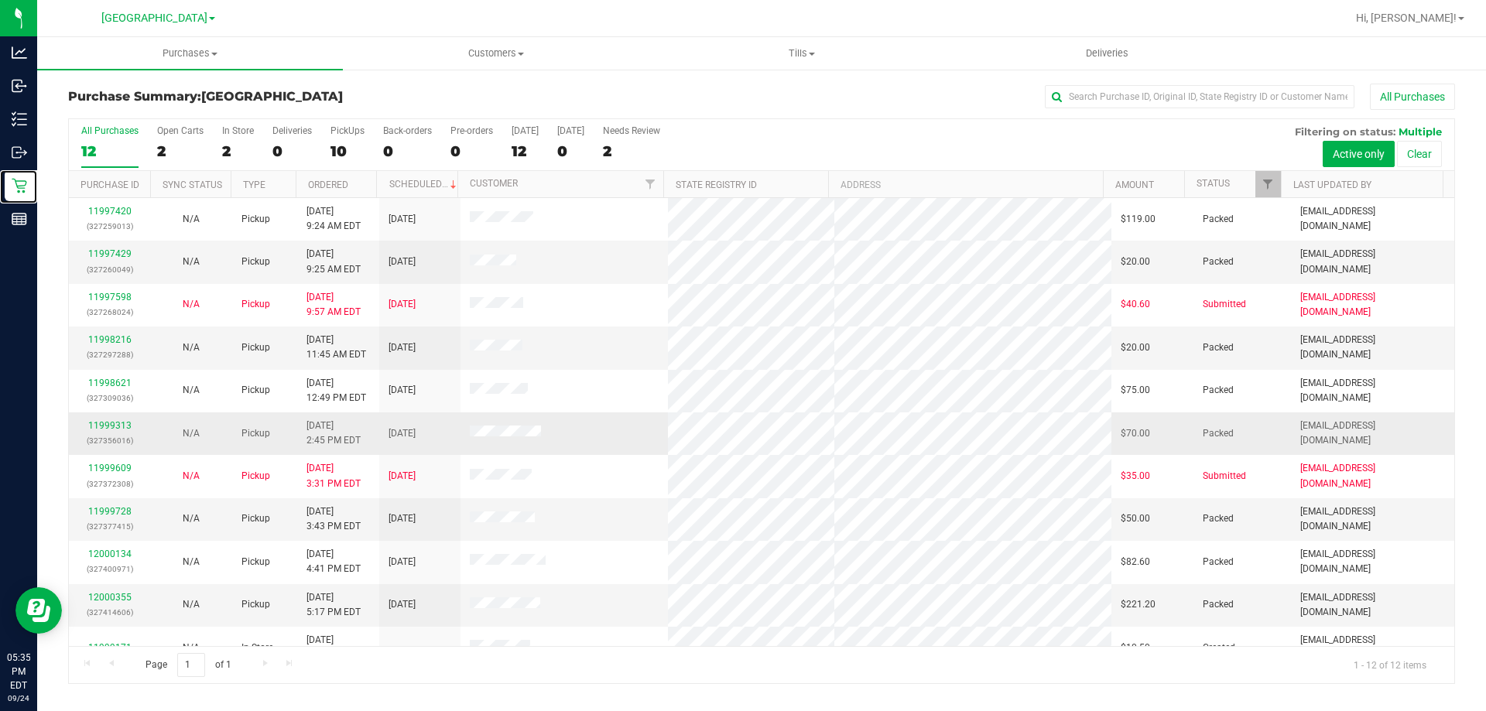
scroll to position [66, 0]
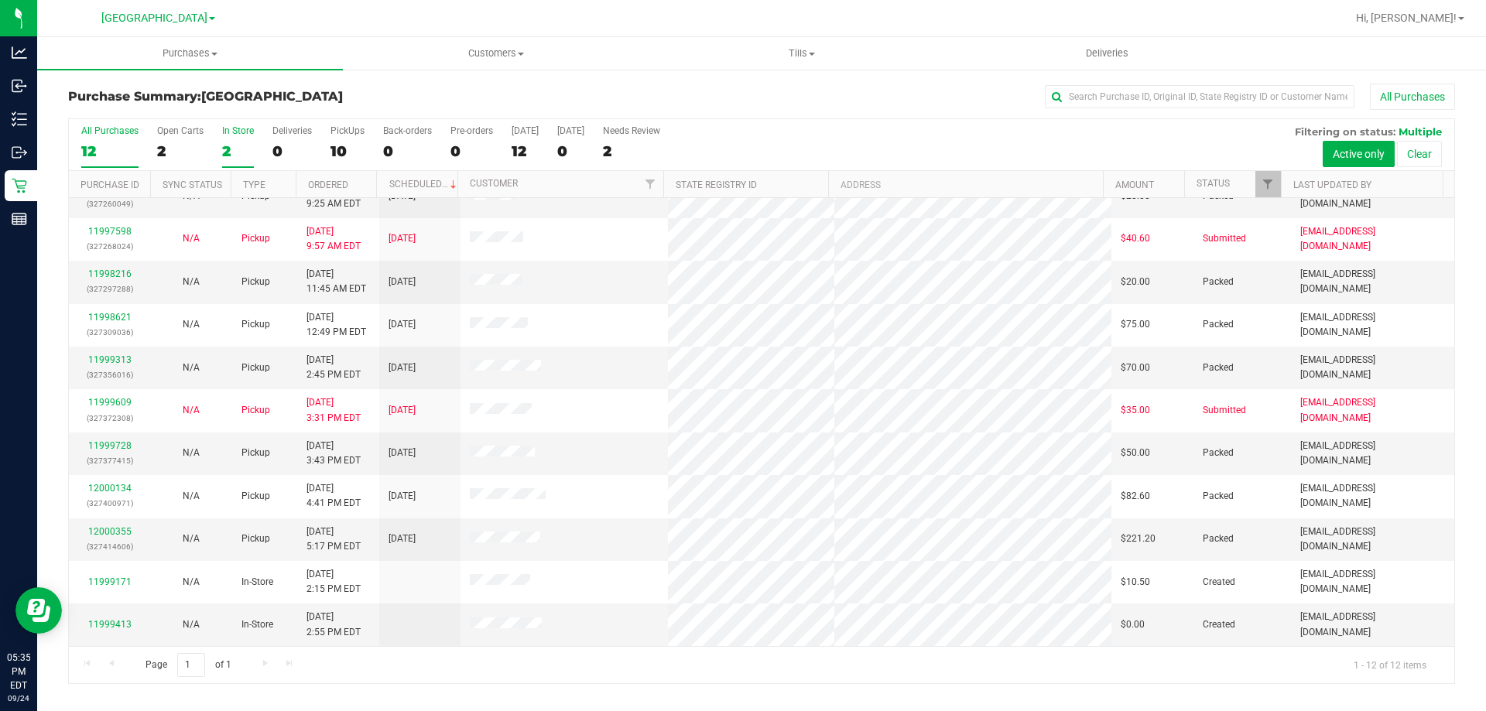
click at [222, 151] on div "2" at bounding box center [238, 151] width 32 height 18
click at [0, 0] on input "In Store 2" at bounding box center [0, 0] width 0 height 0
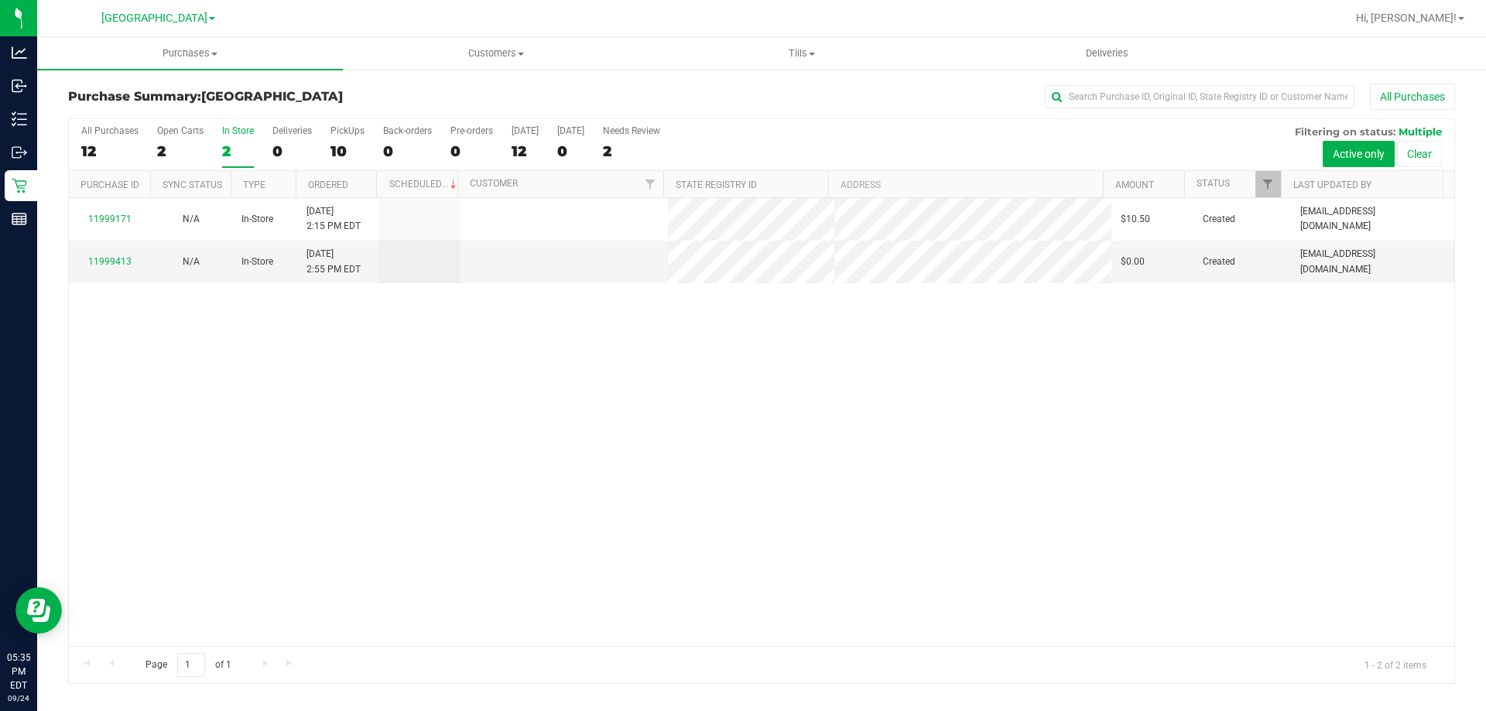
scroll to position [0, 0]
click at [110, 251] on td "11999413" at bounding box center [109, 262] width 81 height 42
click at [107, 257] on link "11999413" at bounding box center [109, 261] width 43 height 11
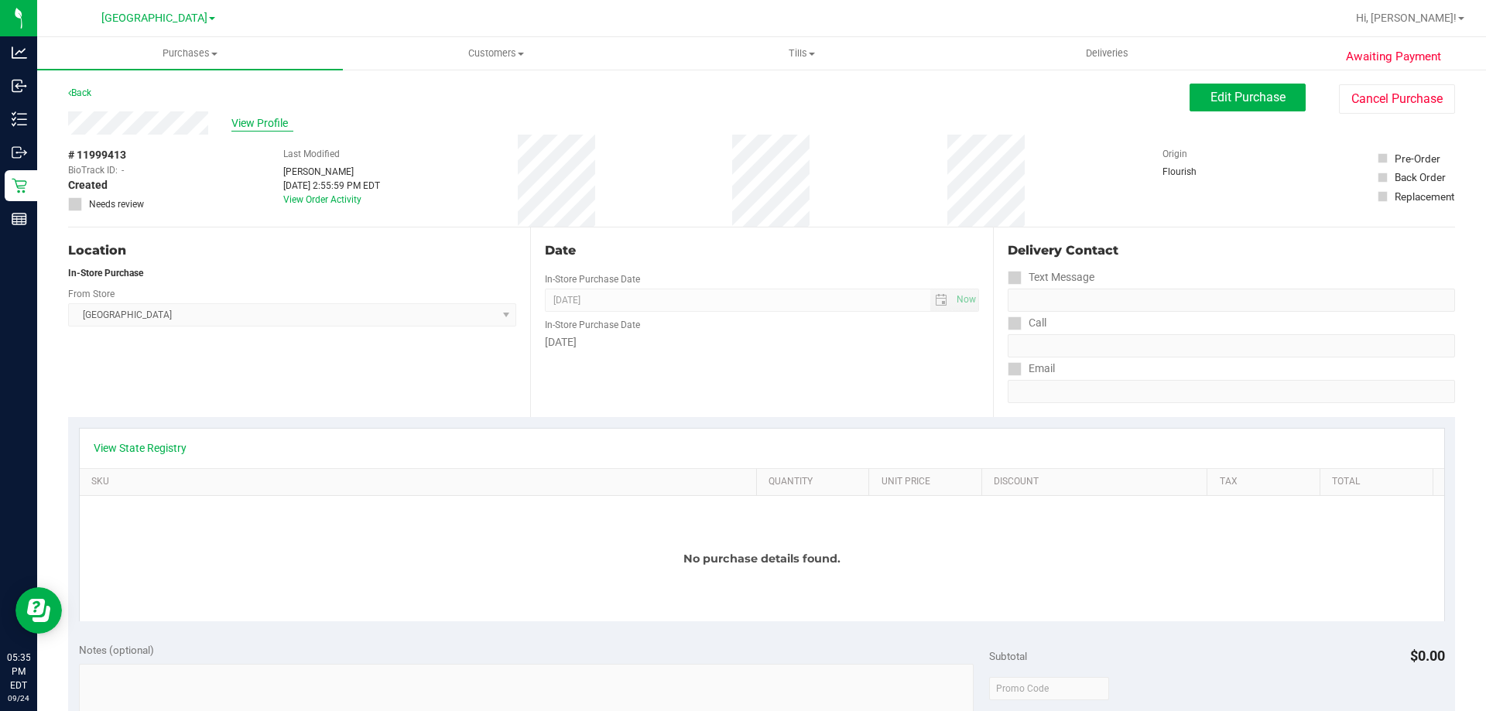
click at [249, 120] on span "View Profile" at bounding box center [262, 123] width 62 height 16
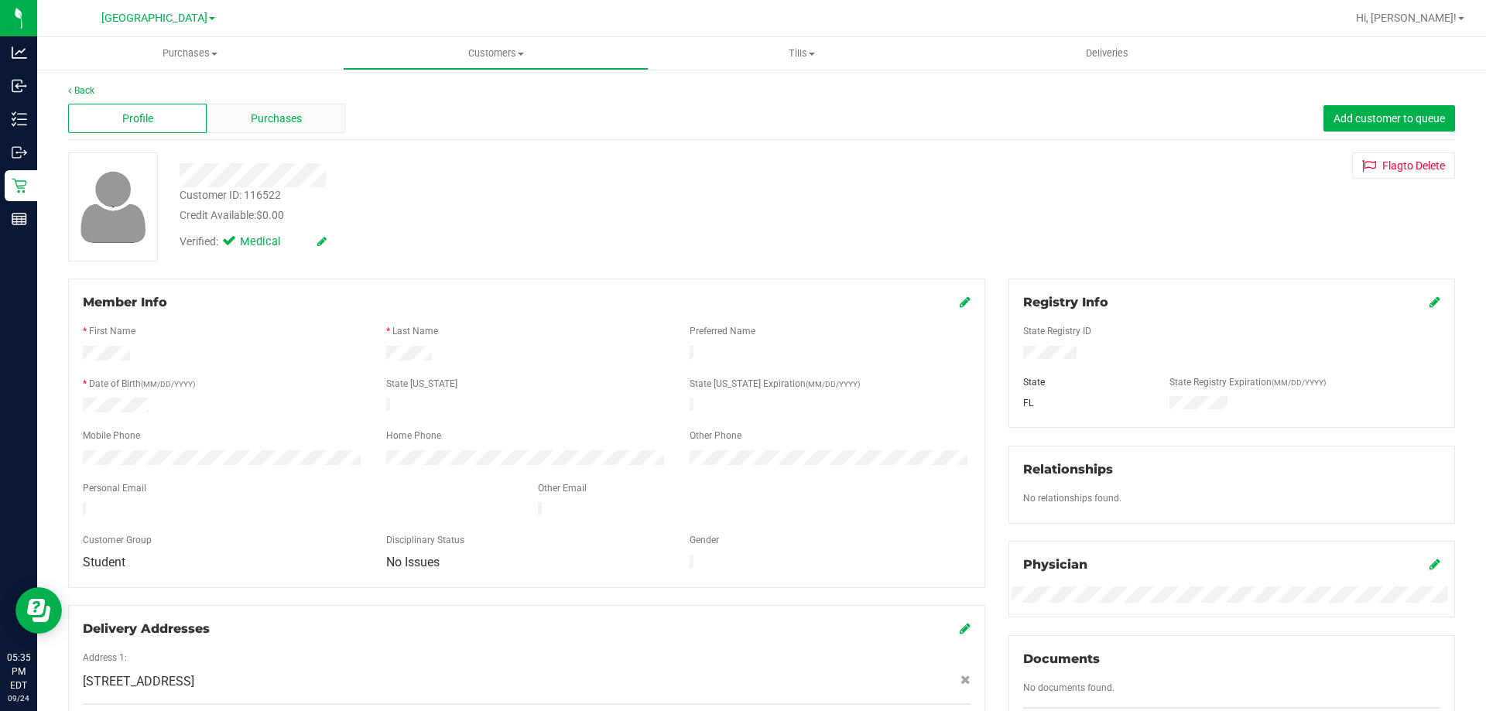
click at [308, 104] on div "Purchases" at bounding box center [276, 118] width 139 height 29
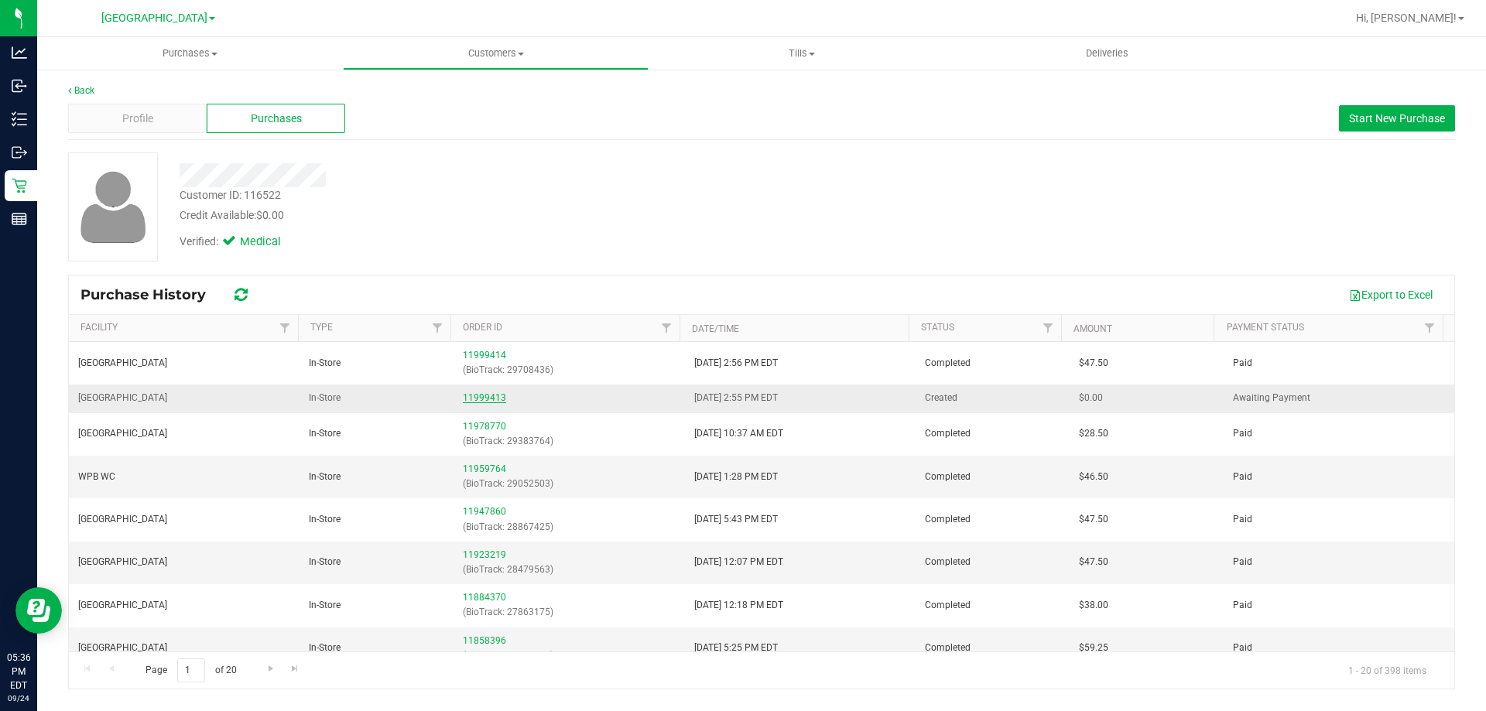
click at [493, 396] on link "11999413" at bounding box center [484, 398] width 43 height 11
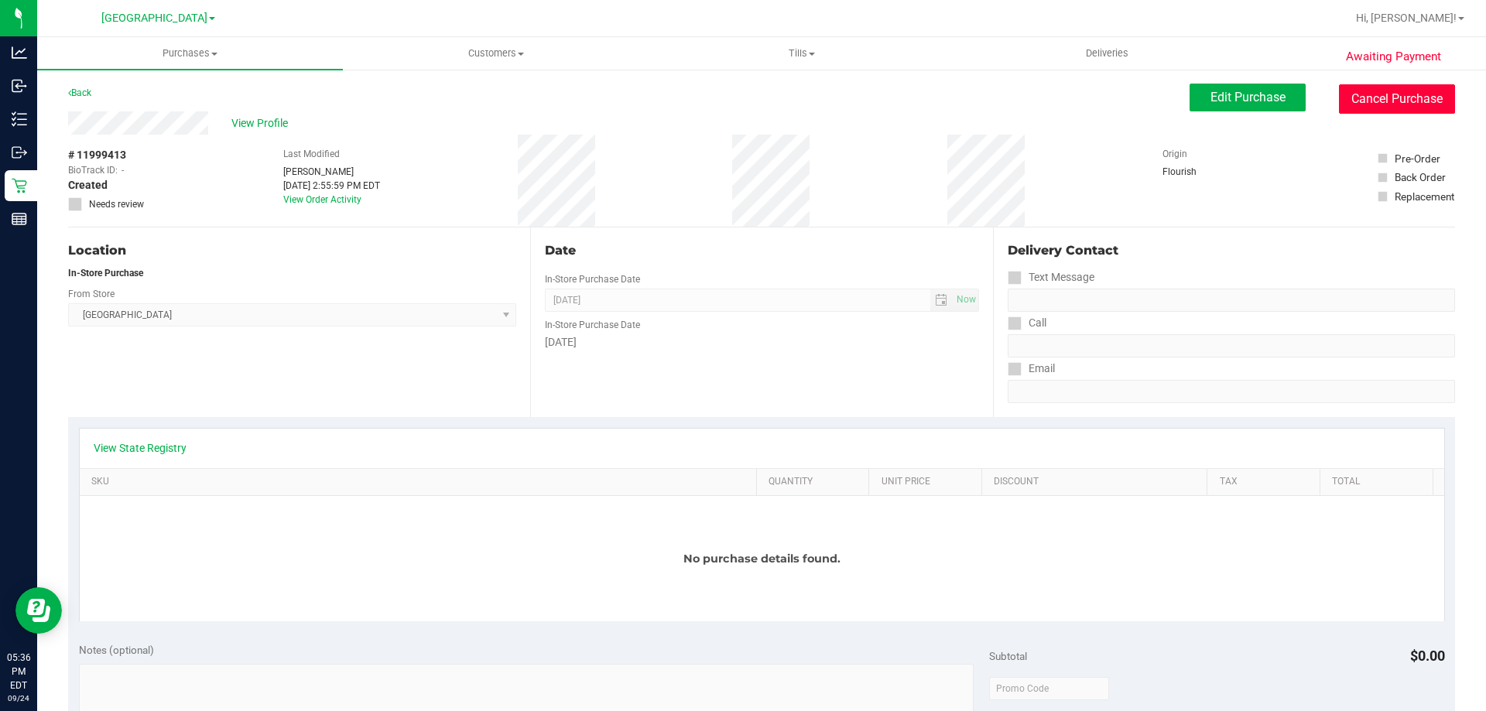
click at [1397, 94] on button "Cancel Purchase" at bounding box center [1397, 98] width 116 height 29
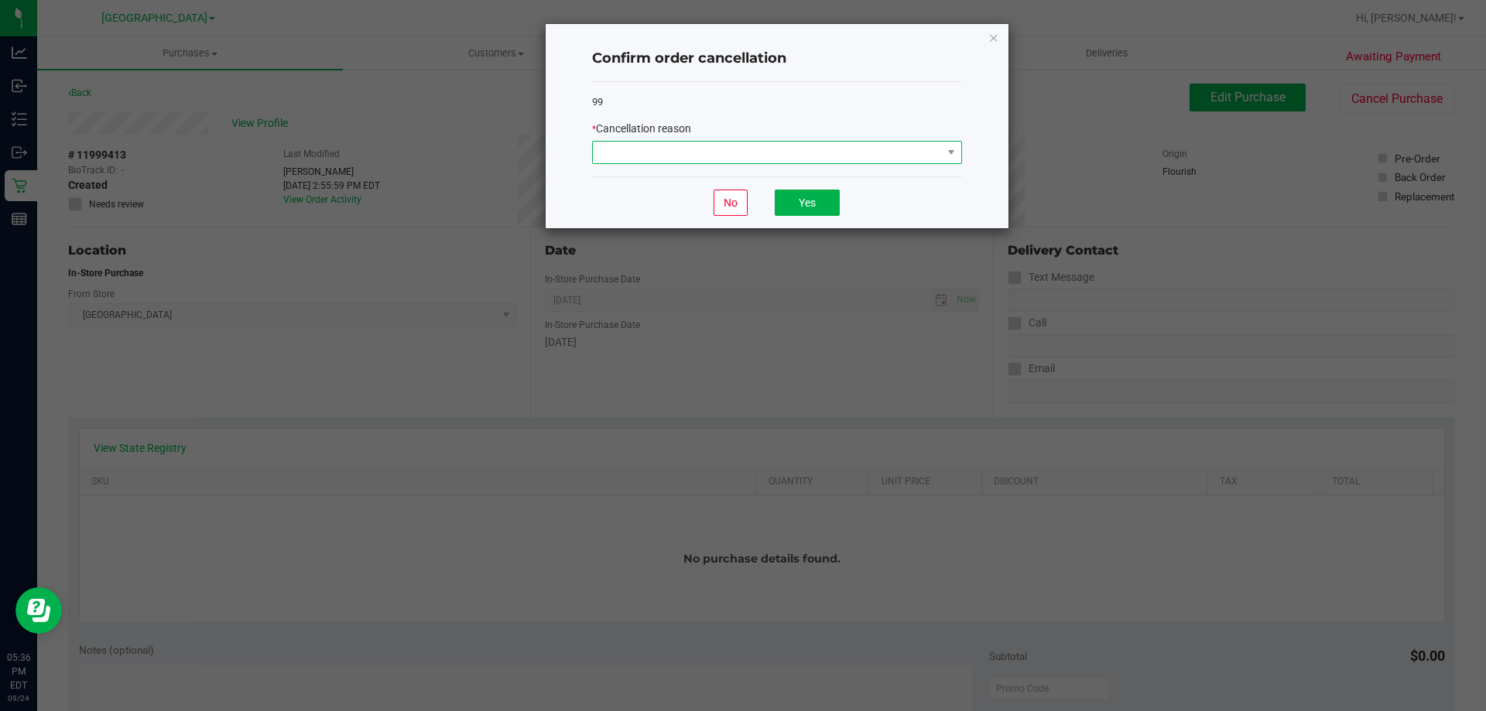
click at [814, 156] on span at bounding box center [767, 153] width 349 height 22
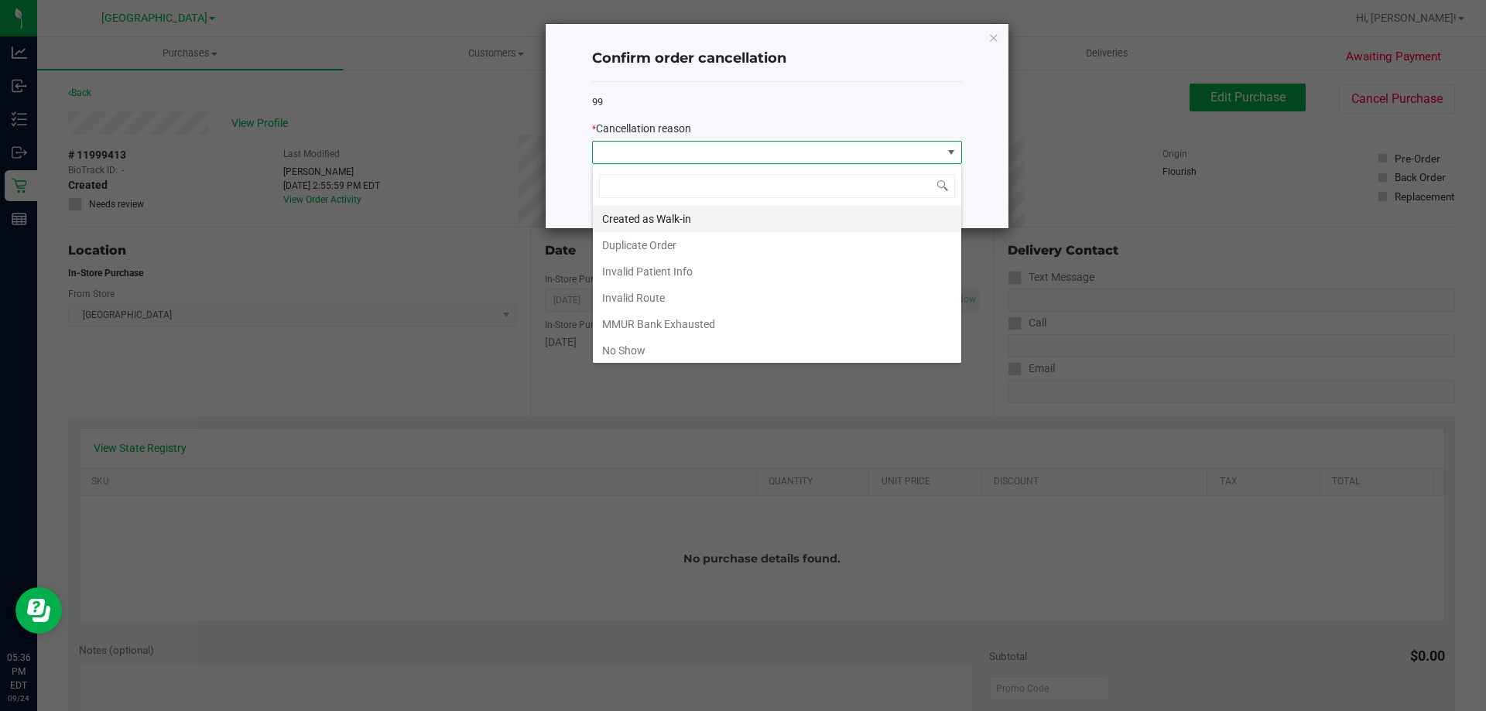
scroll to position [23, 370]
click at [630, 221] on li "Created as Walk-in" at bounding box center [777, 219] width 369 height 26
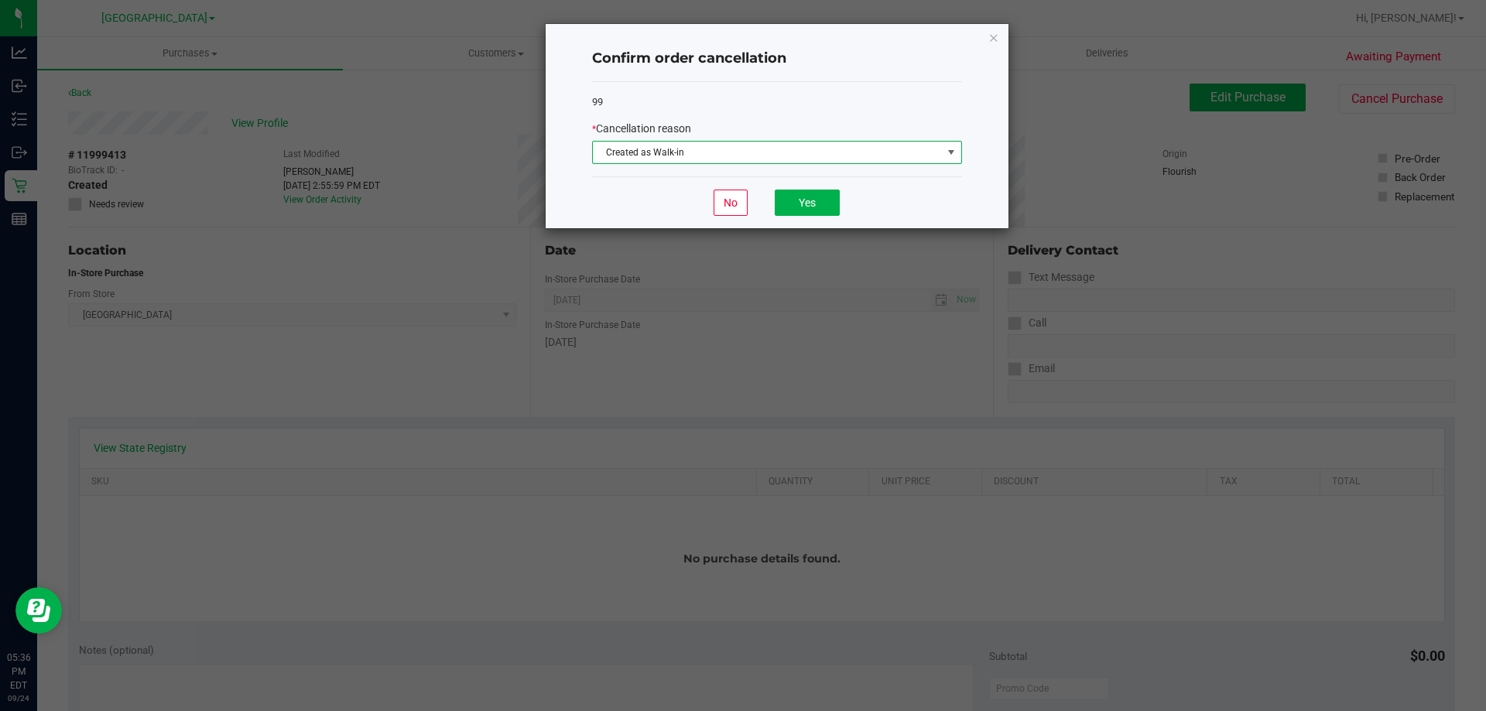
click at [786, 189] on div "No Yes" at bounding box center [777, 203] width 370 height 52
click at [824, 195] on button "Yes" at bounding box center [807, 203] width 65 height 26
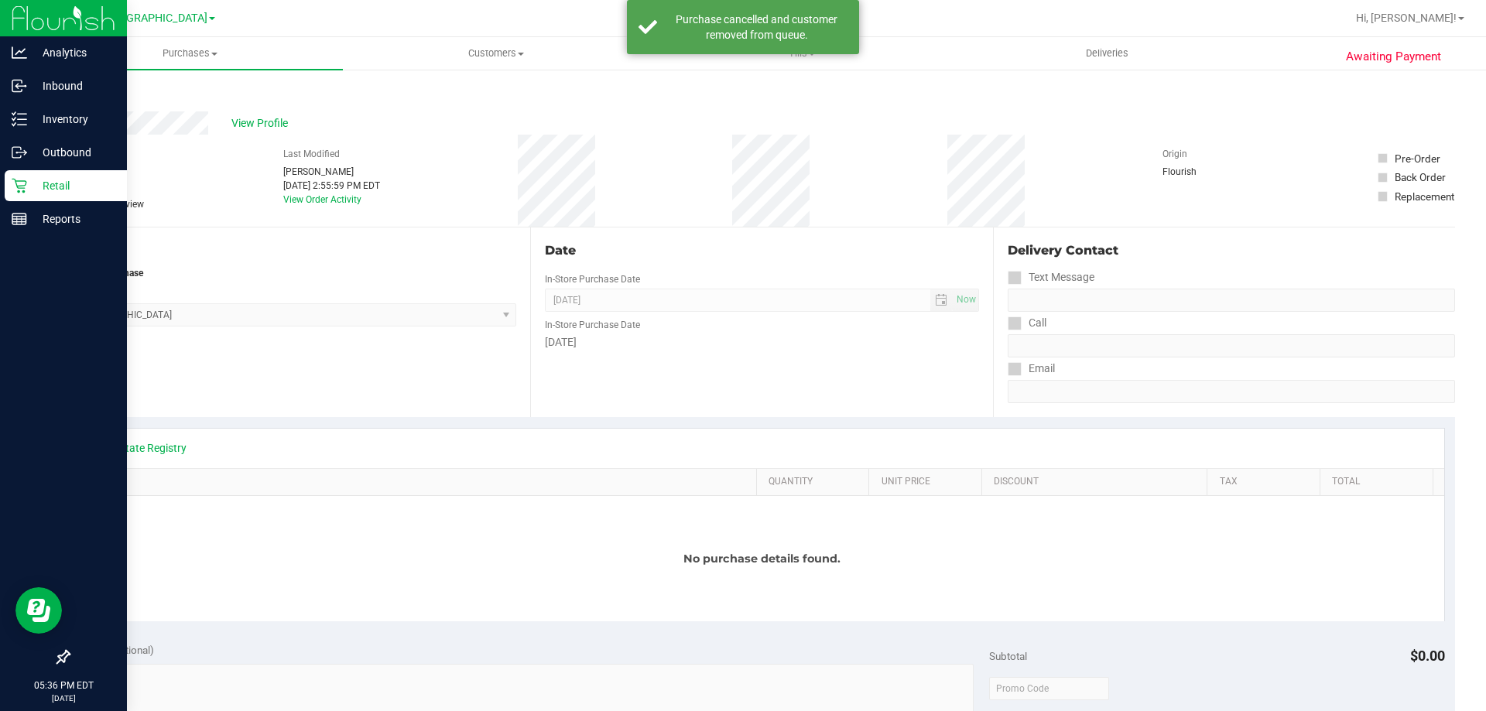
click at [5, 189] on div "Retail" at bounding box center [66, 185] width 122 height 31
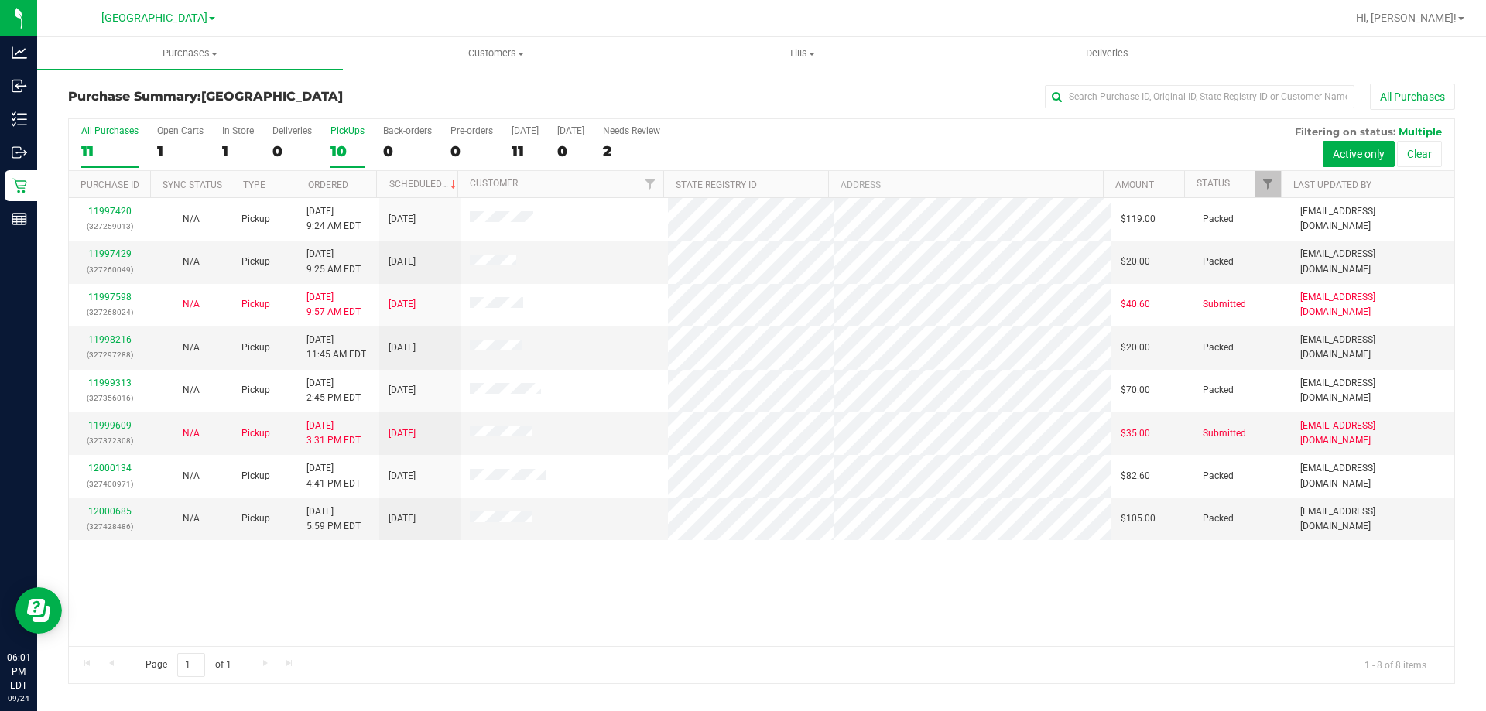
click at [352, 149] on div "10" at bounding box center [348, 151] width 34 height 18
click at [0, 0] on input "PickUps 10" at bounding box center [0, 0] width 0 height 0
click at [341, 141] on label "PickUps 8" at bounding box center [348, 146] width 34 height 43
click at [0, 0] on input "PickUps 8" at bounding box center [0, 0] width 0 height 0
click at [116, 426] on link "11999609" at bounding box center [109, 425] width 43 height 11
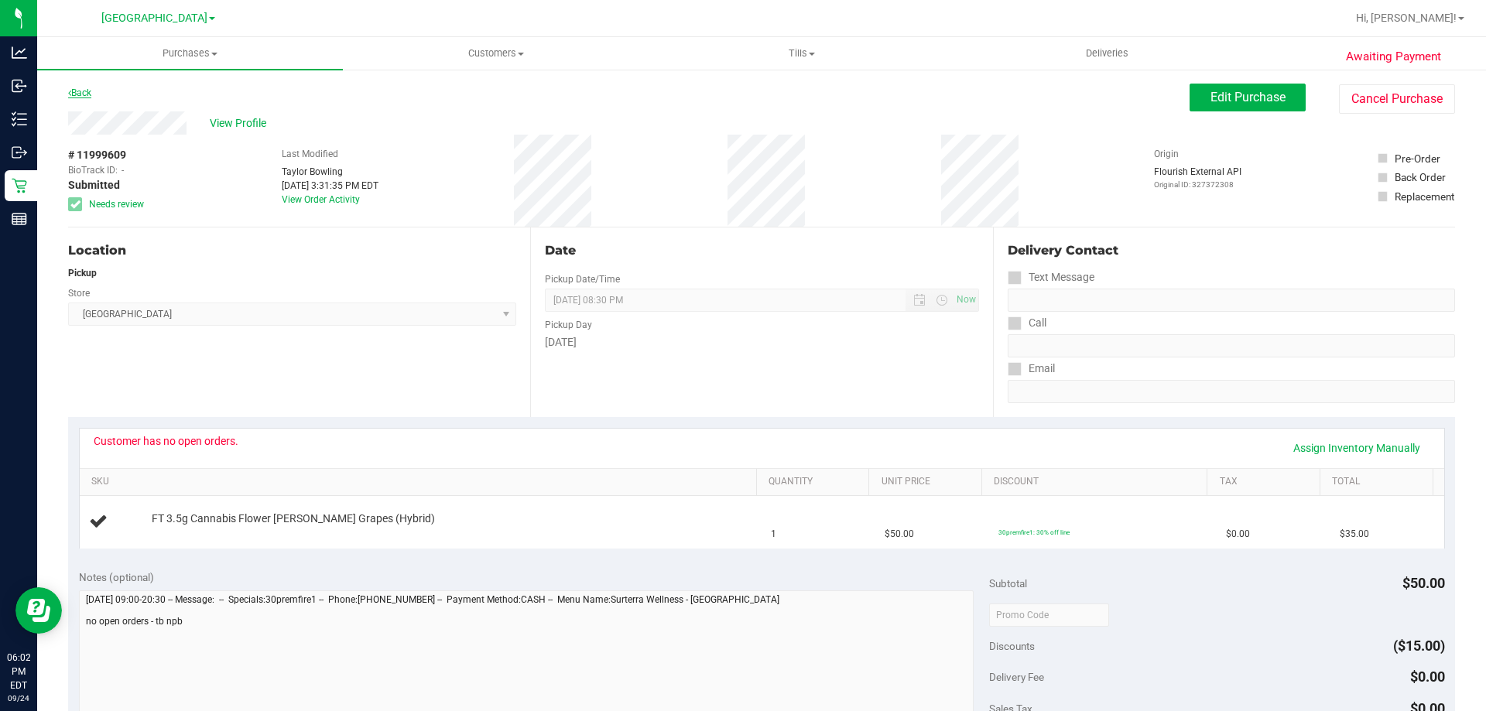
click at [84, 92] on link "Back" at bounding box center [79, 92] width 23 height 11
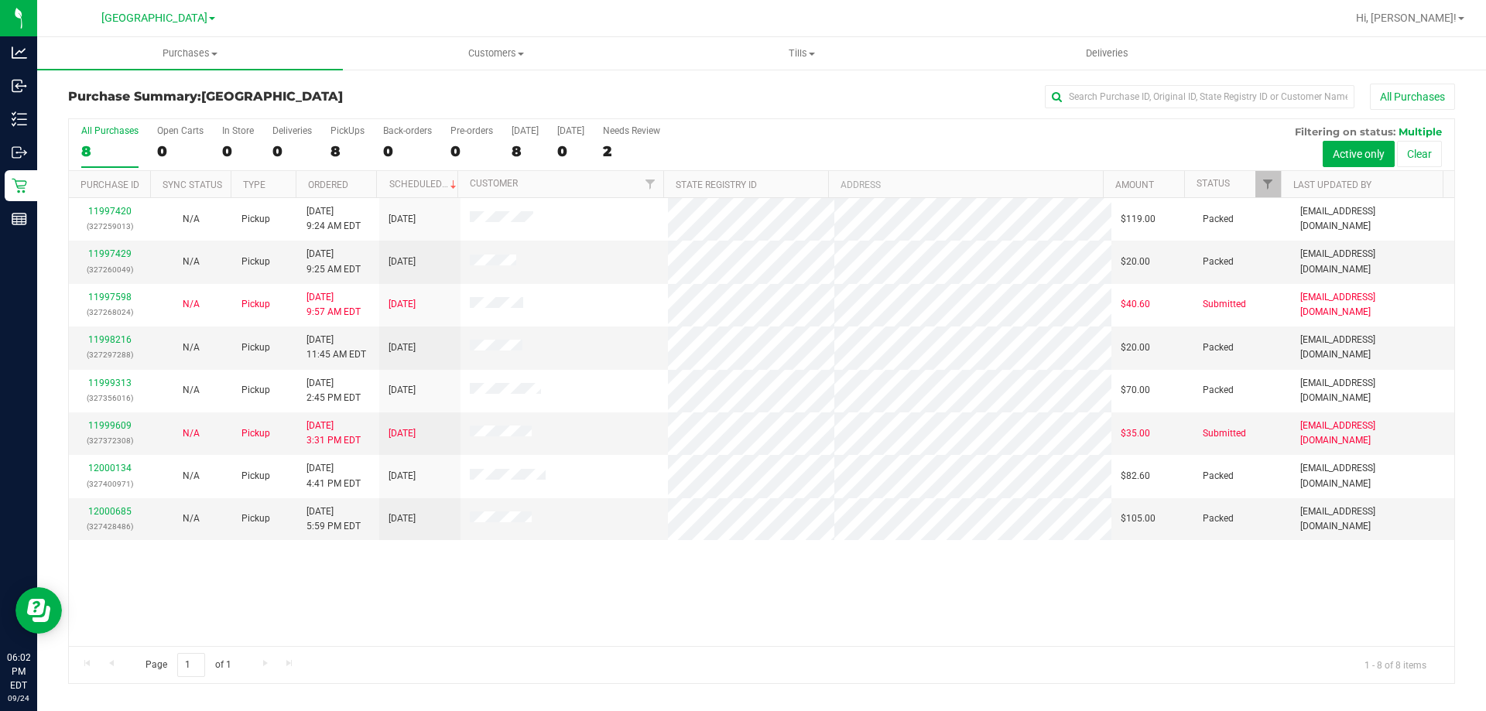
click at [328, 145] on div "All Purchases 8 Open Carts 0 In Store 0 Deliveries 0 PickUps 8 Back-orders 0 Pr…" at bounding box center [762, 145] width 1386 height 52
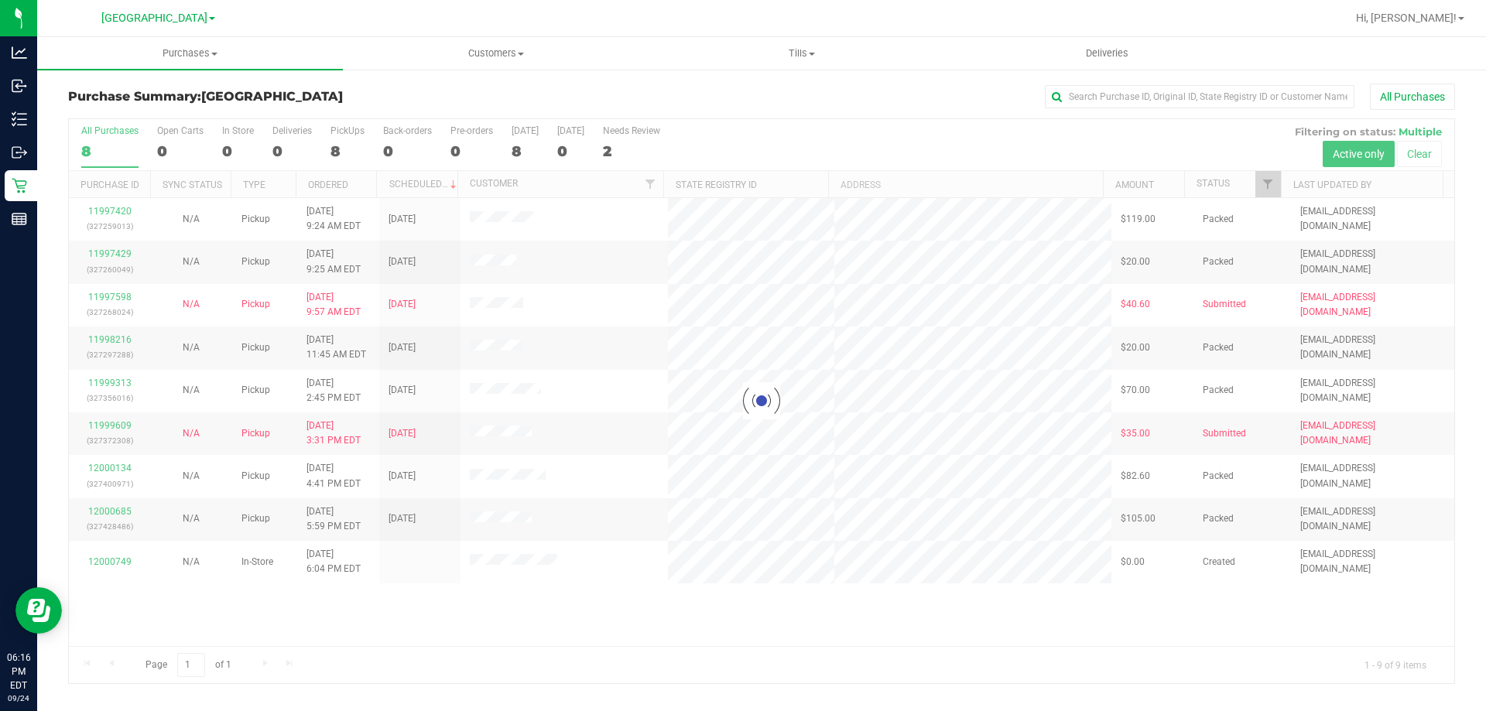
click at [338, 149] on div at bounding box center [762, 401] width 1386 height 564
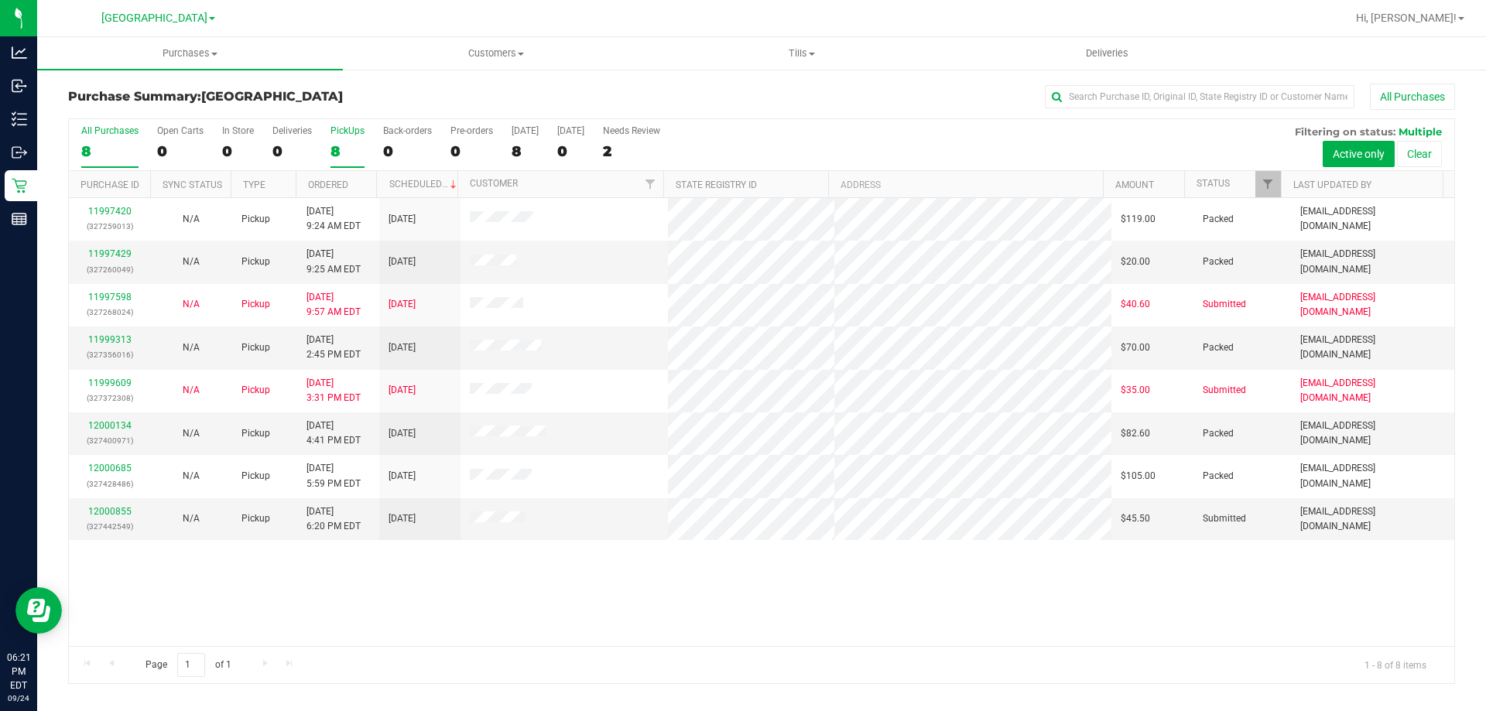
click at [345, 157] on div "8" at bounding box center [348, 151] width 34 height 18
click at [0, 0] on input "PickUps 8" at bounding box center [0, 0] width 0 height 0
click at [125, 509] on link "12000855" at bounding box center [109, 511] width 43 height 11
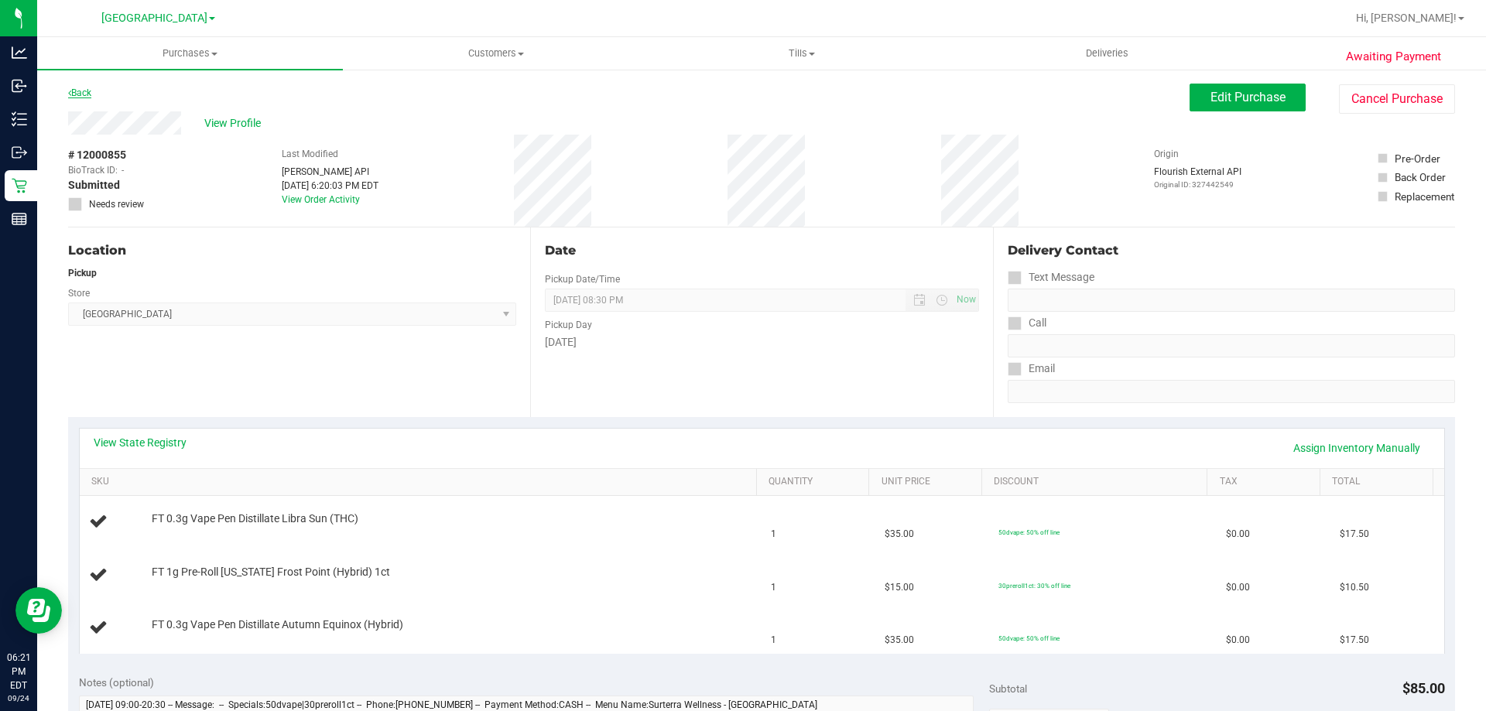
click at [84, 92] on link "Back" at bounding box center [79, 92] width 23 height 11
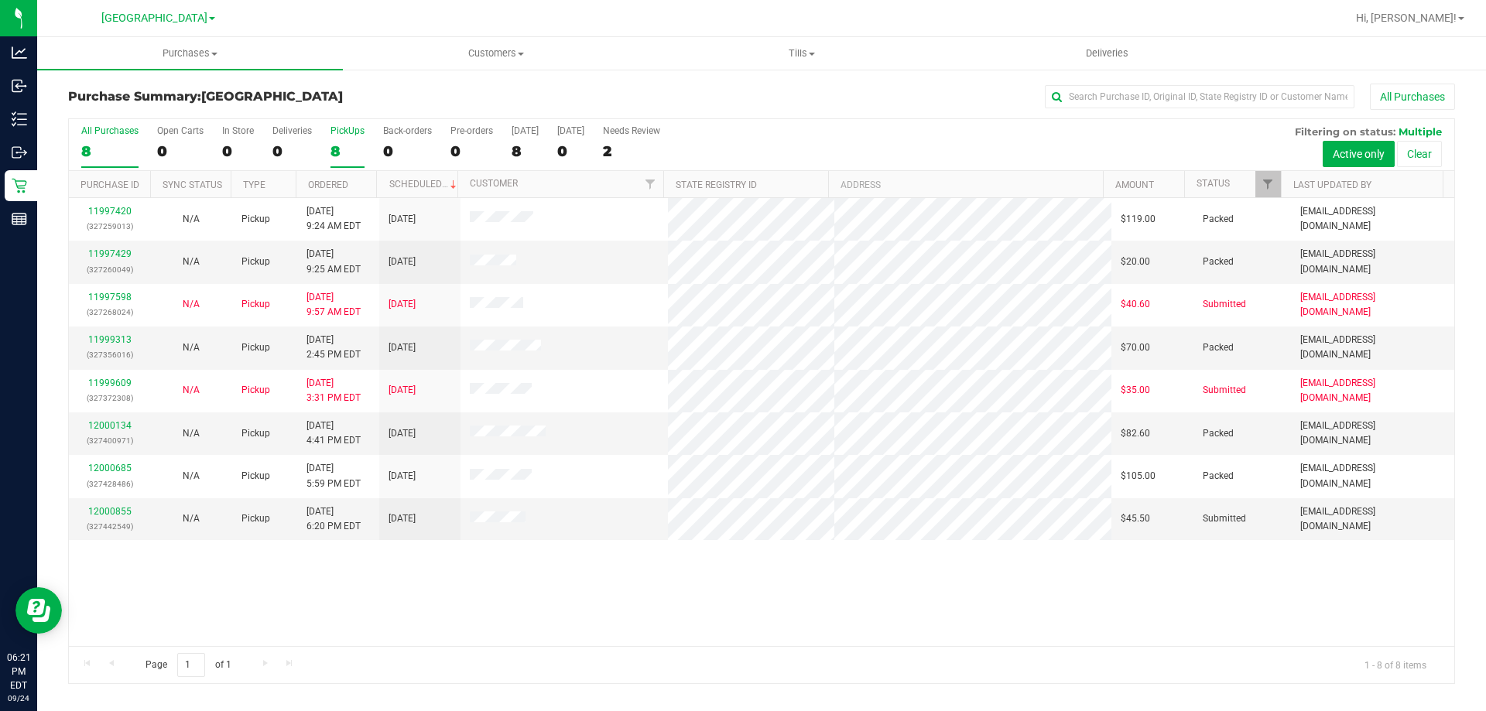
click at [338, 131] on div "PickUps" at bounding box center [348, 130] width 34 height 11
click at [0, 0] on input "PickUps 8" at bounding box center [0, 0] width 0 height 0
click at [91, 518] on div "12000855 (327442549)" at bounding box center [109, 519] width 63 height 29
click at [95, 516] on link "12000855" at bounding box center [109, 511] width 43 height 11
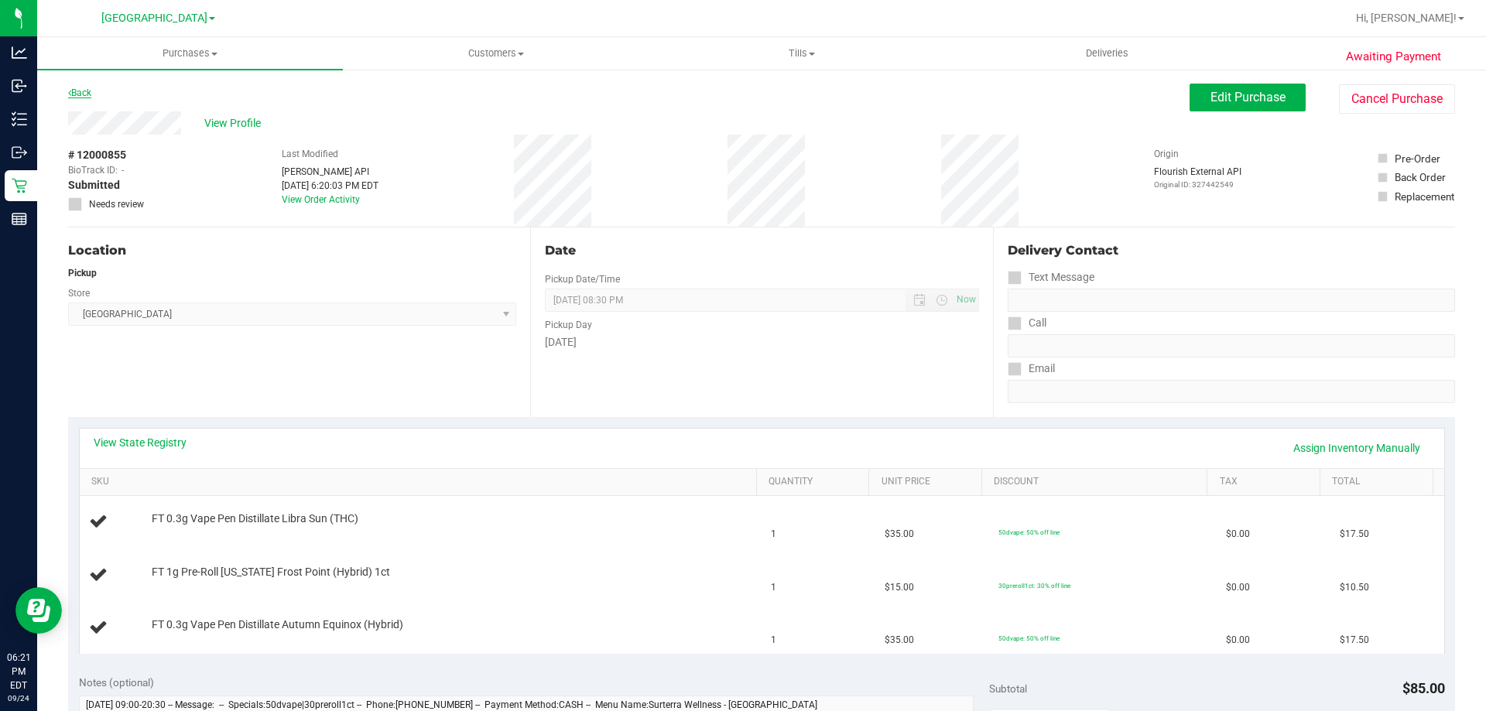
click at [83, 89] on link "Back" at bounding box center [79, 92] width 23 height 11
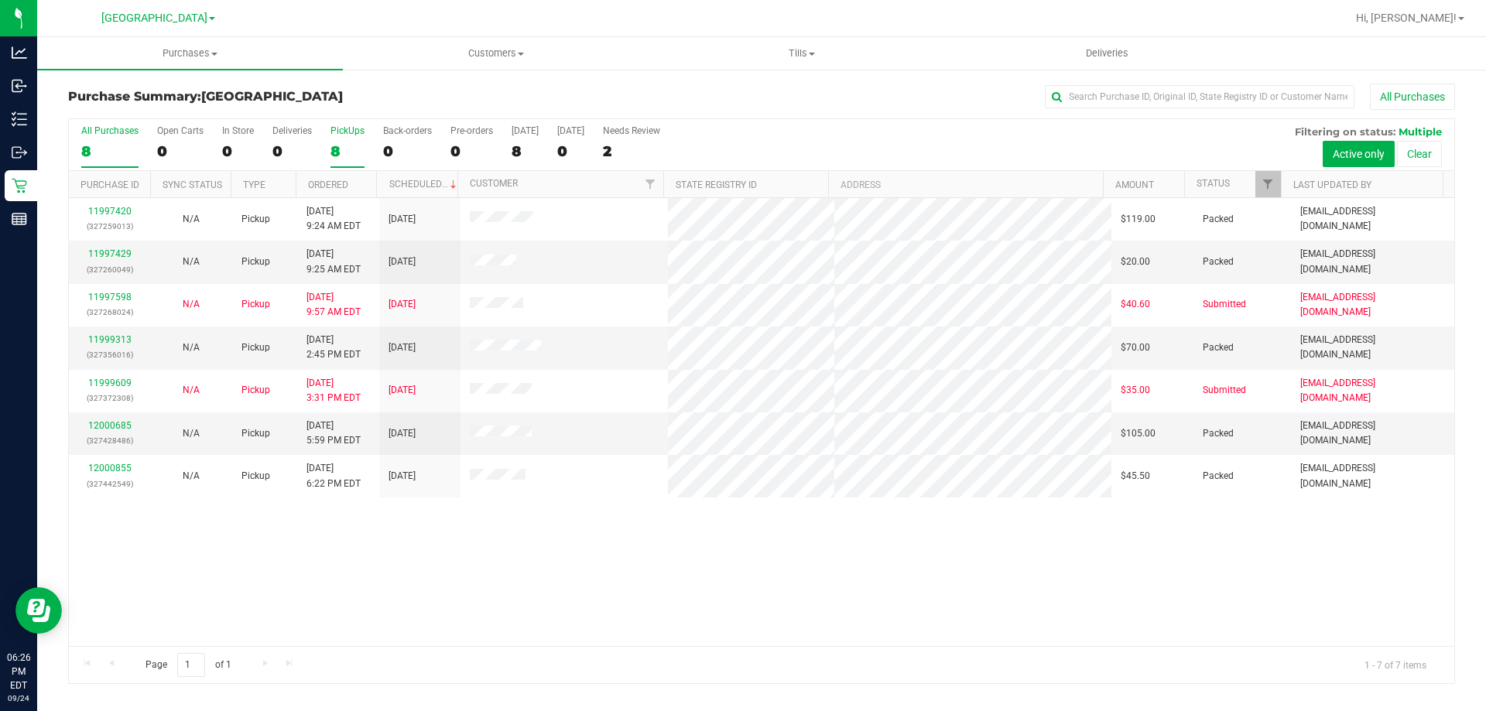
click at [340, 149] on div "8" at bounding box center [348, 151] width 34 height 18
click at [0, 0] on input "PickUps 8" at bounding box center [0, 0] width 0 height 0
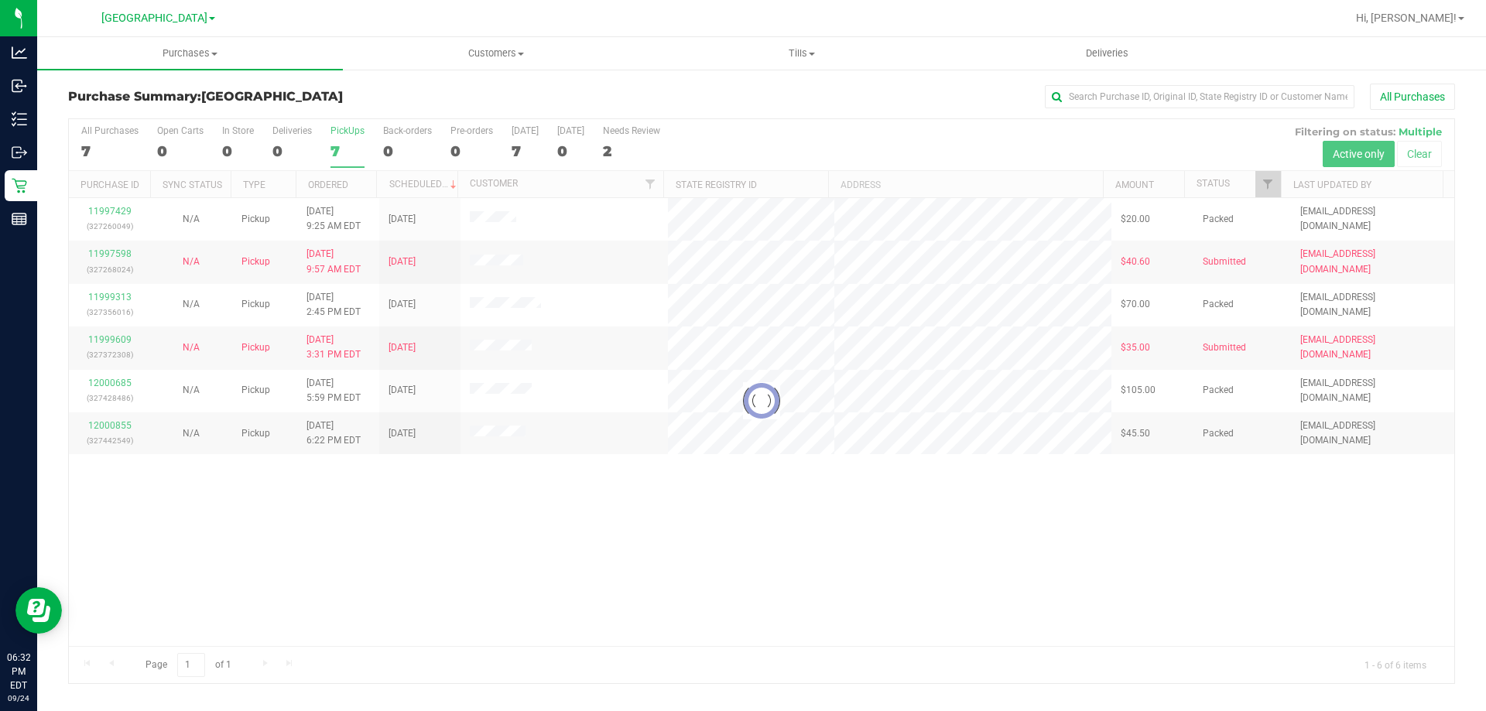
click at [338, 150] on div at bounding box center [762, 401] width 1386 height 564
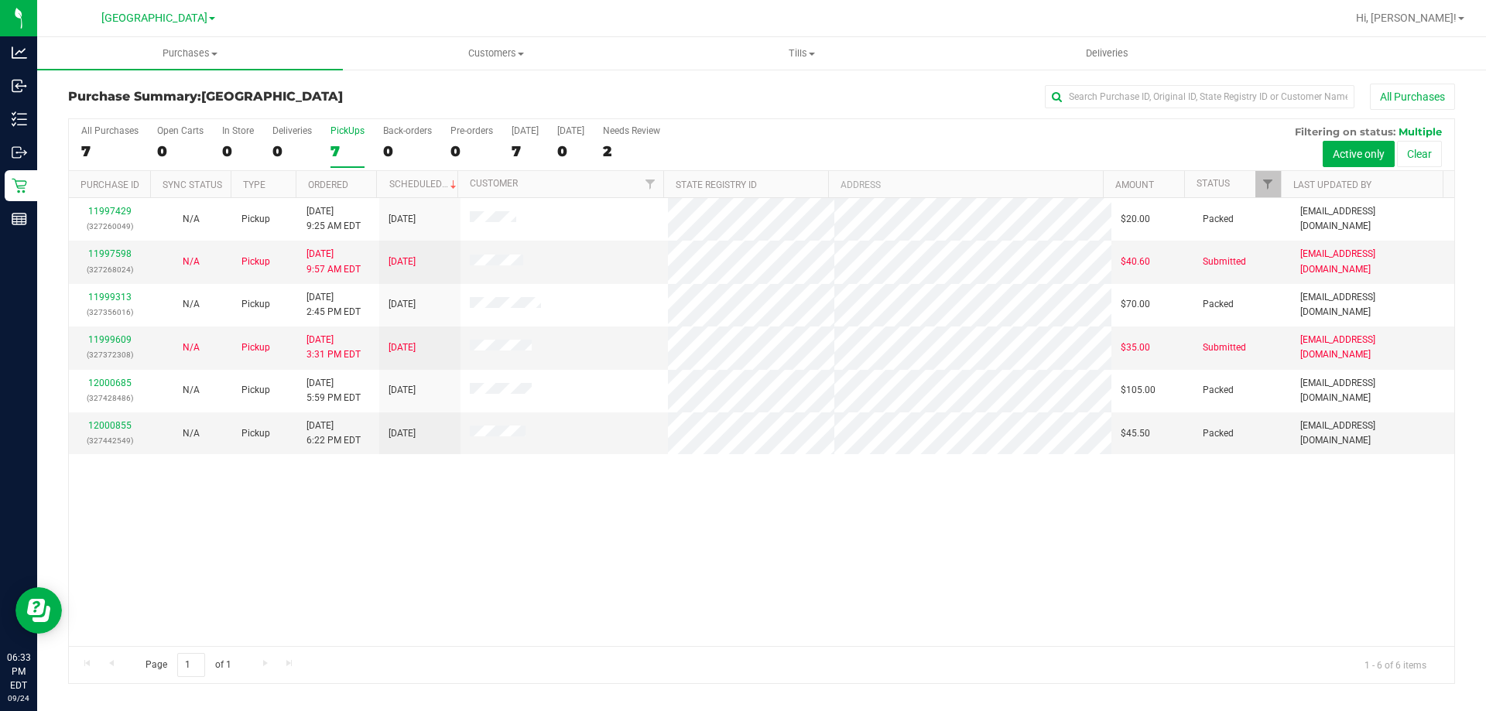
click at [341, 145] on div "7" at bounding box center [348, 151] width 34 height 18
click at [0, 0] on input "PickUps 7" at bounding box center [0, 0] width 0 height 0
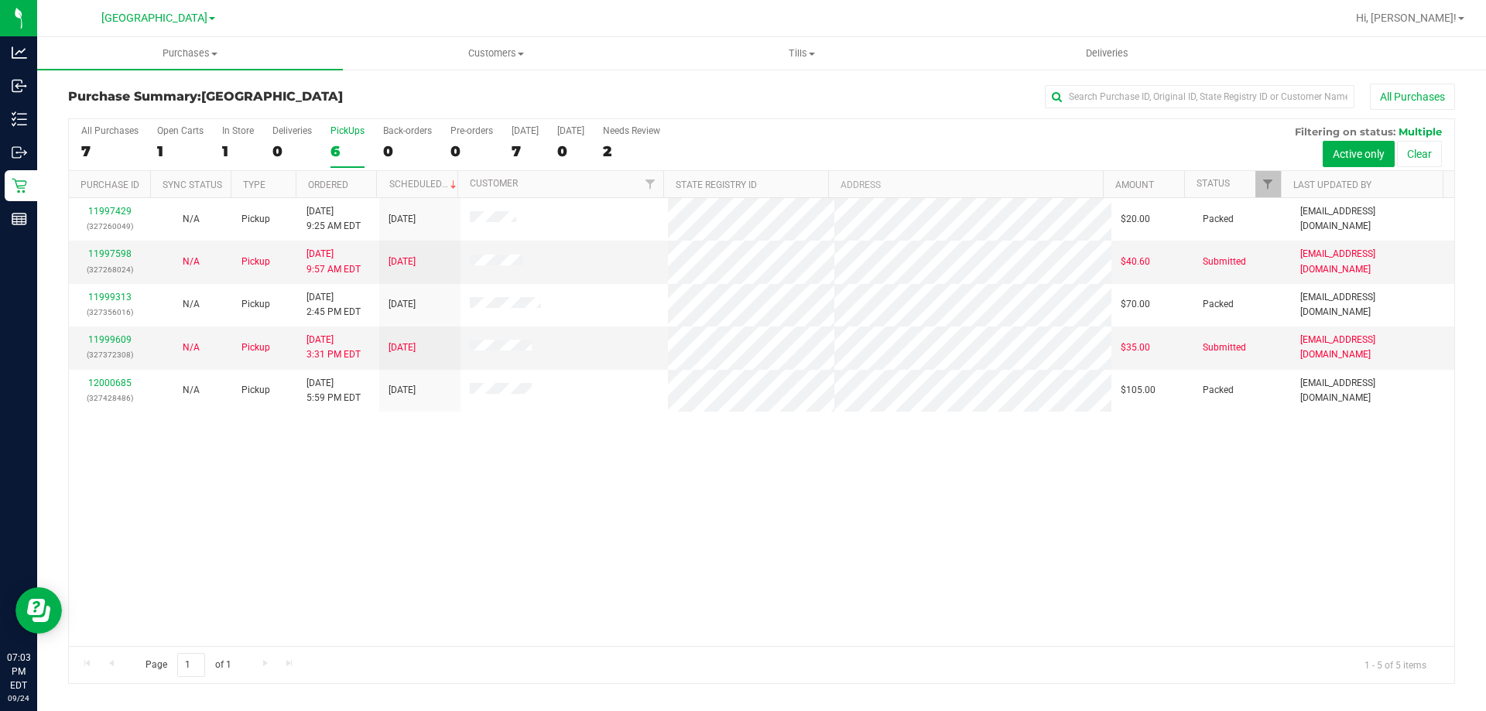
click at [344, 146] on div "6" at bounding box center [348, 151] width 34 height 18
click at [0, 0] on input "PickUps 6" at bounding box center [0, 0] width 0 height 0
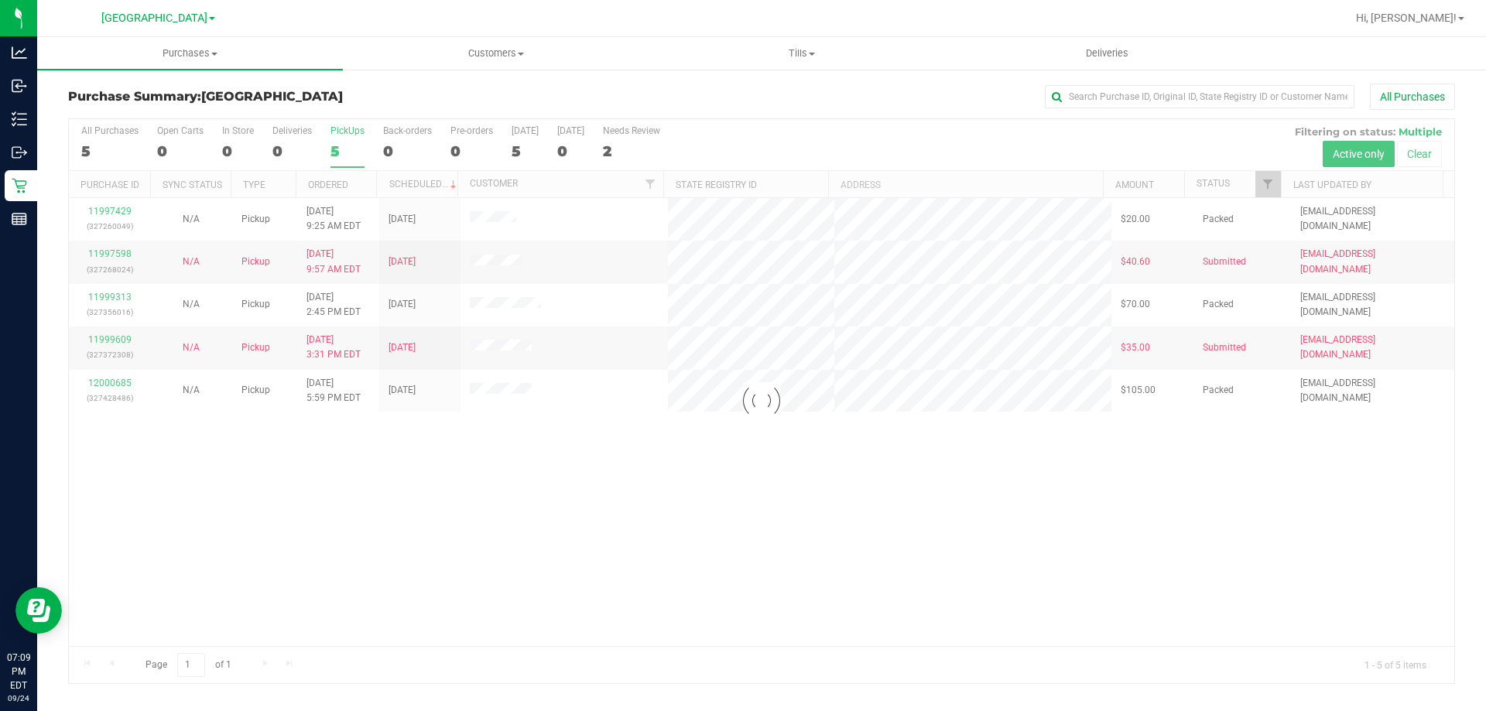
click at [350, 149] on div at bounding box center [762, 401] width 1386 height 564
click at [340, 164] on div at bounding box center [762, 401] width 1386 height 564
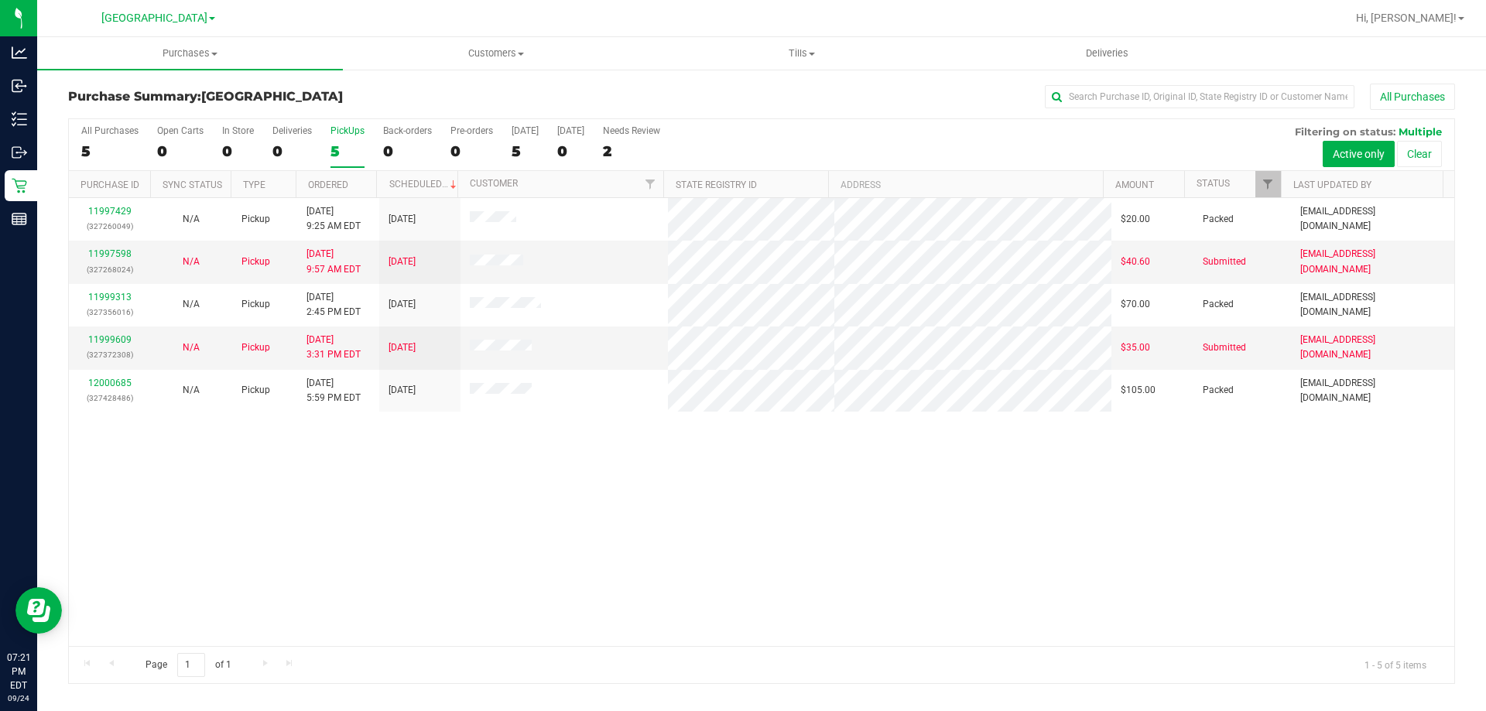
click at [343, 163] on label "PickUps 5" at bounding box center [348, 146] width 34 height 43
click at [0, 0] on input "PickUps 5" at bounding box center [0, 0] width 0 height 0
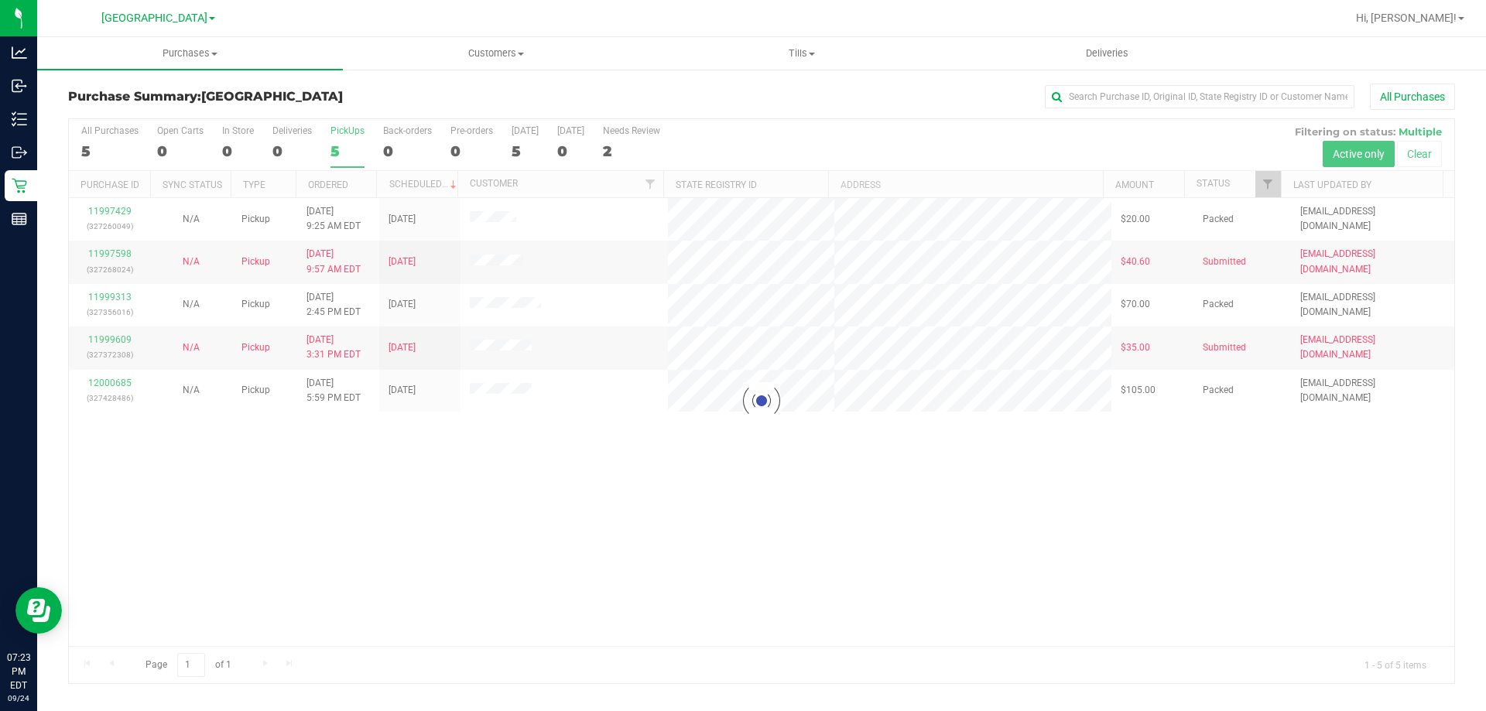
click at [342, 139] on div at bounding box center [762, 401] width 1386 height 564
click at [342, 154] on div at bounding box center [762, 401] width 1386 height 564
click at [350, 149] on div at bounding box center [762, 401] width 1386 height 564
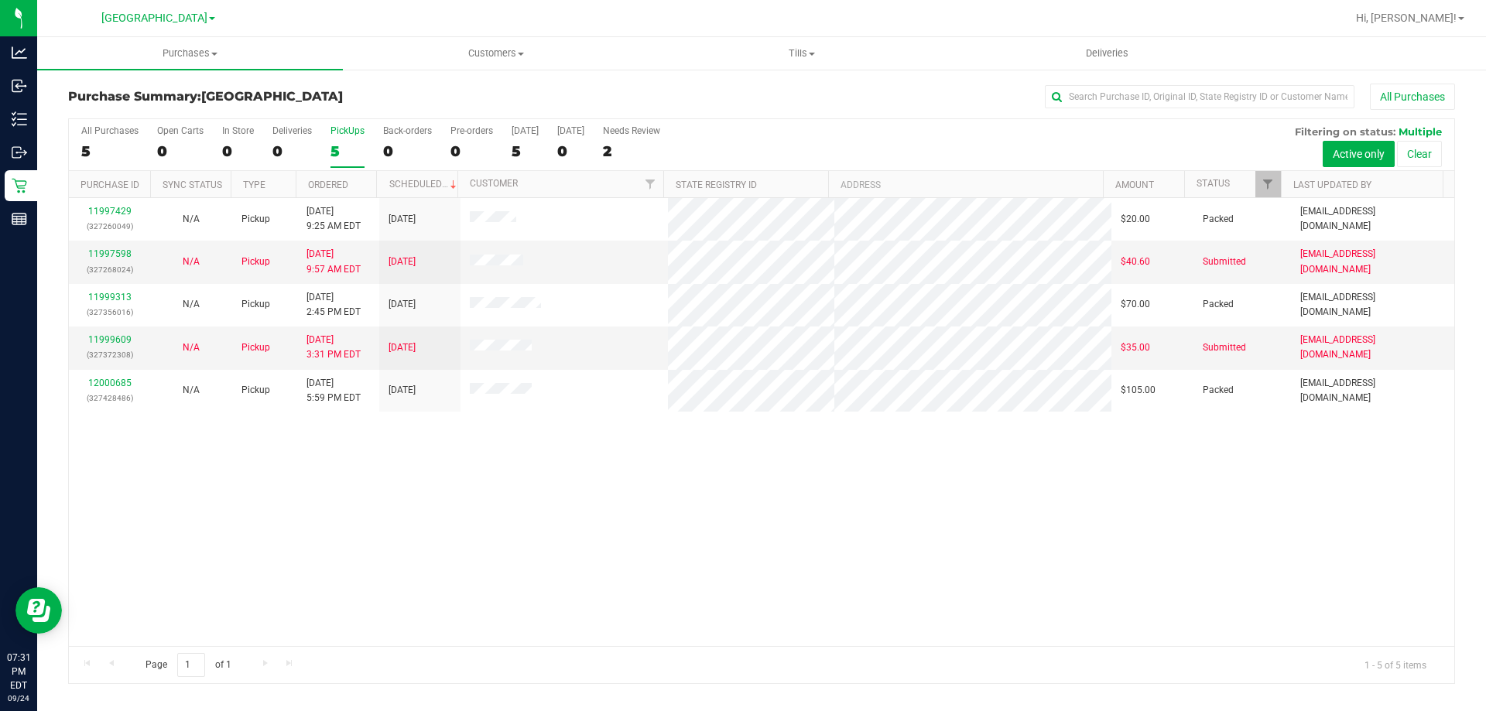
click at [350, 145] on div "5" at bounding box center [348, 151] width 34 height 18
click at [0, 0] on input "PickUps 5" at bounding box center [0, 0] width 0 height 0
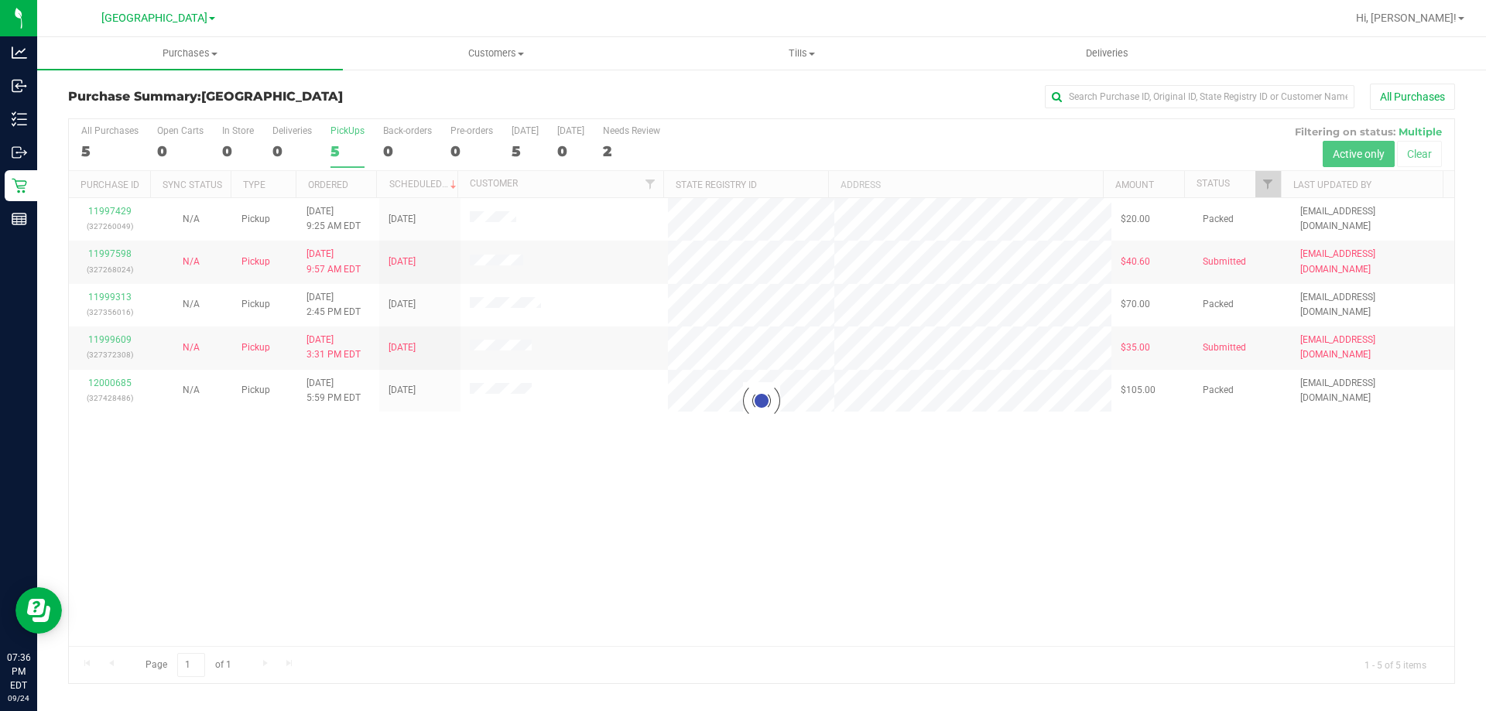
click at [332, 148] on div at bounding box center [762, 401] width 1386 height 564
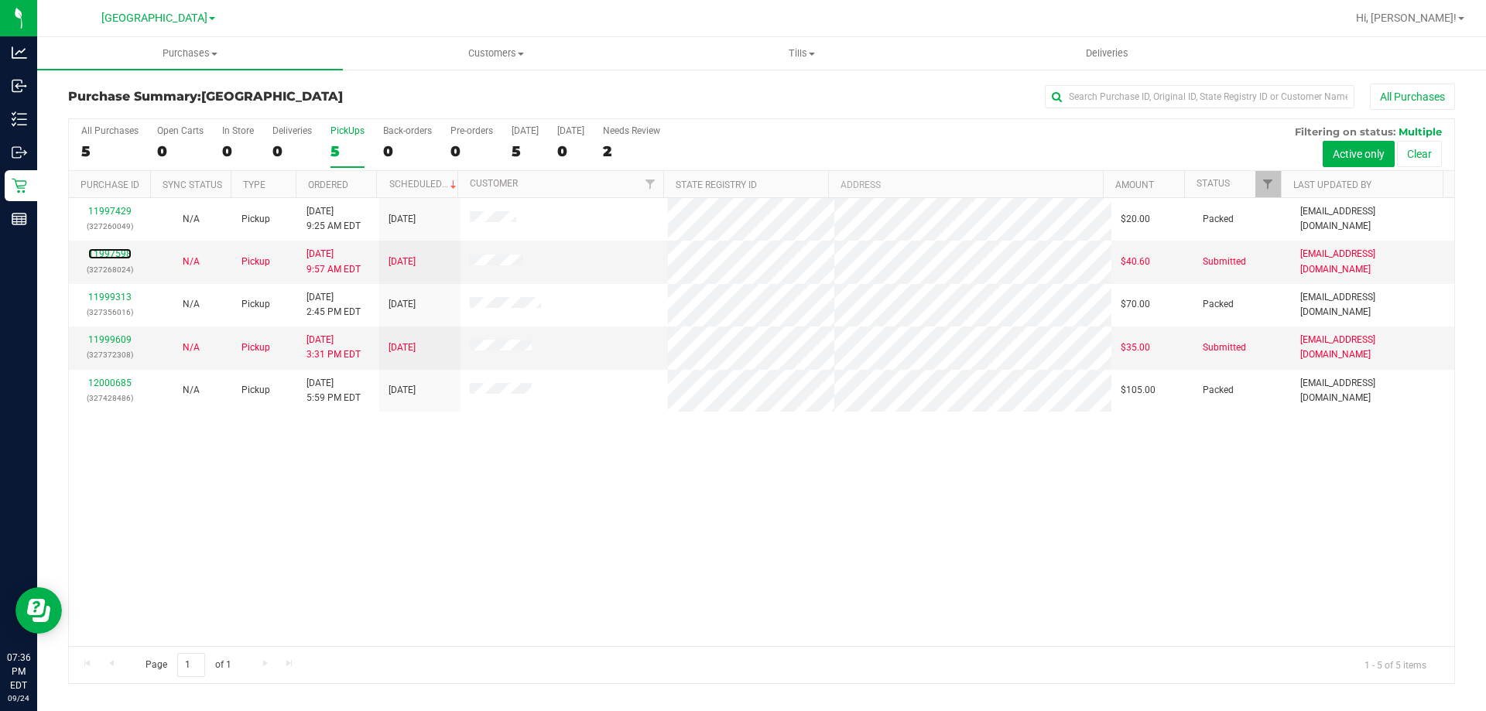
click at [98, 255] on link "11997598" at bounding box center [109, 254] width 43 height 11
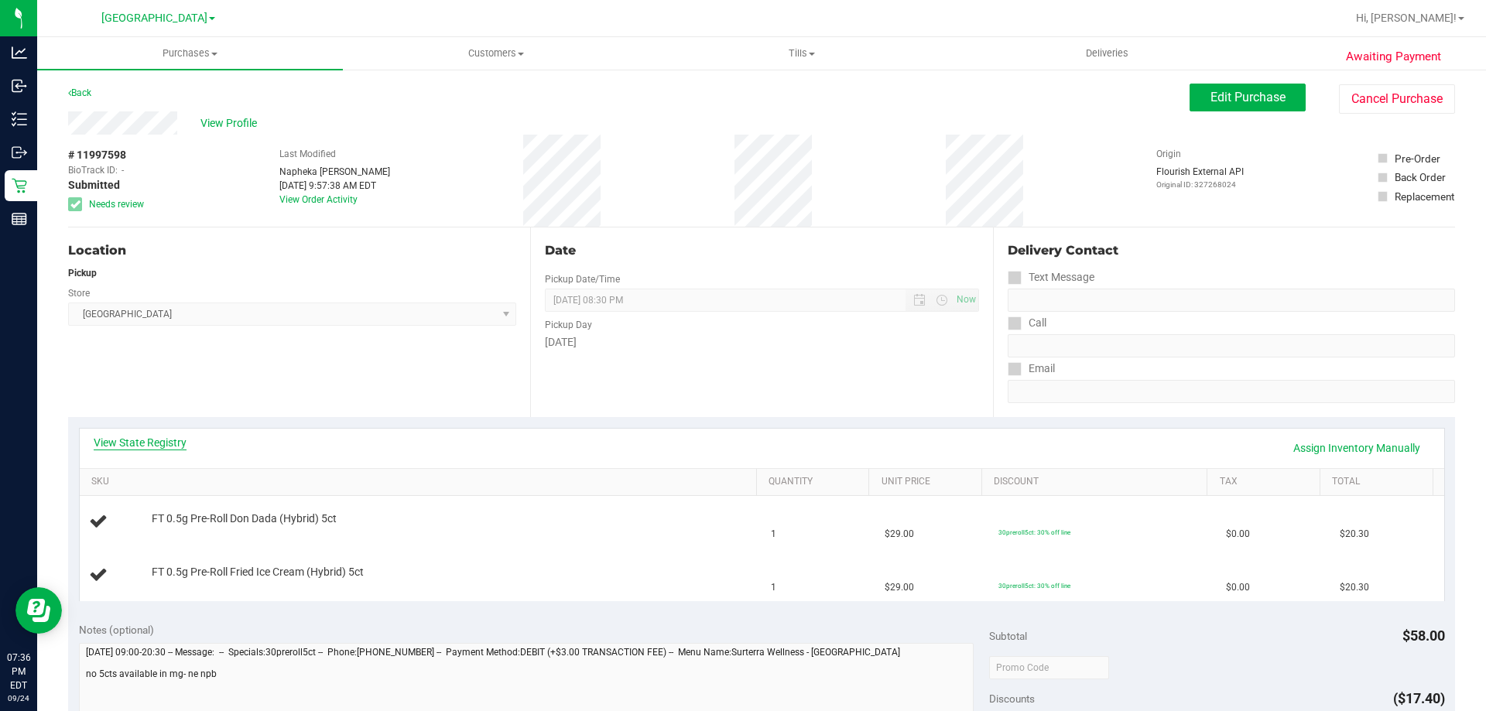
click at [117, 444] on link "View State Registry" at bounding box center [140, 442] width 93 height 15
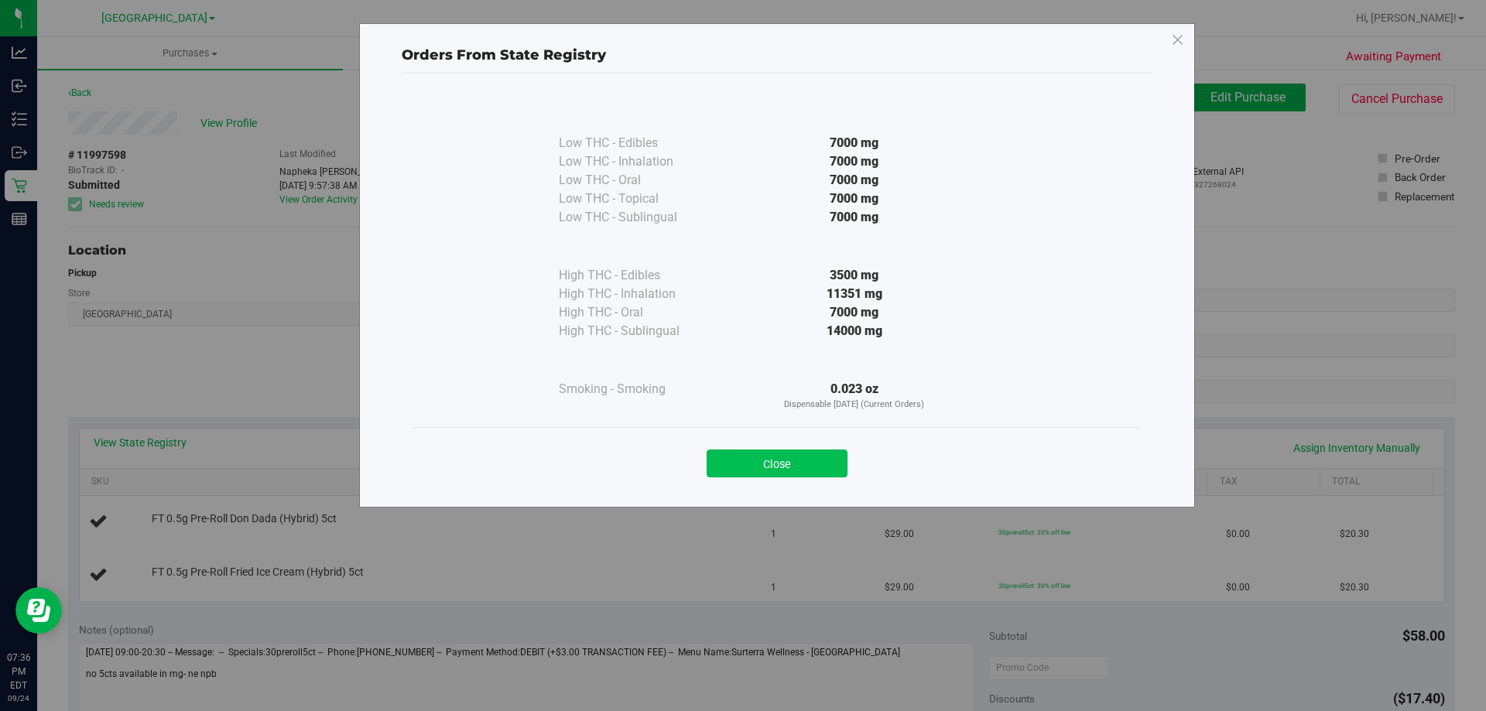
click at [843, 461] on button "Close" at bounding box center [777, 464] width 141 height 28
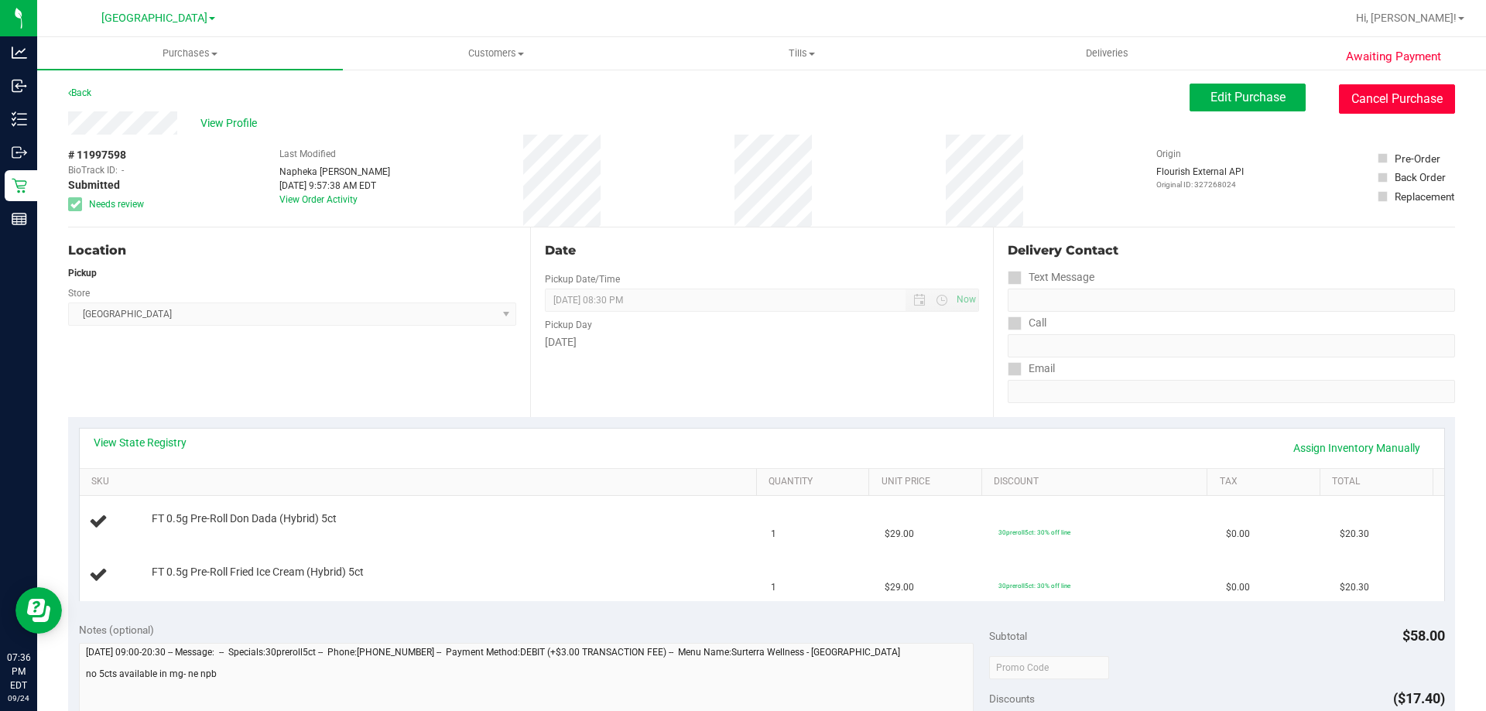
click at [1441, 98] on button "Cancel Purchase" at bounding box center [1397, 98] width 116 height 29
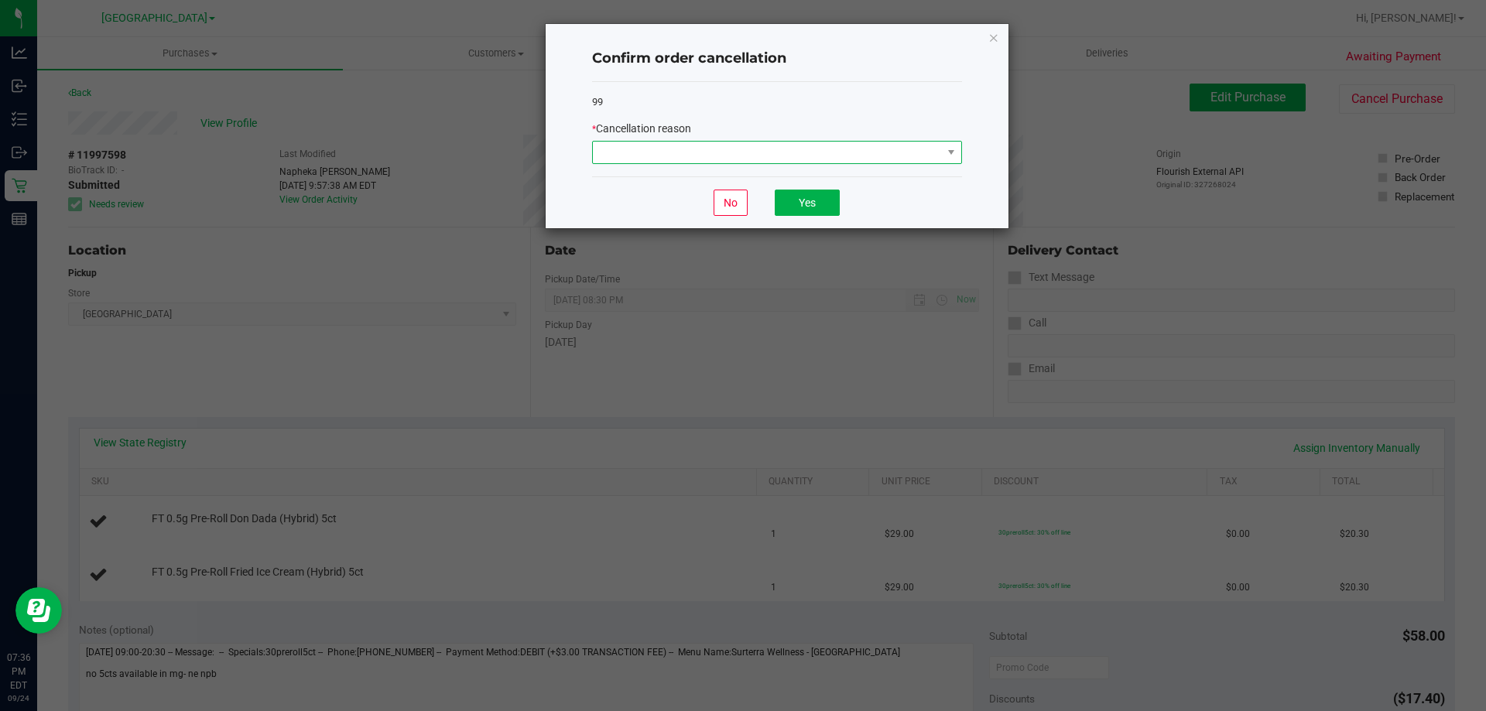
click at [912, 147] on span at bounding box center [767, 153] width 349 height 22
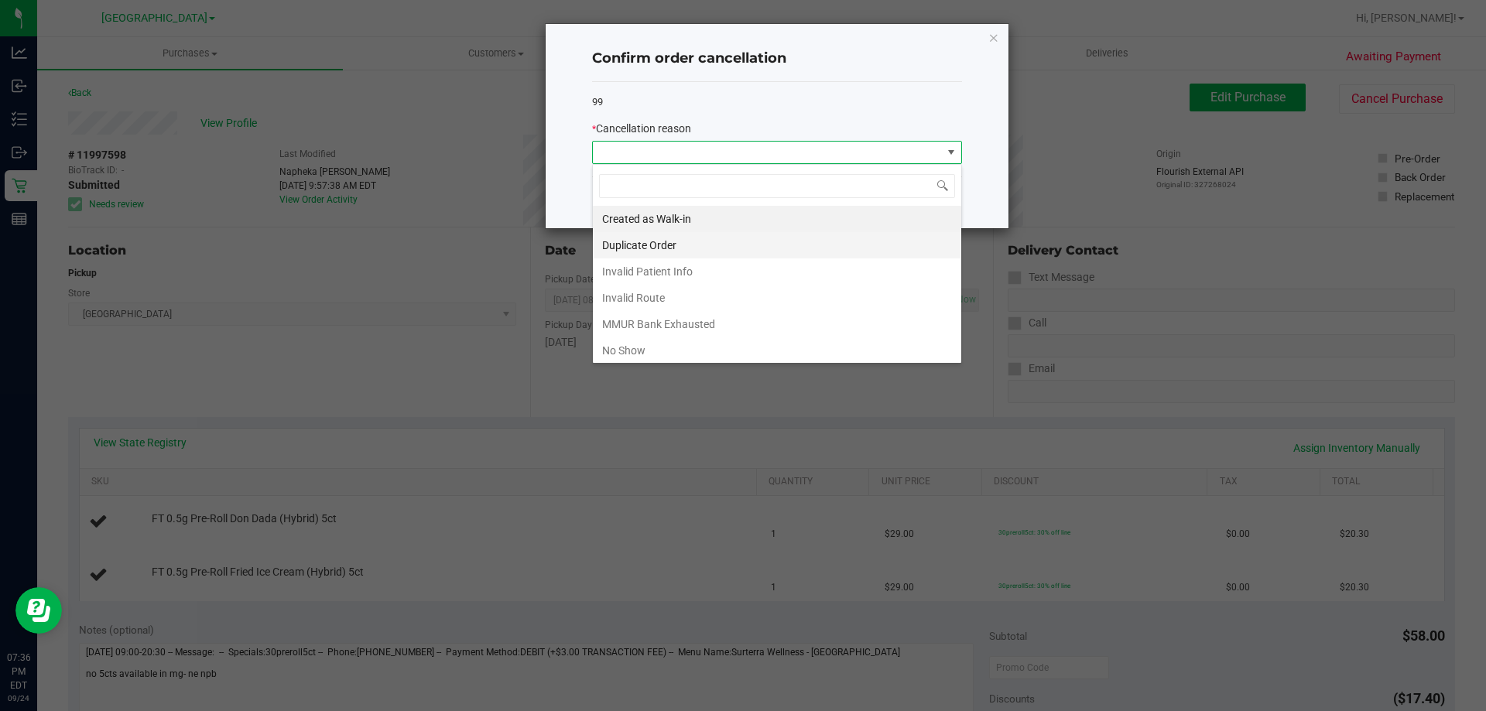
scroll to position [23, 370]
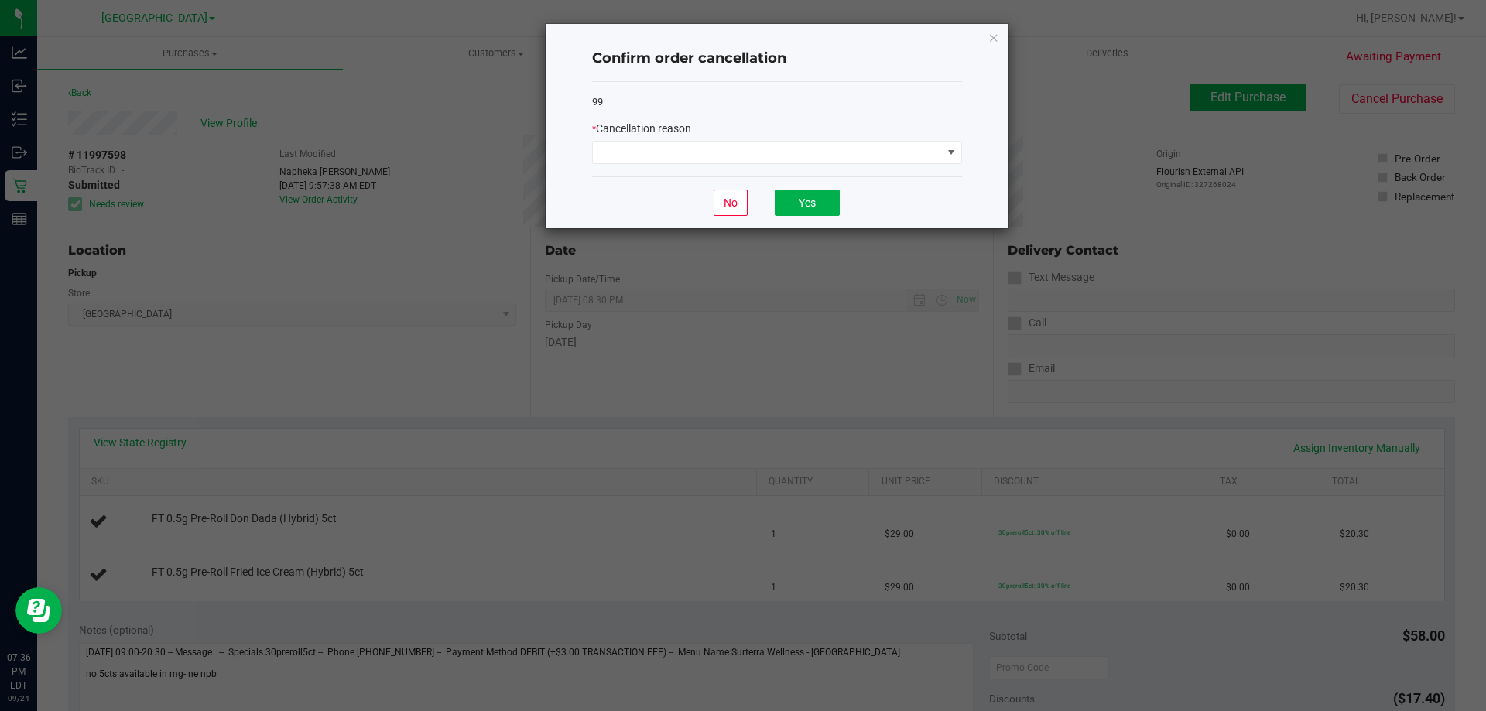
click at [328, 331] on ngb-modal-window "Confirm order cancellation 99 * Cancellation reason No Yes" at bounding box center [749, 355] width 1498 height 711
click at [242, 115] on ngb-modal-window "Confirm order cancellation 99 * Cancellation reason No Yes" at bounding box center [749, 355] width 1498 height 711
click at [772, 146] on span at bounding box center [767, 153] width 349 height 22
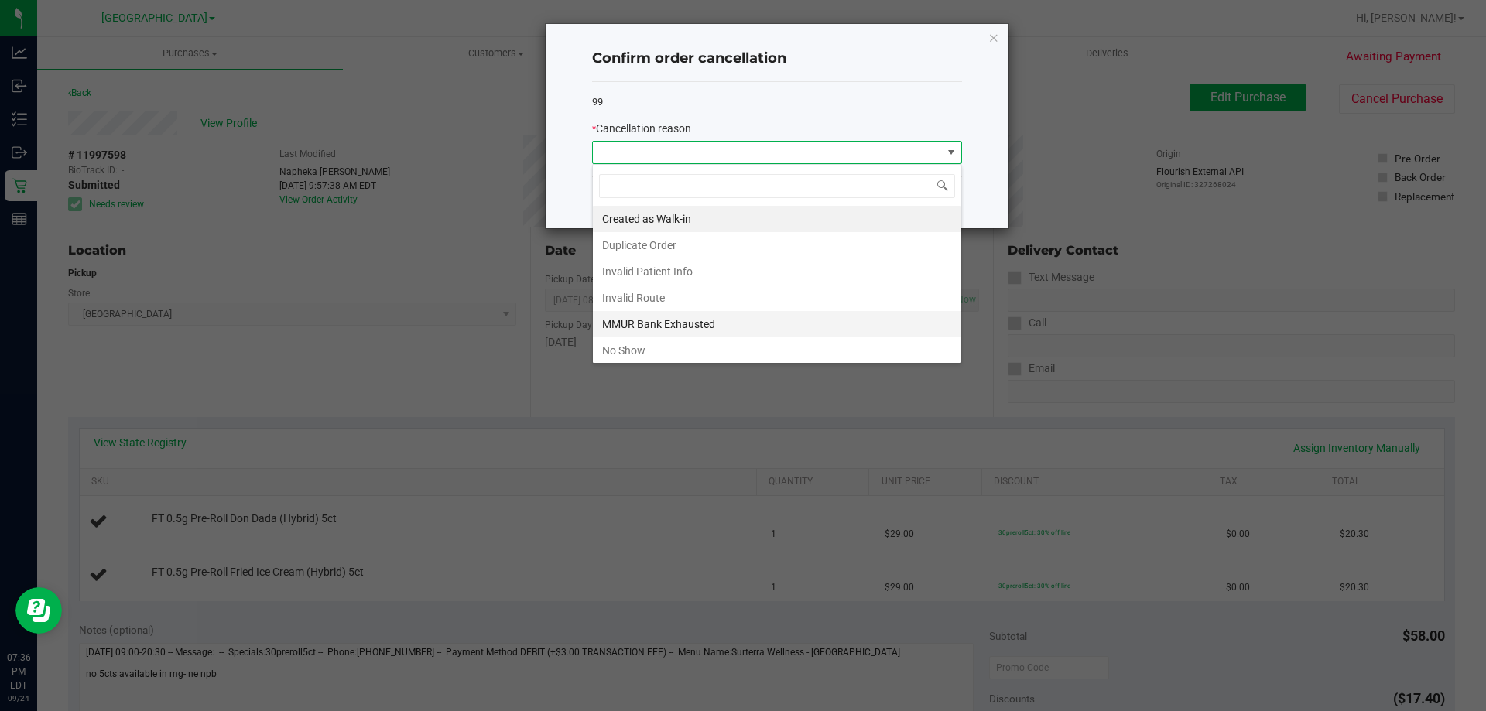
click at [742, 323] on li "MMUR Bank Exhausted" at bounding box center [777, 324] width 369 height 26
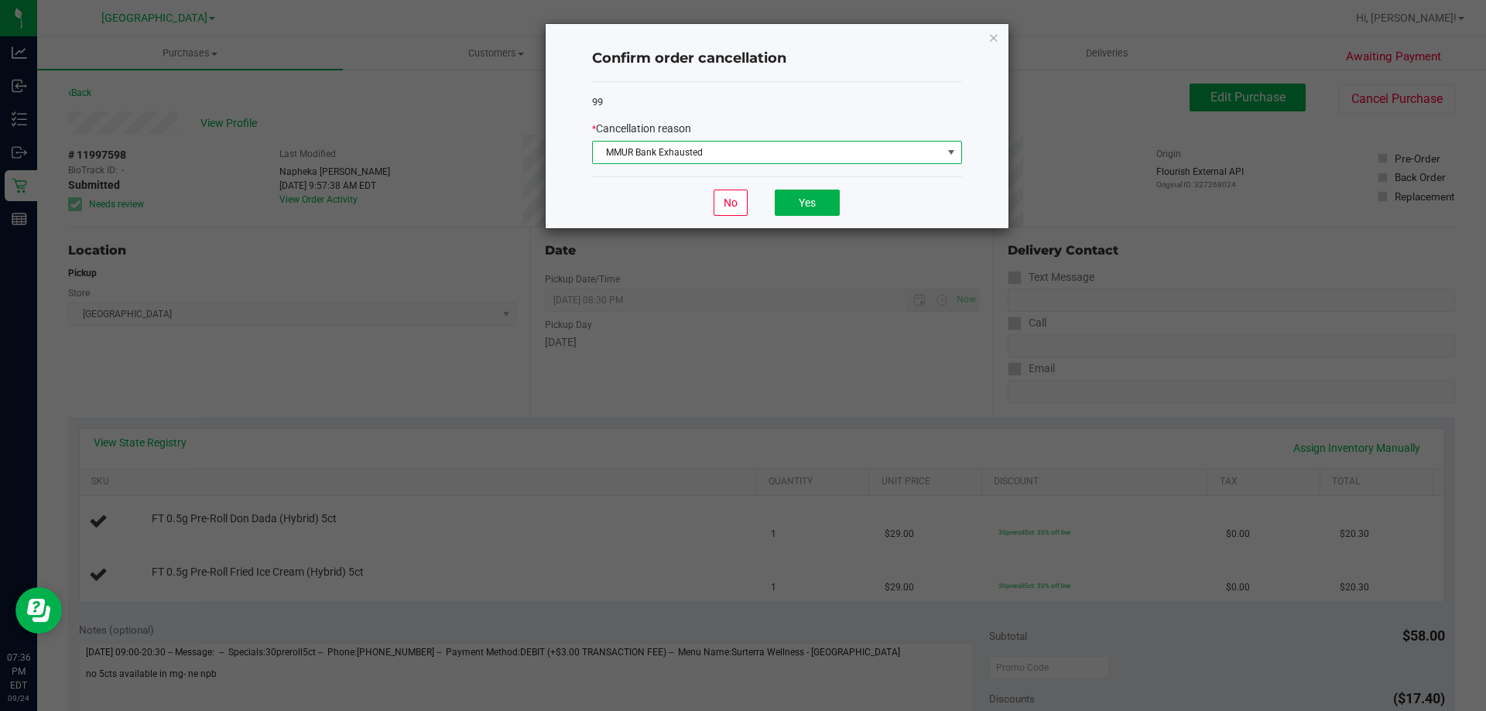
click at [846, 204] on div "No Yes" at bounding box center [777, 203] width 370 height 52
click at [821, 204] on button "Yes" at bounding box center [807, 203] width 65 height 26
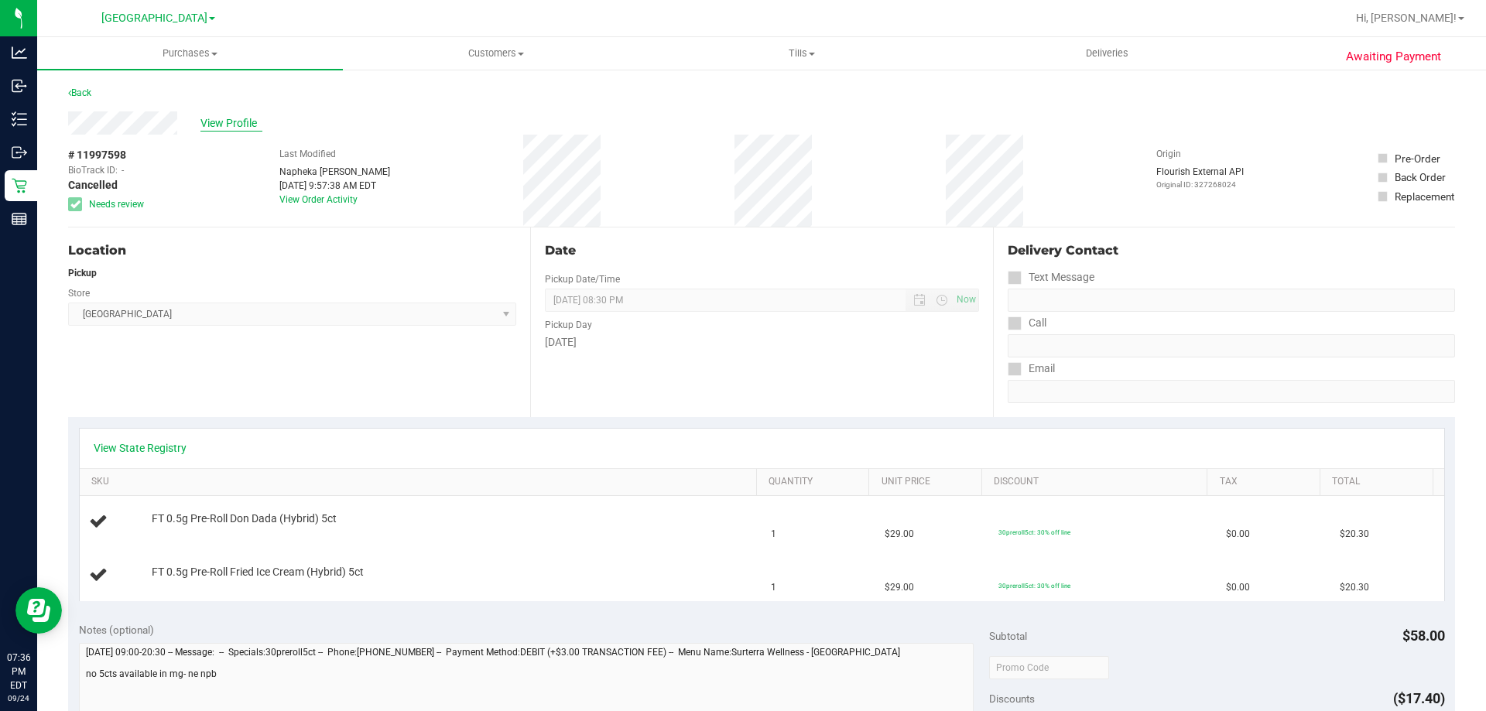
click at [241, 121] on span "View Profile" at bounding box center [232, 123] width 62 height 16
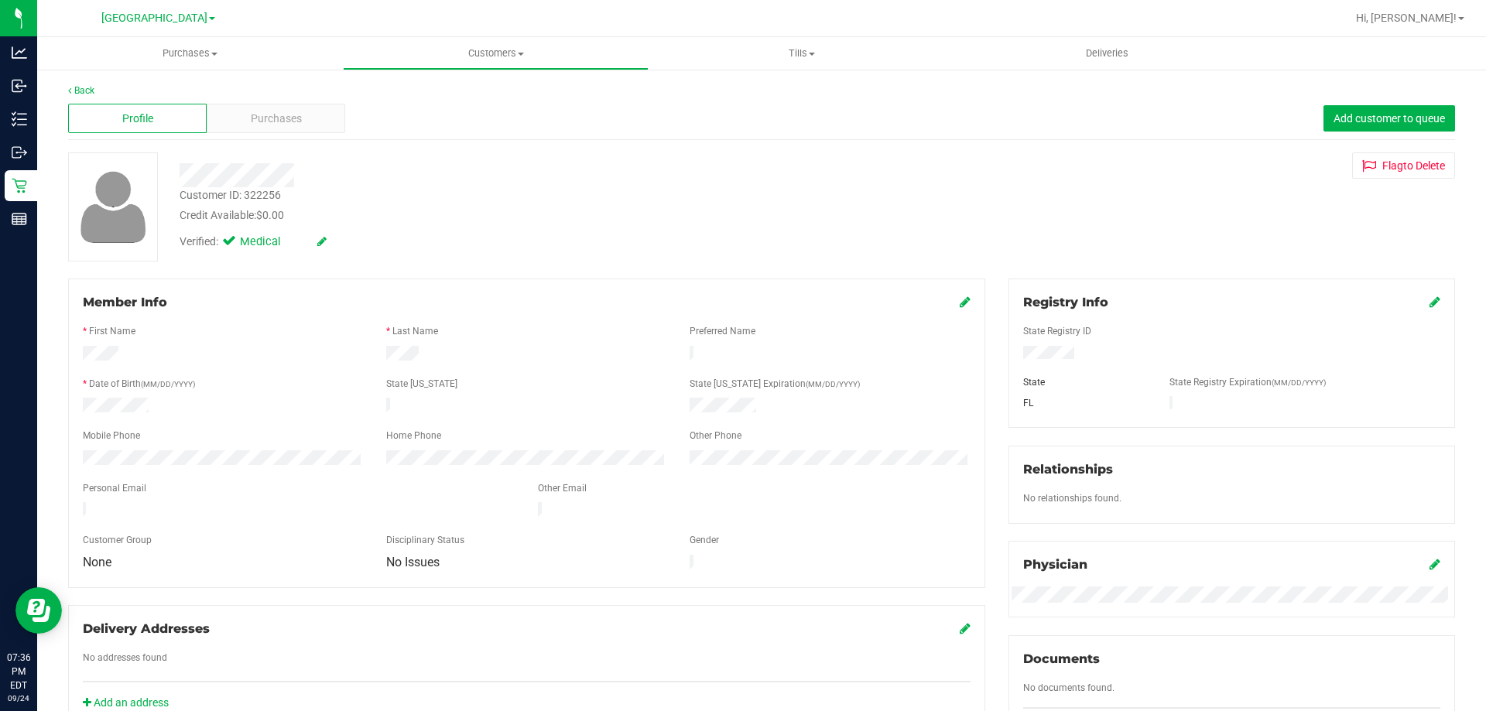
click at [220, 139] on div "Profile Purchases Add customer to queue" at bounding box center [761, 119] width 1387 height 43
click at [243, 120] on div "Purchases" at bounding box center [276, 118] width 139 height 29
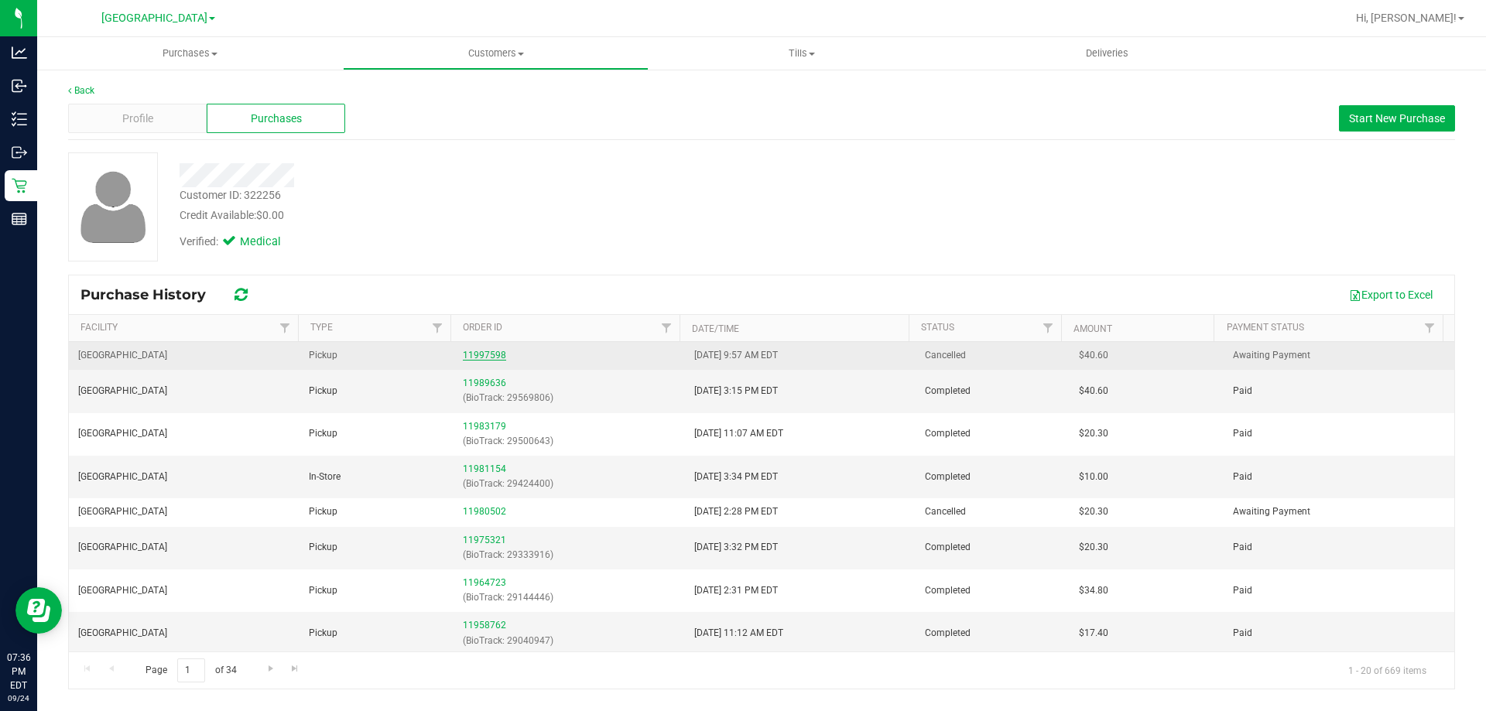
click at [471, 356] on link "11997598" at bounding box center [484, 355] width 43 height 11
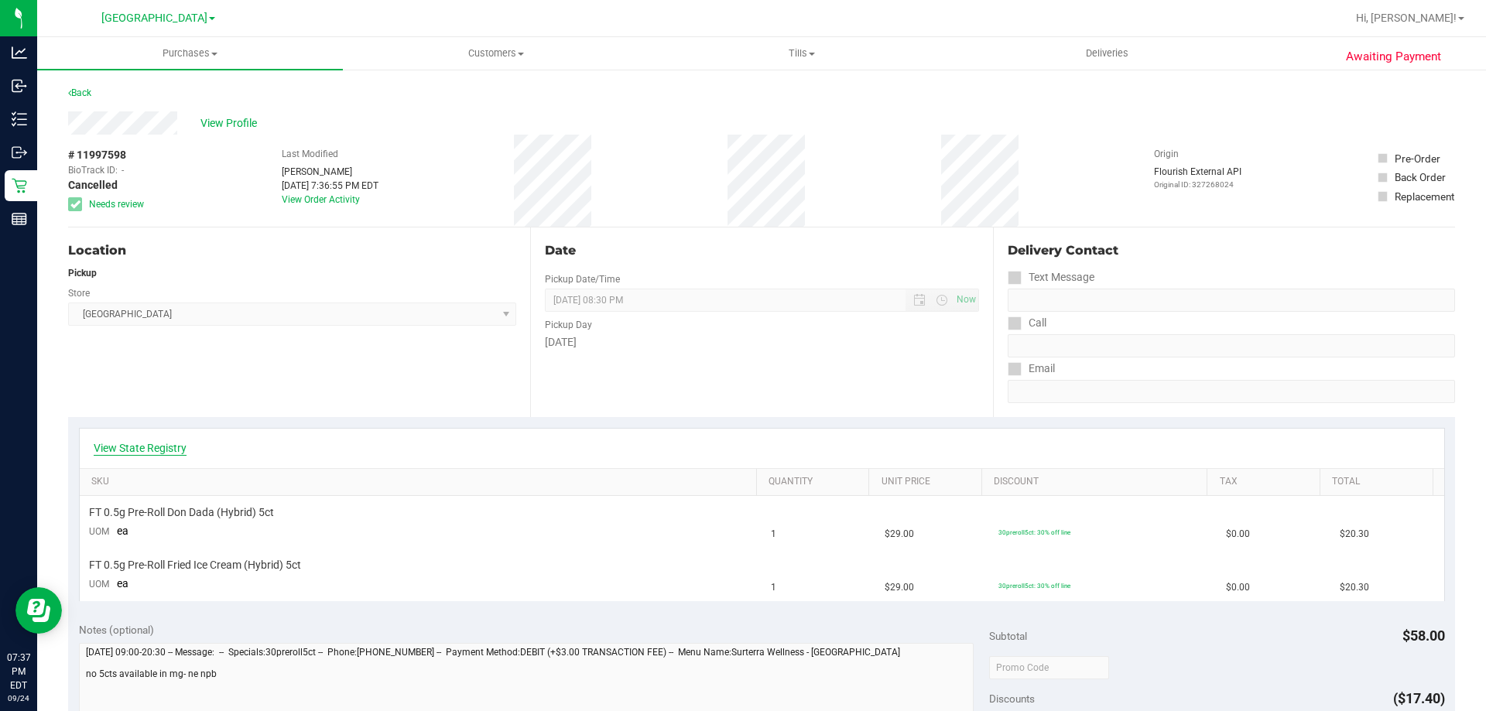
click at [170, 448] on link "View State Registry" at bounding box center [140, 448] width 93 height 15
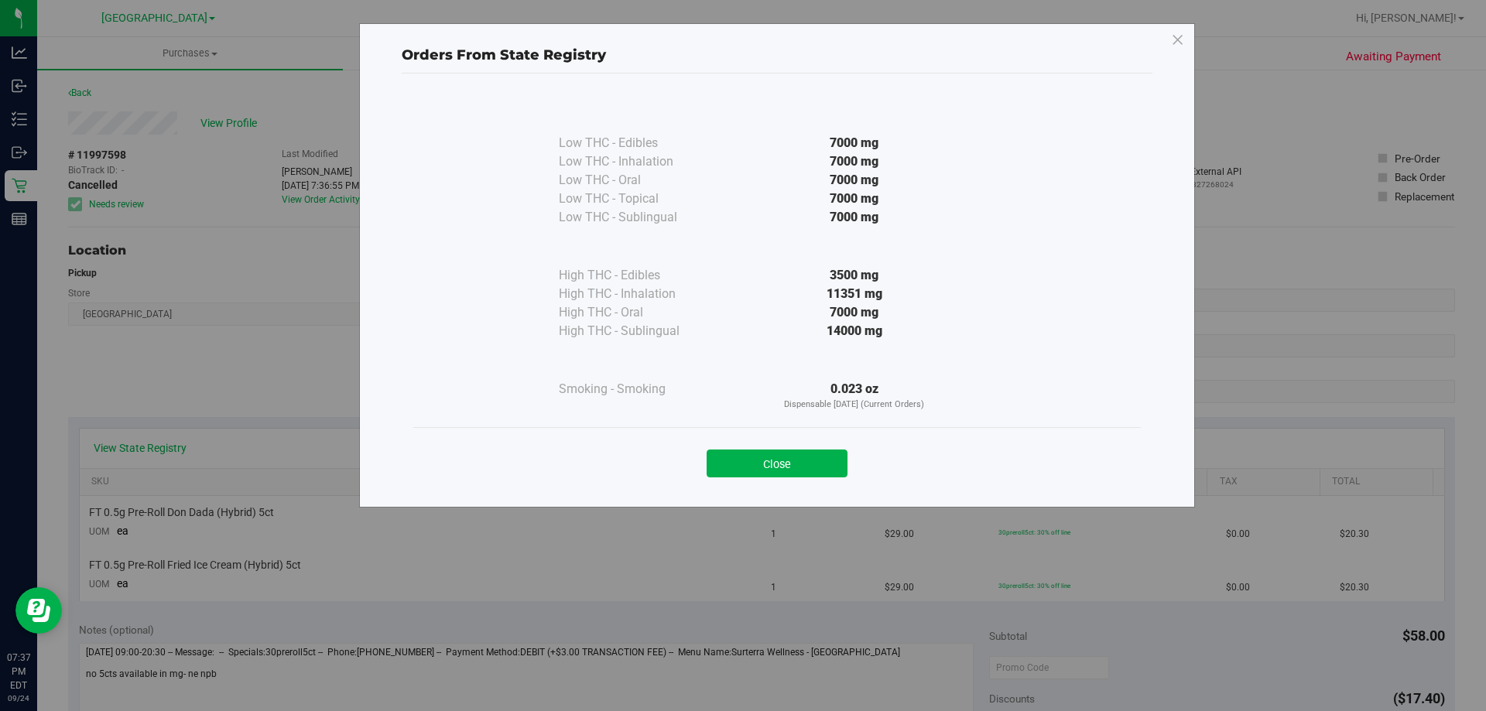
click at [821, 468] on button "Close" at bounding box center [777, 464] width 141 height 28
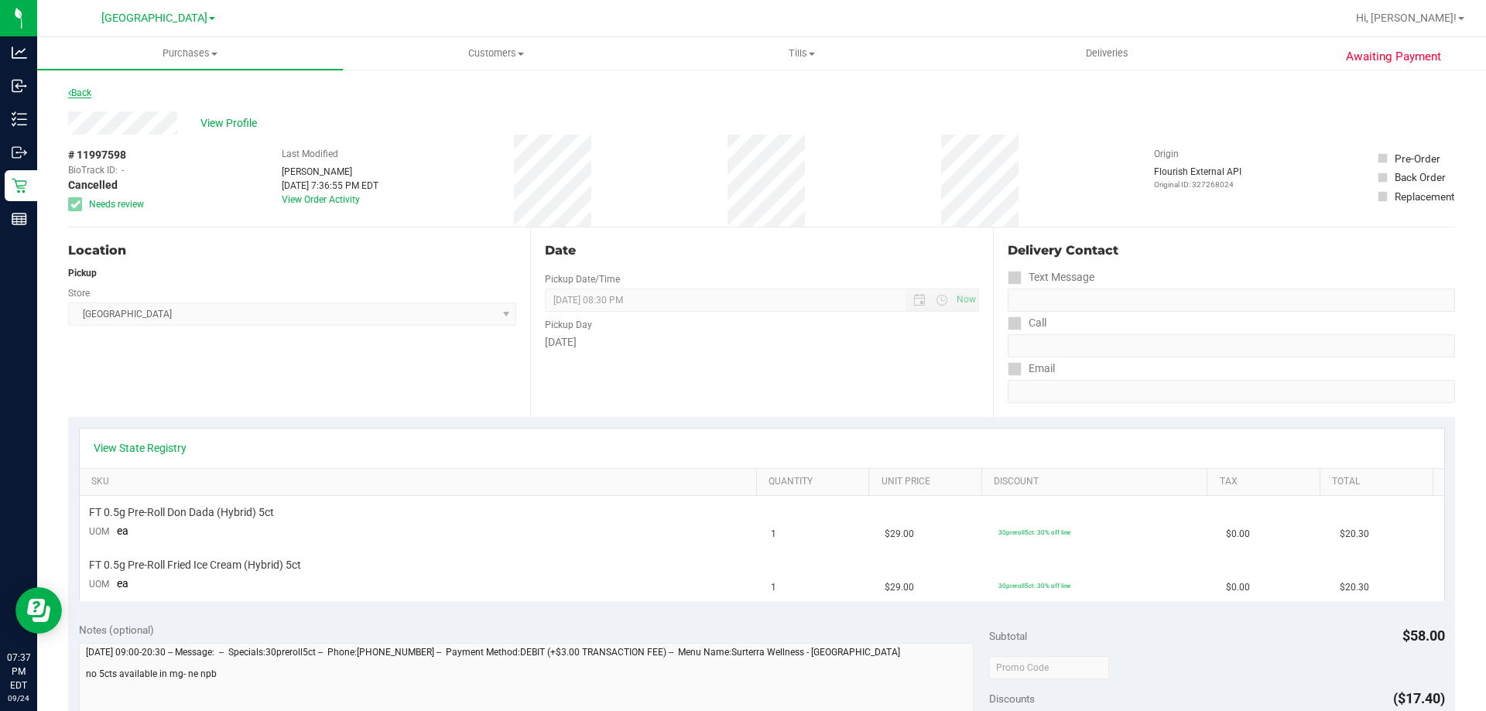
click at [89, 93] on link "Back" at bounding box center [79, 92] width 23 height 11
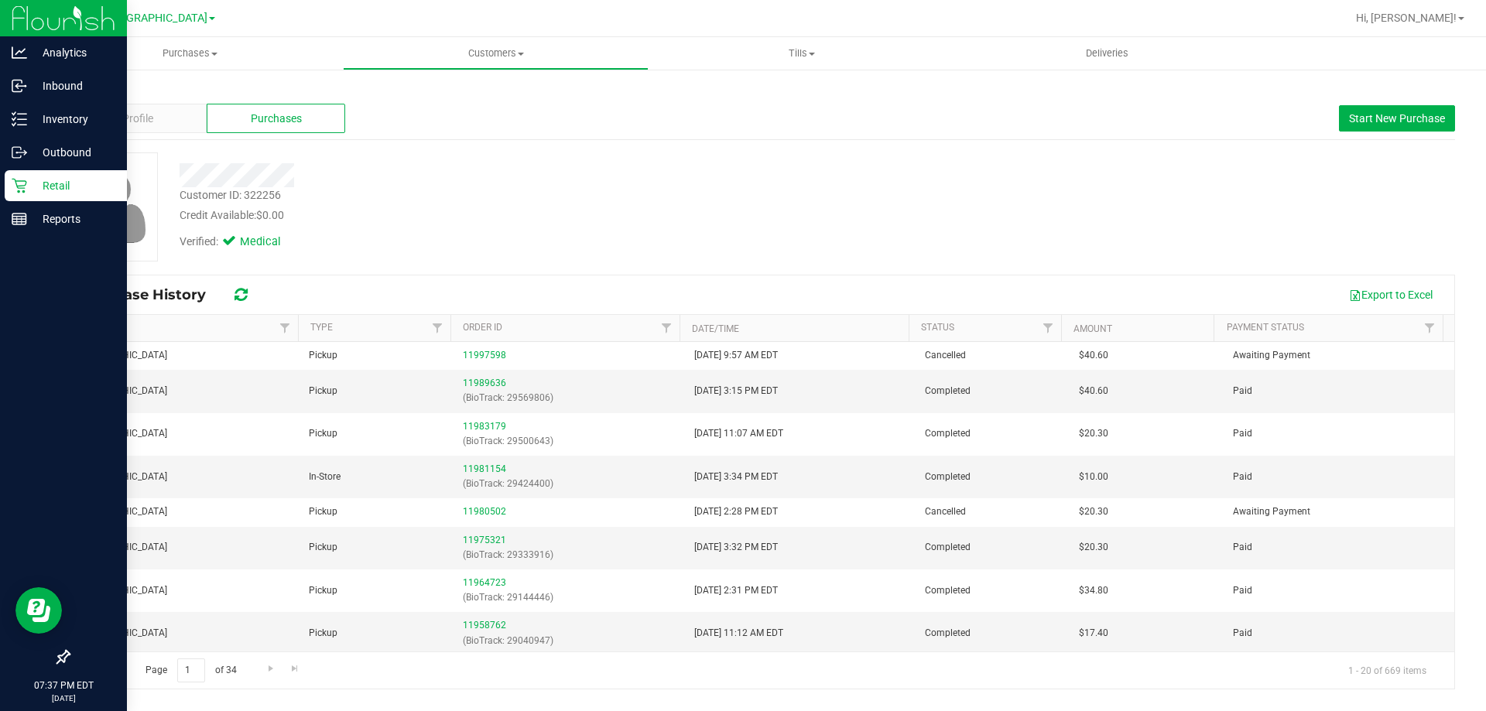
click at [0, 191] on link "Retail" at bounding box center [63, 186] width 127 height 33
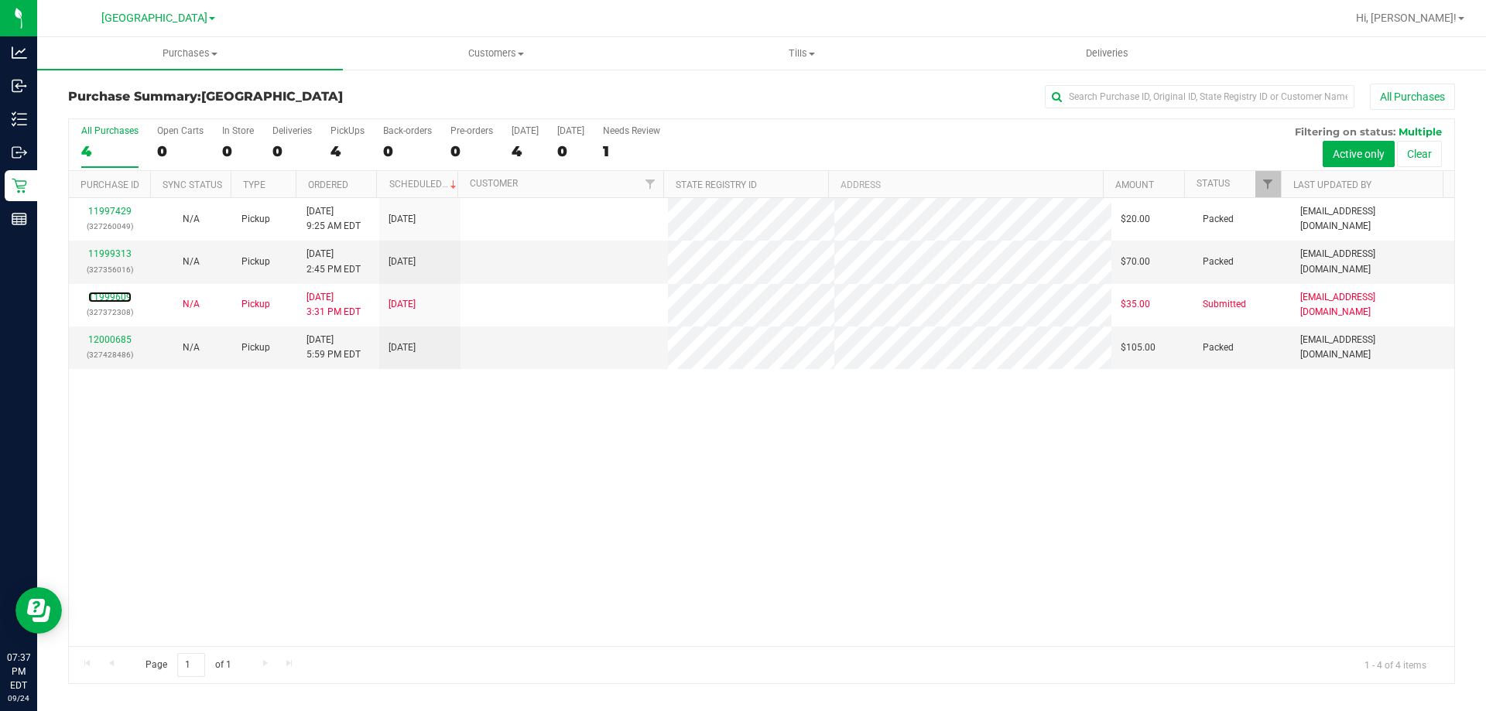
click at [113, 298] on link "11999609" at bounding box center [109, 297] width 43 height 11
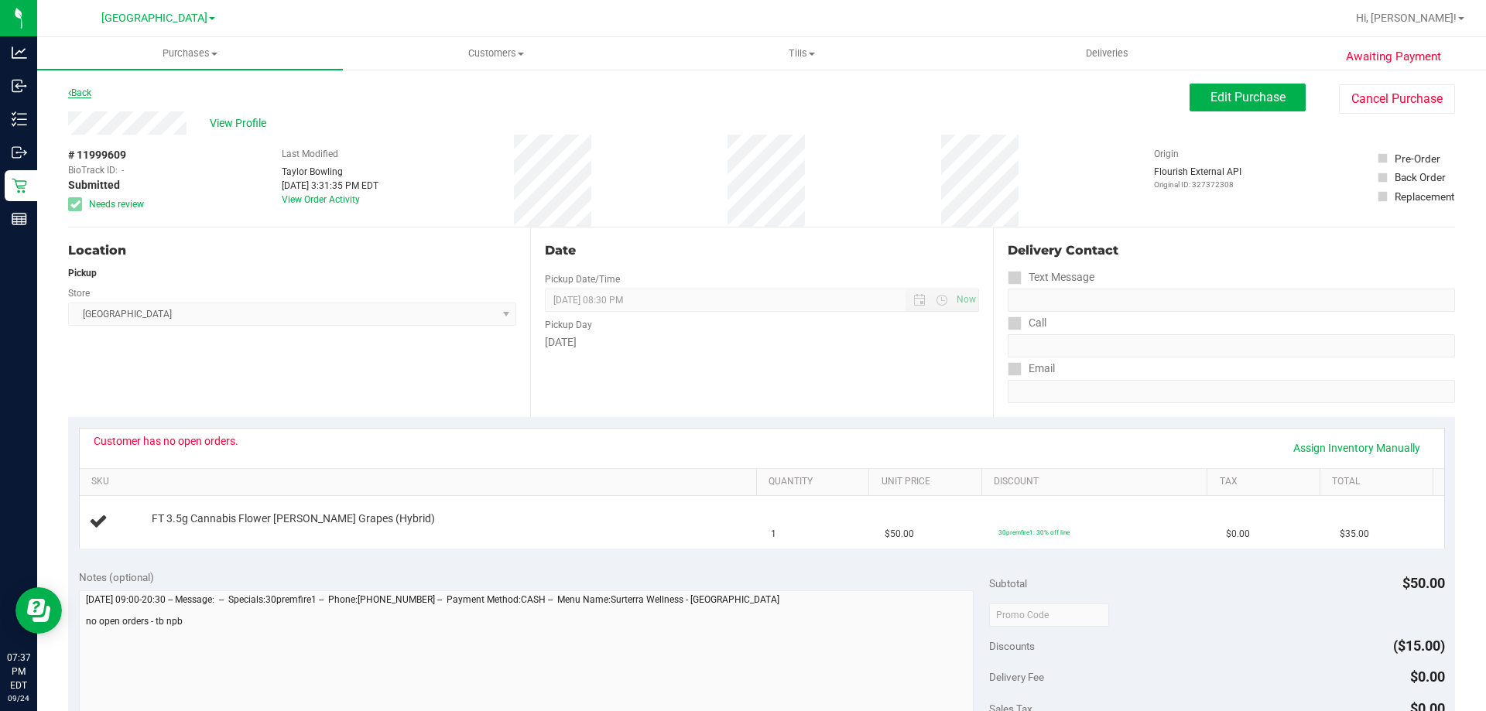
click at [75, 90] on link "Back" at bounding box center [79, 92] width 23 height 11
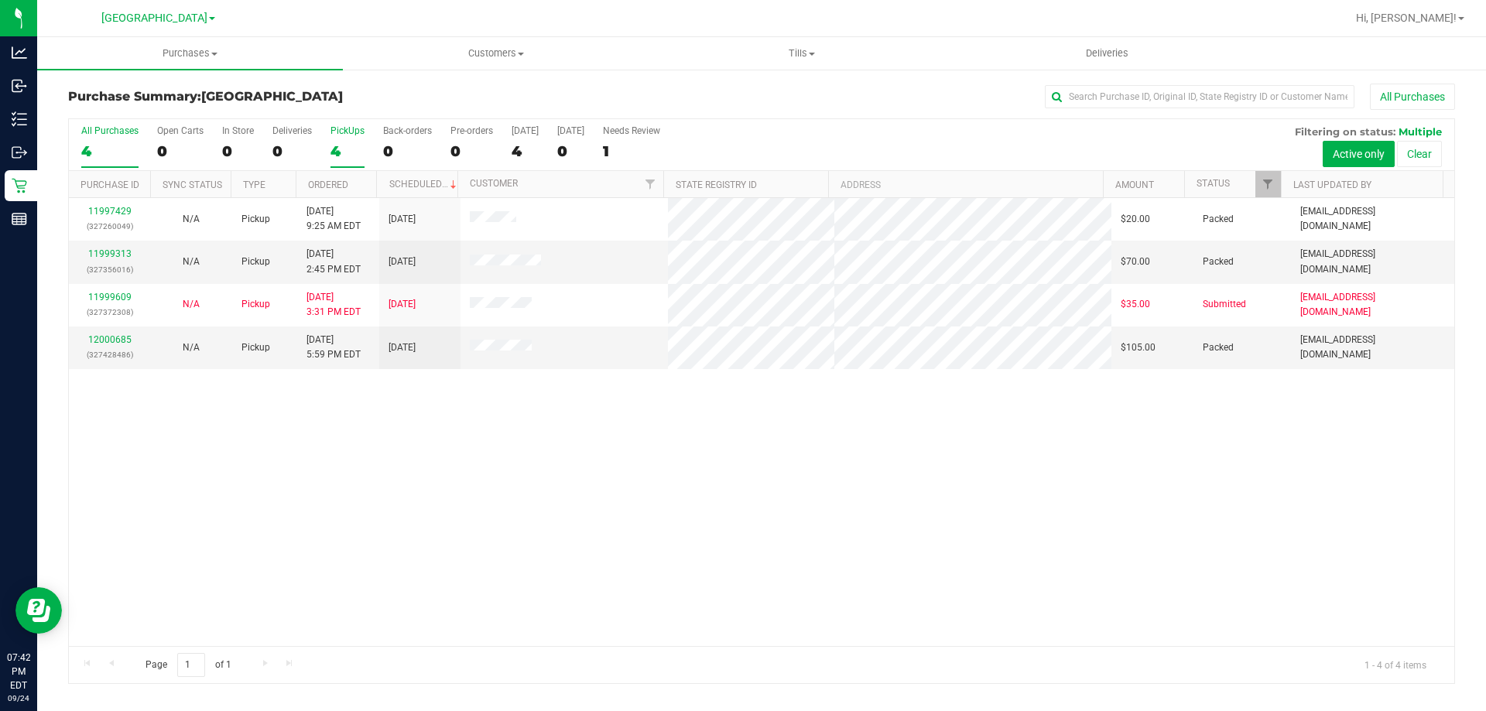
click at [343, 135] on div "PickUps" at bounding box center [348, 130] width 34 height 11
click at [0, 0] on input "PickUps 4" at bounding box center [0, 0] width 0 height 0
click at [351, 153] on div "4" at bounding box center [348, 151] width 34 height 18
click at [0, 0] on input "PickUps 4" at bounding box center [0, 0] width 0 height 0
click at [347, 146] on div "4" at bounding box center [348, 151] width 34 height 18
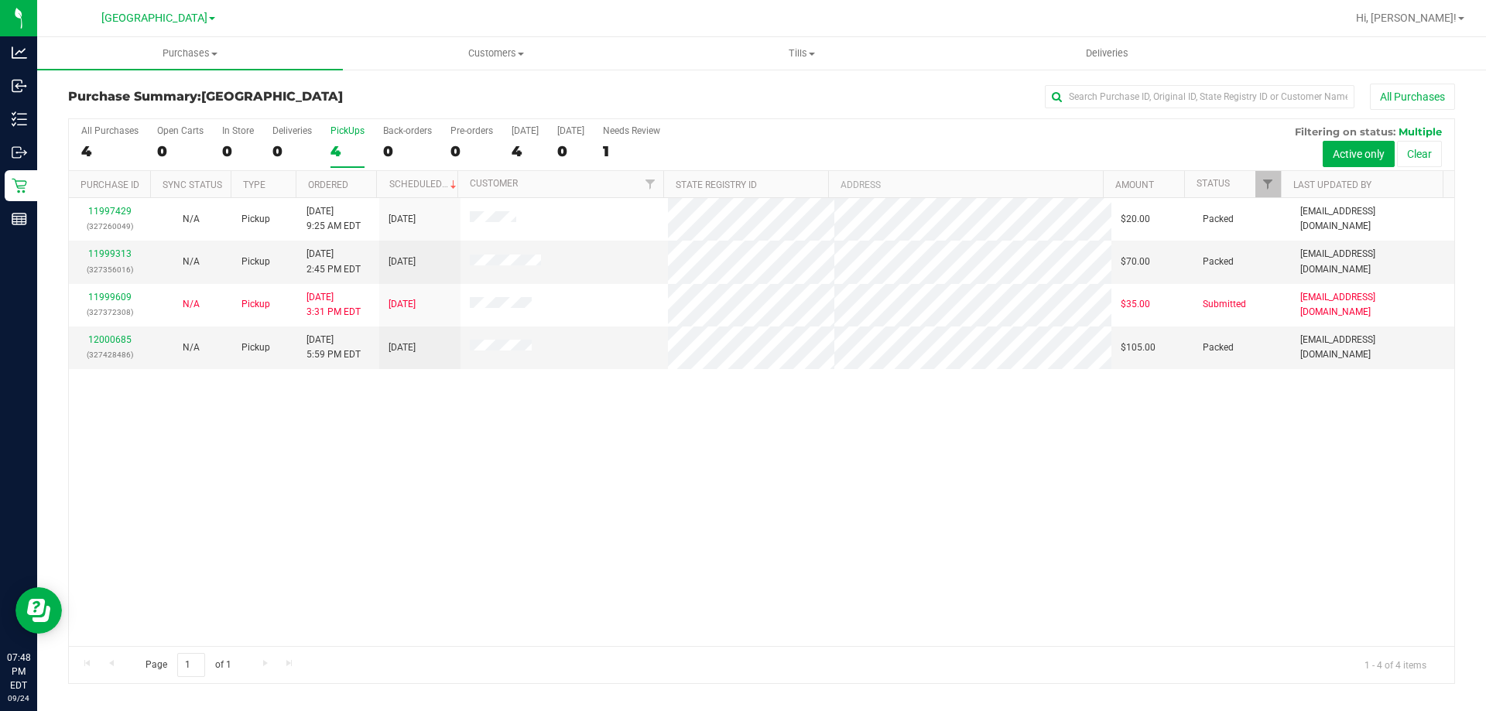
click at [0, 0] on input "PickUps 4" at bounding box center [0, 0] width 0 height 0
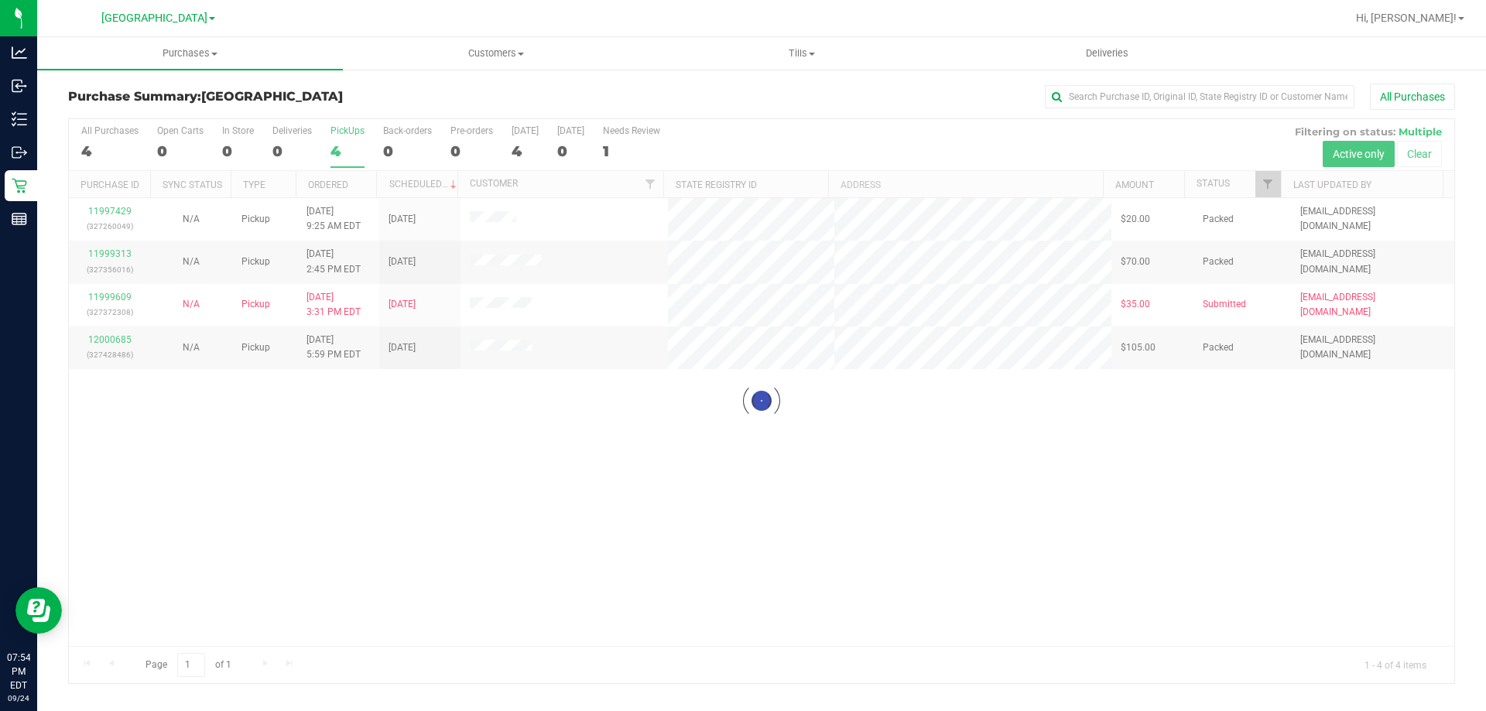
click at [347, 142] on div at bounding box center [762, 401] width 1386 height 564
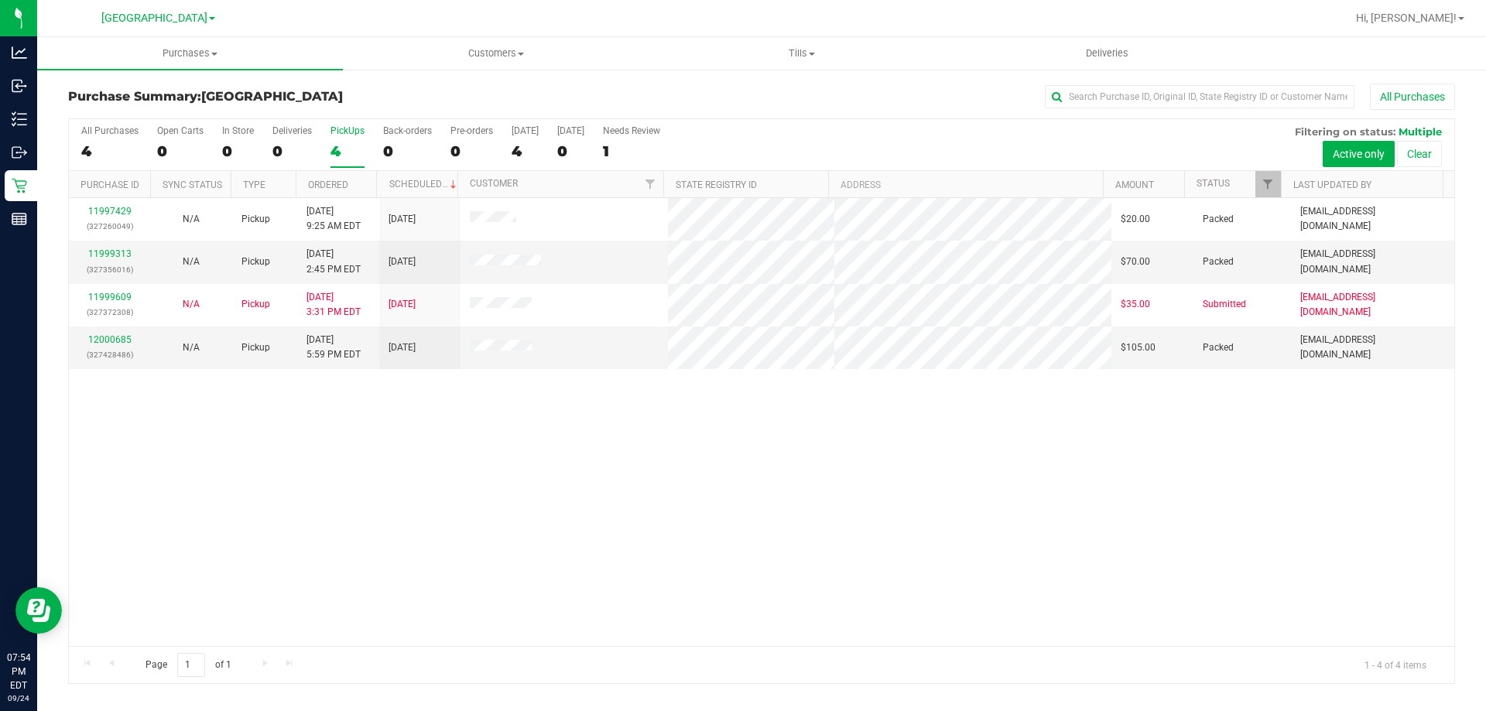
click at [343, 163] on label "PickUps 4" at bounding box center [348, 146] width 34 height 43
click at [0, 0] on input "PickUps 4" at bounding box center [0, 0] width 0 height 0
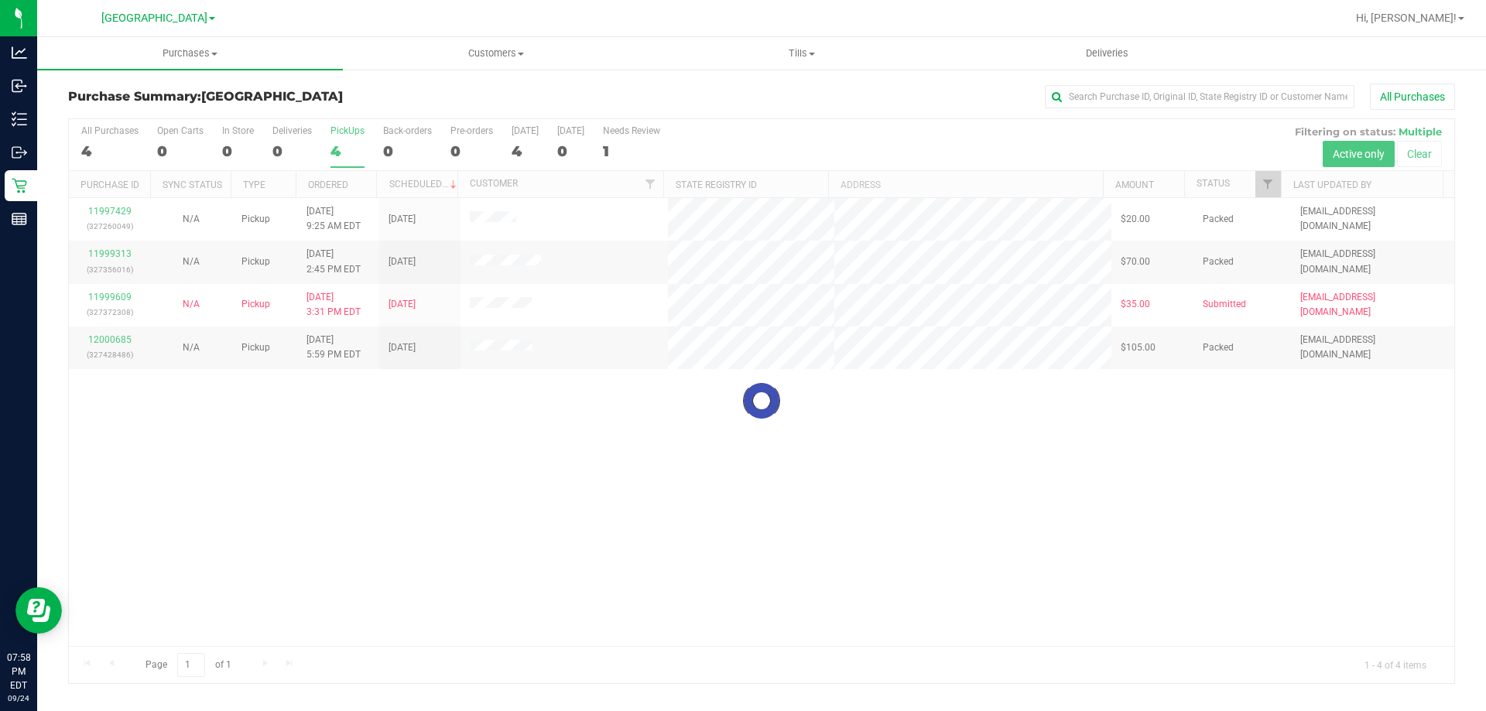
click at [315, 153] on div at bounding box center [762, 401] width 1386 height 564
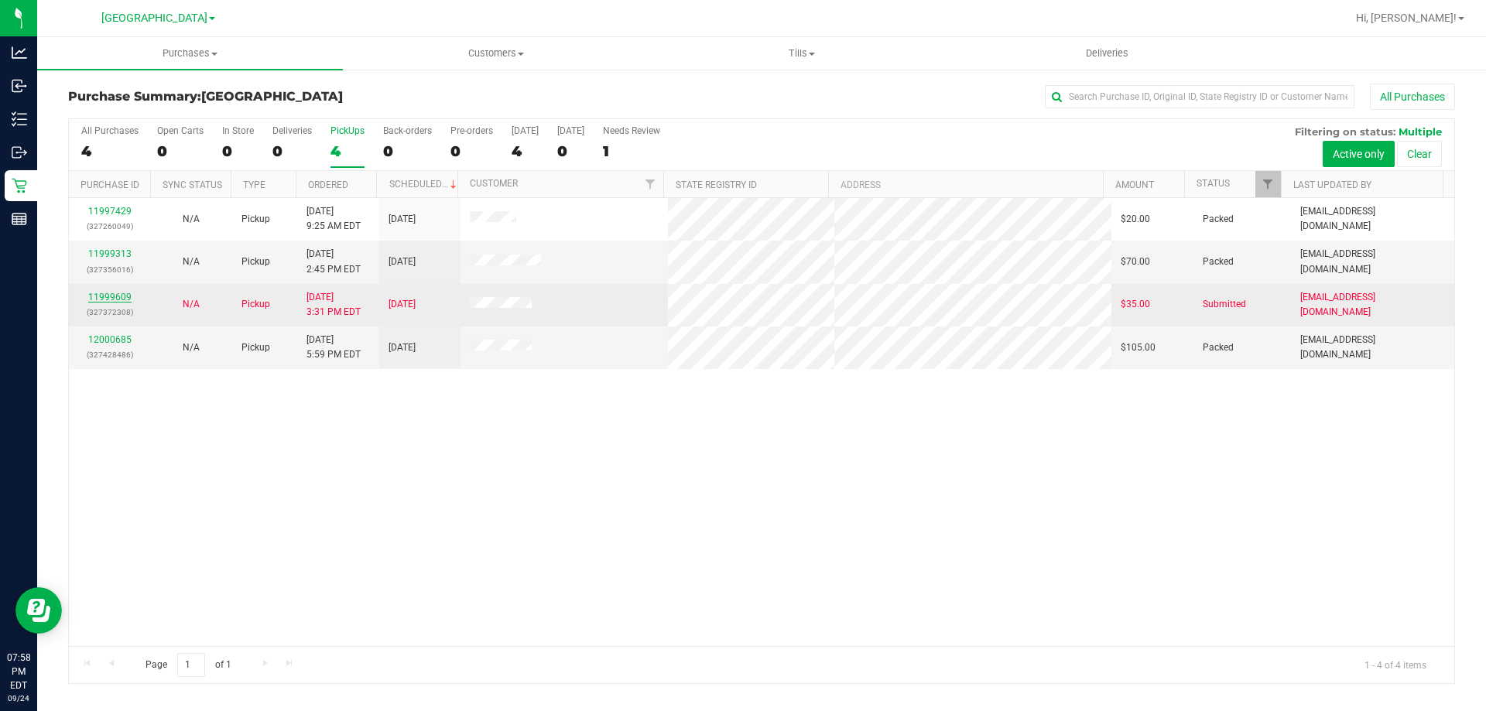
click at [105, 294] on link "11999609" at bounding box center [109, 297] width 43 height 11
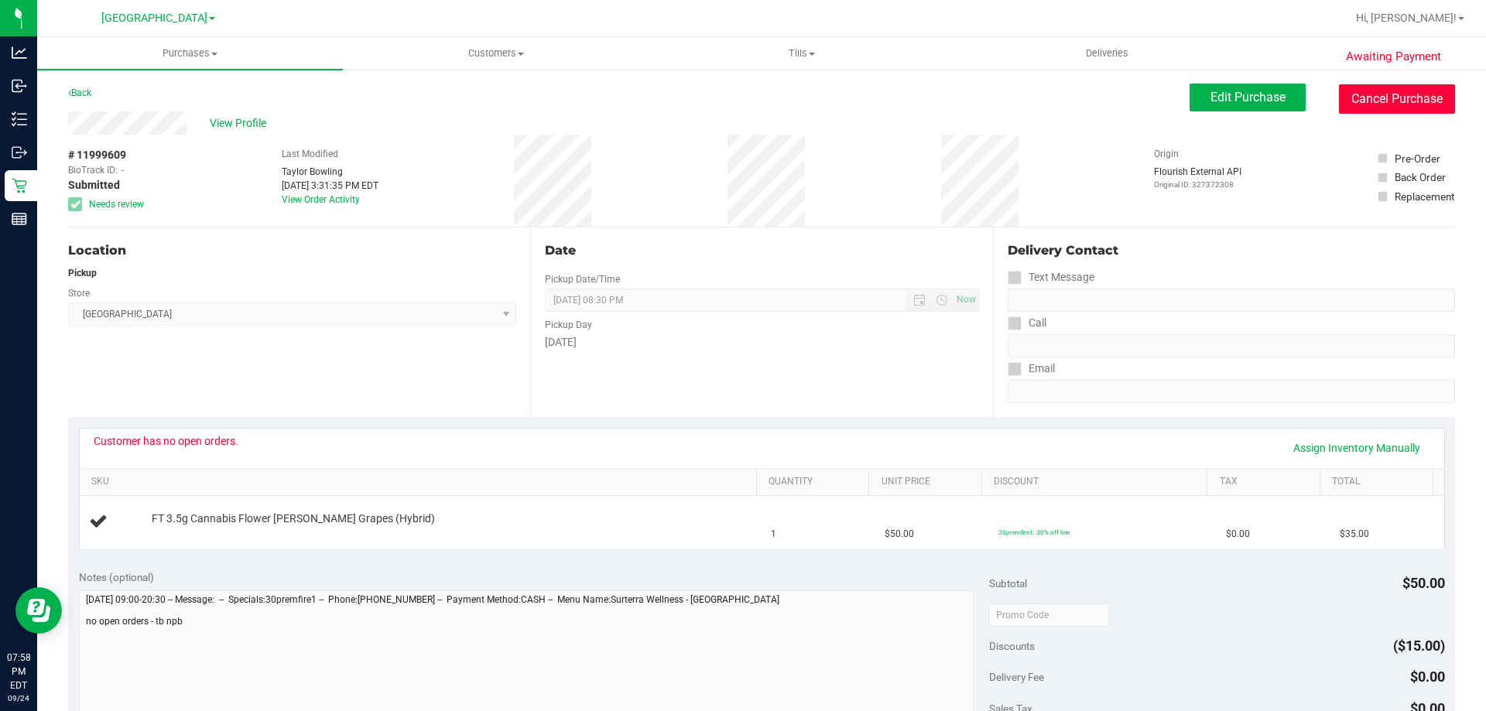
click at [1360, 93] on button "Cancel Purchase" at bounding box center [1397, 98] width 116 height 29
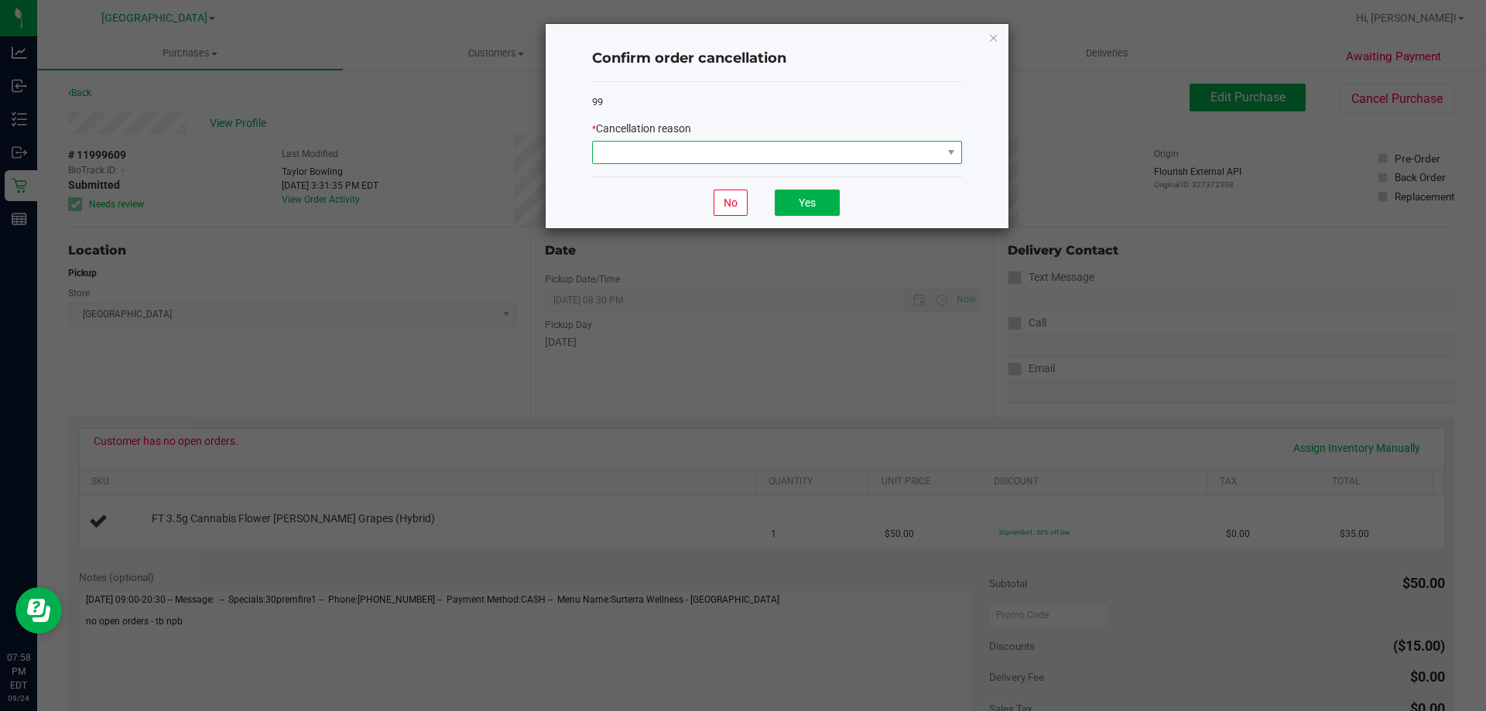
click at [814, 156] on span at bounding box center [767, 153] width 349 height 22
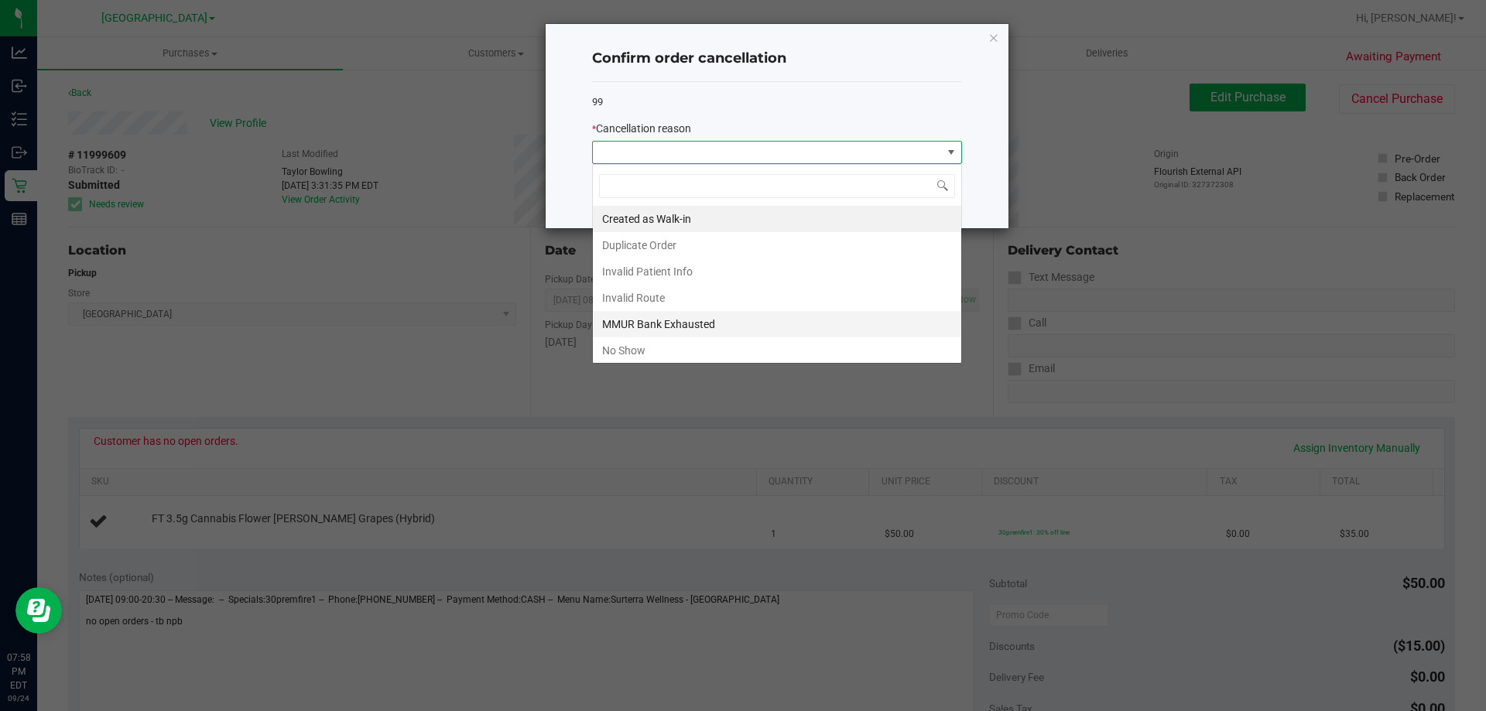
scroll to position [23, 370]
click at [700, 338] on li "No Show" at bounding box center [777, 351] width 369 height 26
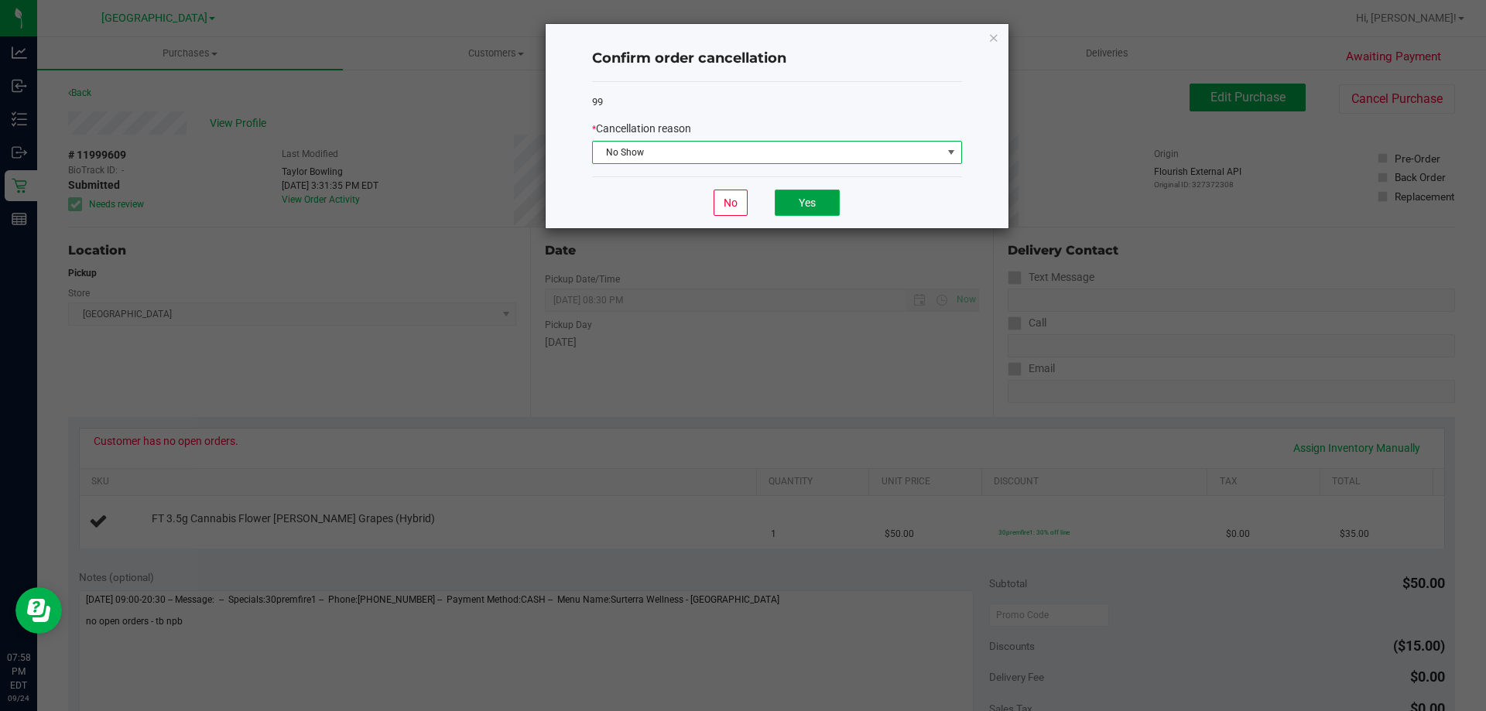
click at [776, 197] on button "Yes" at bounding box center [807, 203] width 65 height 26
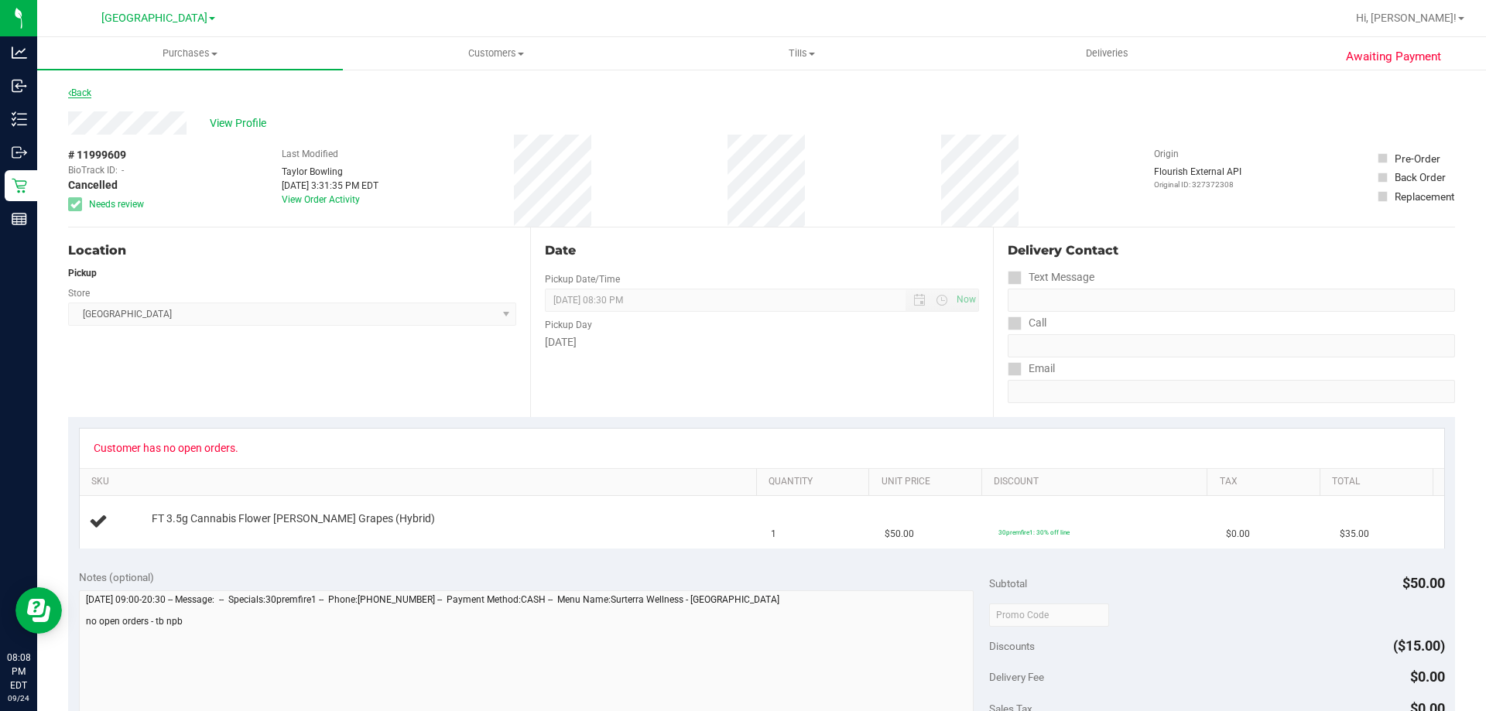
click at [87, 94] on link "Back" at bounding box center [79, 92] width 23 height 11
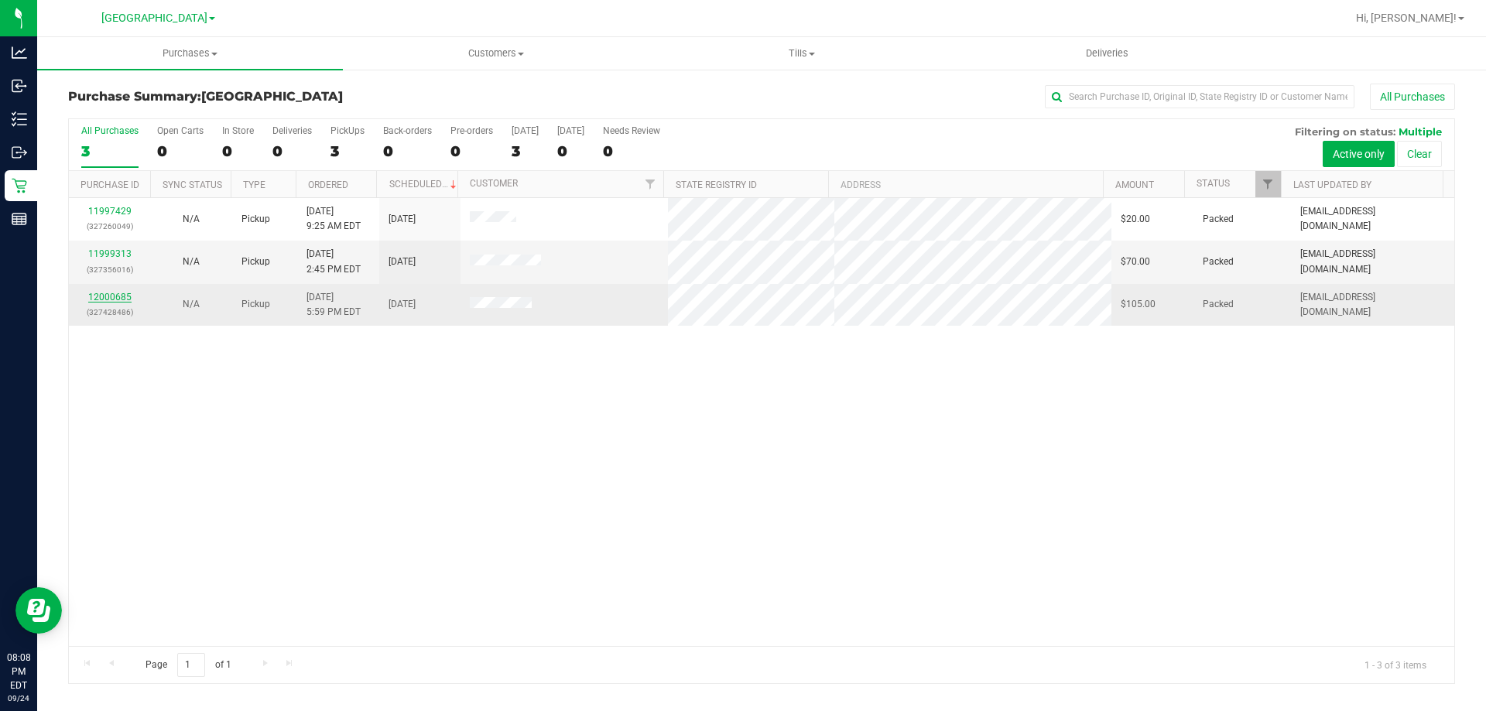
click at [125, 297] on link "12000685" at bounding box center [109, 297] width 43 height 11
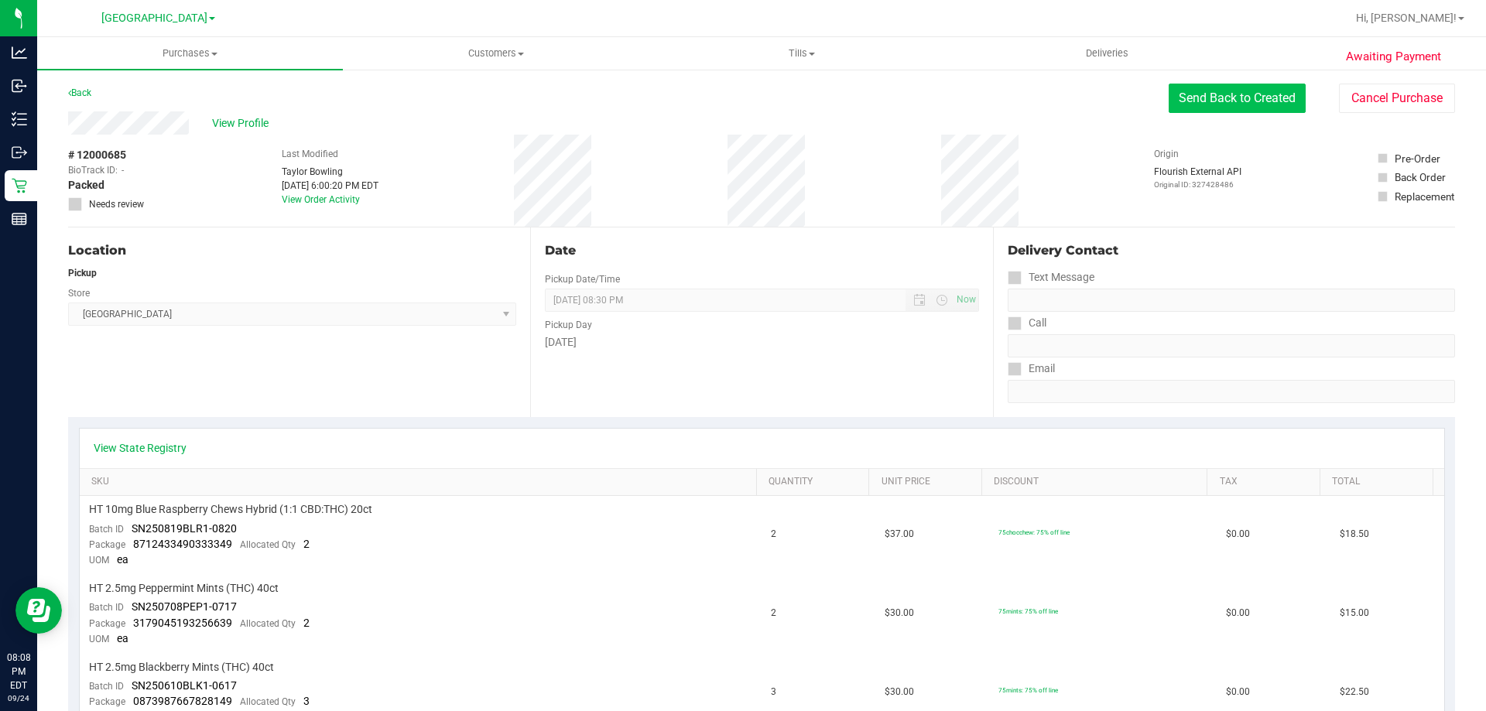
click at [1262, 107] on button "Send Back to Created" at bounding box center [1237, 98] width 137 height 29
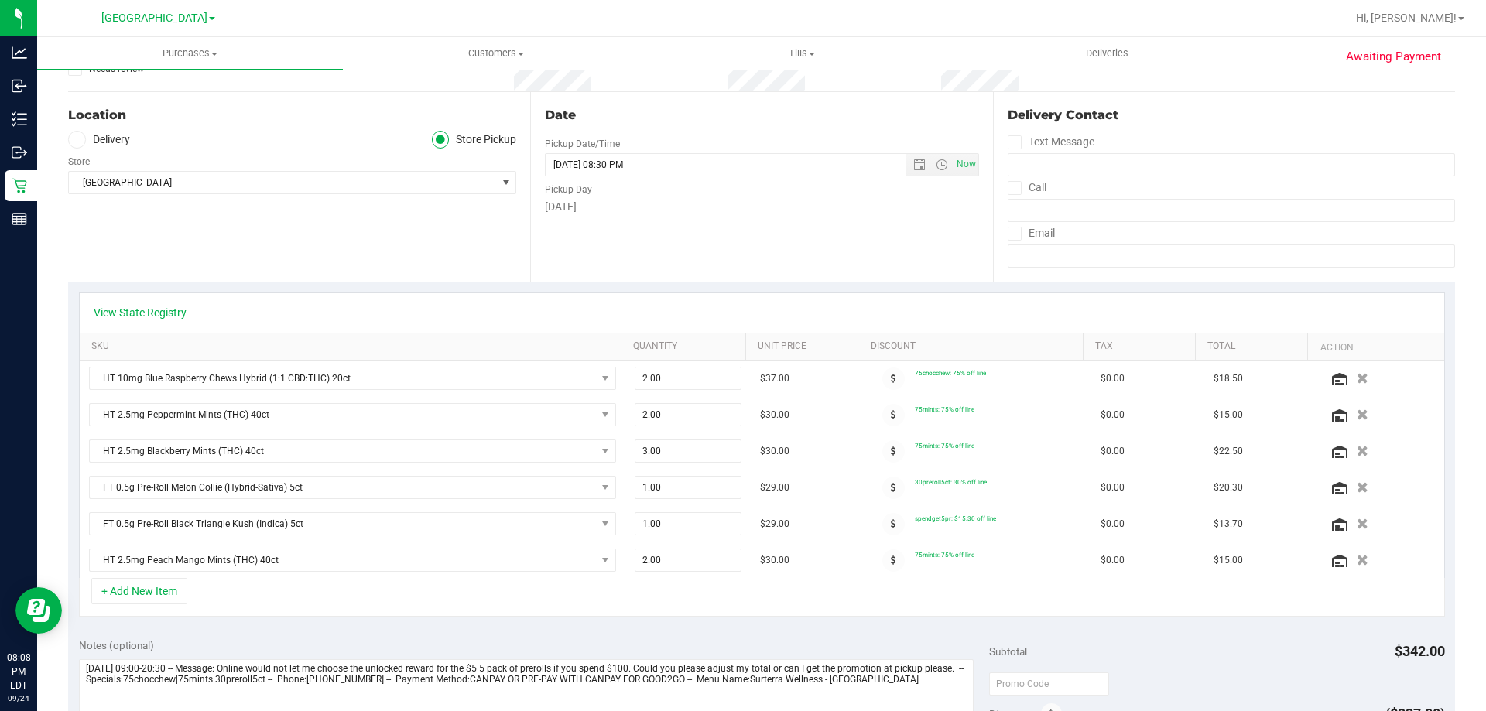
scroll to position [310, 0]
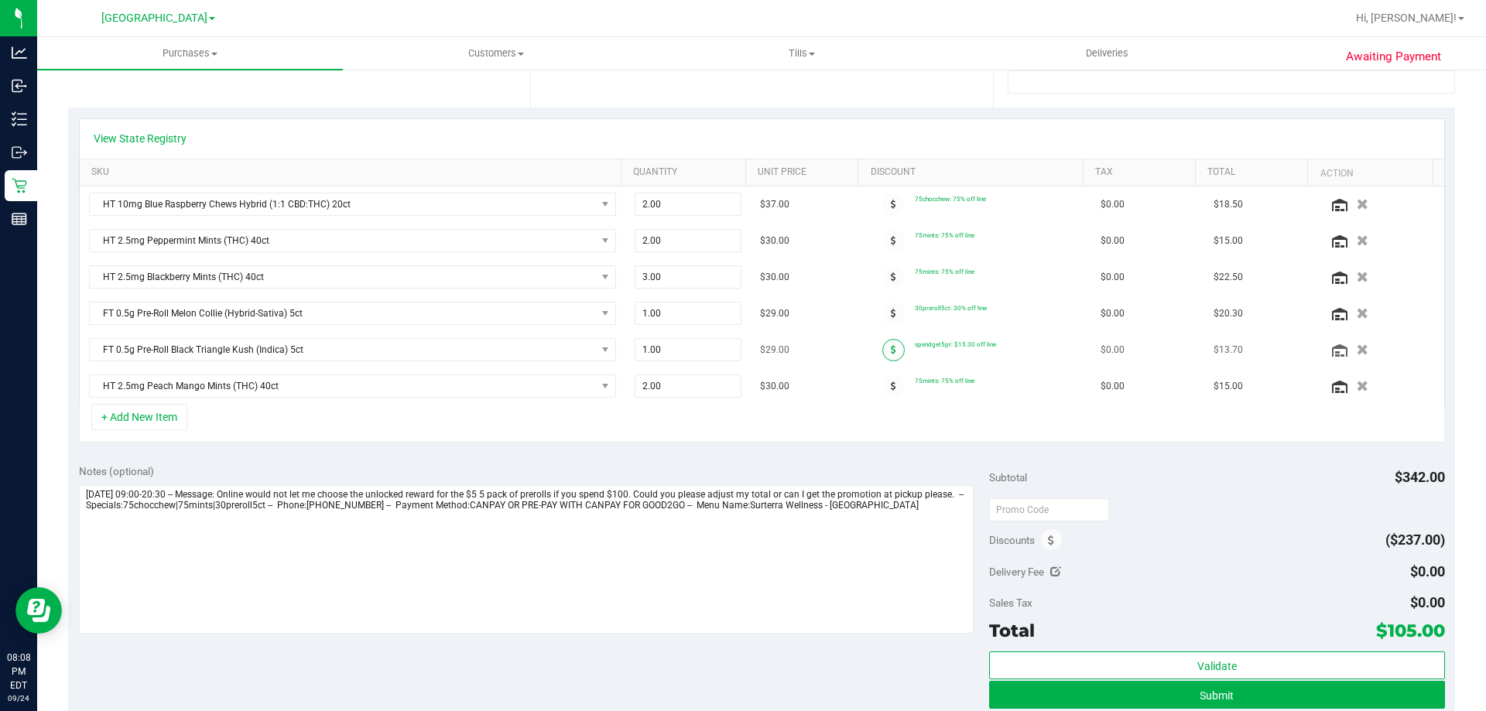
click at [891, 348] on icon at bounding box center [893, 349] width 5 height 9
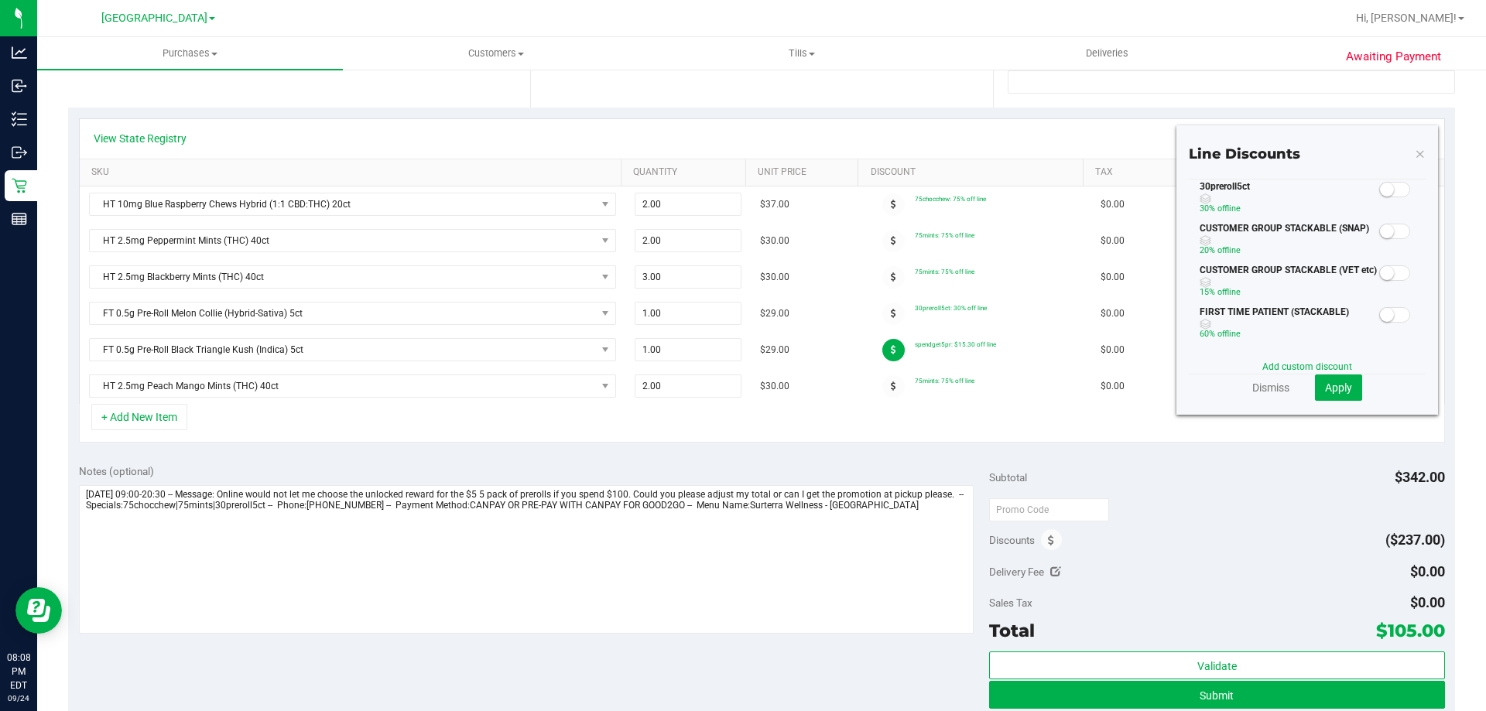
click at [1391, 194] on span at bounding box center [1395, 189] width 31 height 15
click at [1337, 399] on button "Apply" at bounding box center [1338, 388] width 47 height 26
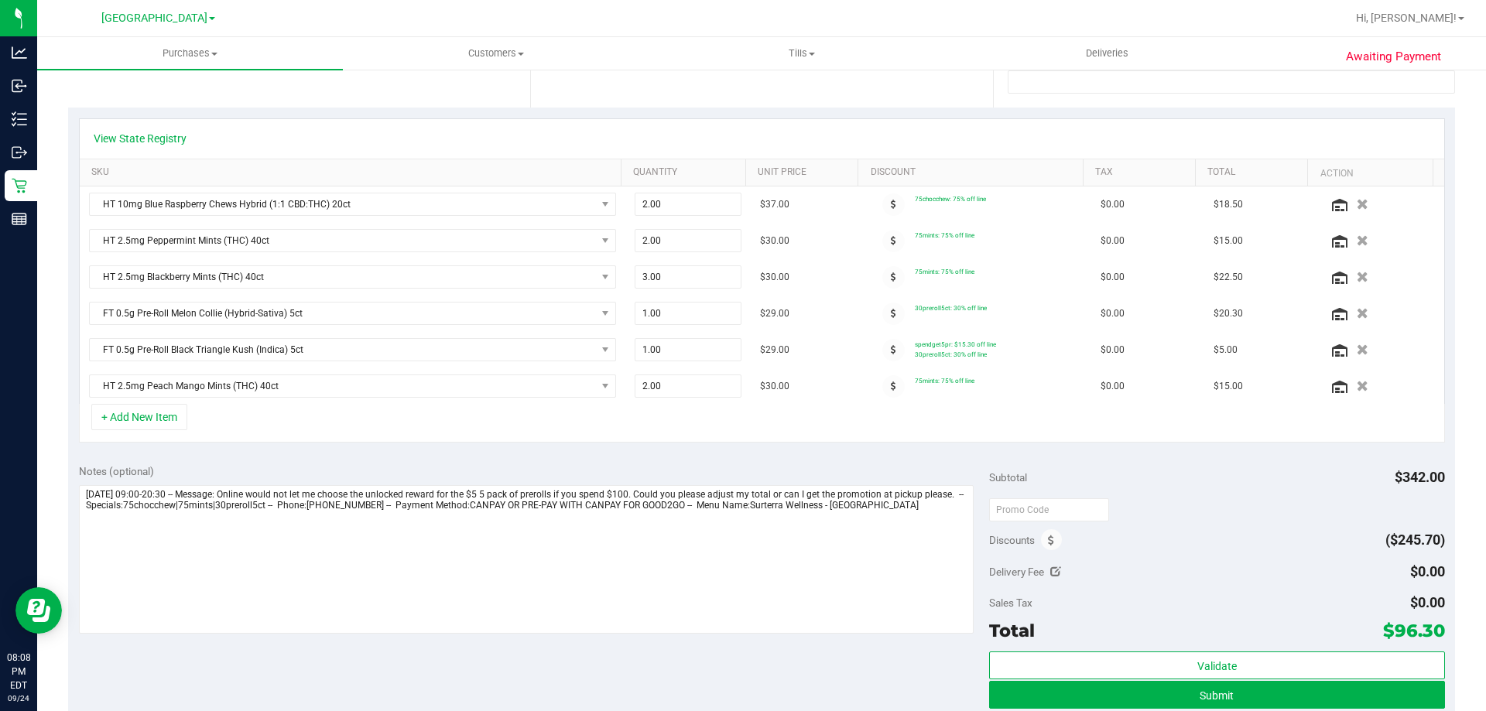
scroll to position [465, 0]
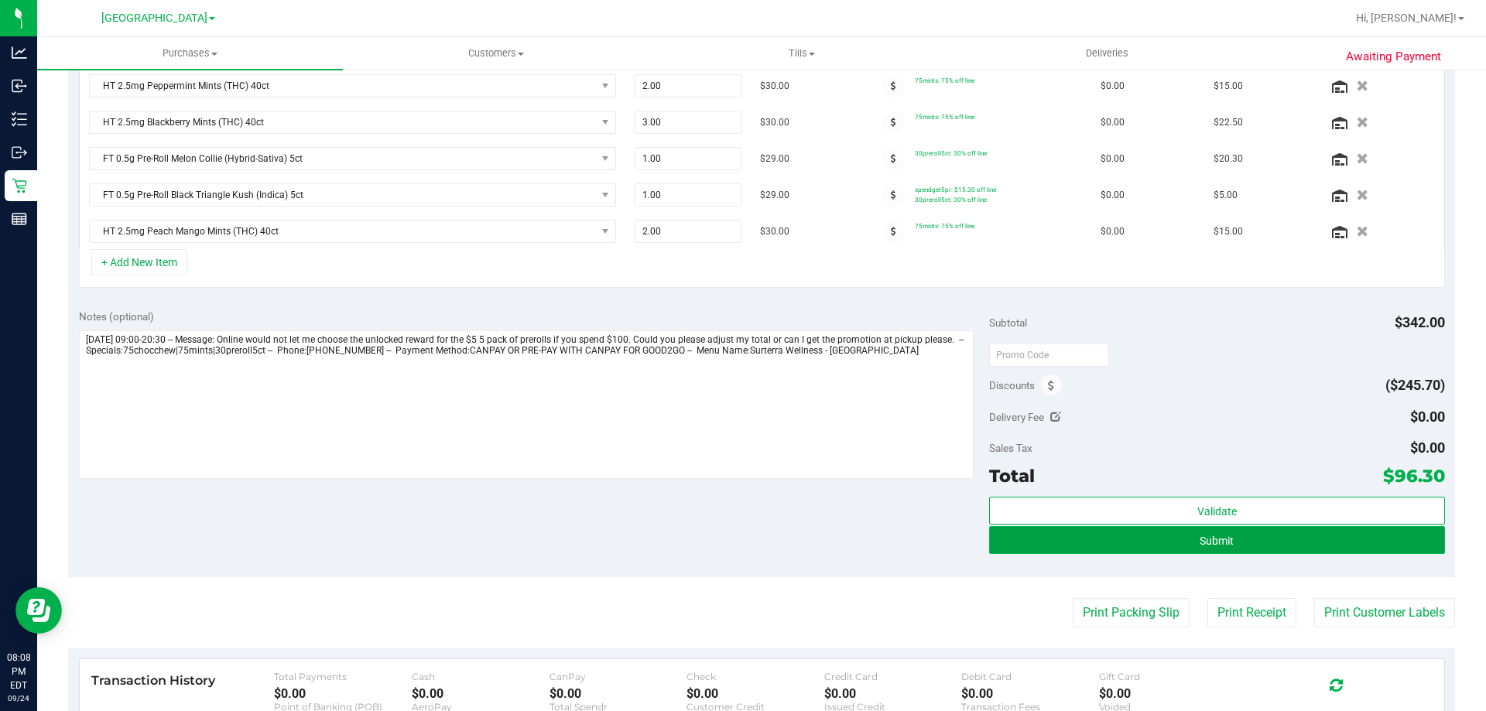
click at [1182, 546] on button "Submit" at bounding box center [1216, 540] width 455 height 28
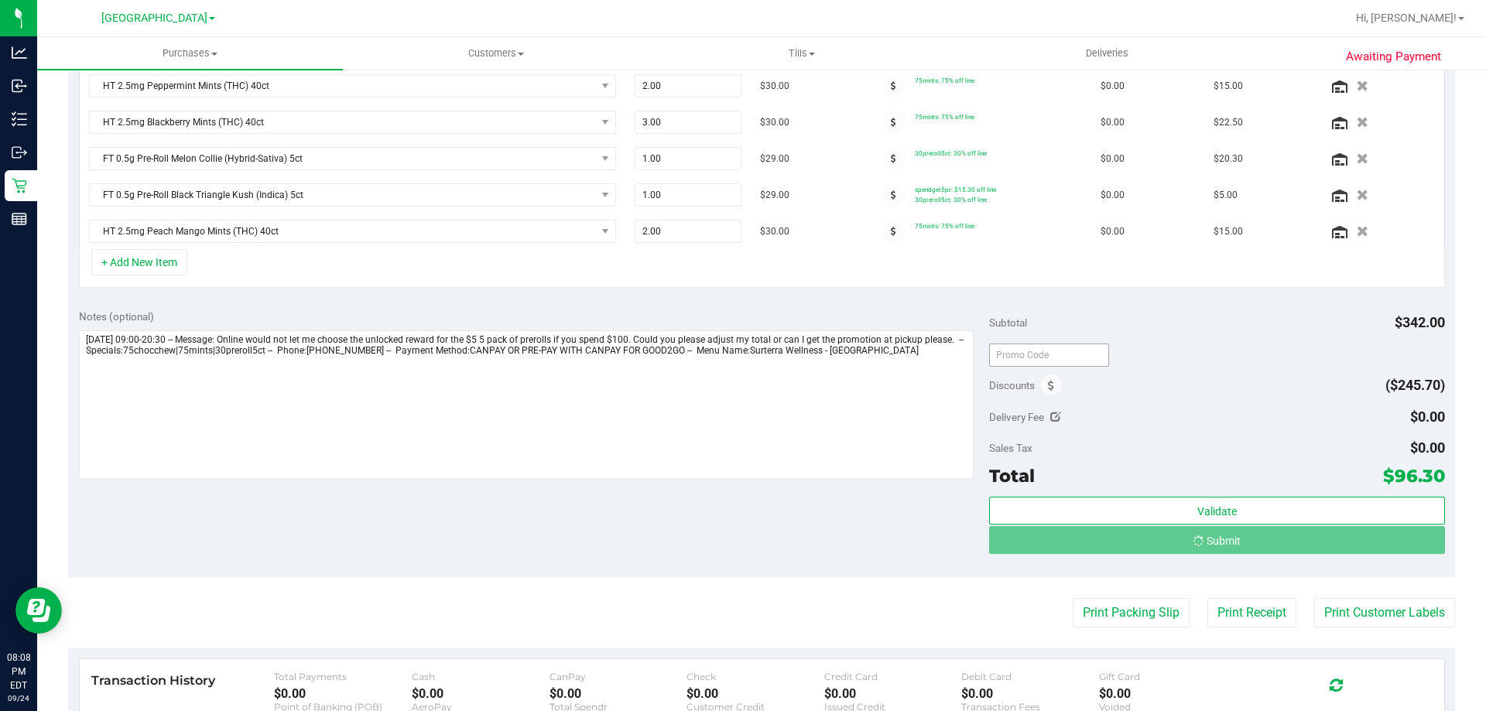
scroll to position [441, 0]
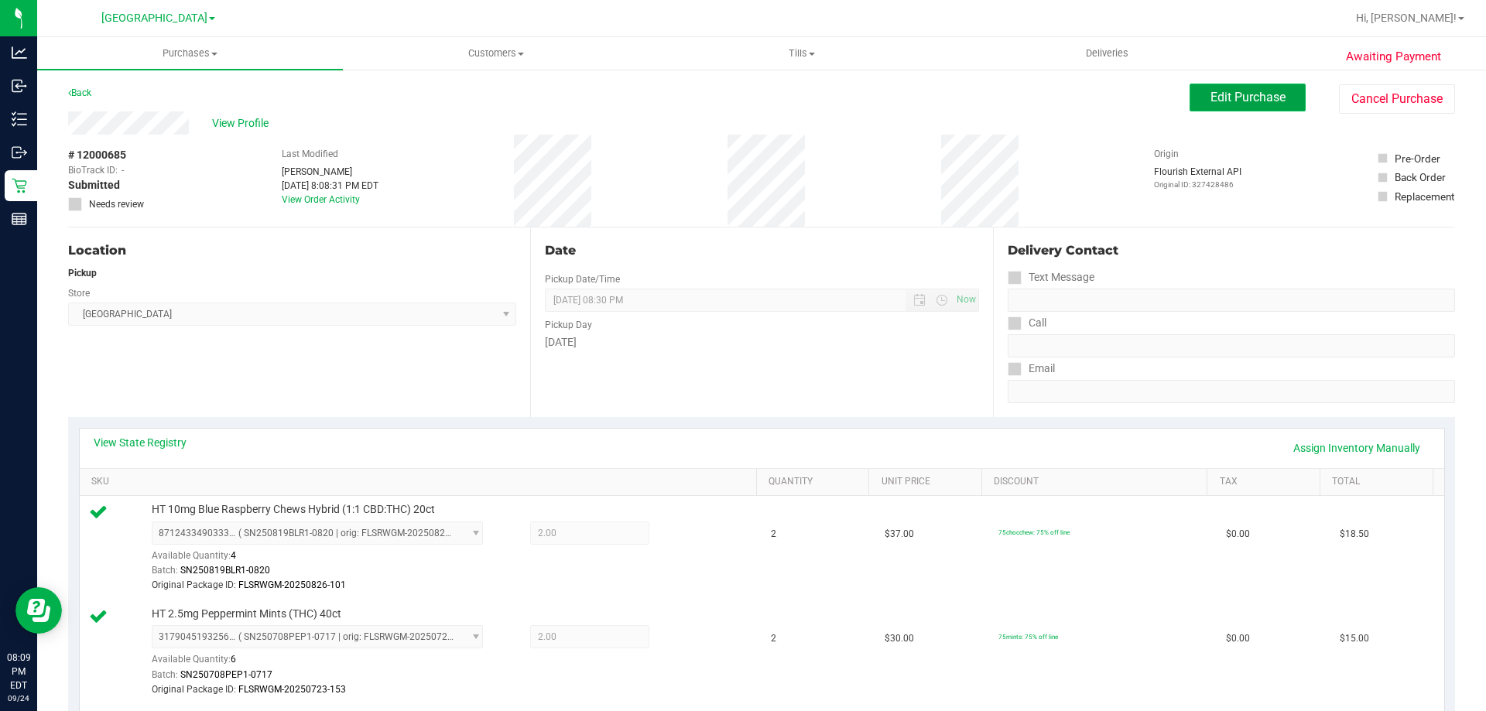
click at [1246, 108] on button "Edit Purchase" at bounding box center [1248, 98] width 116 height 28
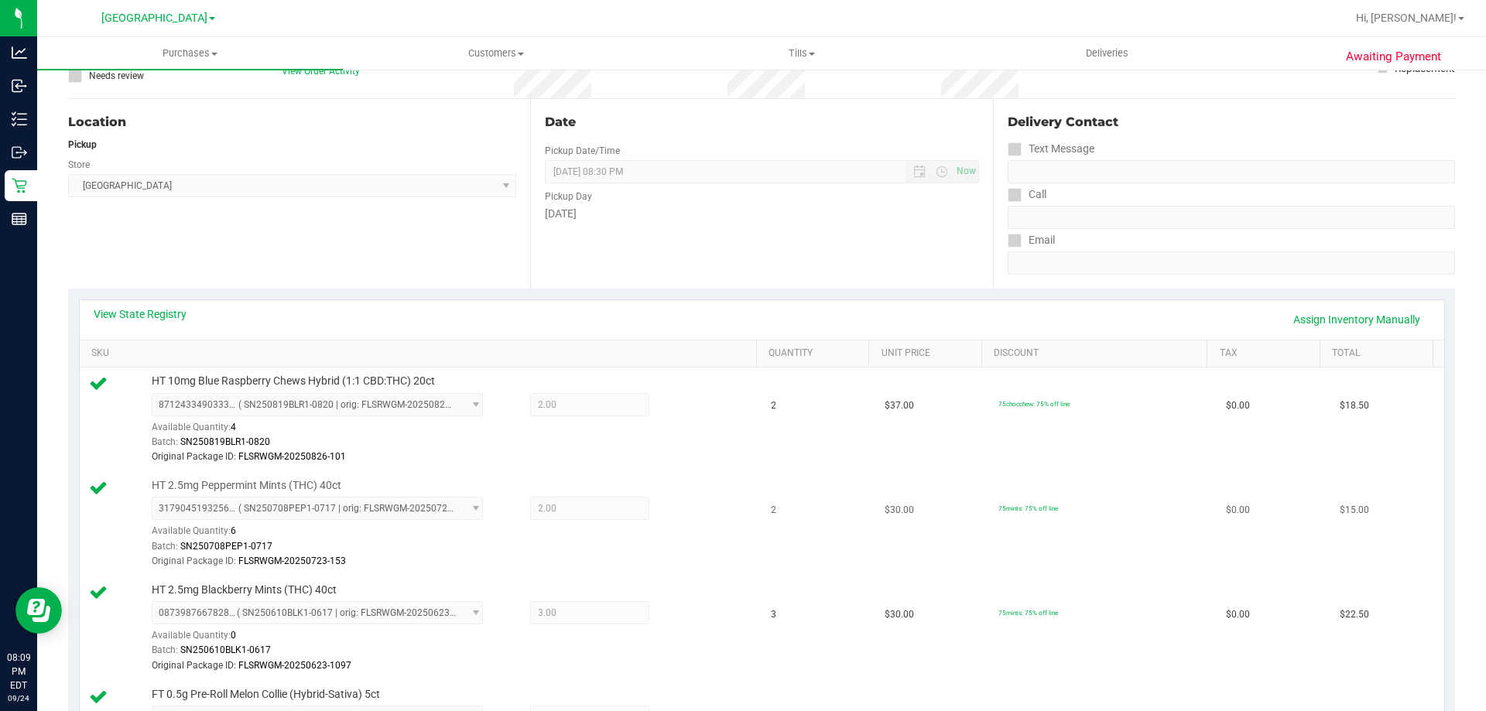
scroll to position [232, 0]
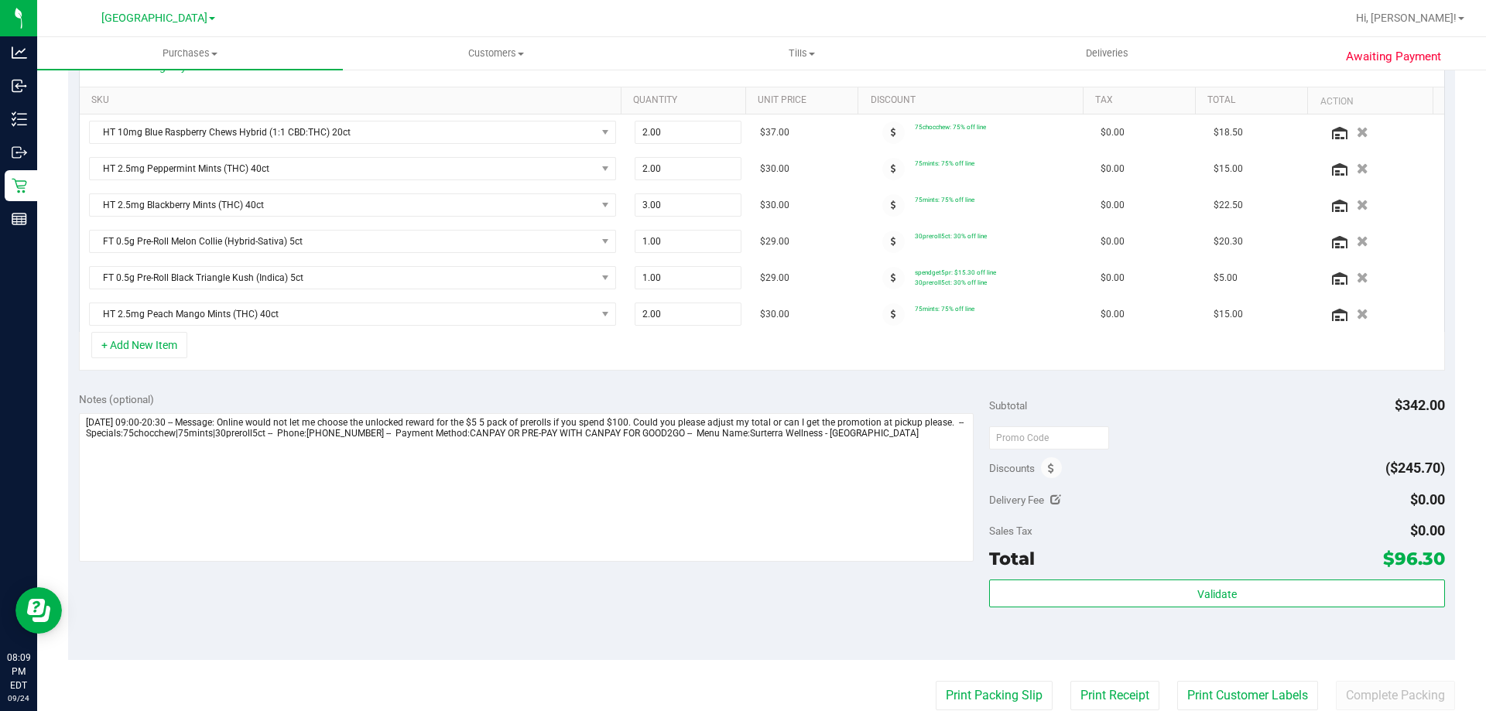
scroll to position [465, 0]
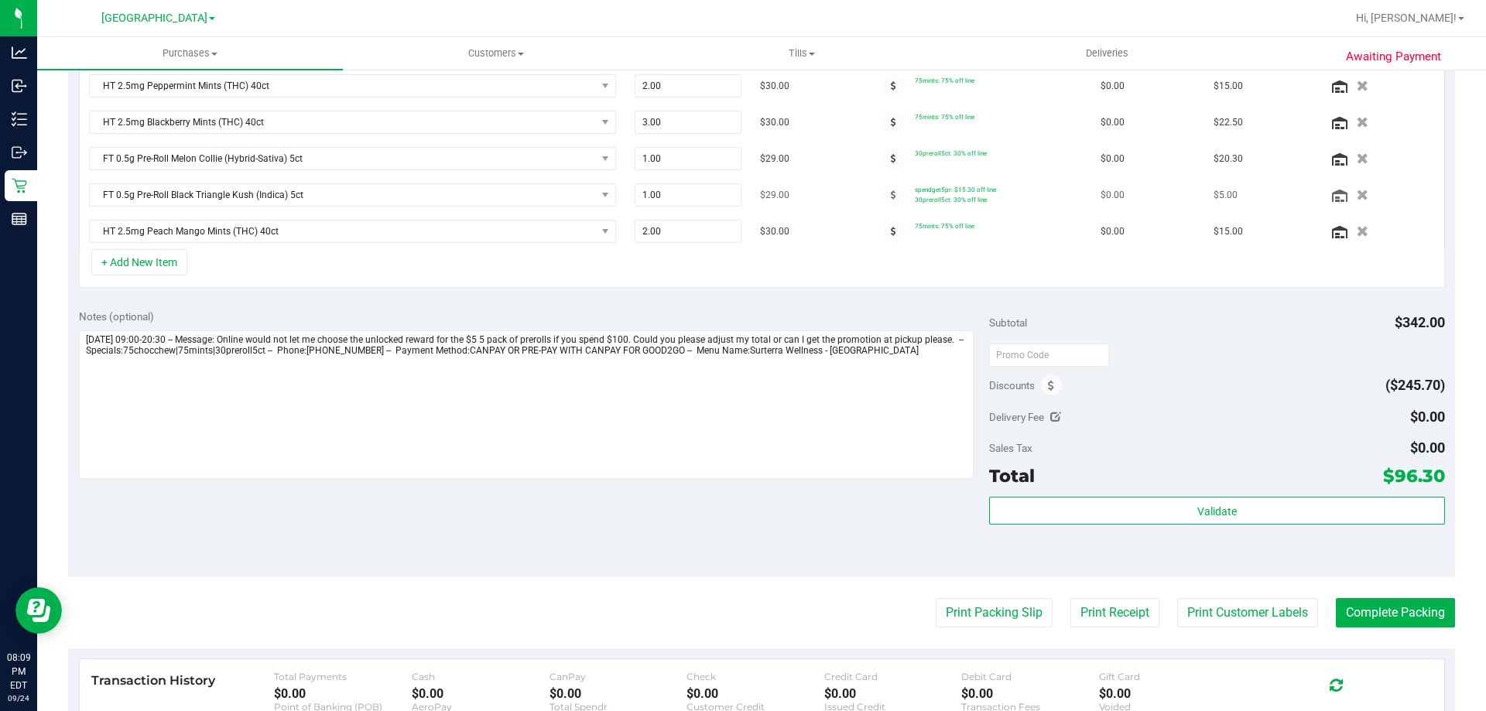
click at [872, 196] on div at bounding box center [893, 195] width 43 height 22
click at [885, 197] on span at bounding box center [894, 195] width 22 height 22
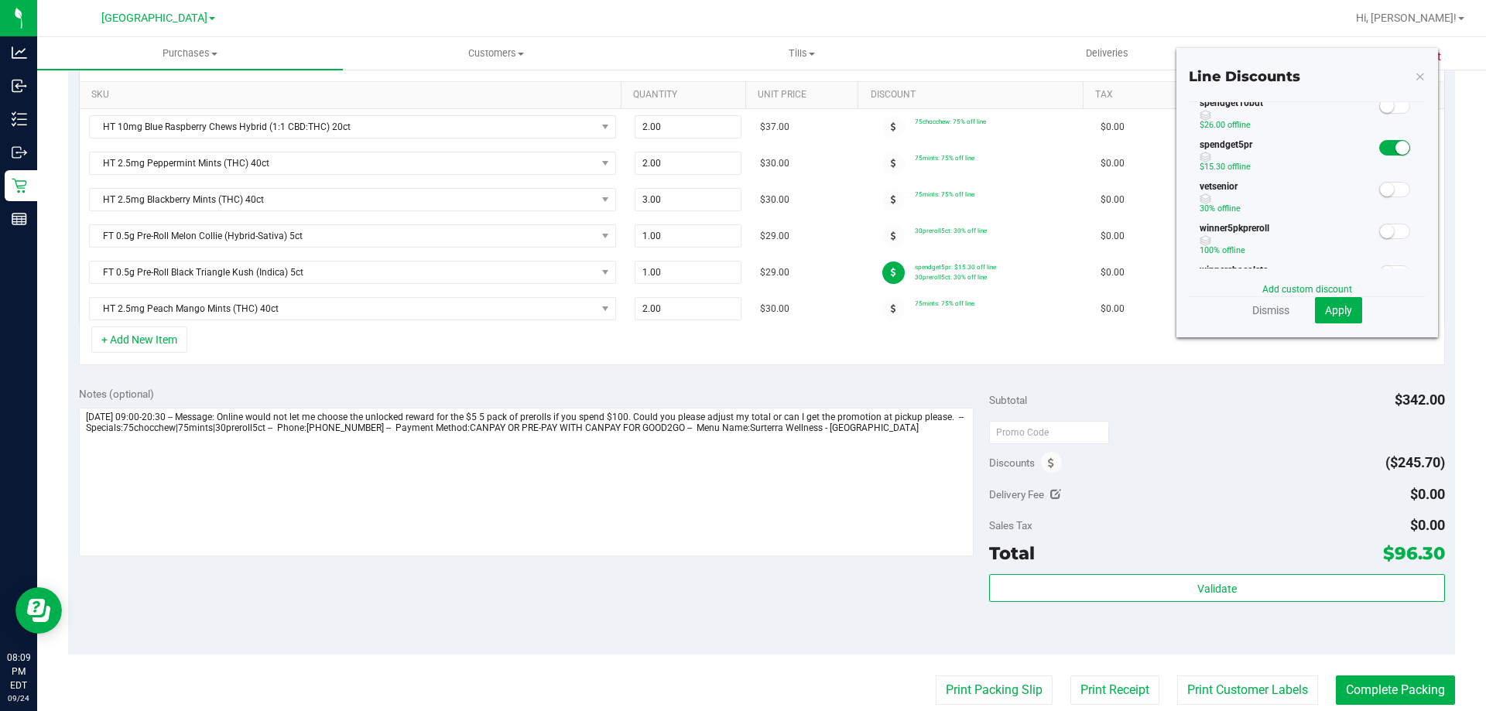
scroll to position [387, 0]
click at [1383, 144] on span at bounding box center [1395, 142] width 31 height 15
click at [1337, 308] on span "Apply" at bounding box center [1338, 310] width 27 height 12
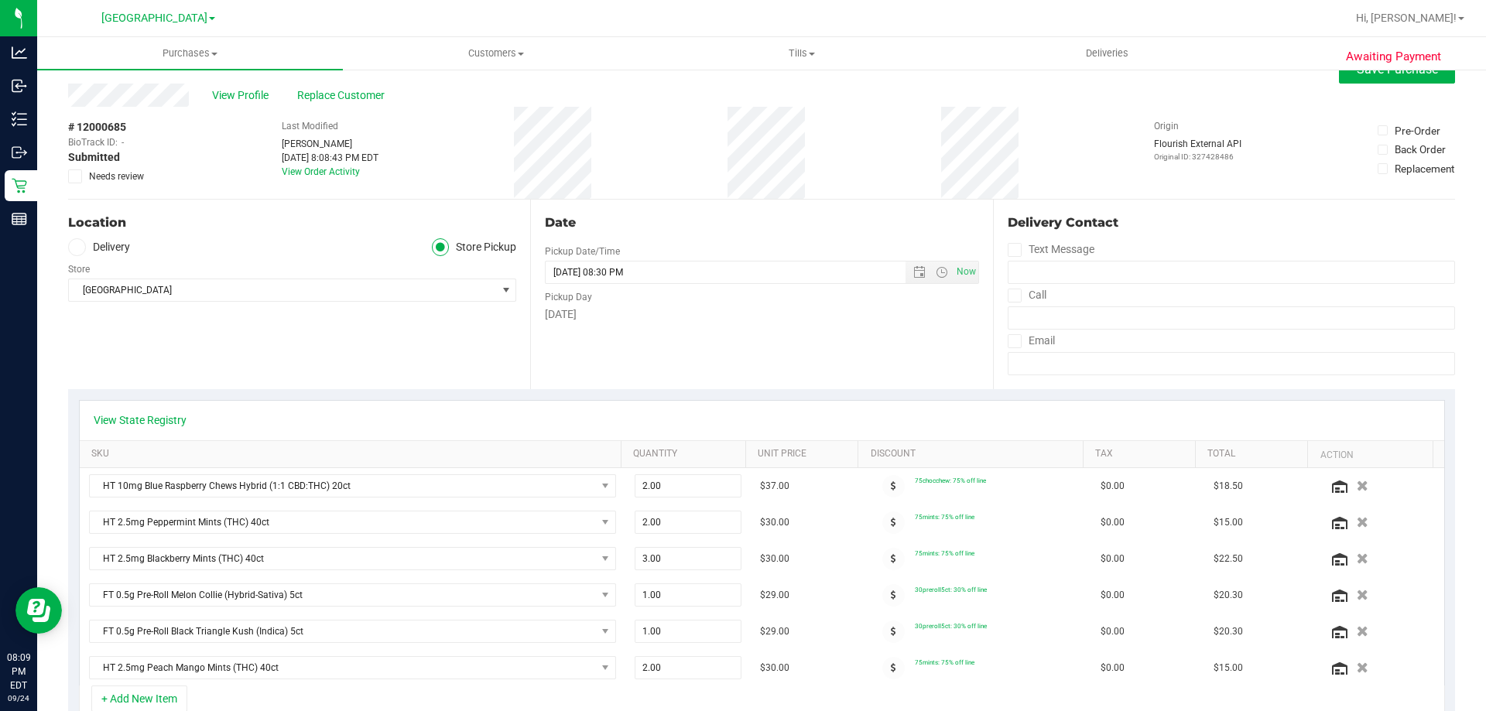
scroll to position [0, 0]
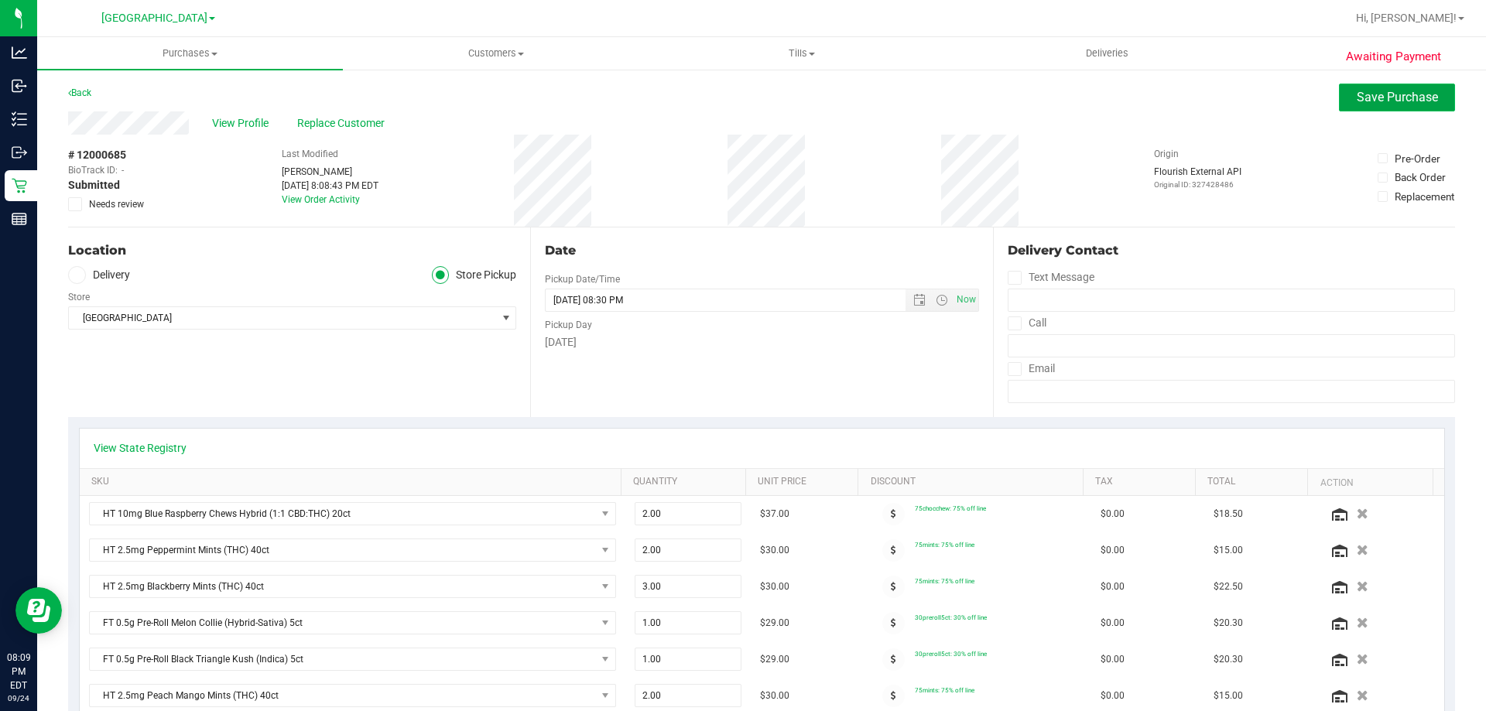
click at [1419, 97] on span "Save Purchase" at bounding box center [1397, 97] width 81 height 15
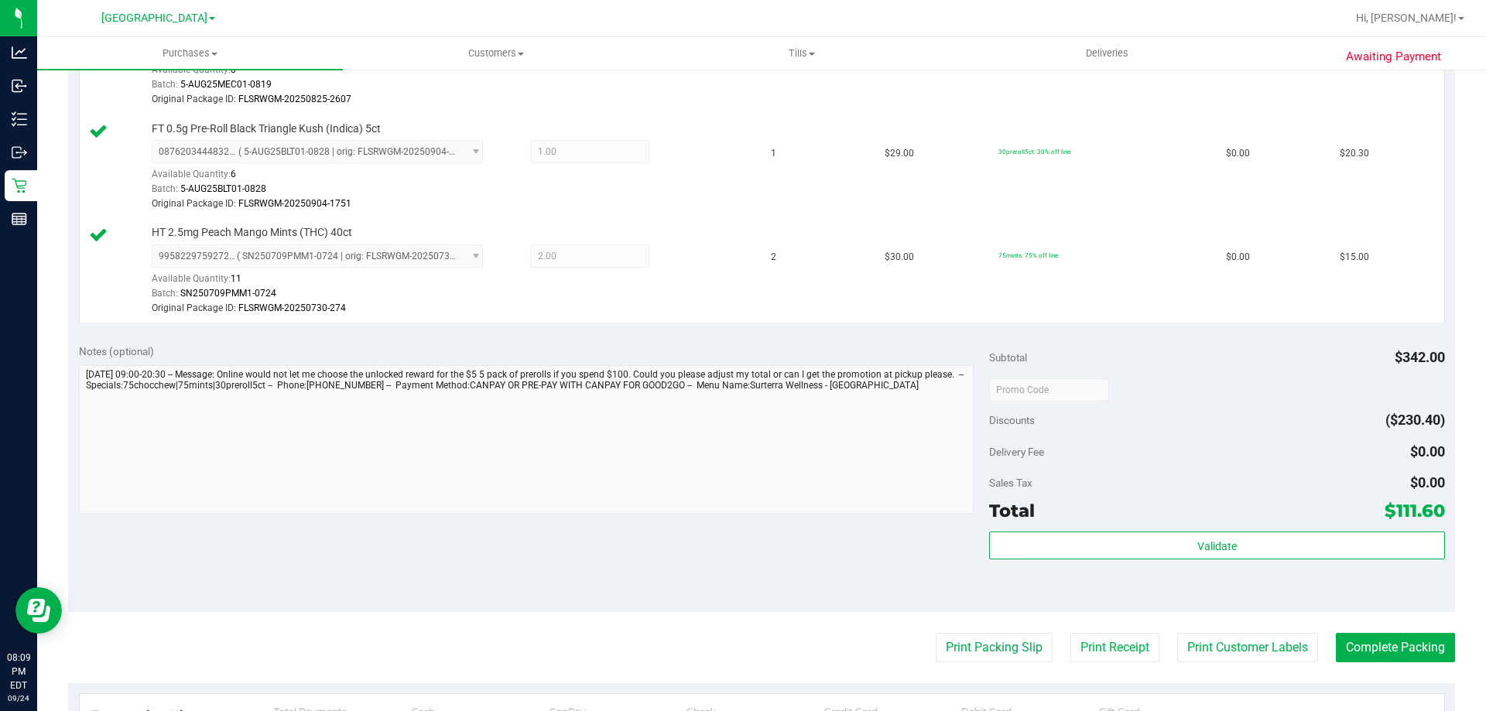
scroll to position [929, 0]
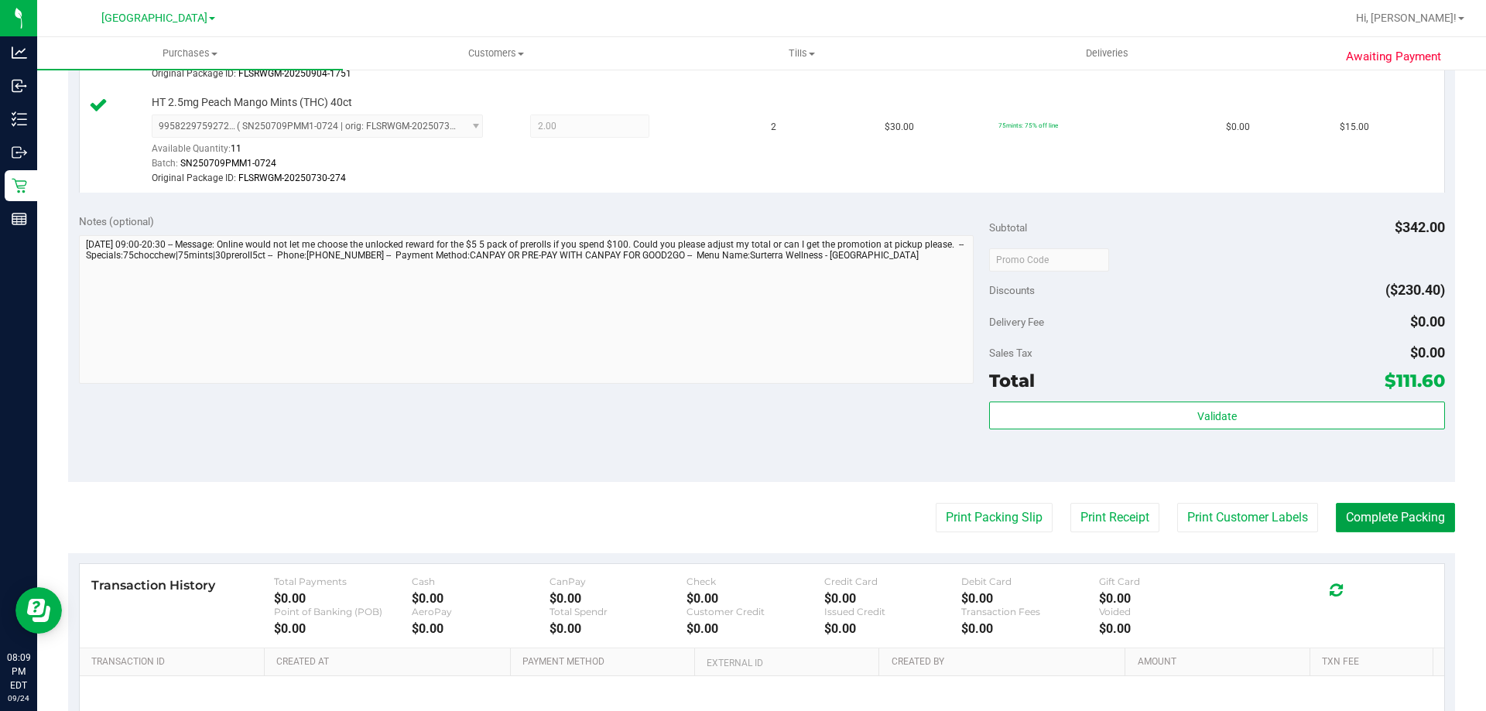
drag, startPoint x: 1374, startPoint y: 519, endPoint x: 1097, endPoint y: 358, distance: 320.9
click at [1374, 519] on button "Complete Packing" at bounding box center [1395, 517] width 119 height 29
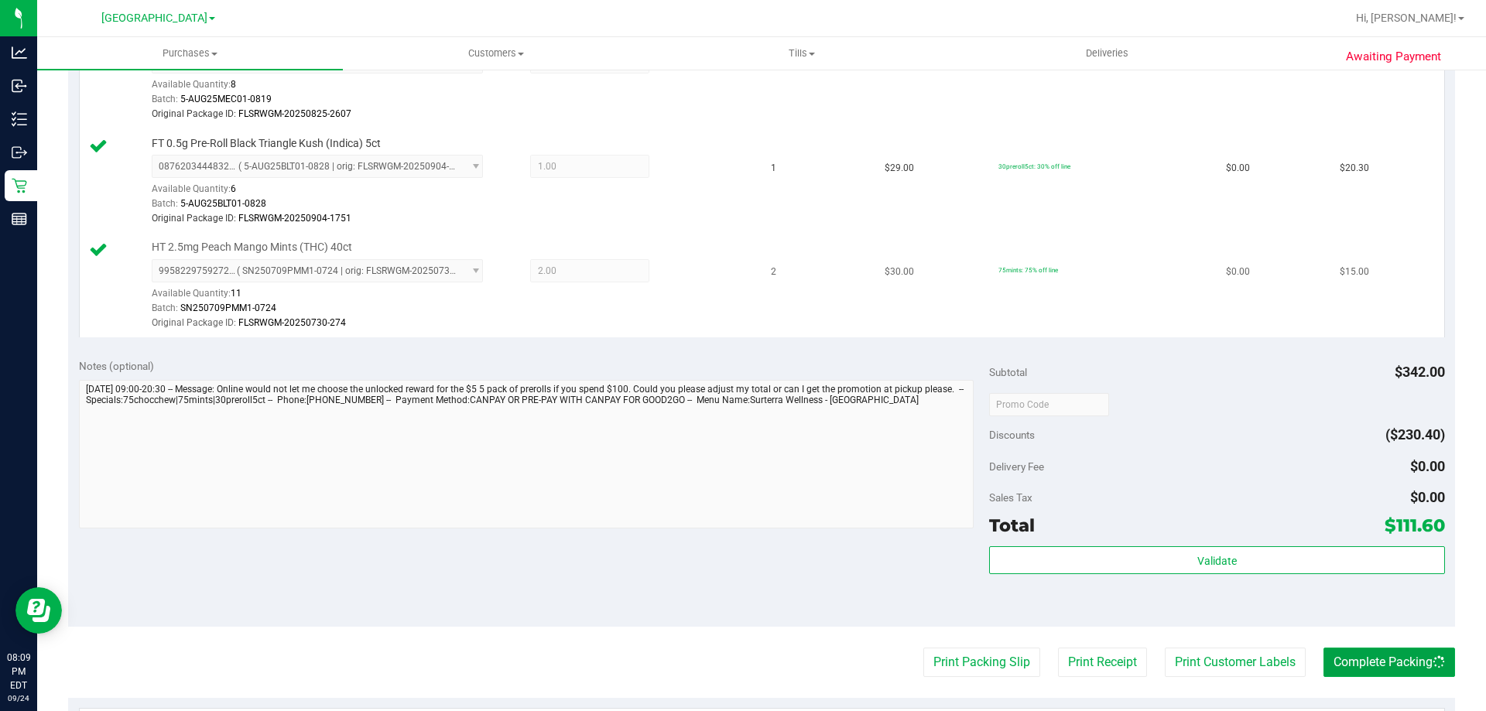
scroll to position [619, 0]
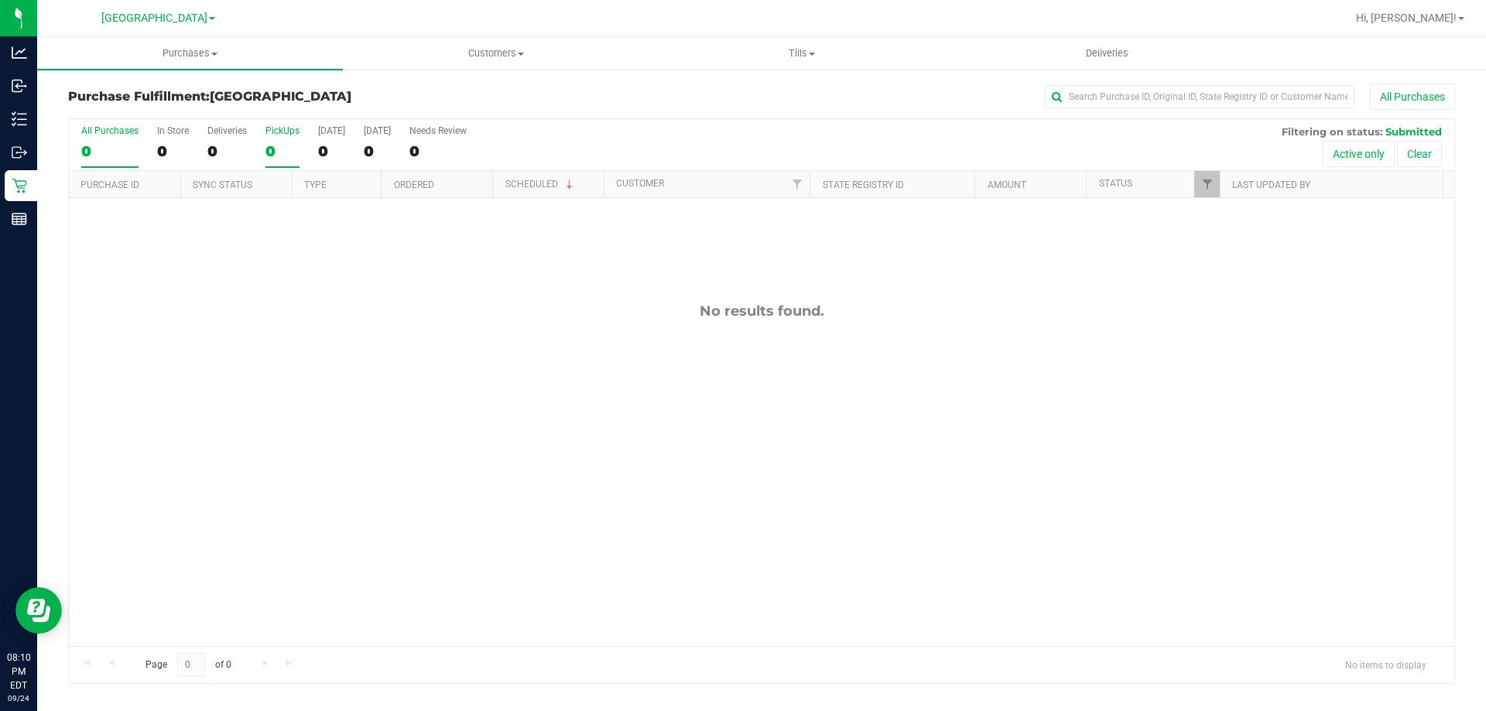
click at [293, 142] on div "0" at bounding box center [283, 151] width 34 height 18
click at [0, 0] on input "PickUps 0" at bounding box center [0, 0] width 0 height 0
click at [1208, 180] on span "Filter" at bounding box center [1208, 184] width 12 height 12
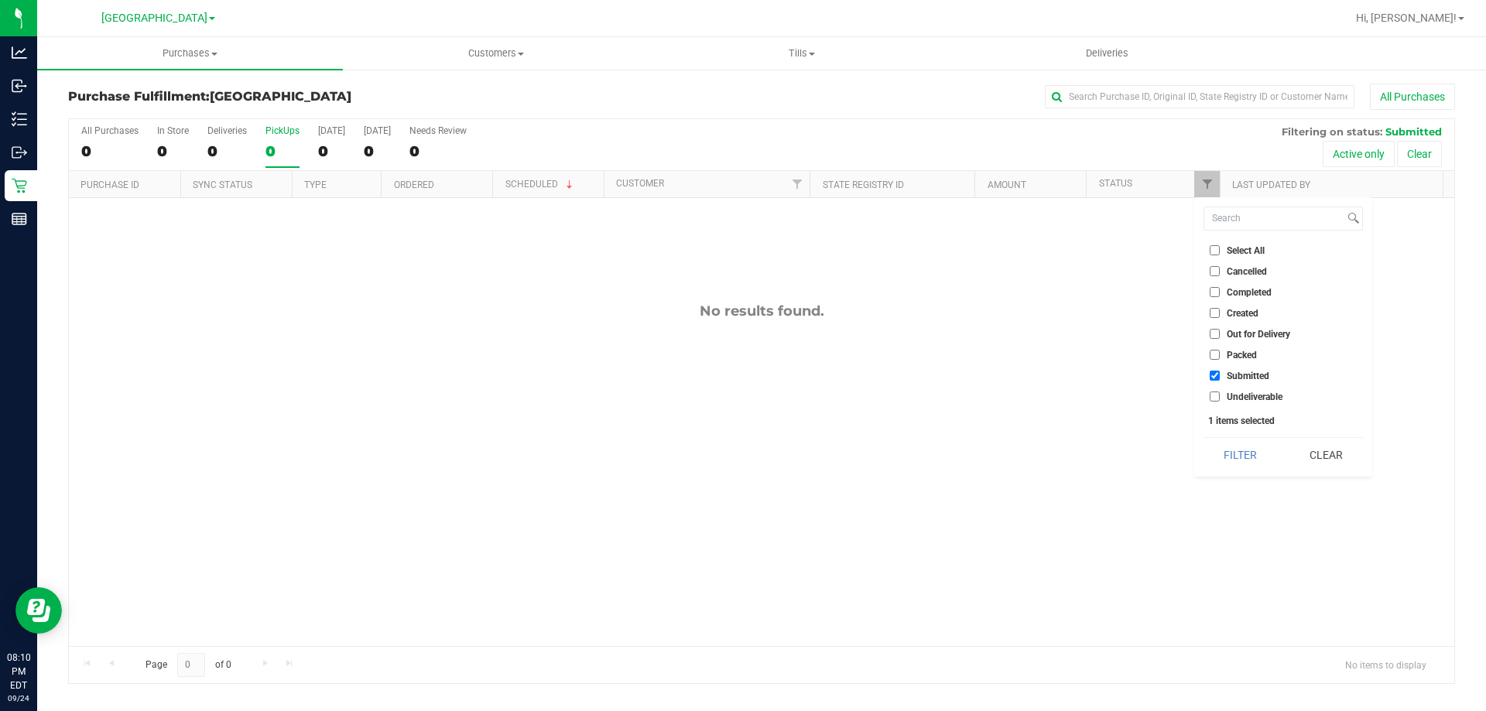
click at [1230, 352] on span "Packed" at bounding box center [1242, 355] width 30 height 9
click at [1220, 352] on input "Packed" at bounding box center [1215, 355] width 10 height 10
checkbox input "true"
click at [1250, 468] on button "Filter" at bounding box center [1241, 455] width 74 height 34
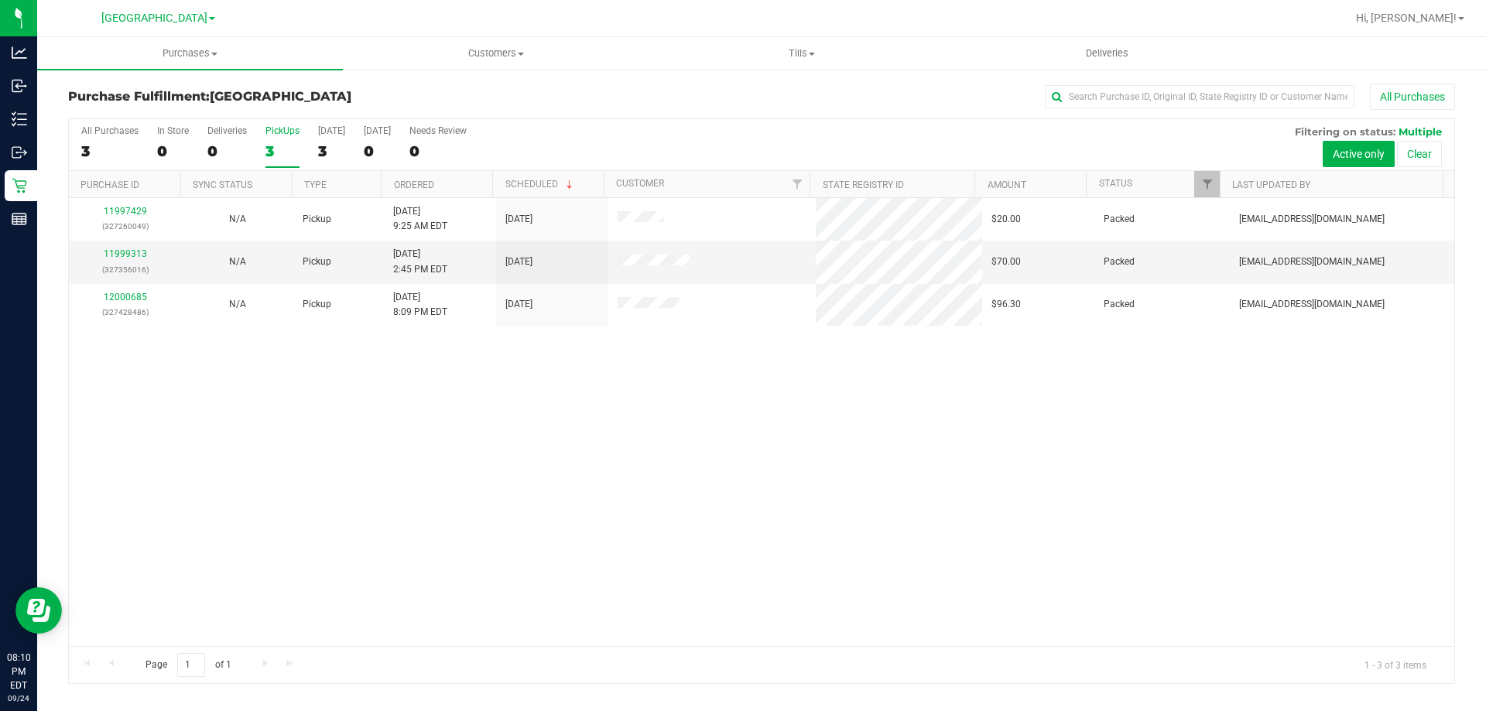
click at [269, 146] on div "3" at bounding box center [283, 151] width 34 height 18
click at [0, 0] on input "PickUps 3" at bounding box center [0, 0] width 0 height 0
click at [291, 142] on div "3" at bounding box center [283, 151] width 34 height 18
click at [0, 0] on input "PickUps 3" at bounding box center [0, 0] width 0 height 0
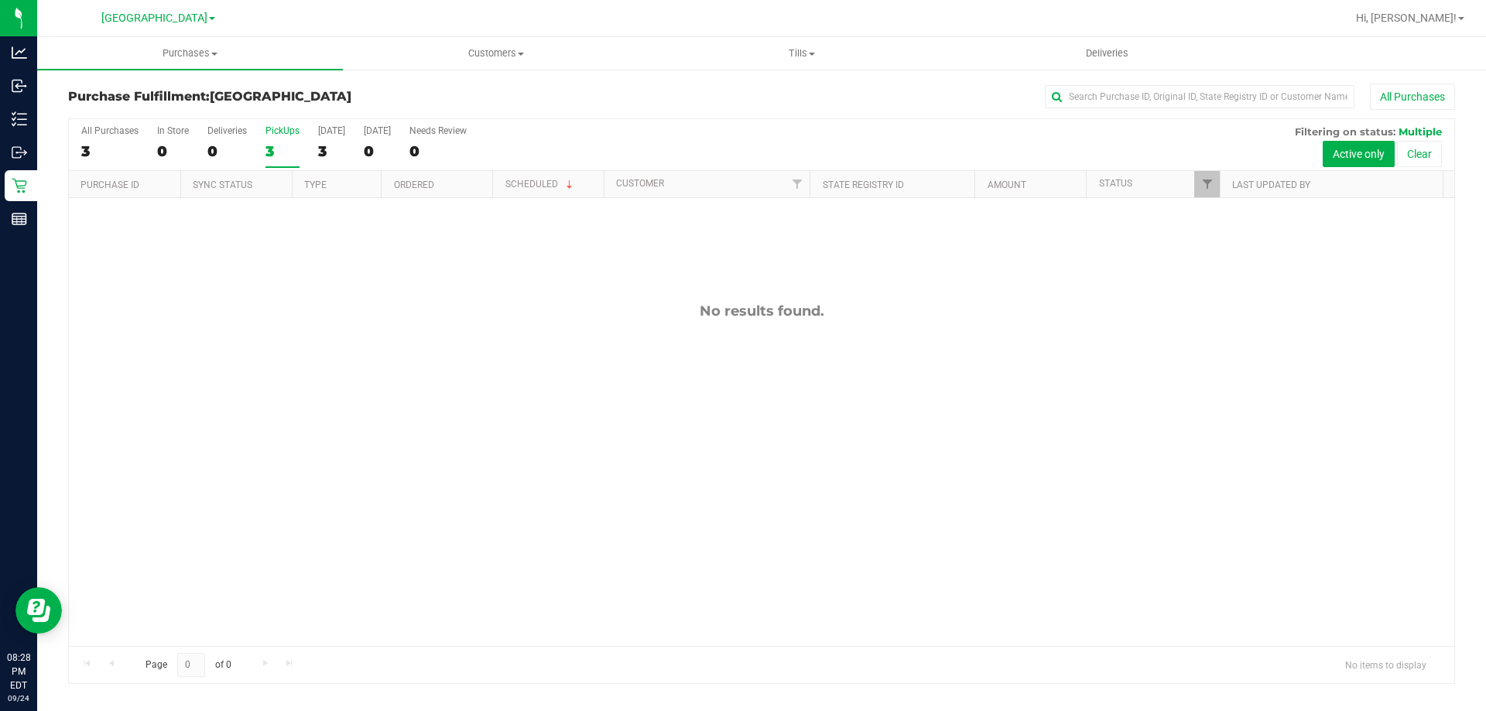
click at [297, 151] on div "3" at bounding box center [283, 151] width 34 height 18
click at [0, 0] on input "PickUps 3" at bounding box center [0, 0] width 0 height 0
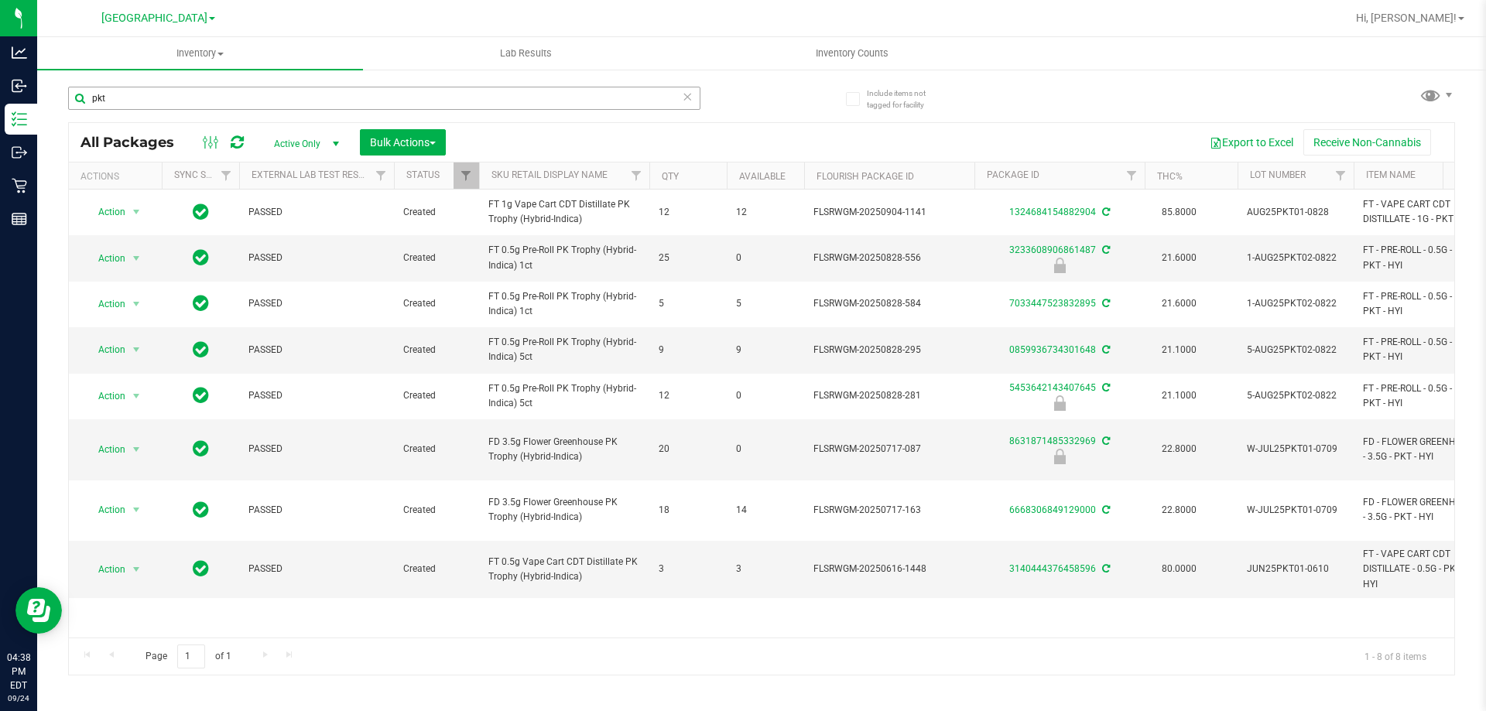
click at [304, 87] on input "pkt" at bounding box center [384, 98] width 632 height 23
click at [303, 88] on input "pkt" at bounding box center [384, 98] width 632 height 23
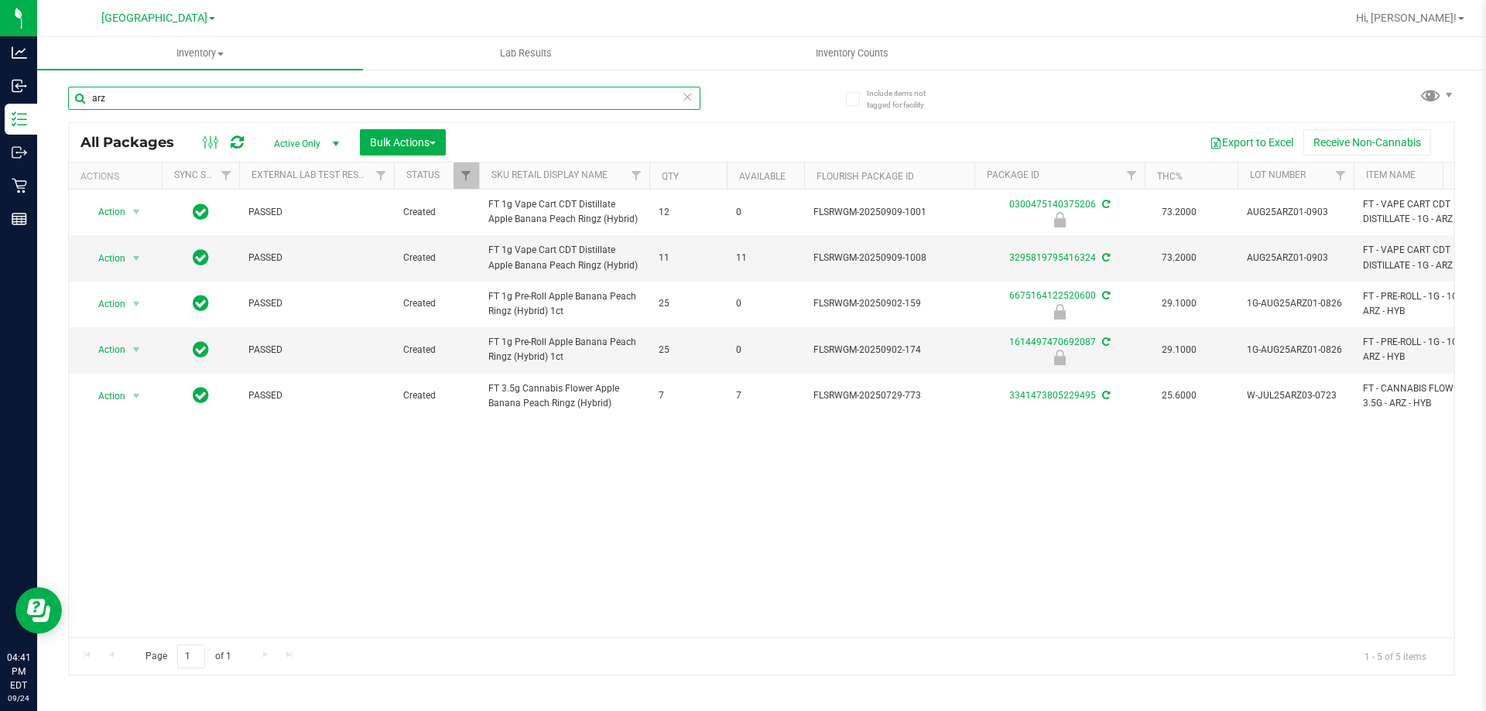
click at [283, 102] on input "arz" at bounding box center [384, 98] width 632 height 23
click at [283, 105] on input "arz" at bounding box center [384, 98] width 632 height 23
type input "1614497470692087"
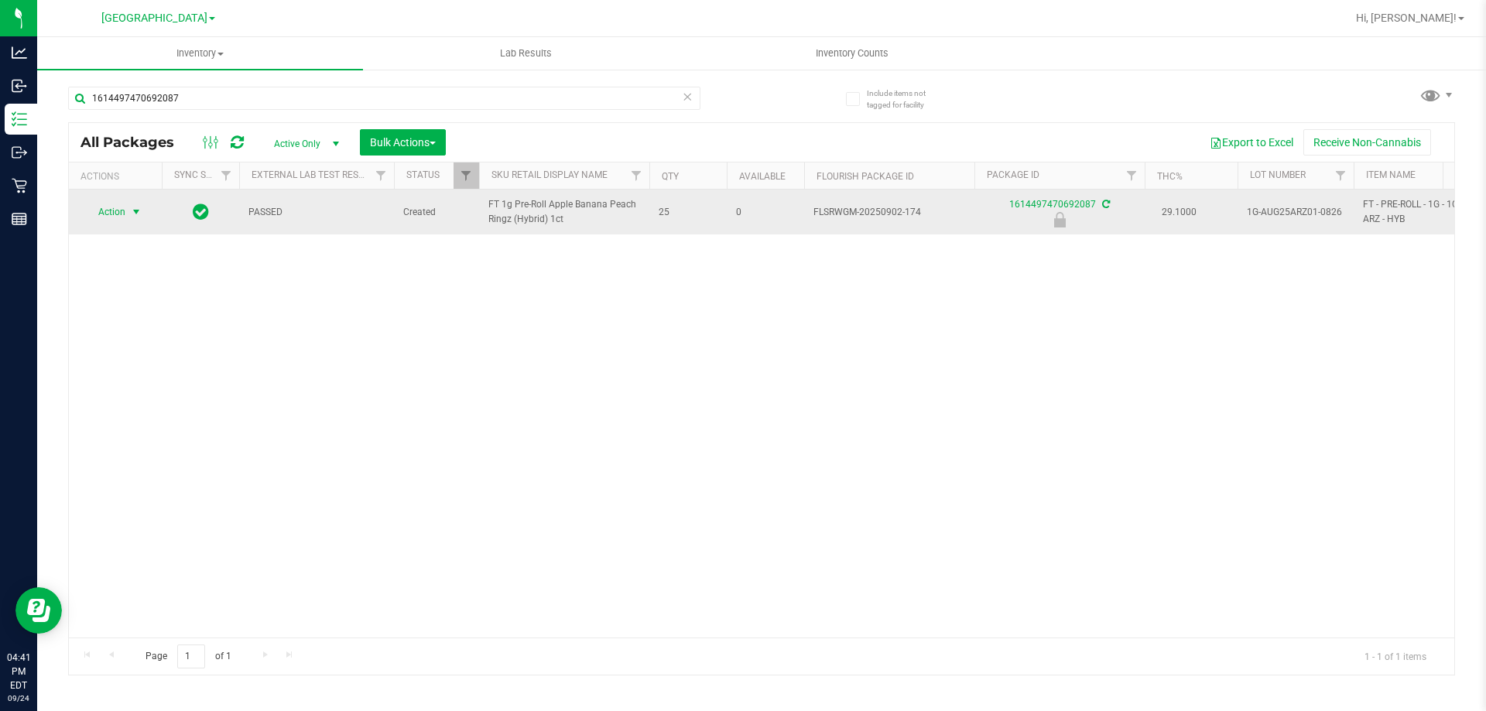
click at [134, 215] on span "select" at bounding box center [136, 212] width 12 height 12
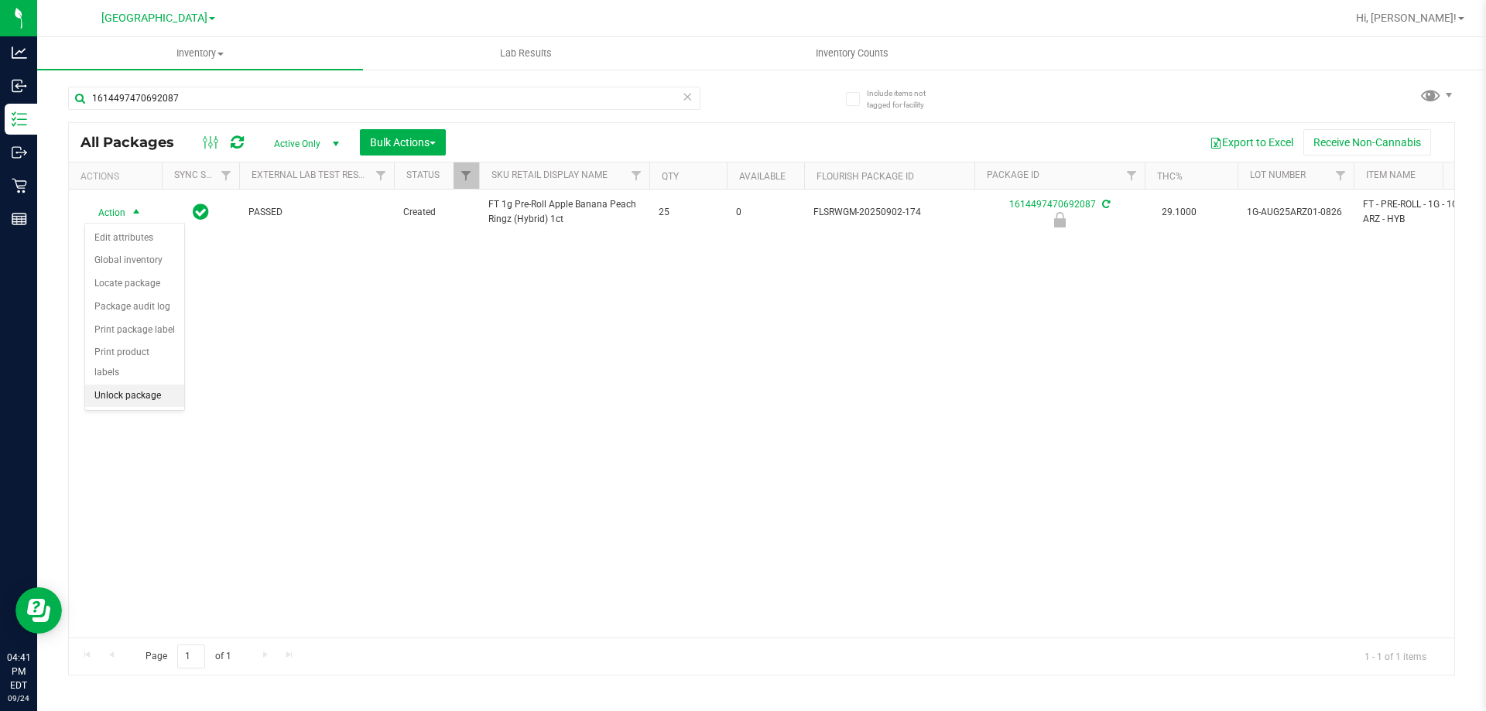
click at [139, 386] on li "Unlock package" at bounding box center [134, 396] width 99 height 23
click at [268, 114] on div "1614497470692087" at bounding box center [384, 105] width 632 height 36
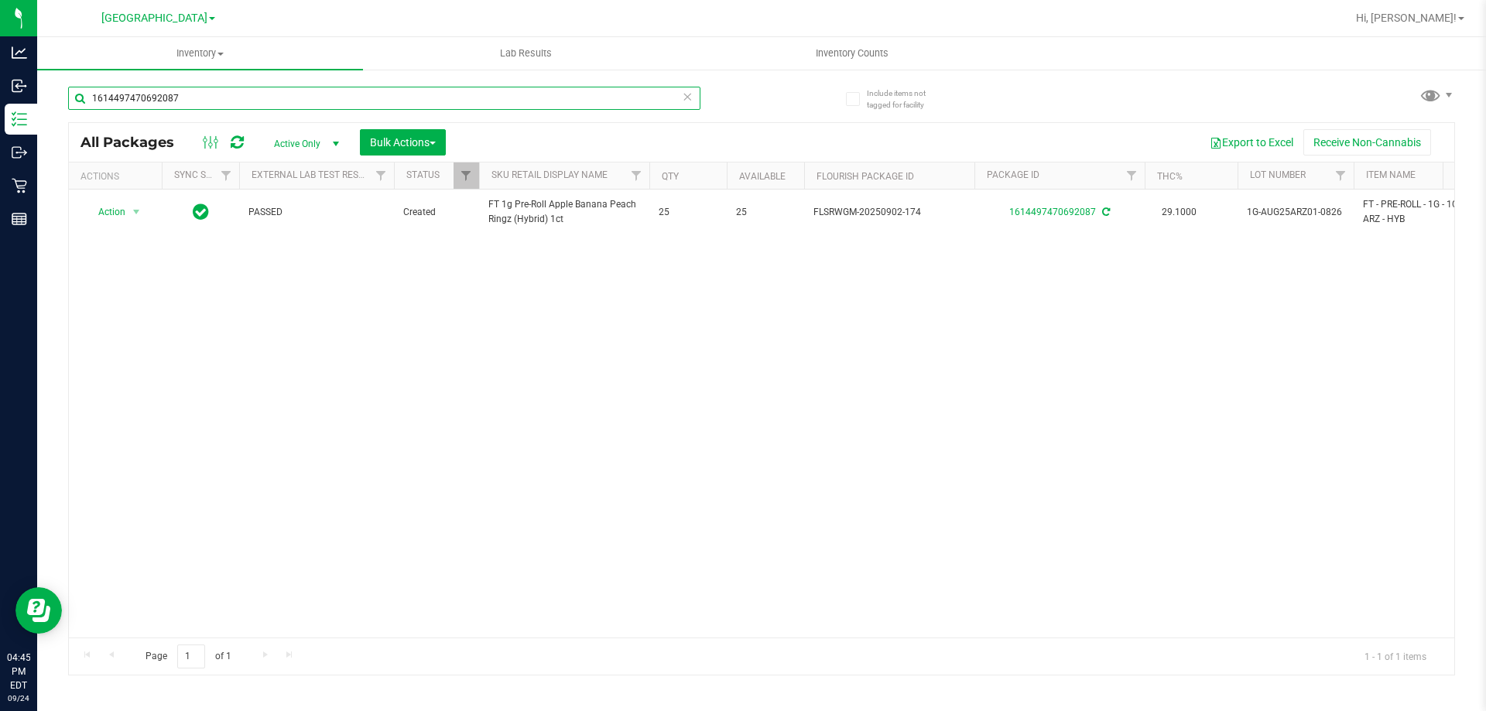
click at [268, 105] on input "1614497470692087" at bounding box center [384, 98] width 632 height 23
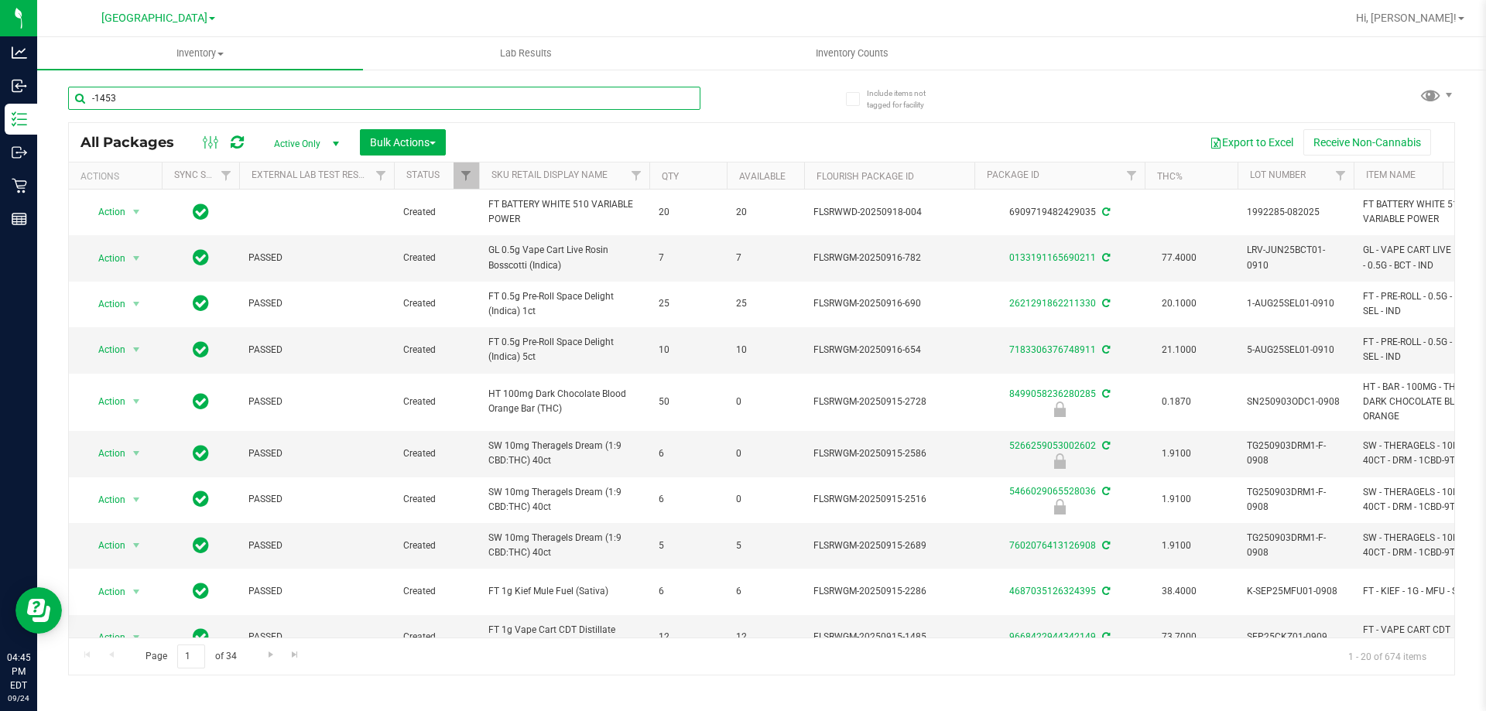
type input "-1453"
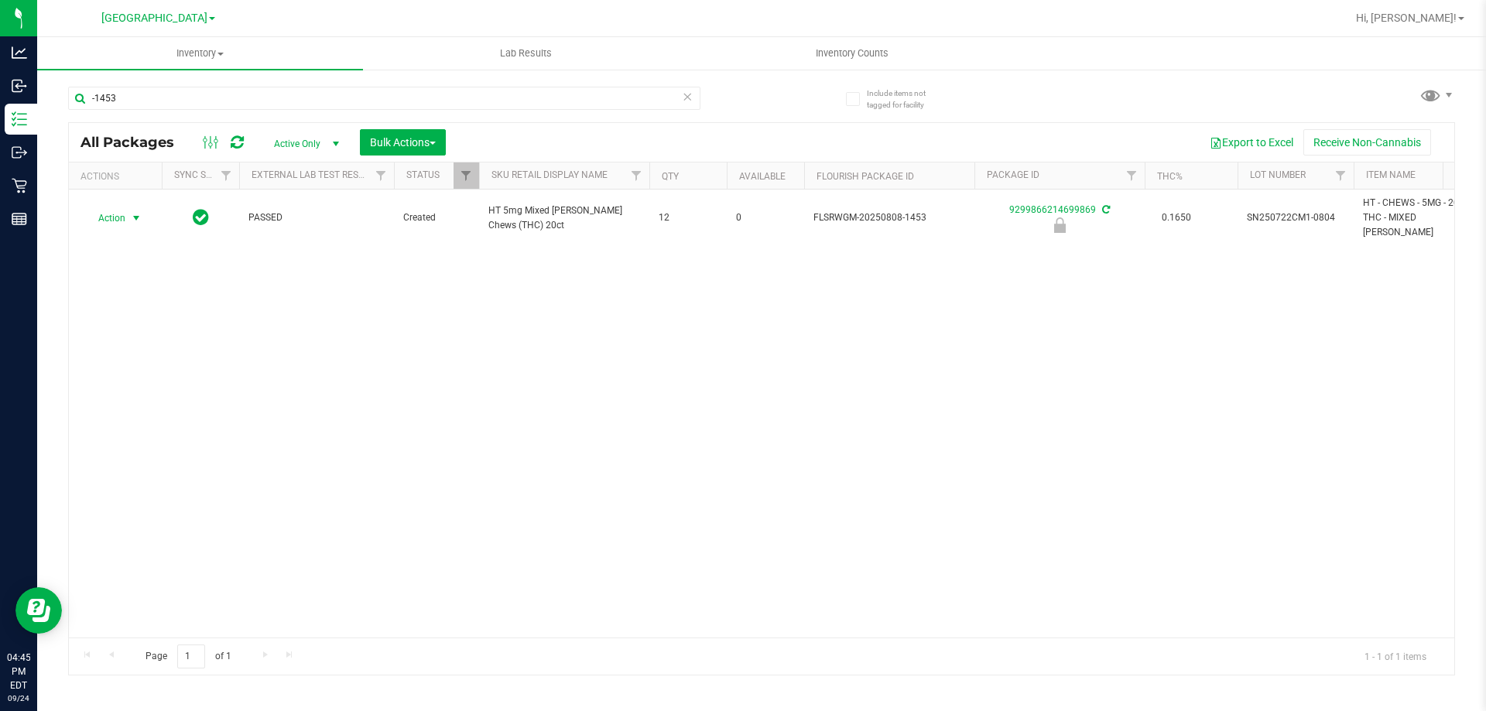
click at [112, 218] on span "Action" at bounding box center [105, 218] width 42 height 22
click at [156, 385] on li "Unlock package" at bounding box center [134, 396] width 99 height 23
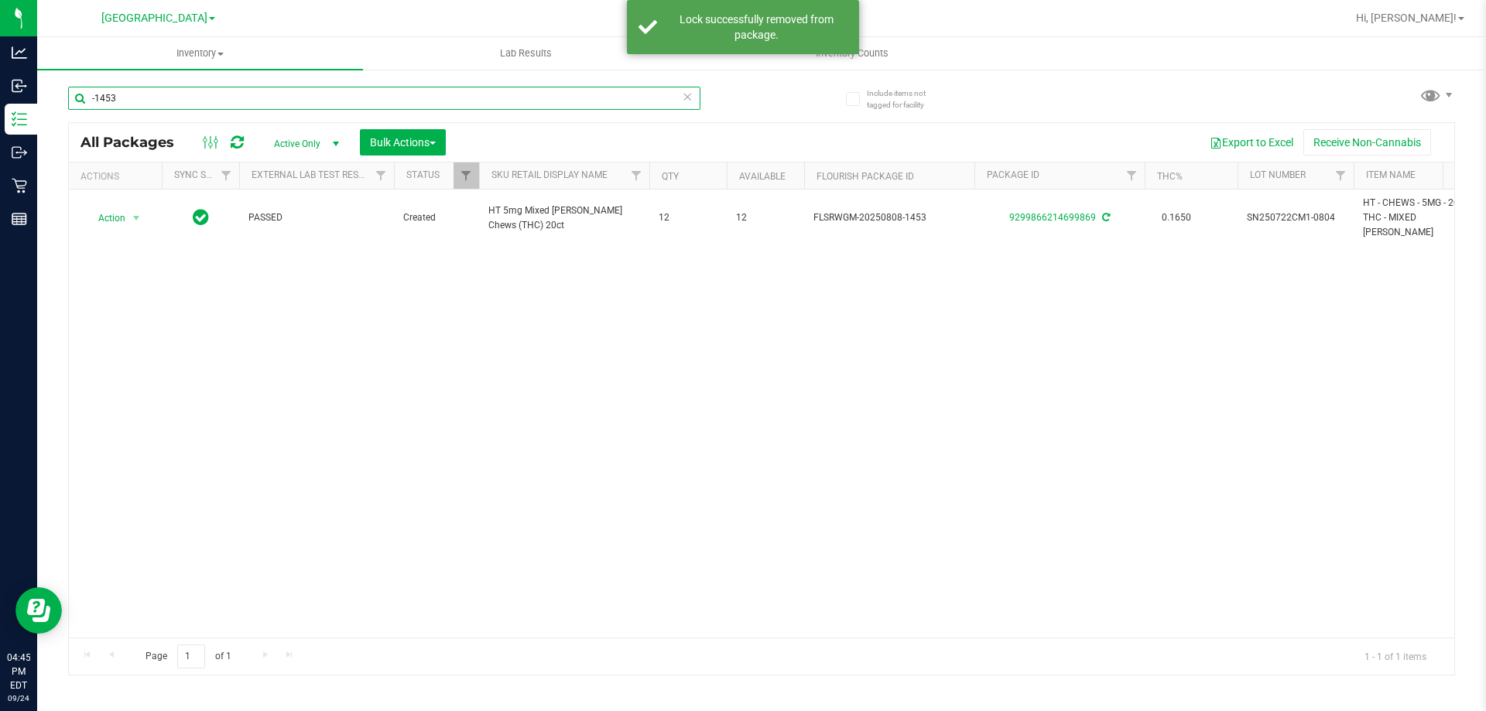
click at [121, 97] on input "-1453" at bounding box center [384, 98] width 632 height 23
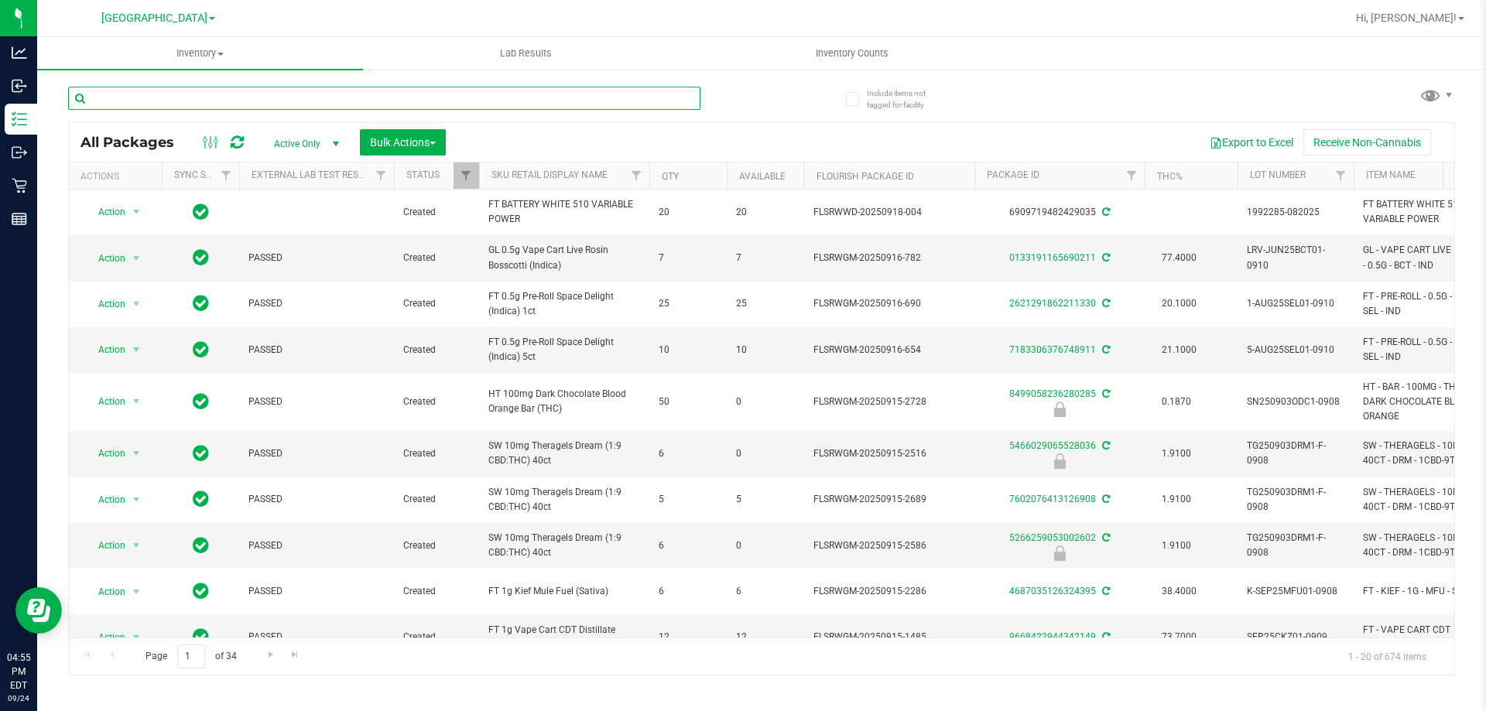
click at [244, 87] on input "text" at bounding box center [384, 98] width 632 height 23
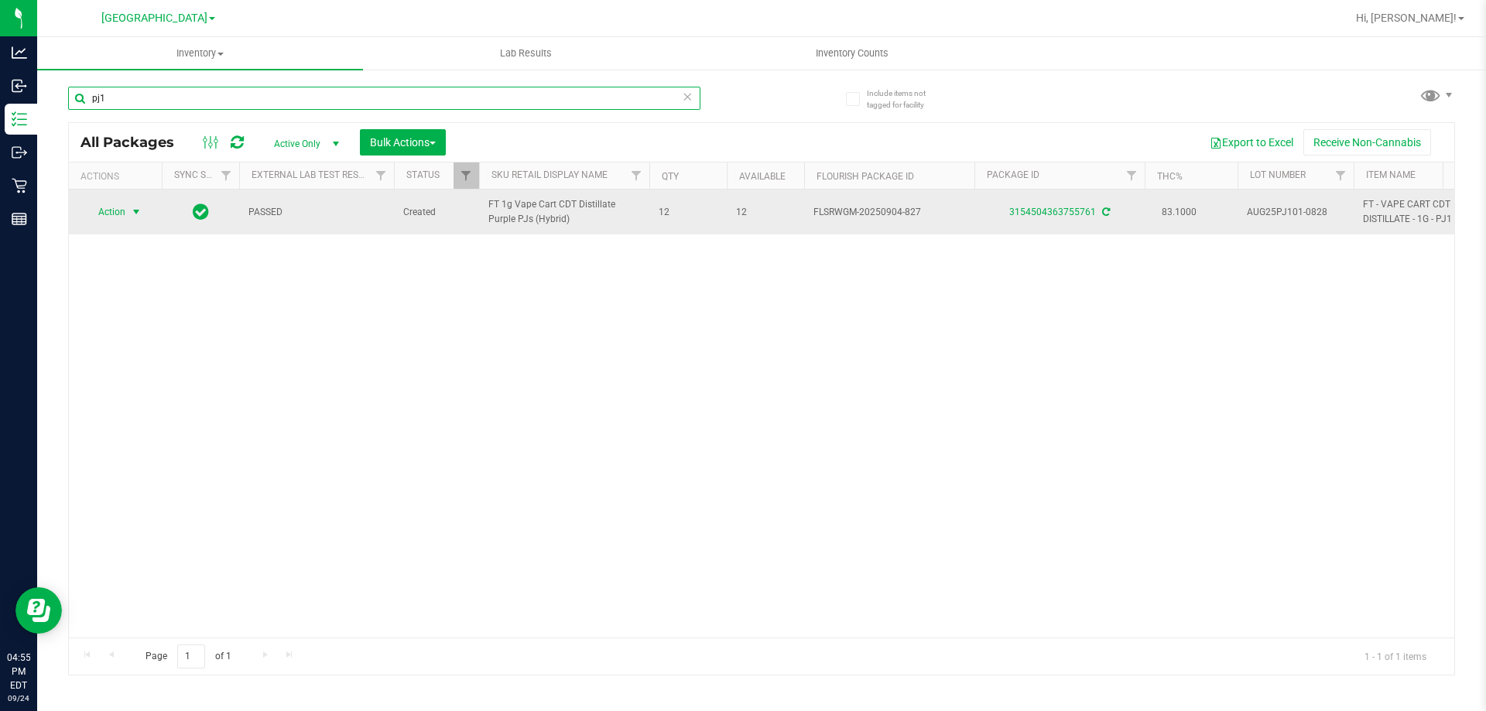
type input "pj1"
click at [133, 207] on span "select" at bounding box center [136, 212] width 12 height 12
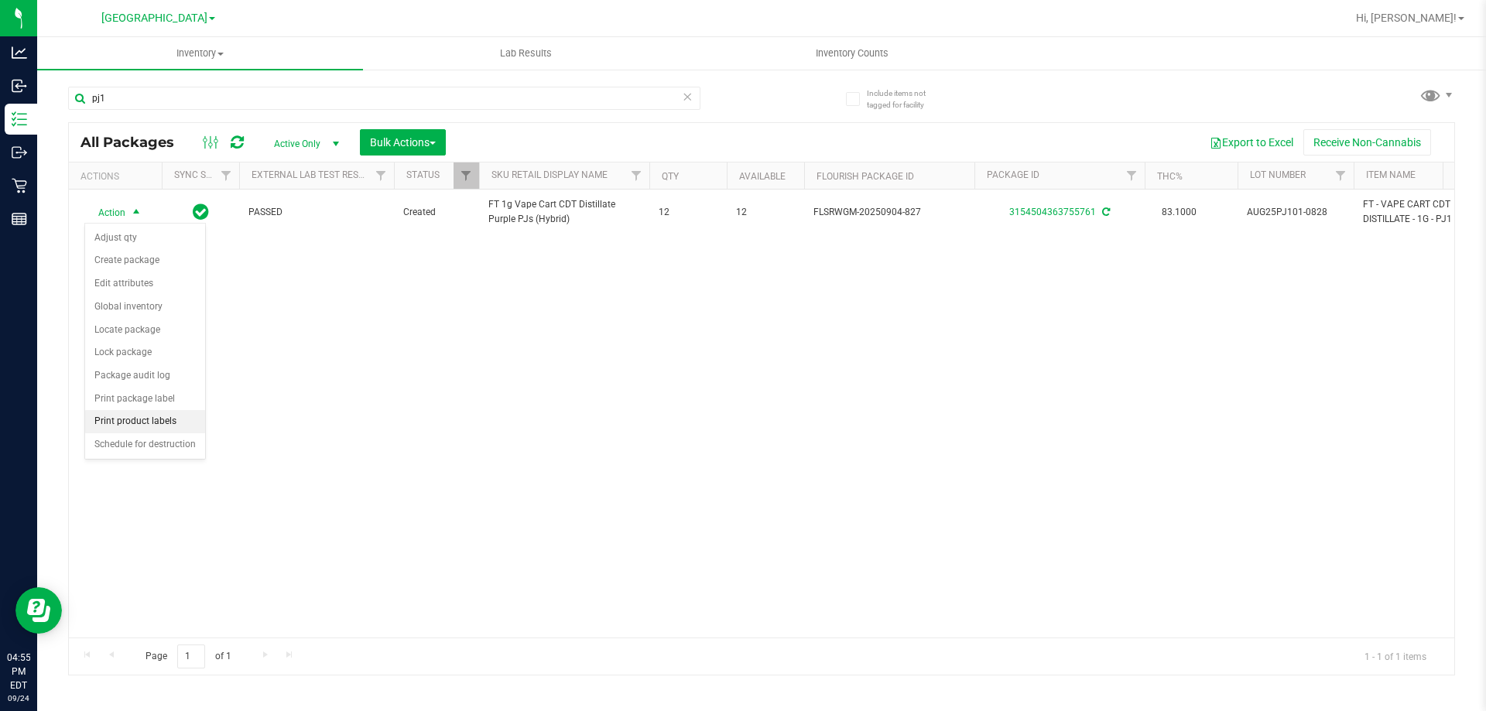
click at [166, 419] on li "Print product labels" at bounding box center [145, 421] width 120 height 23
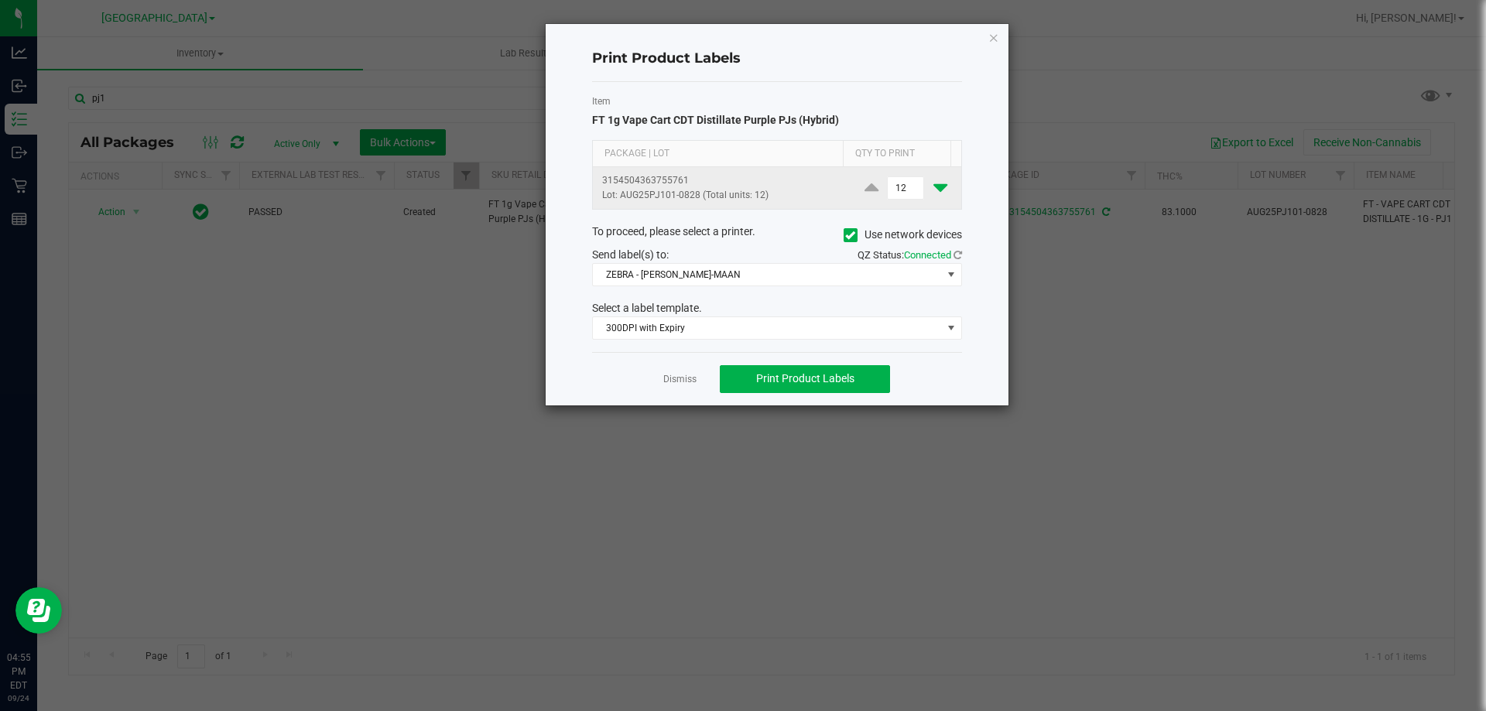
click at [934, 188] on icon at bounding box center [941, 187] width 14 height 19
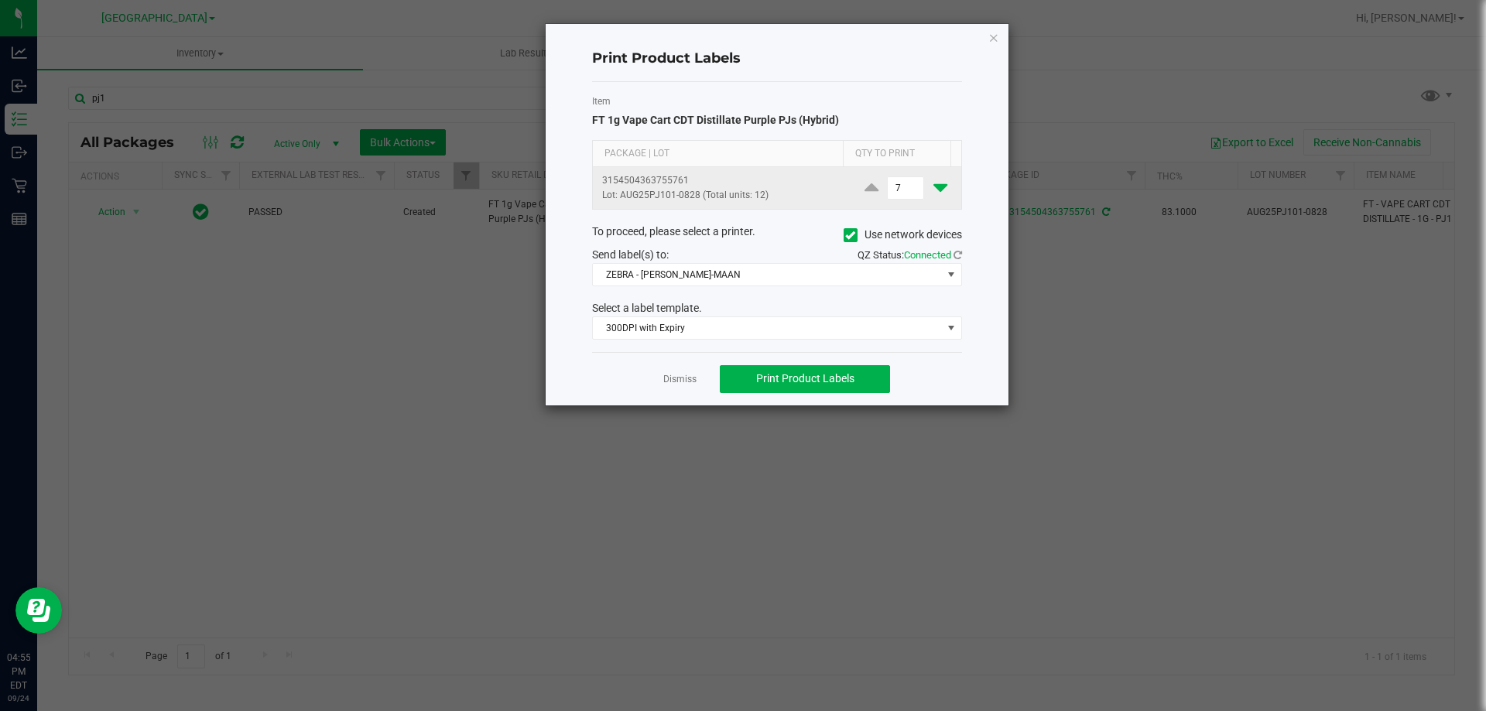
click at [934, 188] on icon at bounding box center [941, 187] width 14 height 19
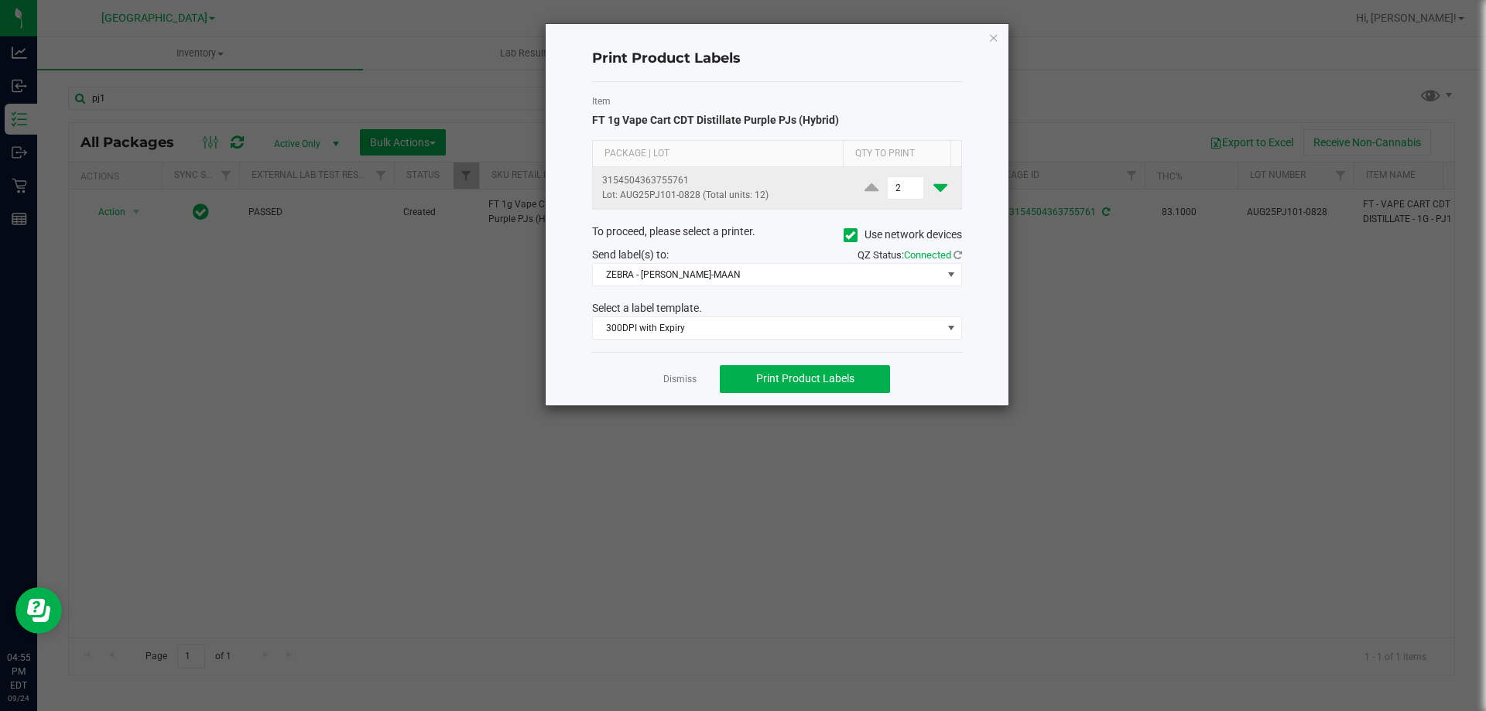
click at [934, 188] on icon at bounding box center [941, 187] width 14 height 19
type input "1"
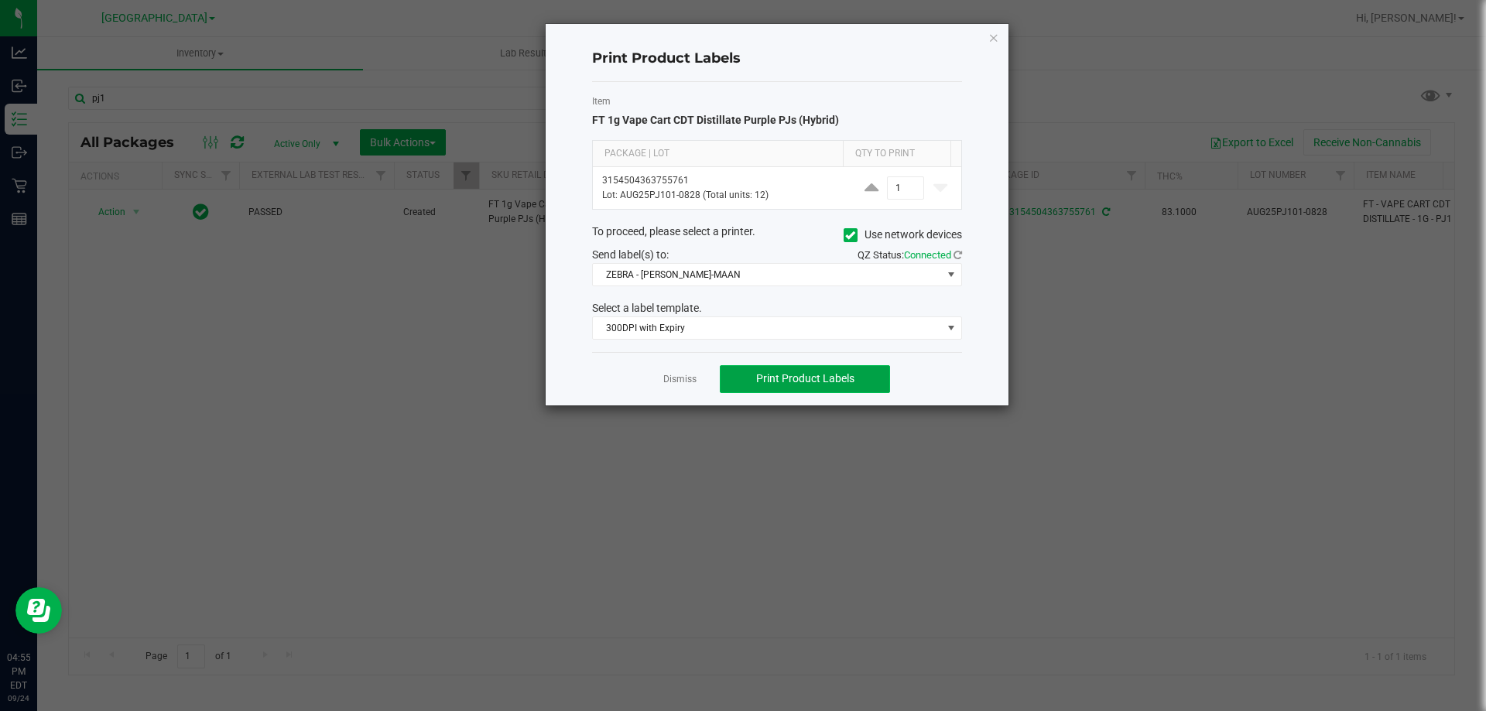
click at [821, 381] on span "Print Product Labels" at bounding box center [805, 378] width 98 height 12
click at [784, 264] on span "ZEBRA - MEGHA-MAAN" at bounding box center [767, 275] width 349 height 22
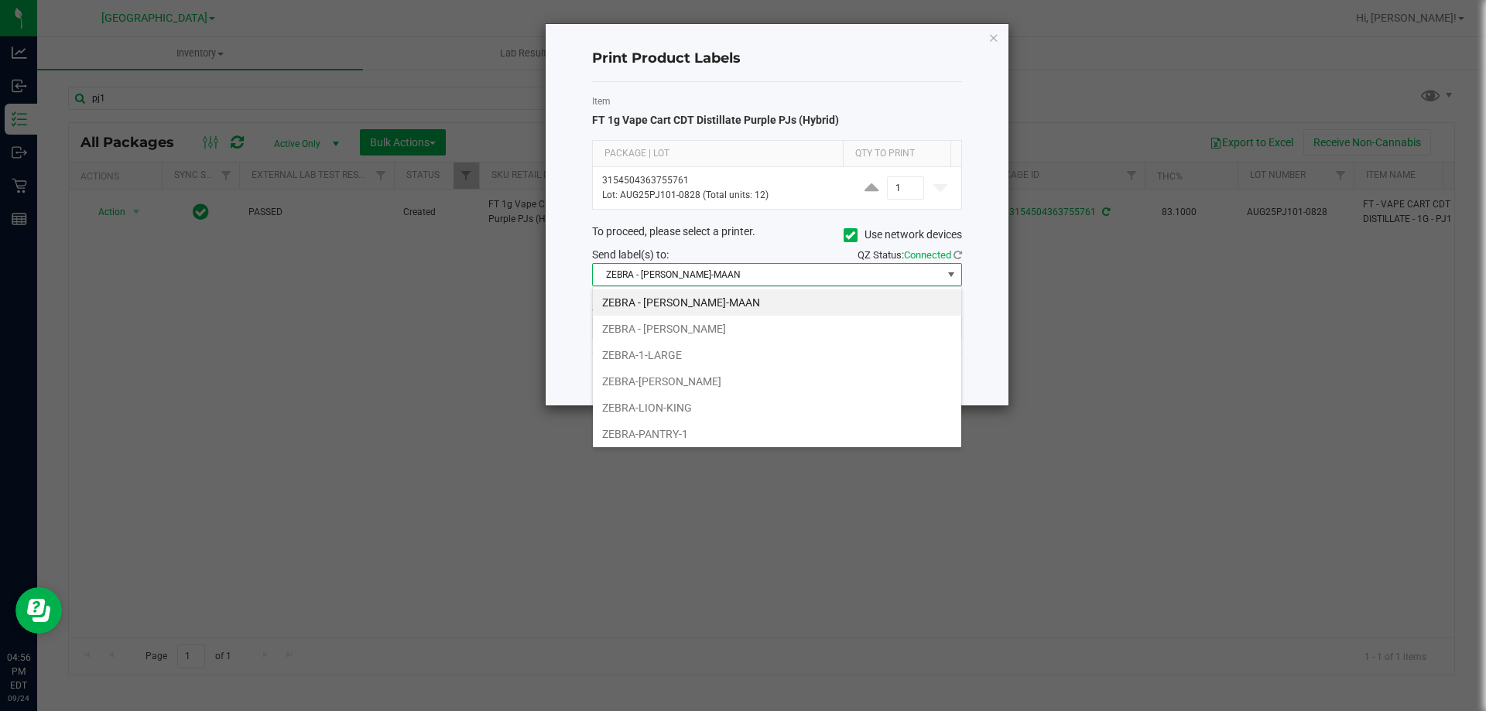
scroll to position [23, 370]
click at [752, 344] on li "ZEBRA-1-LARGE" at bounding box center [777, 355] width 369 height 26
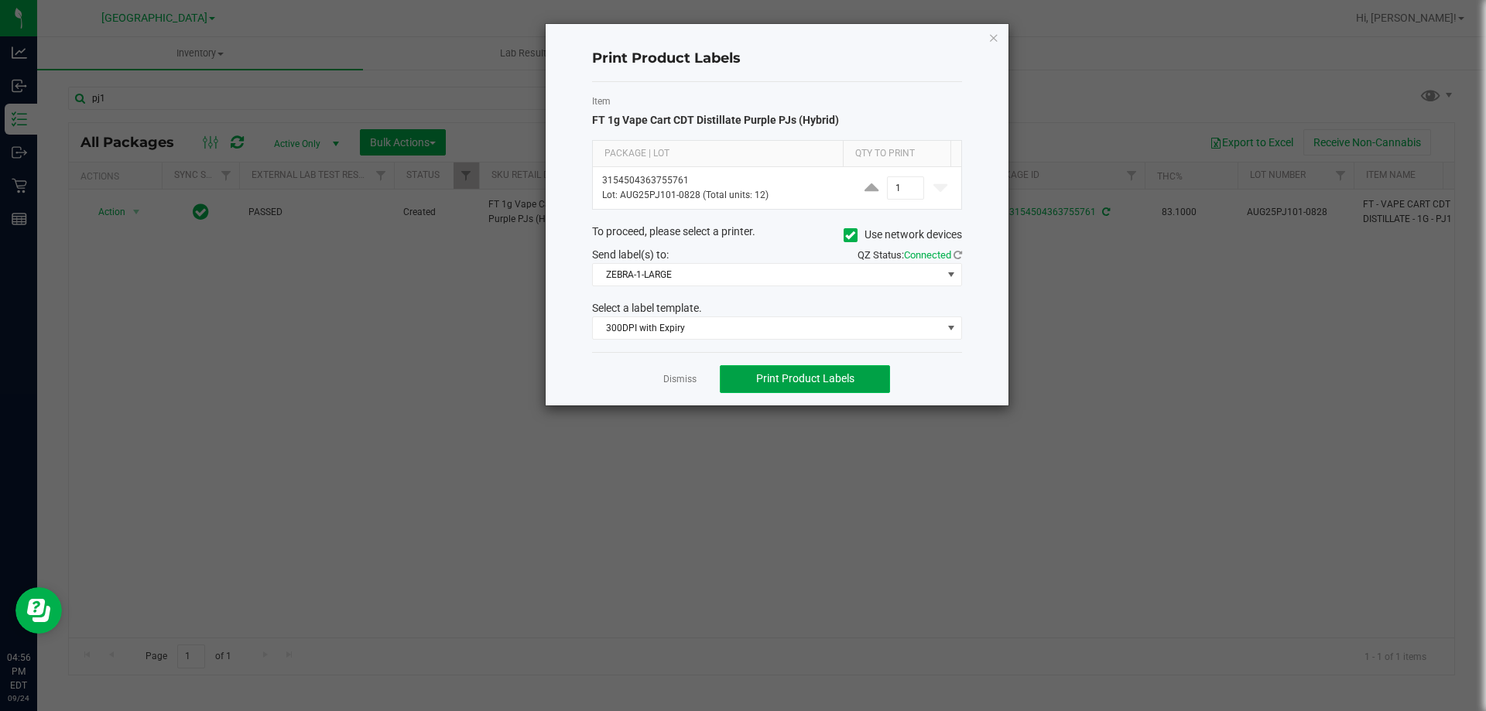
click at [767, 383] on span "Print Product Labels" at bounding box center [805, 378] width 98 height 12
click at [994, 35] on icon "button" at bounding box center [994, 37] width 11 height 19
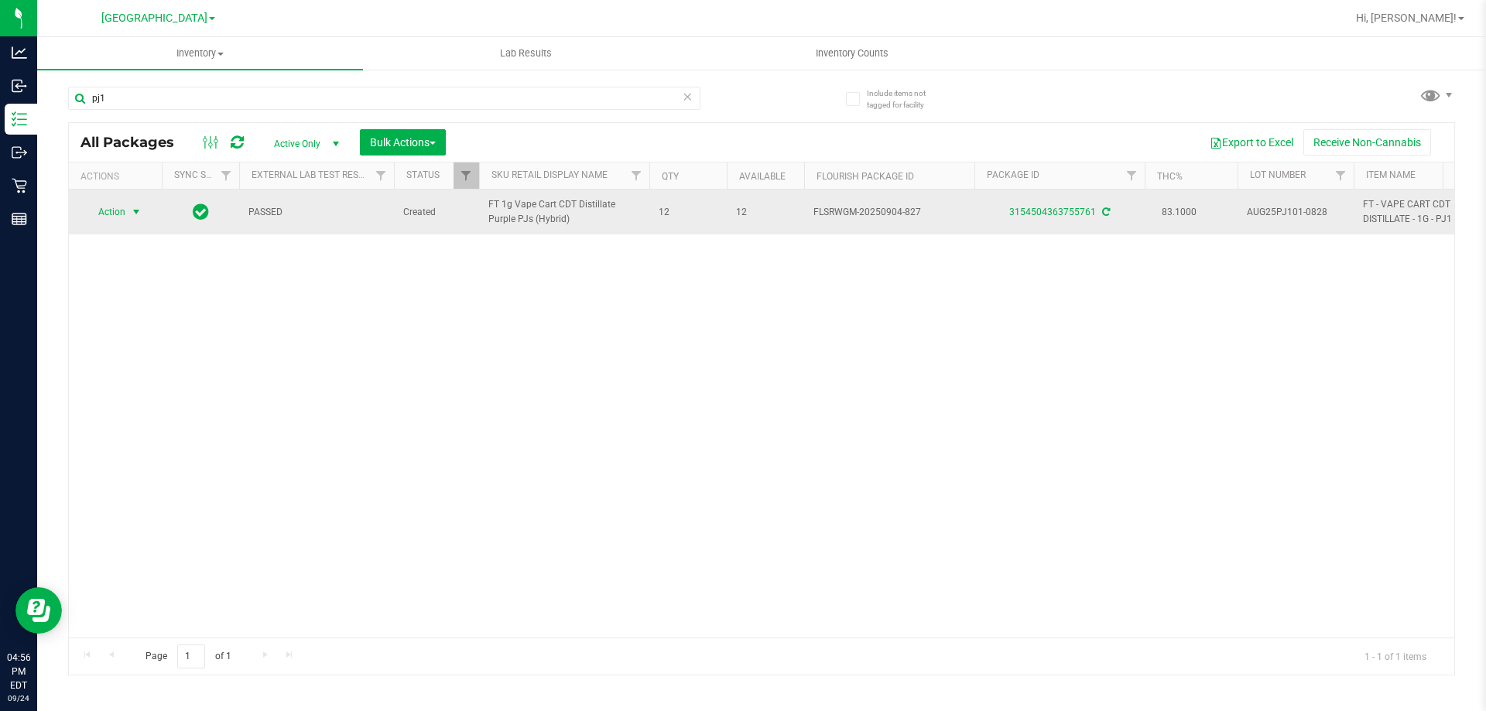
click at [132, 210] on span "select" at bounding box center [136, 212] width 12 height 12
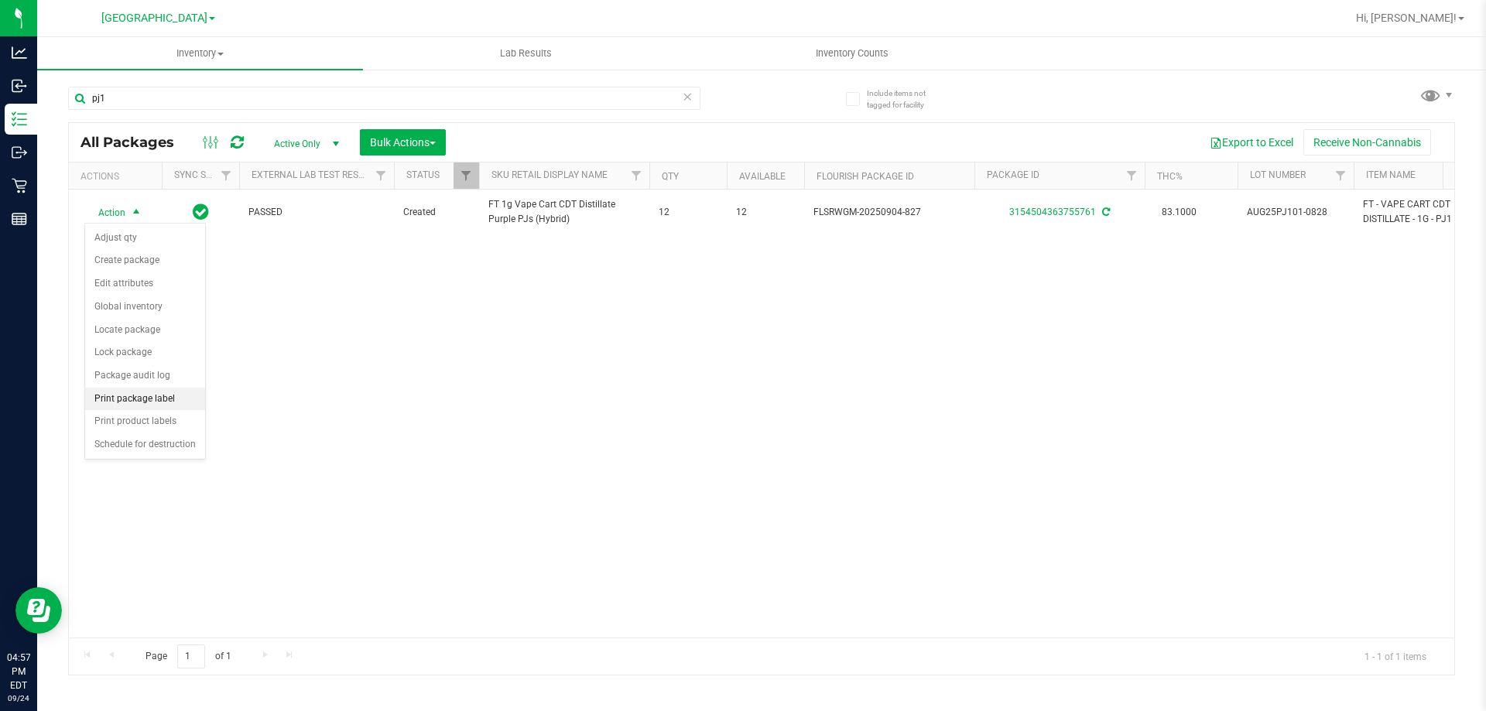
click at [159, 401] on li "Print package label" at bounding box center [145, 399] width 120 height 23
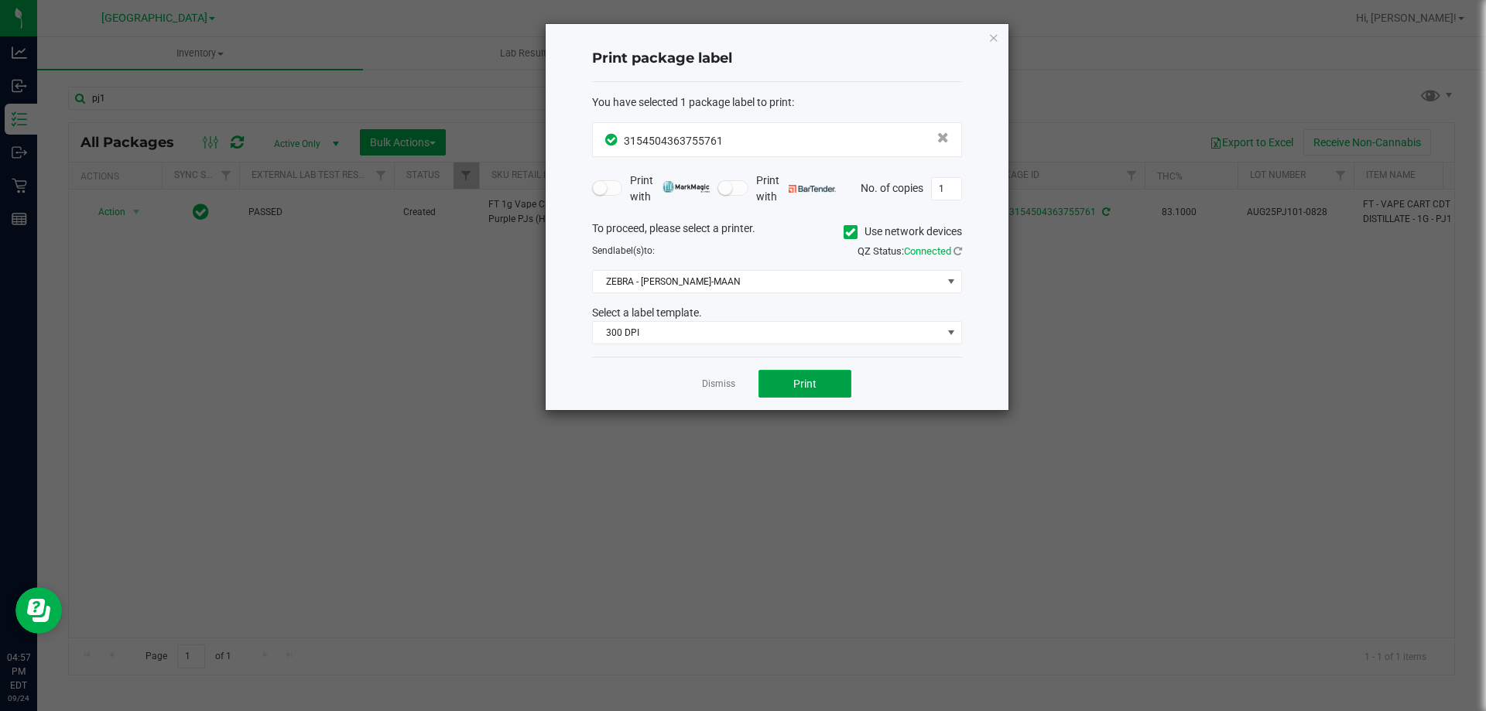
click at [825, 386] on button "Print" at bounding box center [805, 384] width 93 height 28
click at [934, 276] on span "ZEBRA - MEGHA-MAAN" at bounding box center [767, 282] width 349 height 22
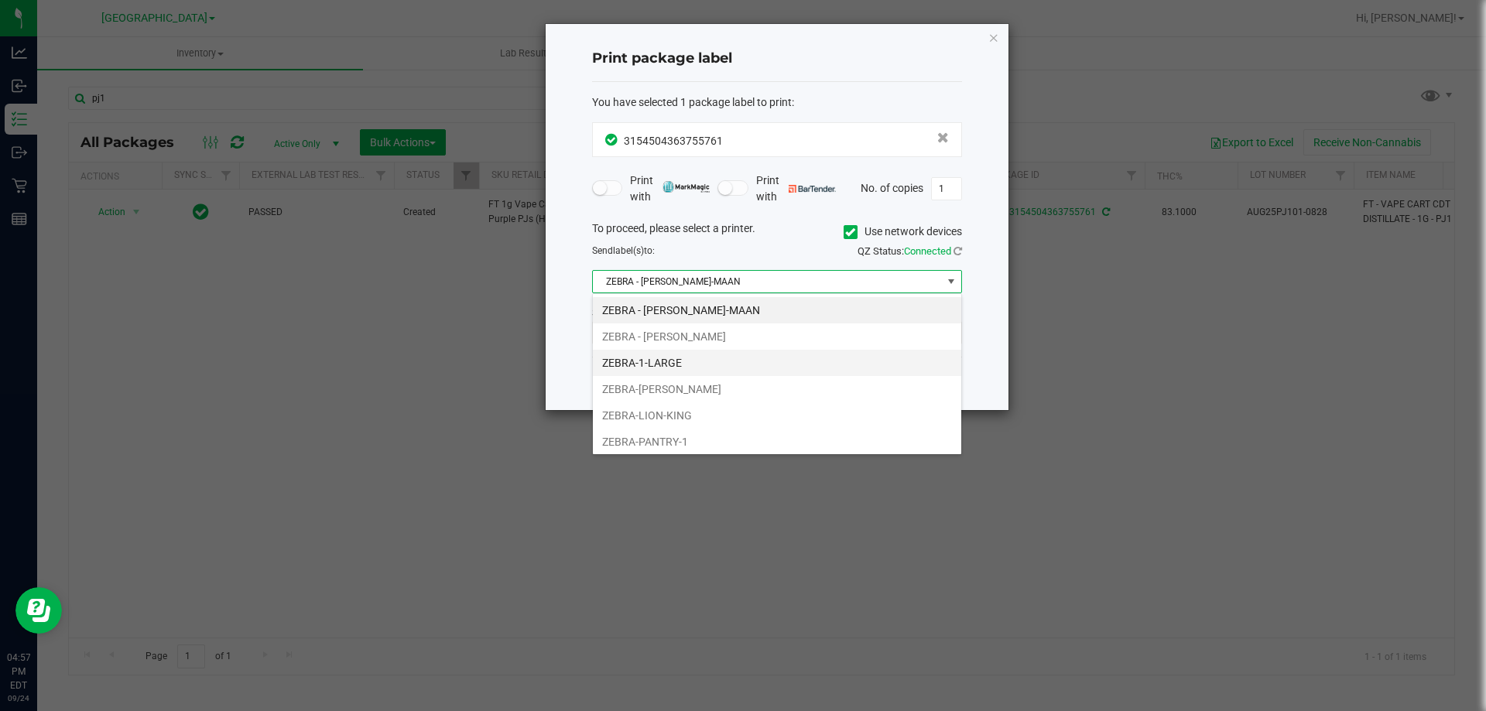
click at [687, 360] on li "ZEBRA-1-LARGE" at bounding box center [777, 363] width 369 height 26
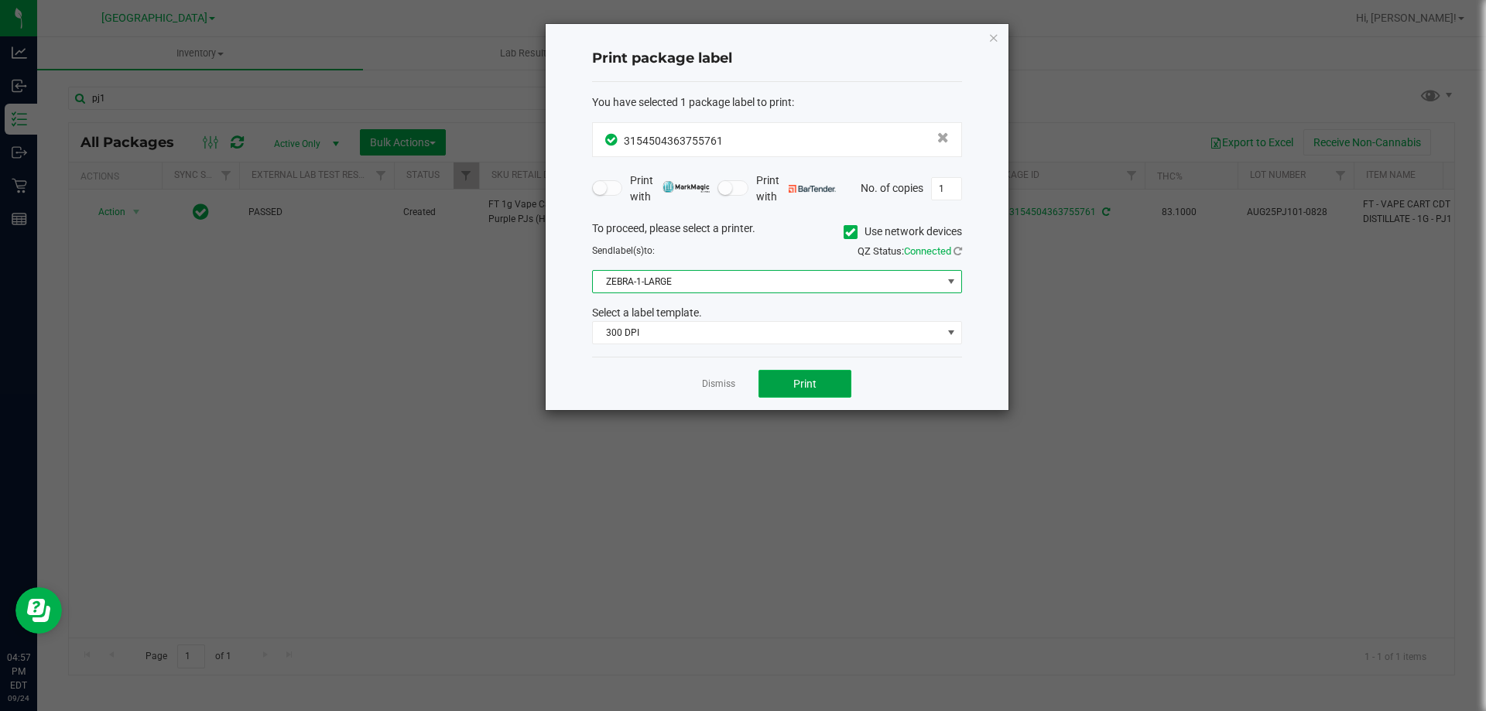
click at [807, 375] on button "Print" at bounding box center [805, 384] width 93 height 28
click at [711, 384] on link "Dismiss" at bounding box center [718, 384] width 33 height 13
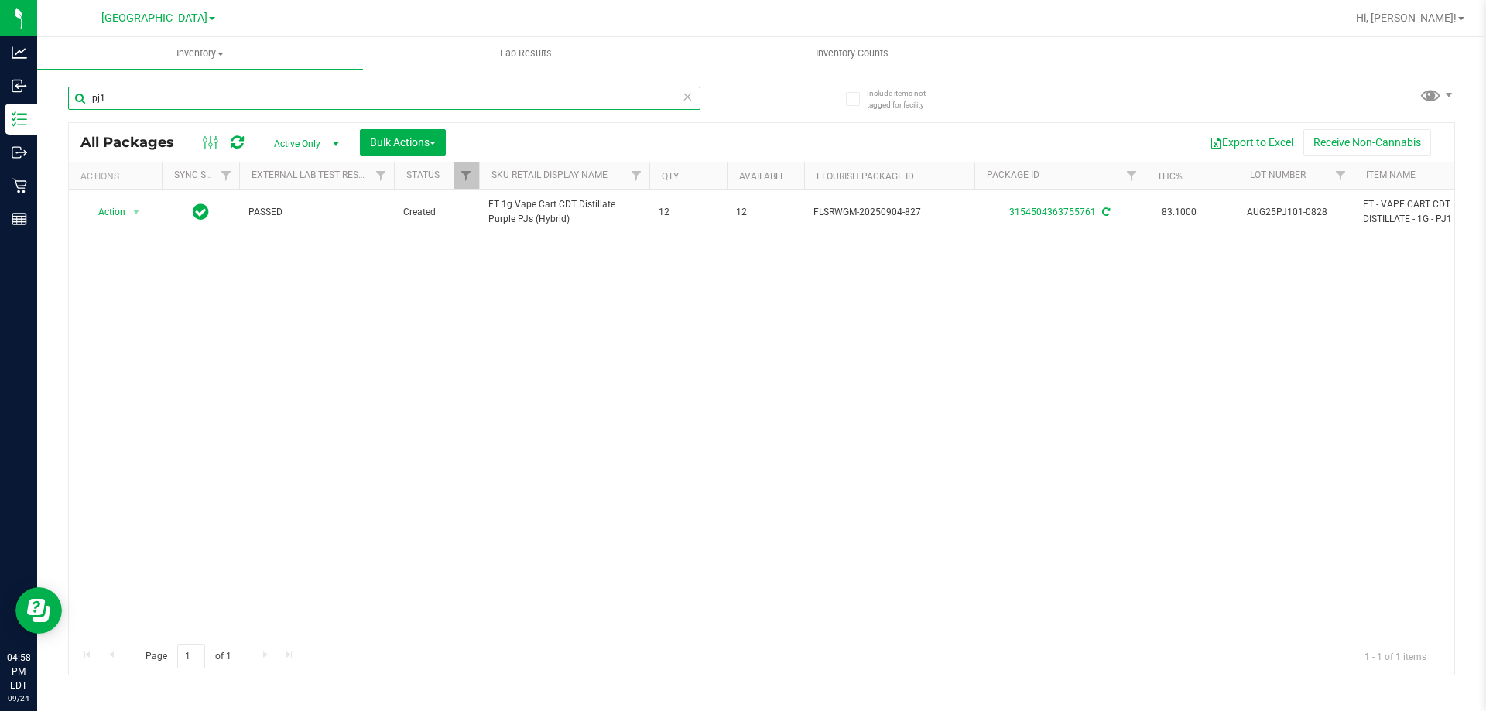
click at [148, 109] on input "pj1" at bounding box center [384, 98] width 632 height 23
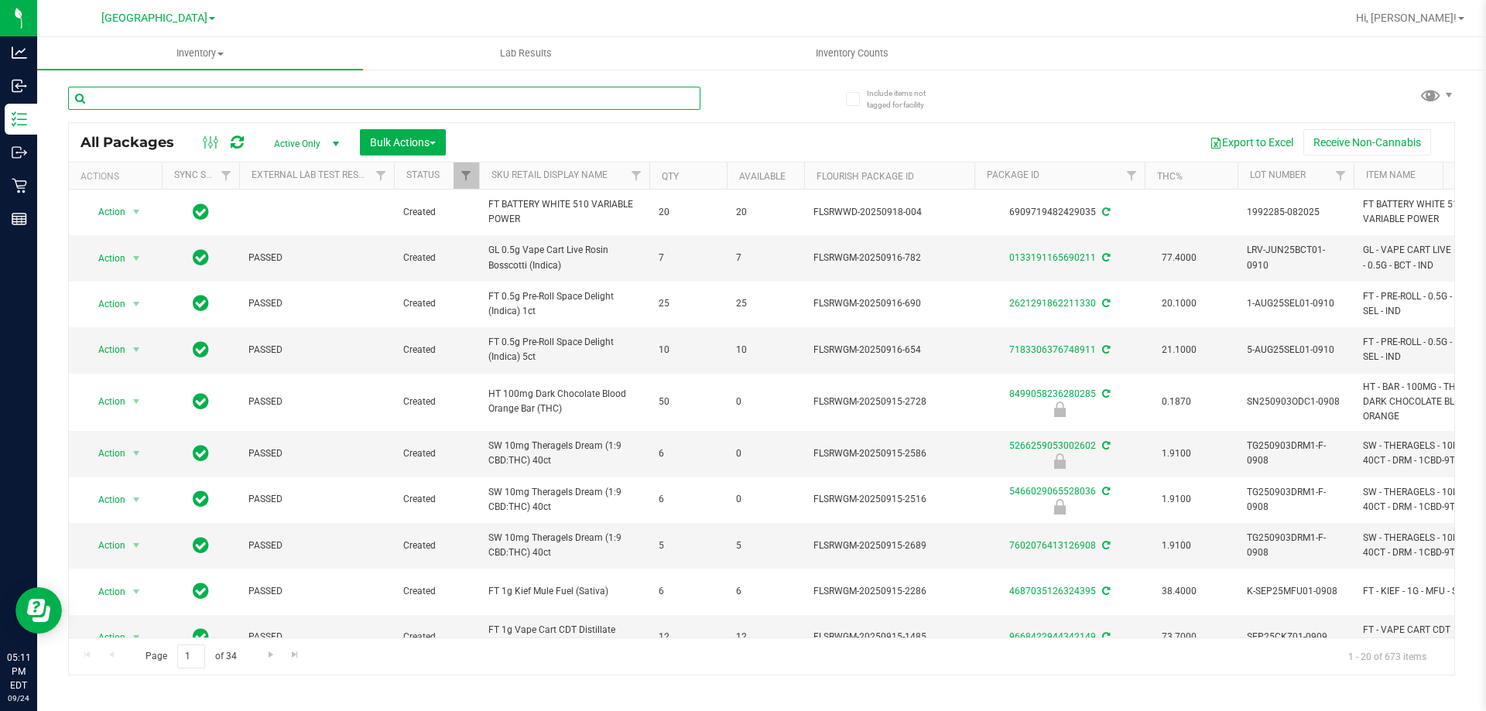
click at [210, 105] on input "text" at bounding box center [384, 98] width 632 height 23
type input "lunar"
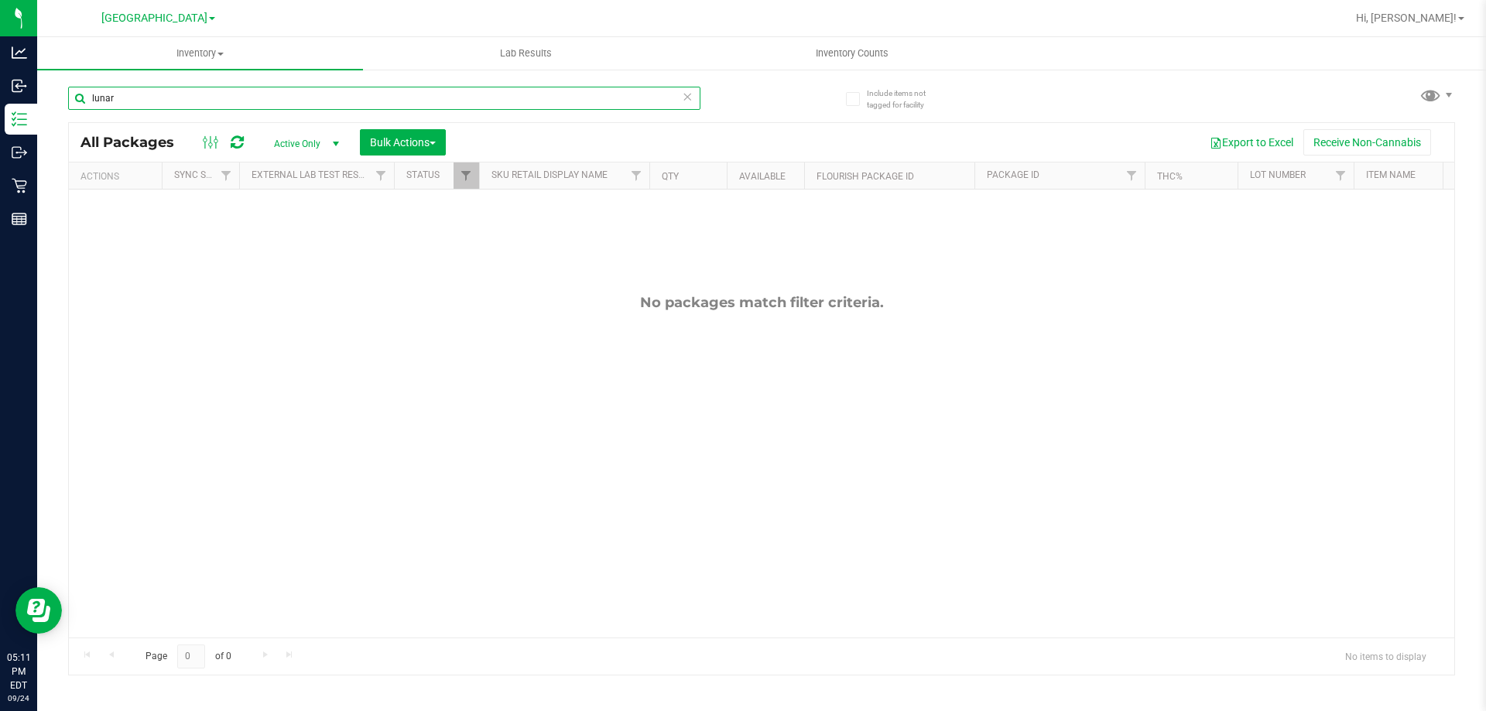
click at [274, 98] on input "lunar" at bounding box center [384, 98] width 632 height 23
type input "smash"
click at [274, 98] on input "smash" at bounding box center [384, 98] width 632 height 23
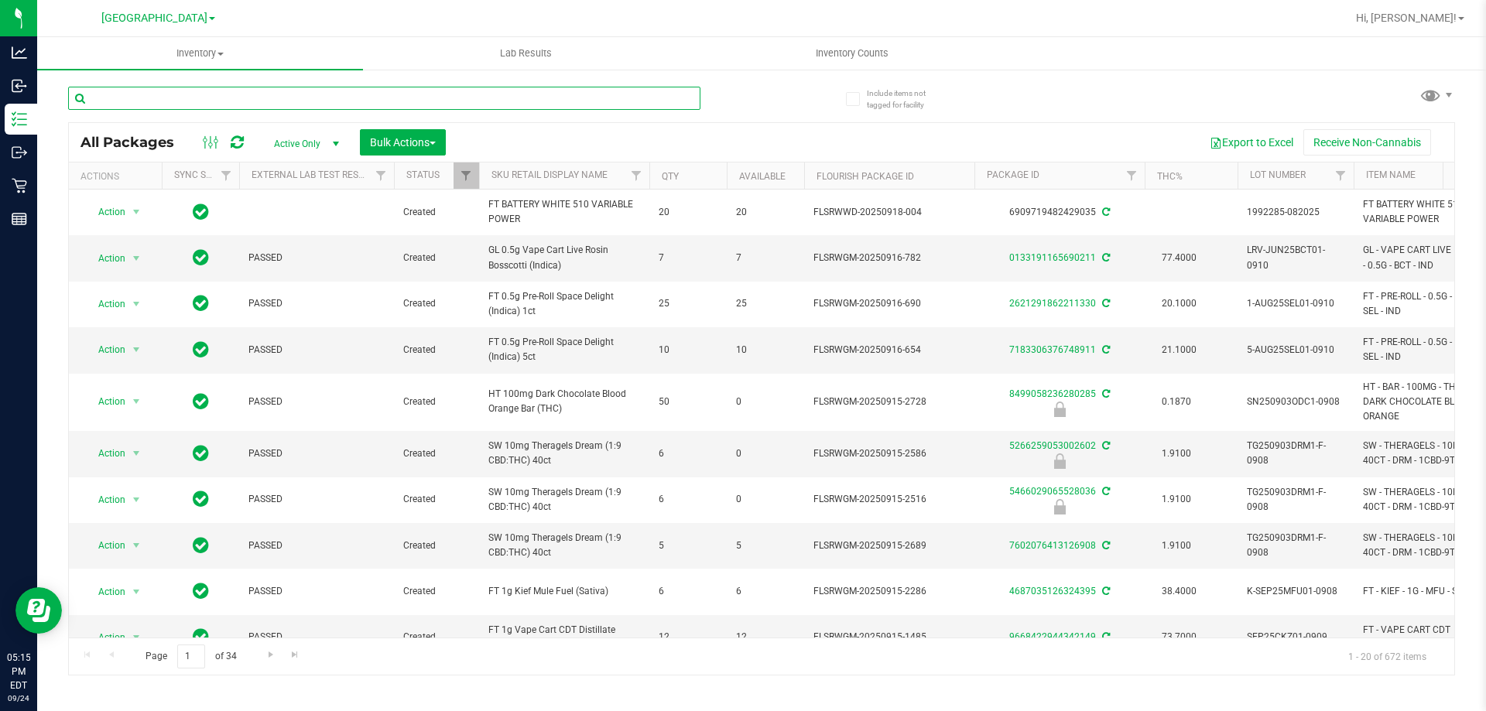
click at [293, 97] on input "text" at bounding box center [384, 98] width 632 height 23
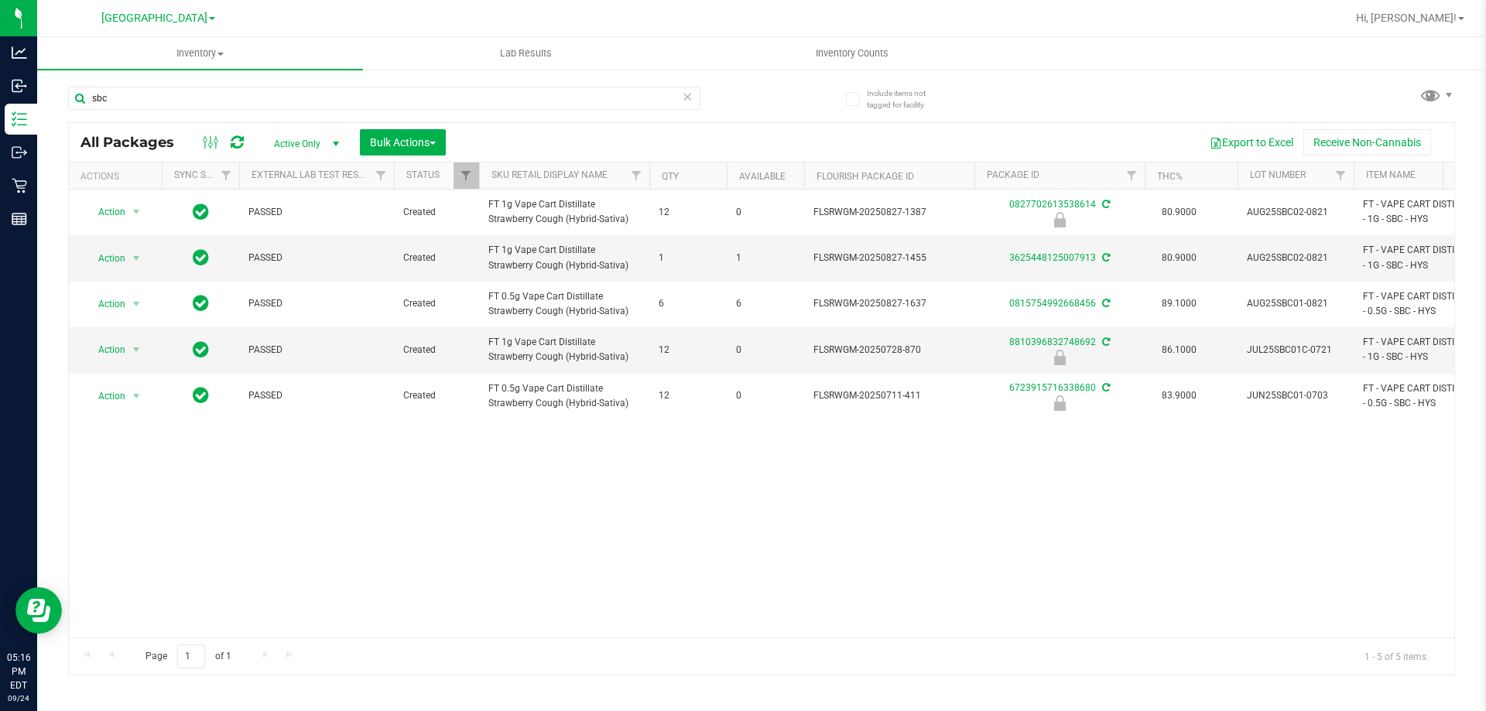
click at [213, 80] on div "sbc" at bounding box center [415, 98] width 694 height 50
click at [210, 87] on input "sbc" at bounding box center [384, 98] width 632 height 23
type input "8810396832748692"
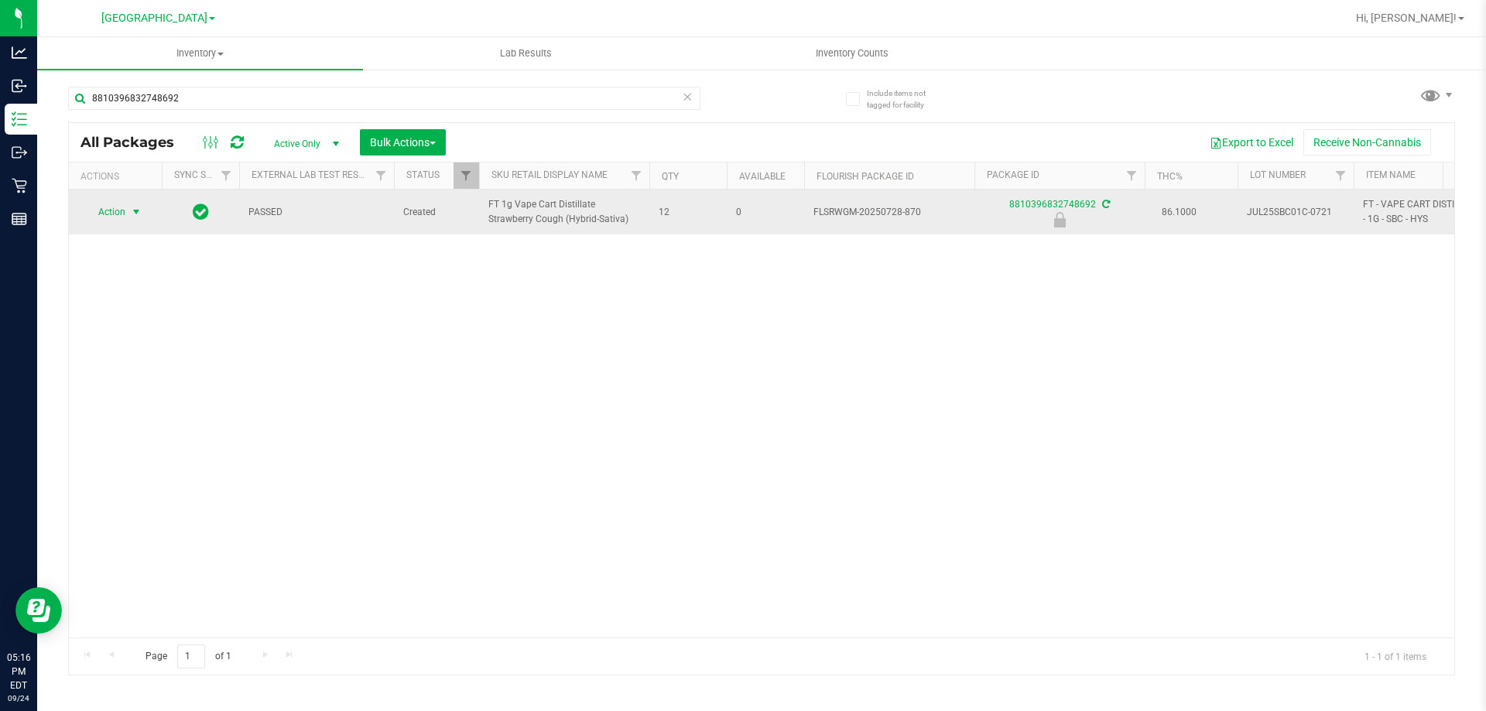
click at [133, 203] on span "select" at bounding box center [136, 212] width 19 height 22
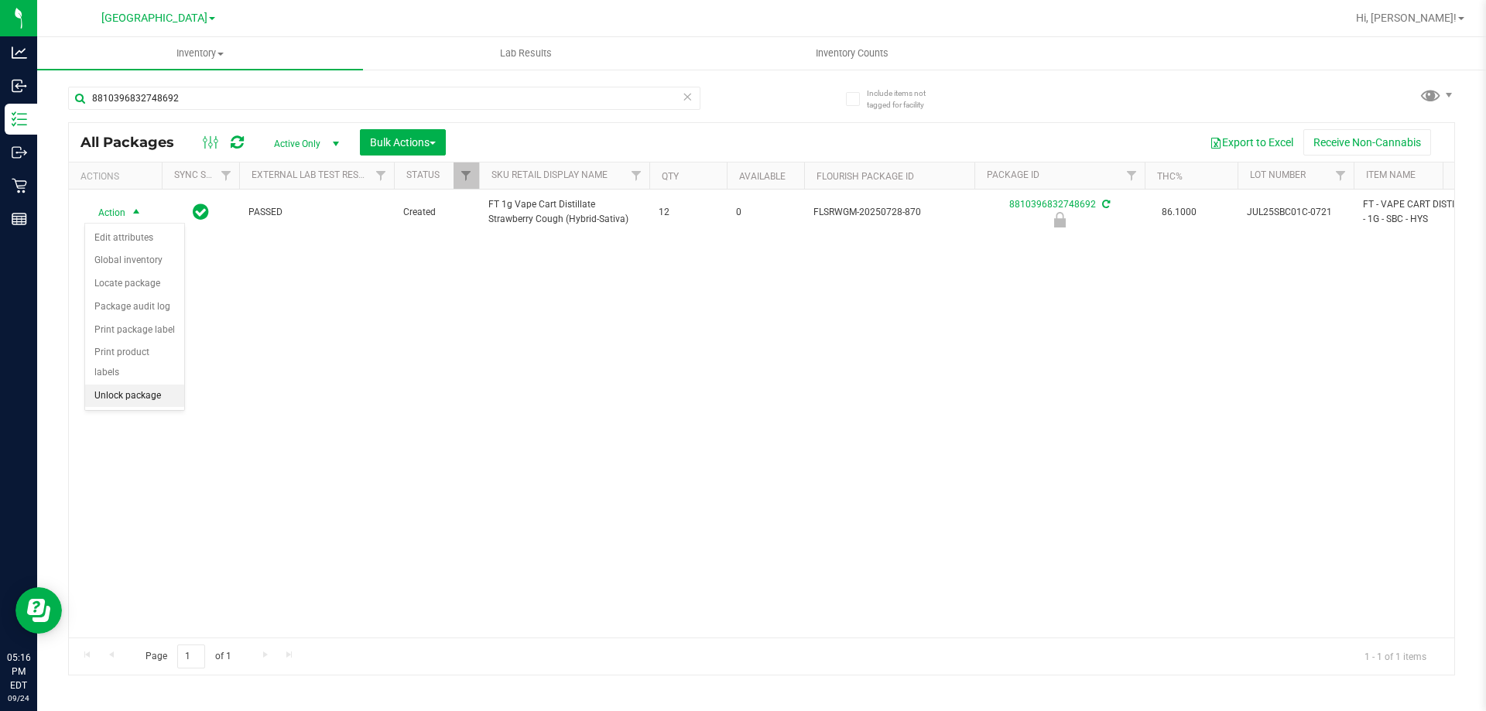
click at [153, 385] on li "Unlock package" at bounding box center [134, 396] width 99 height 23
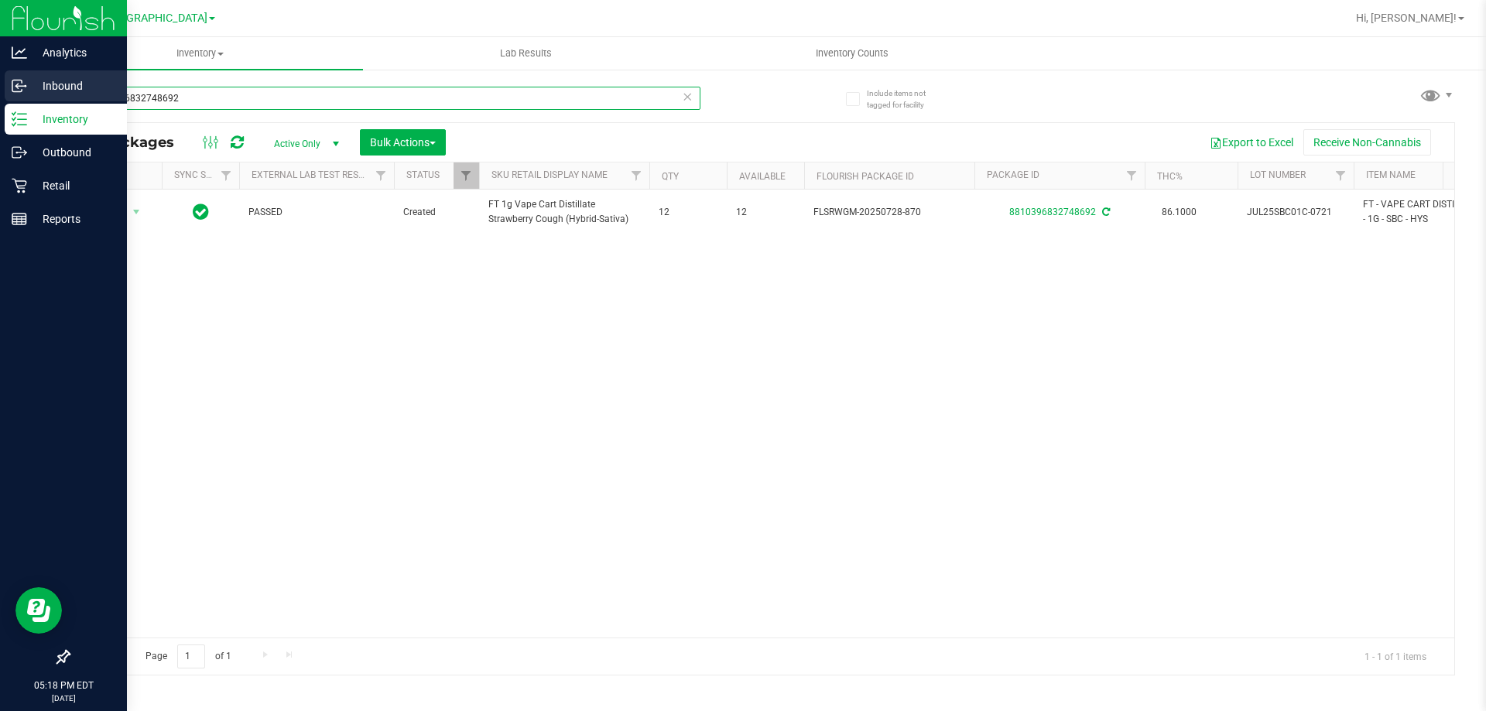
drag, startPoint x: 227, startPoint y: 98, endPoint x: 0, endPoint y: 102, distance: 226.9
click at [0, 102] on div "Analytics Inbound Inventory Outbound Retail Reports 05:18 PM EDT 09/24/2025 09/…" at bounding box center [743, 355] width 1486 height 711
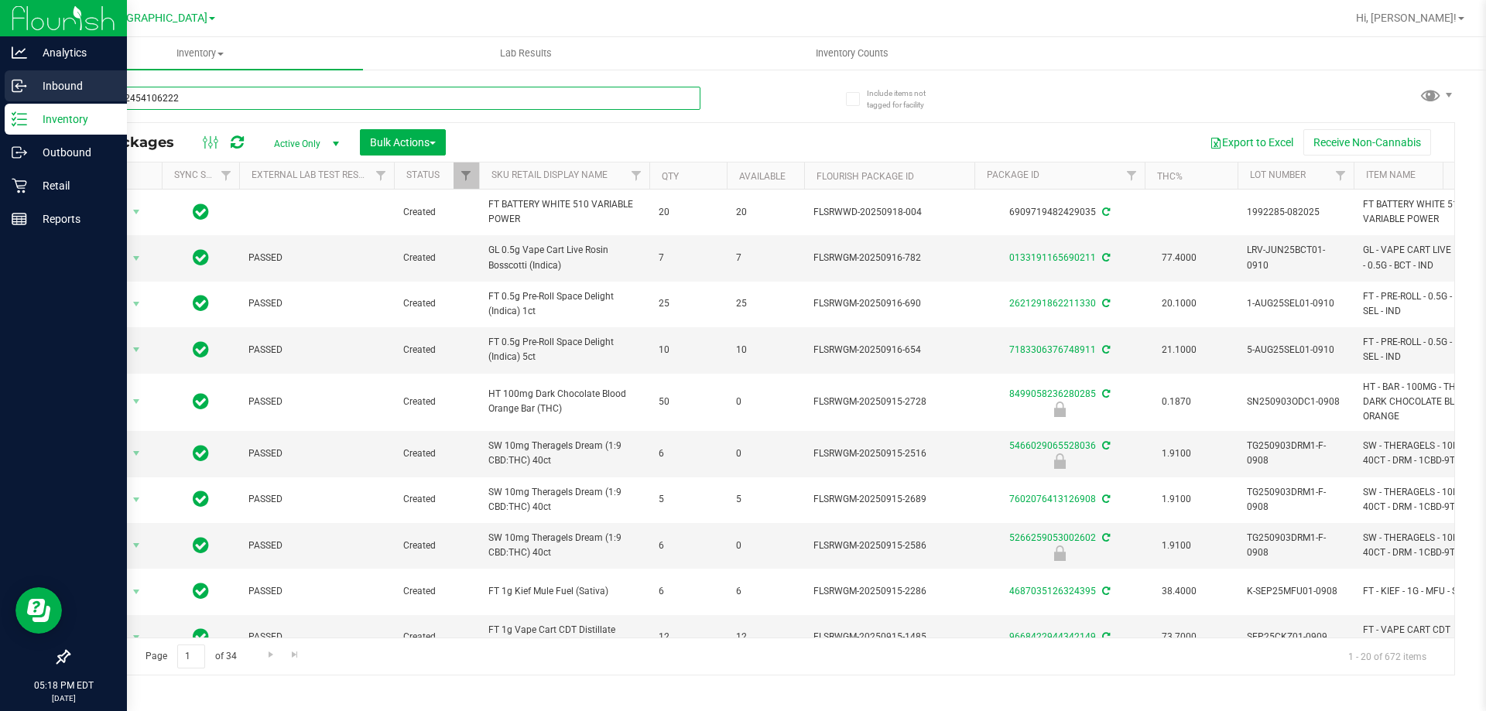
type input "7373342454106222"
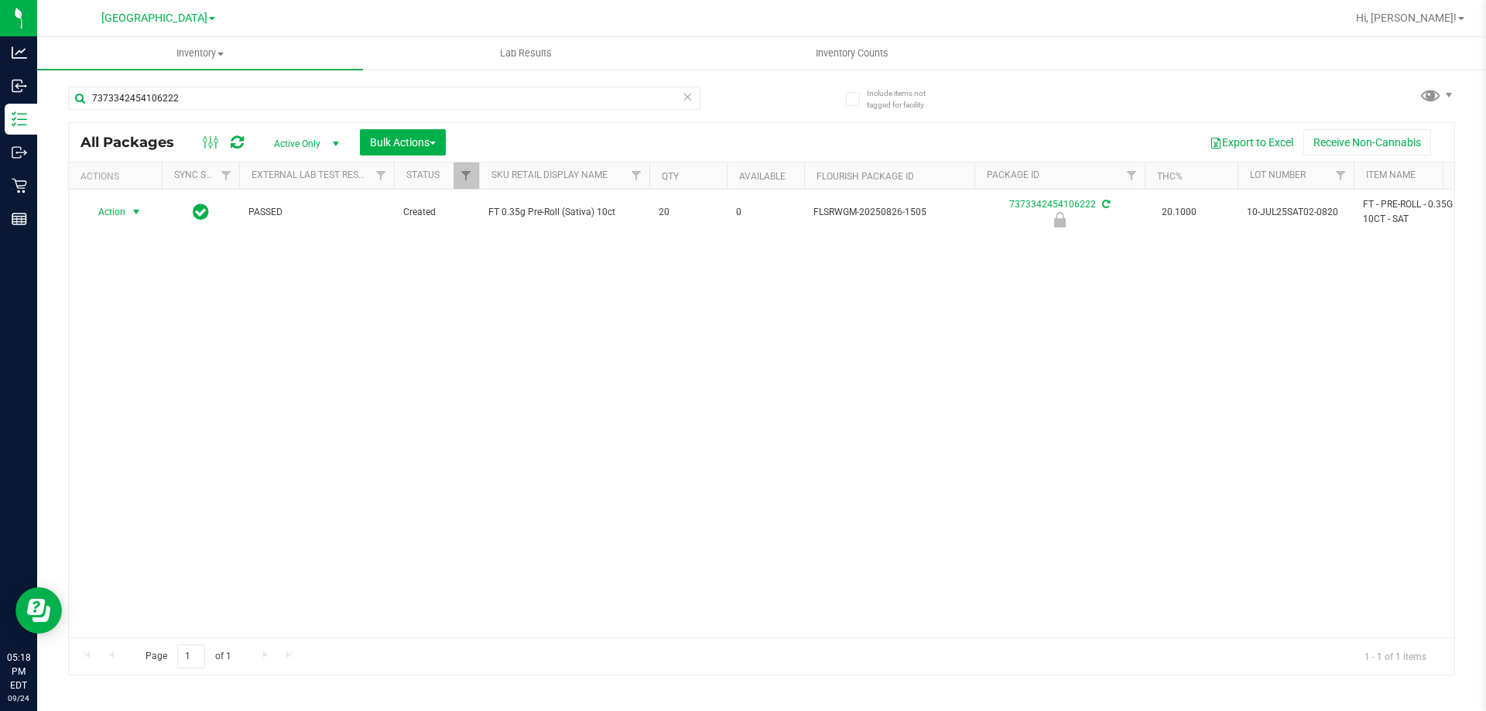
click at [122, 212] on span "Action" at bounding box center [105, 212] width 42 height 22
click at [147, 385] on li "Unlock package" at bounding box center [134, 396] width 99 height 23
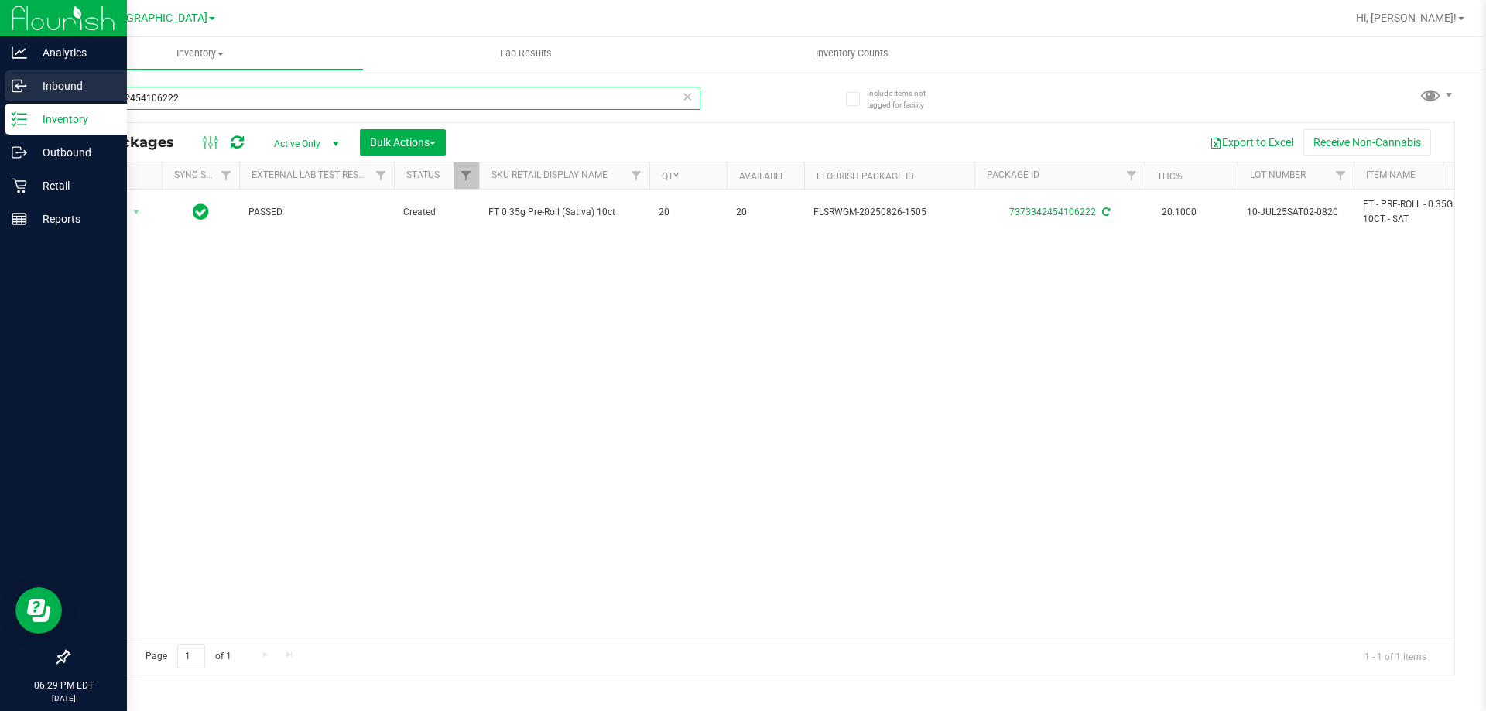
drag, startPoint x: 230, startPoint y: 101, endPoint x: 0, endPoint y: 98, distance: 229.9
click at [0, 98] on div "Analytics Inbound Inventory Outbound Retail Reports 06:29 PM EDT [DATE] 09/24 […" at bounding box center [743, 355] width 1486 height 711
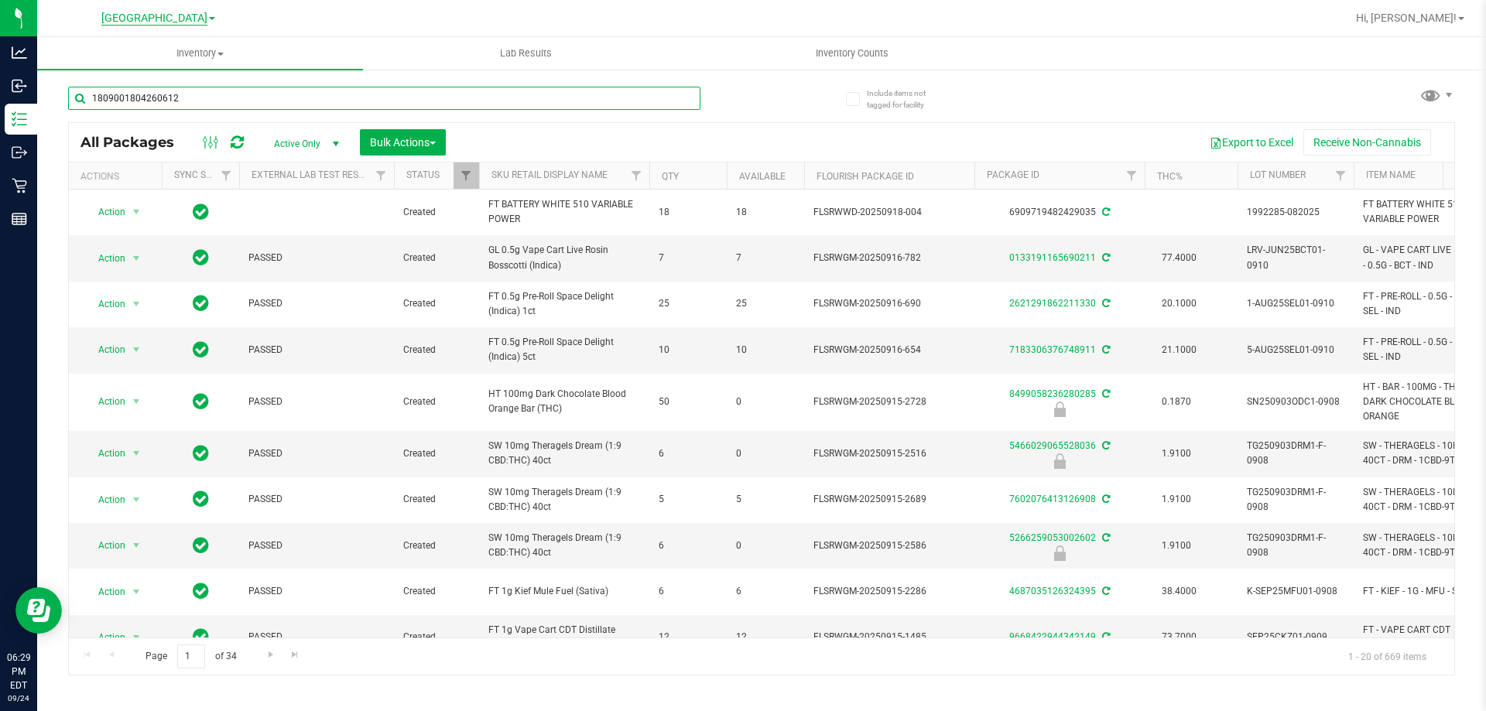
type input "1809001804260612"
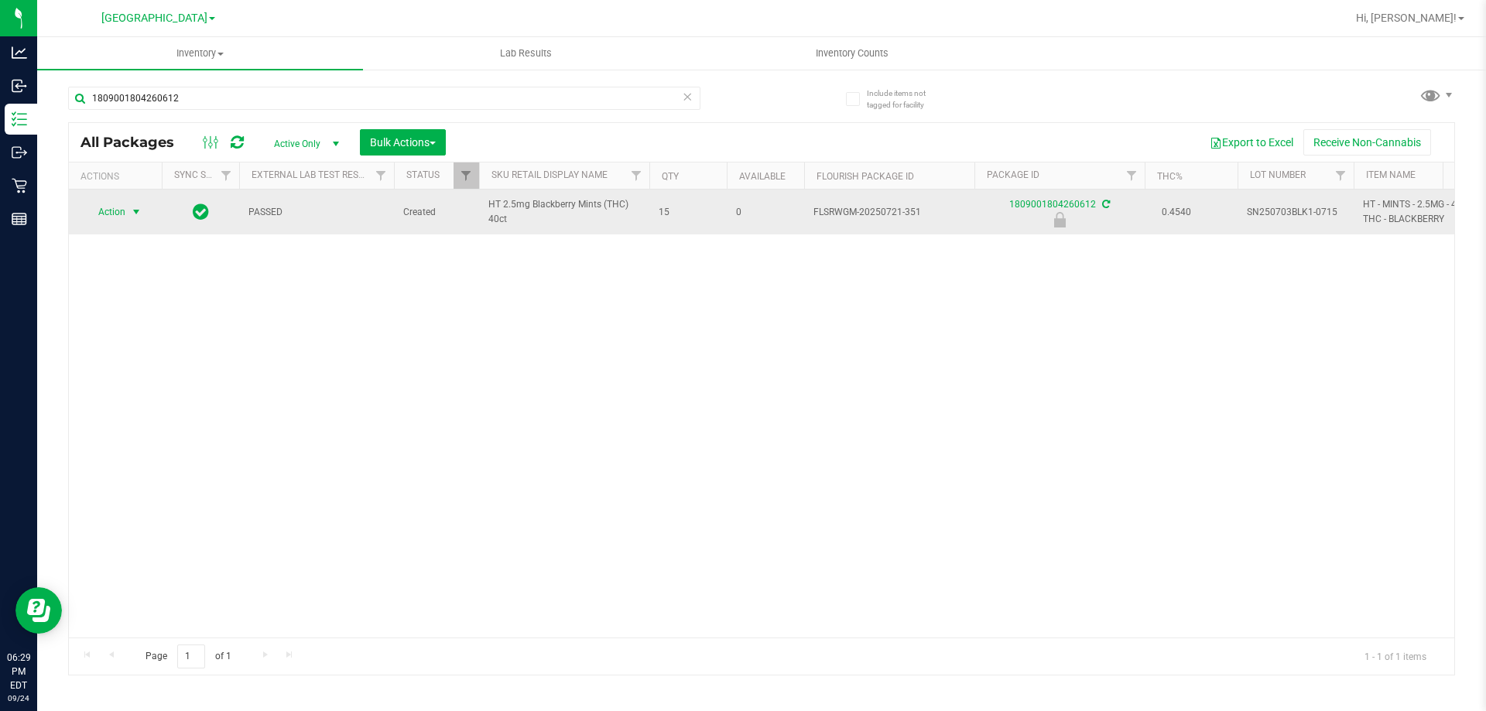
click at [115, 211] on span "Action" at bounding box center [105, 212] width 42 height 22
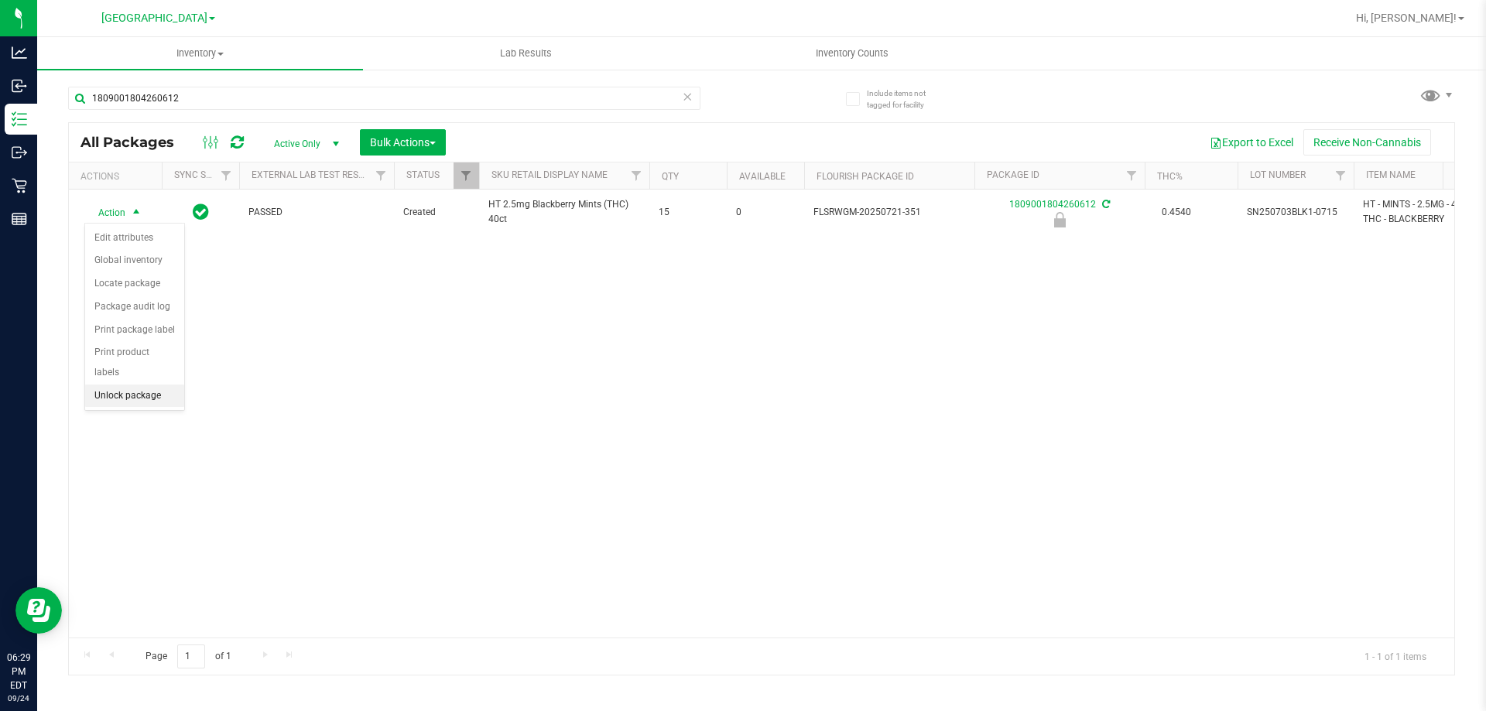
click at [149, 385] on li "Unlock package" at bounding box center [134, 396] width 99 height 23
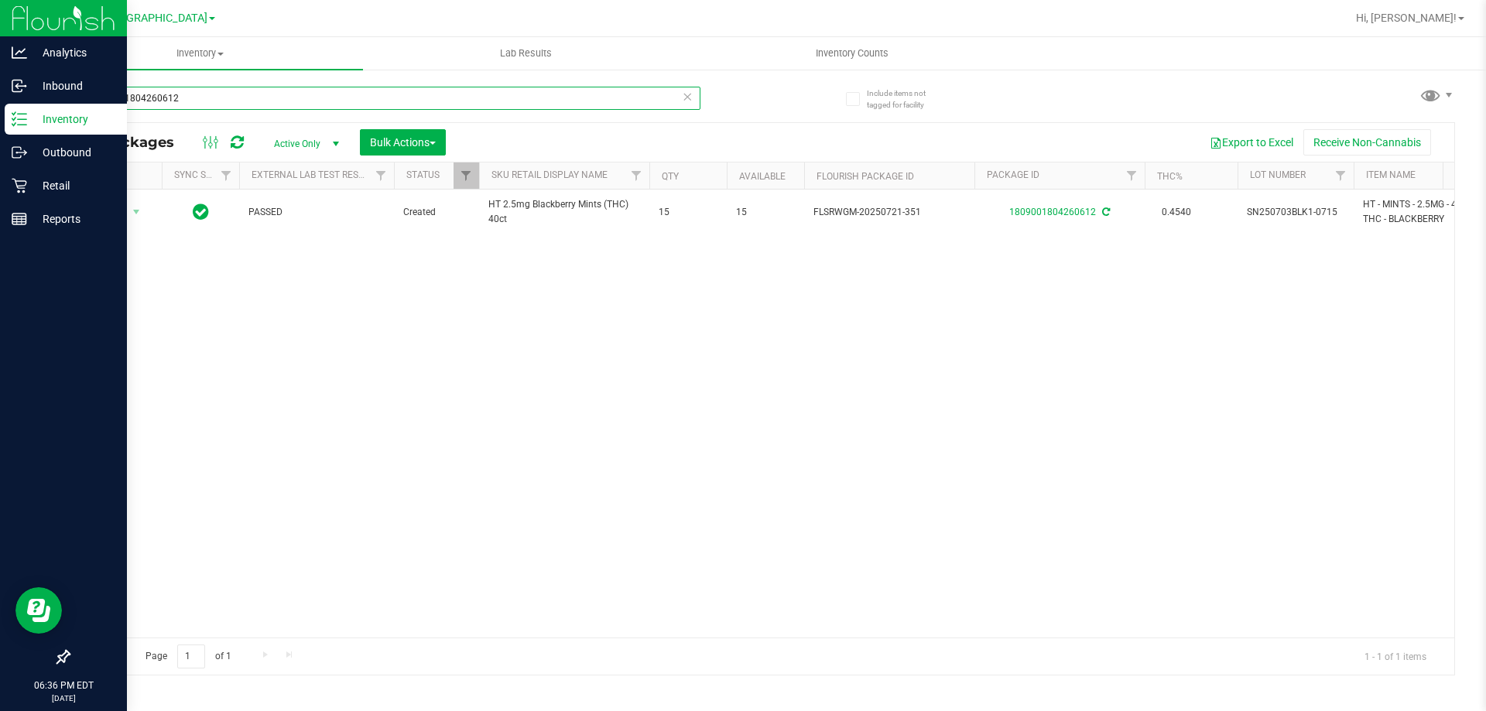
drag, startPoint x: 252, startPoint y: 108, endPoint x: 0, endPoint y: 108, distance: 251.6
click at [0, 108] on div "Analytics Inbound Inventory Outbound Retail Reports 06:36 PM EDT [DATE] 09/24 […" at bounding box center [743, 355] width 1486 height 711
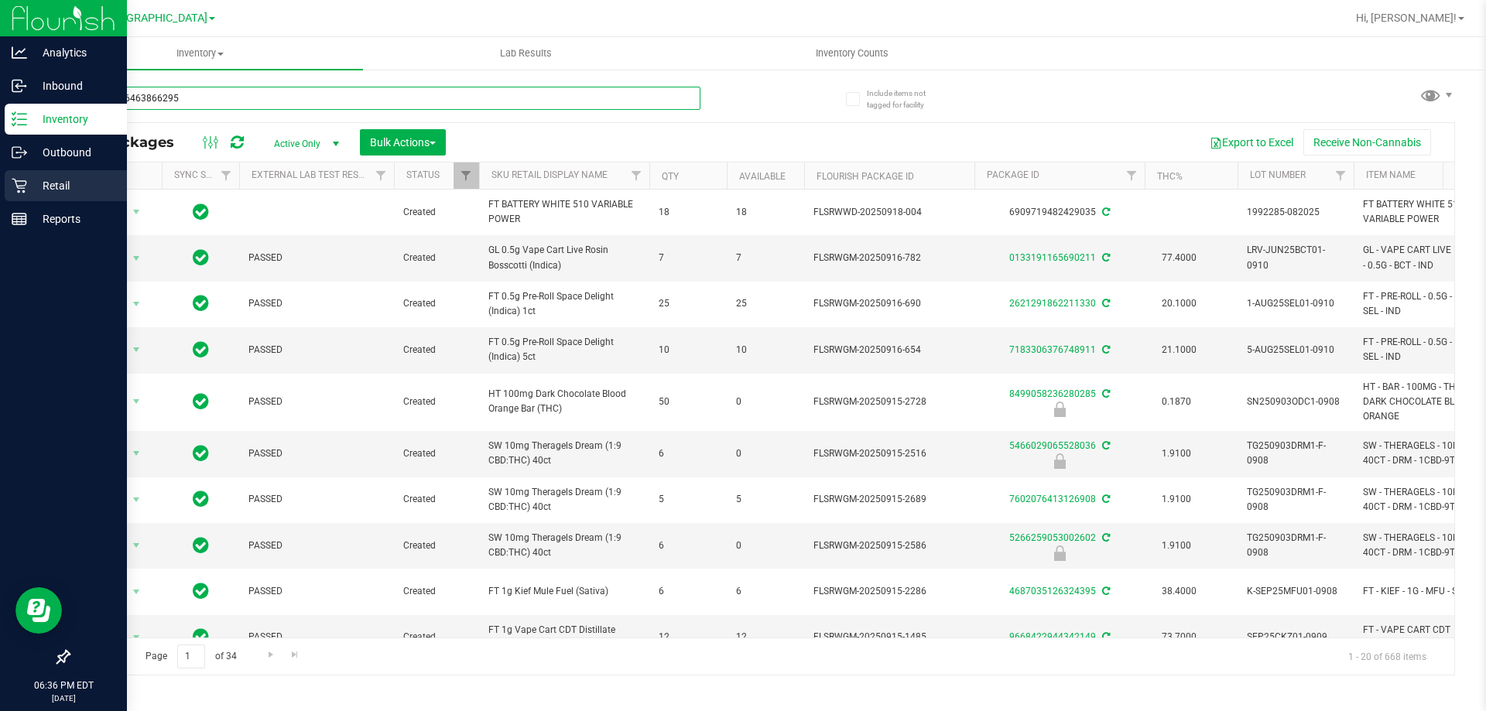
type input "0826726463866295"
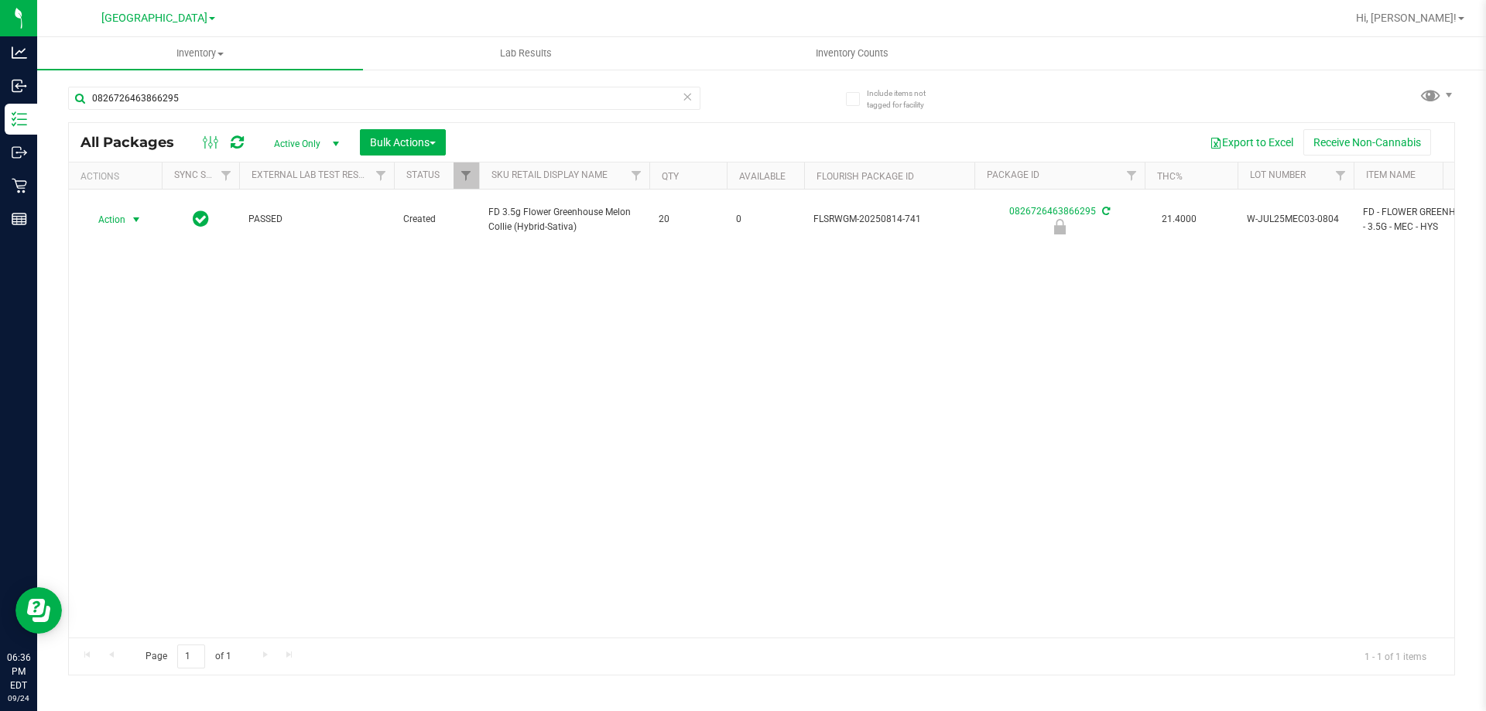
click at [127, 212] on span "select" at bounding box center [136, 220] width 19 height 22
click at [153, 385] on li "Unlock package" at bounding box center [134, 396] width 99 height 23
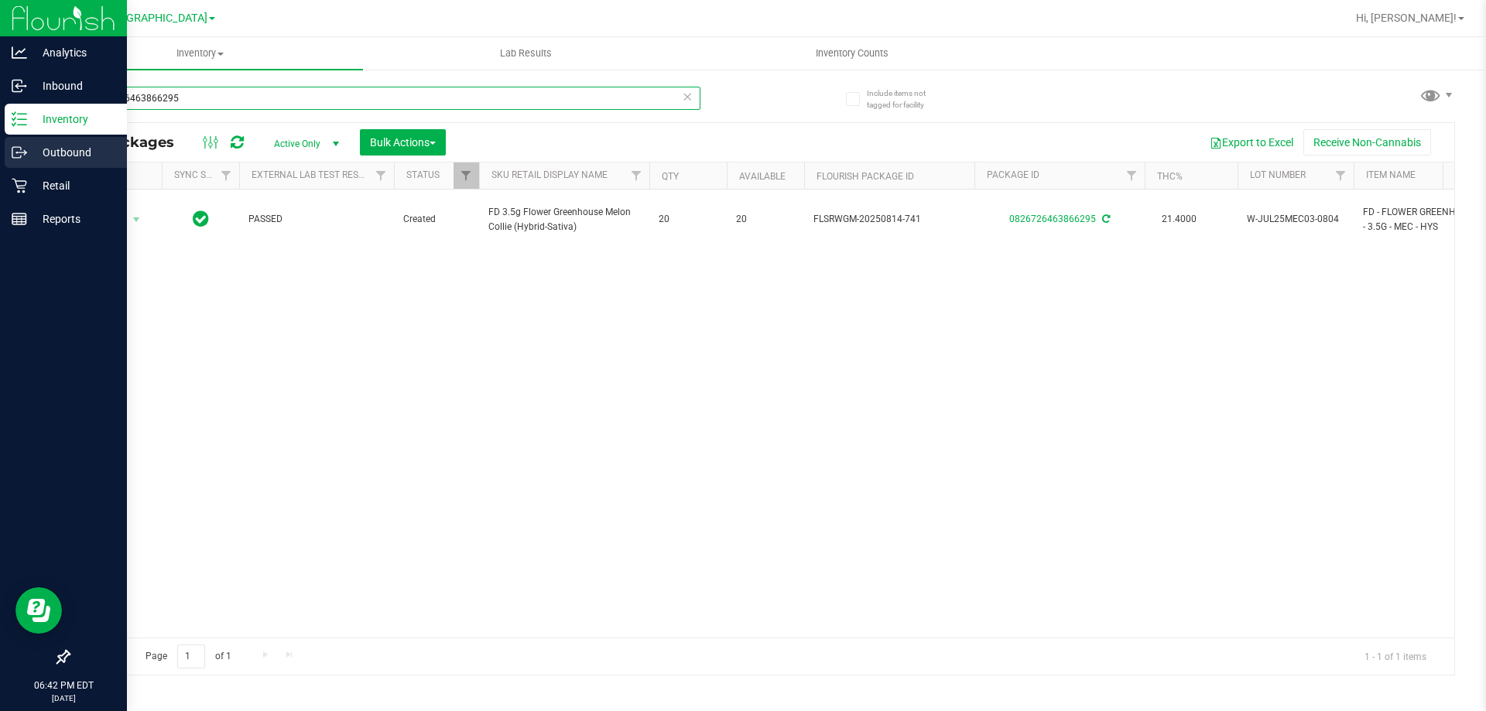
drag, startPoint x: 195, startPoint y: 98, endPoint x: 5, endPoint y: 150, distance: 196.6
click at [0, 150] on div "Analytics Inbound Inventory Outbound Retail Reports 06:42 PM EDT [DATE] 09/24 […" at bounding box center [743, 355] width 1486 height 711
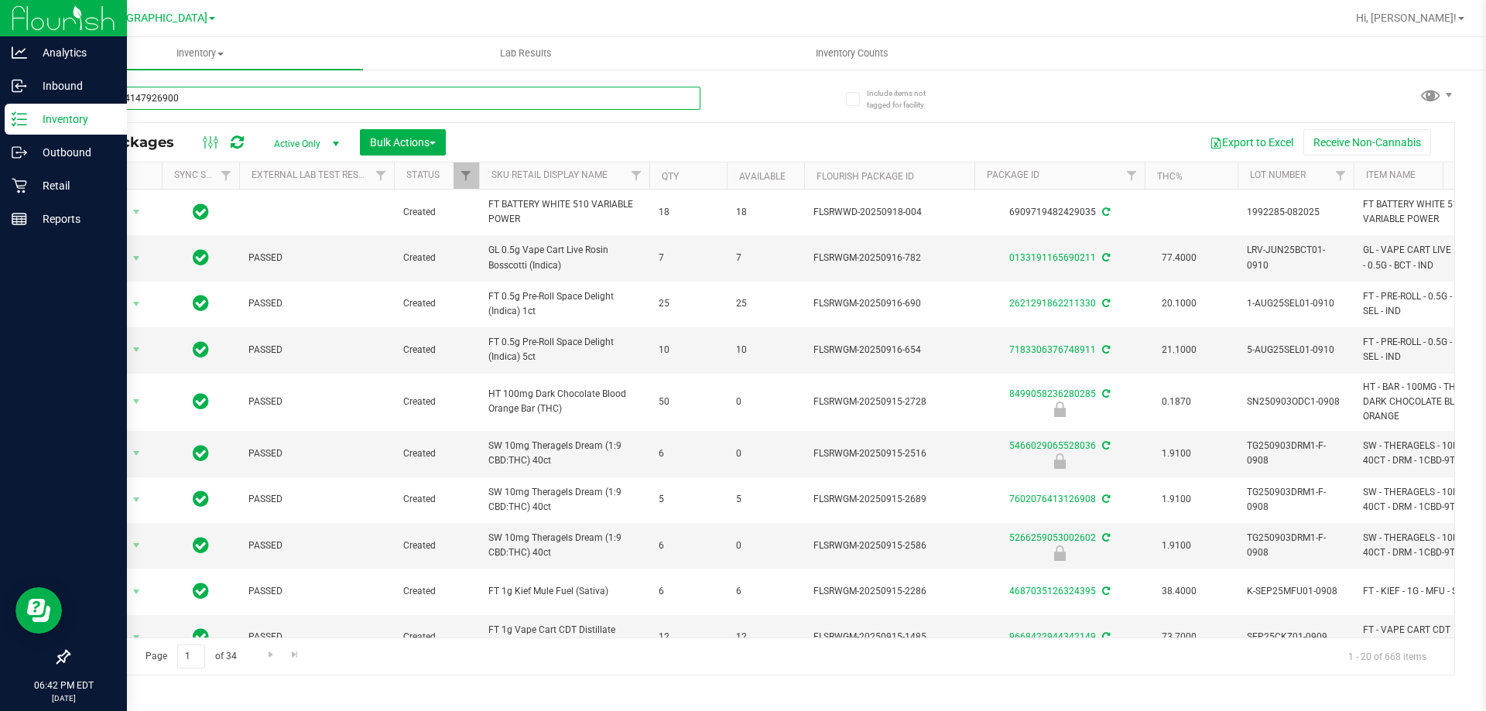
type input "4941654147926900"
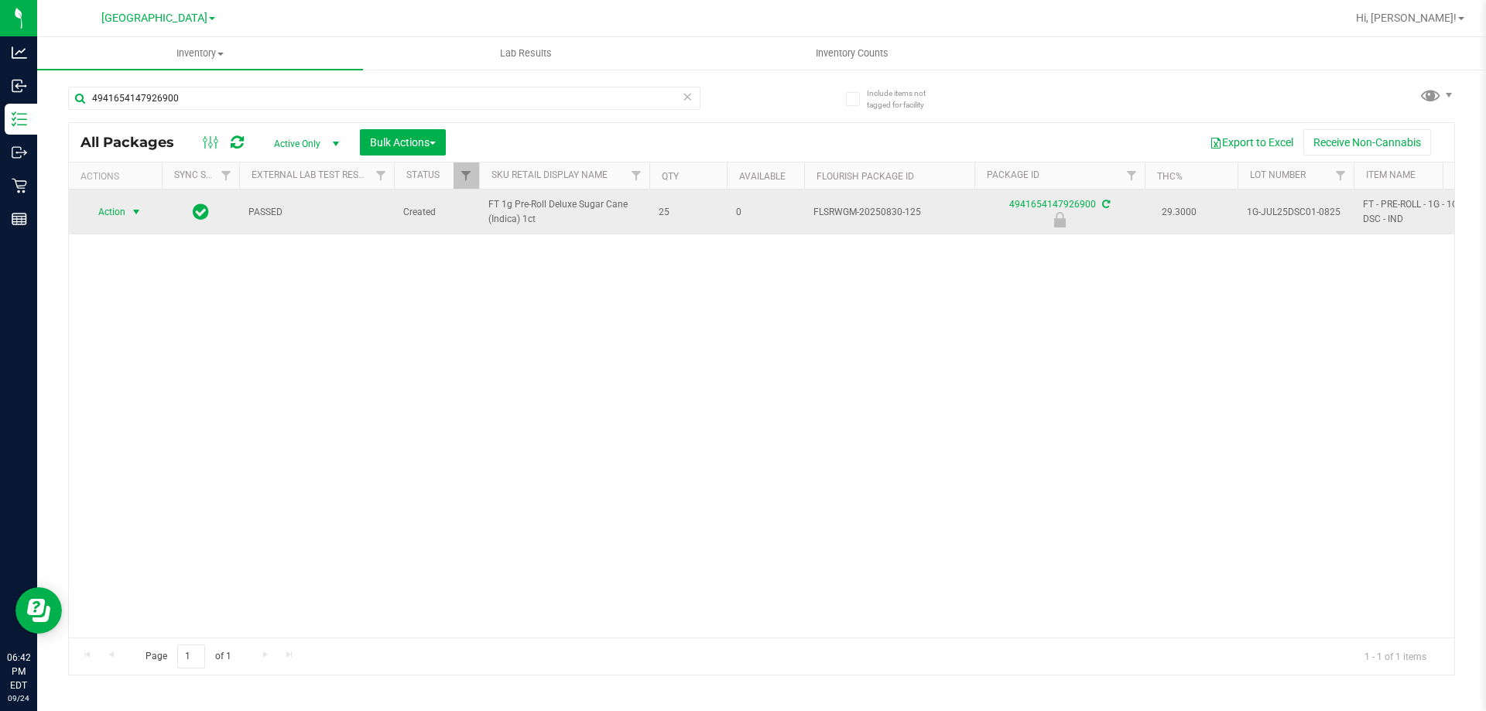
click at [118, 214] on span "Action" at bounding box center [105, 212] width 42 height 22
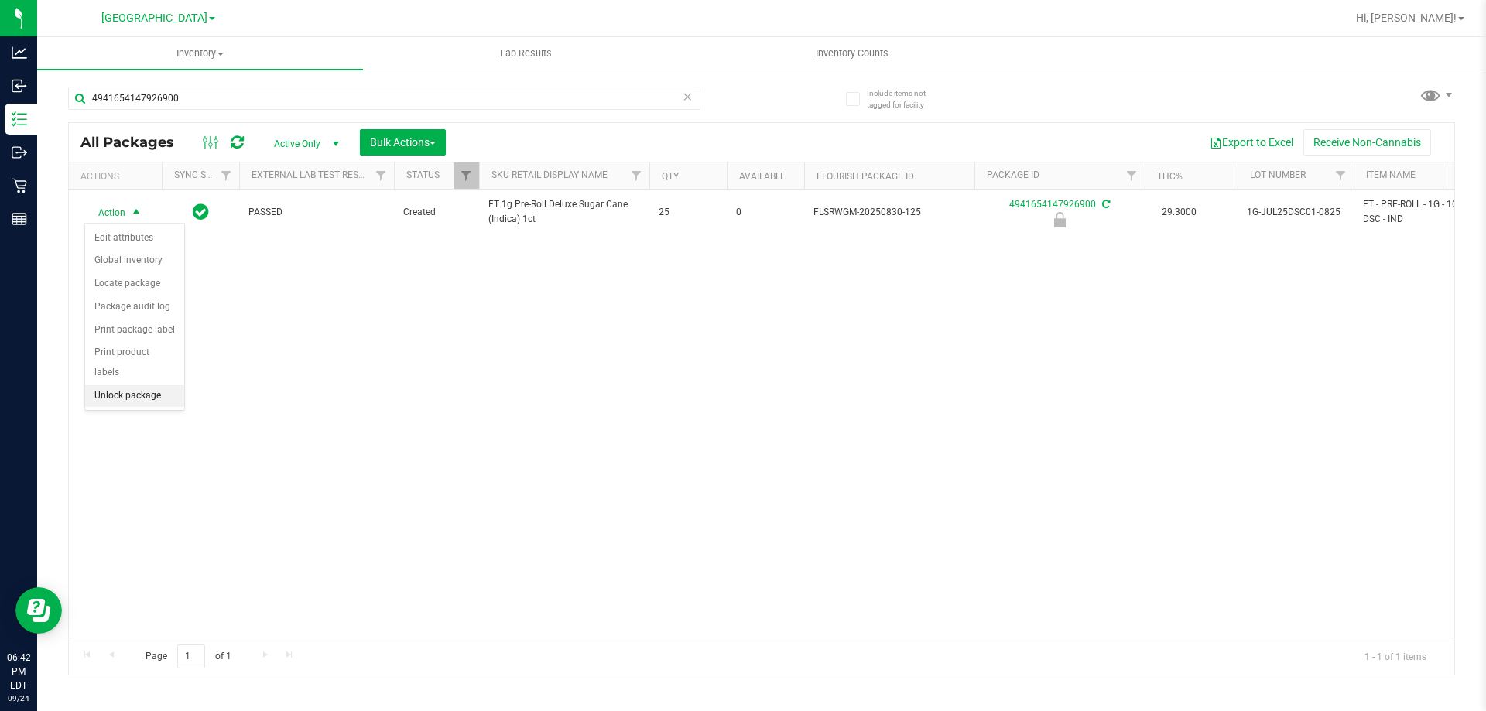
click at [139, 385] on li "Unlock package" at bounding box center [134, 396] width 99 height 23
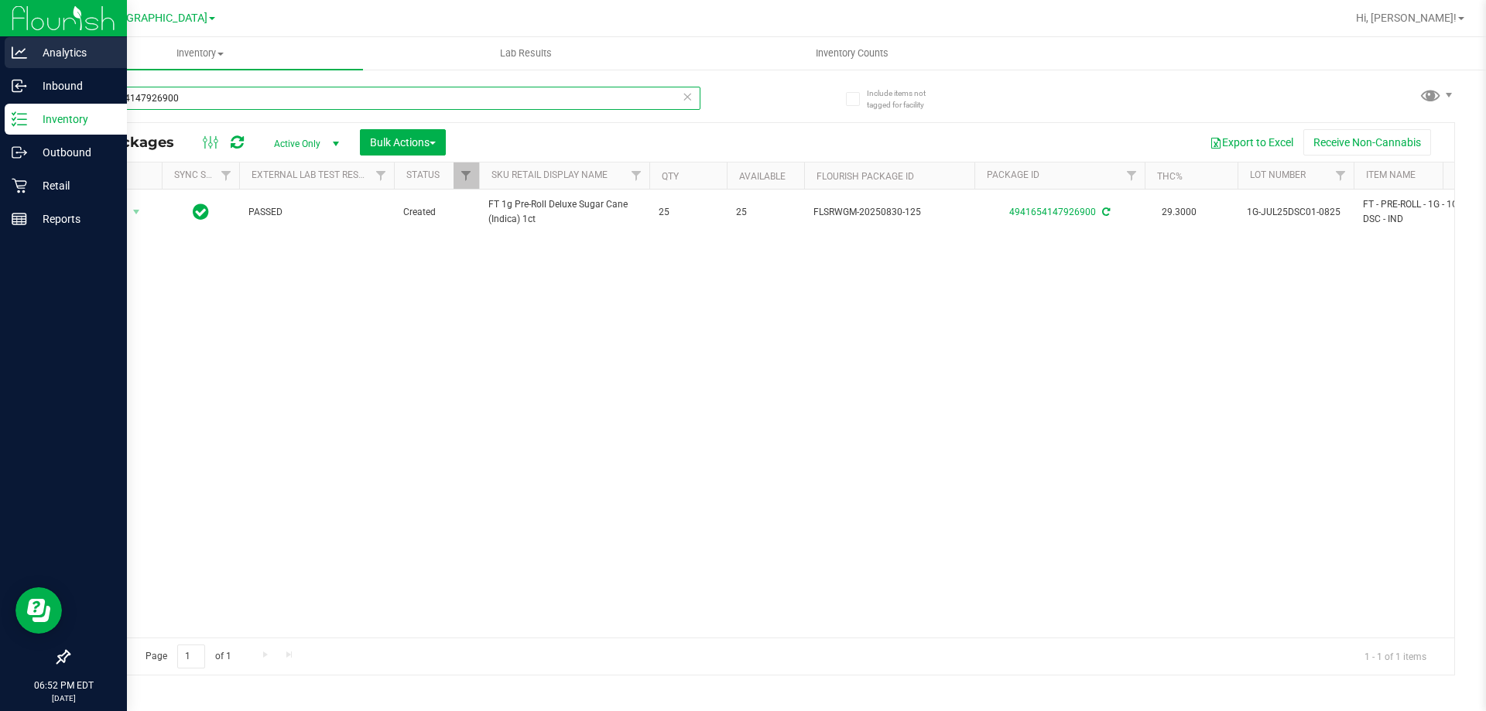
drag, startPoint x: 238, startPoint y: 105, endPoint x: 0, endPoint y: 58, distance: 242.9
click at [0, 58] on div "Analytics Inbound Inventory Outbound Retail Reports 06:52 PM EDT [DATE] 09/24 […" at bounding box center [743, 355] width 1486 height 711
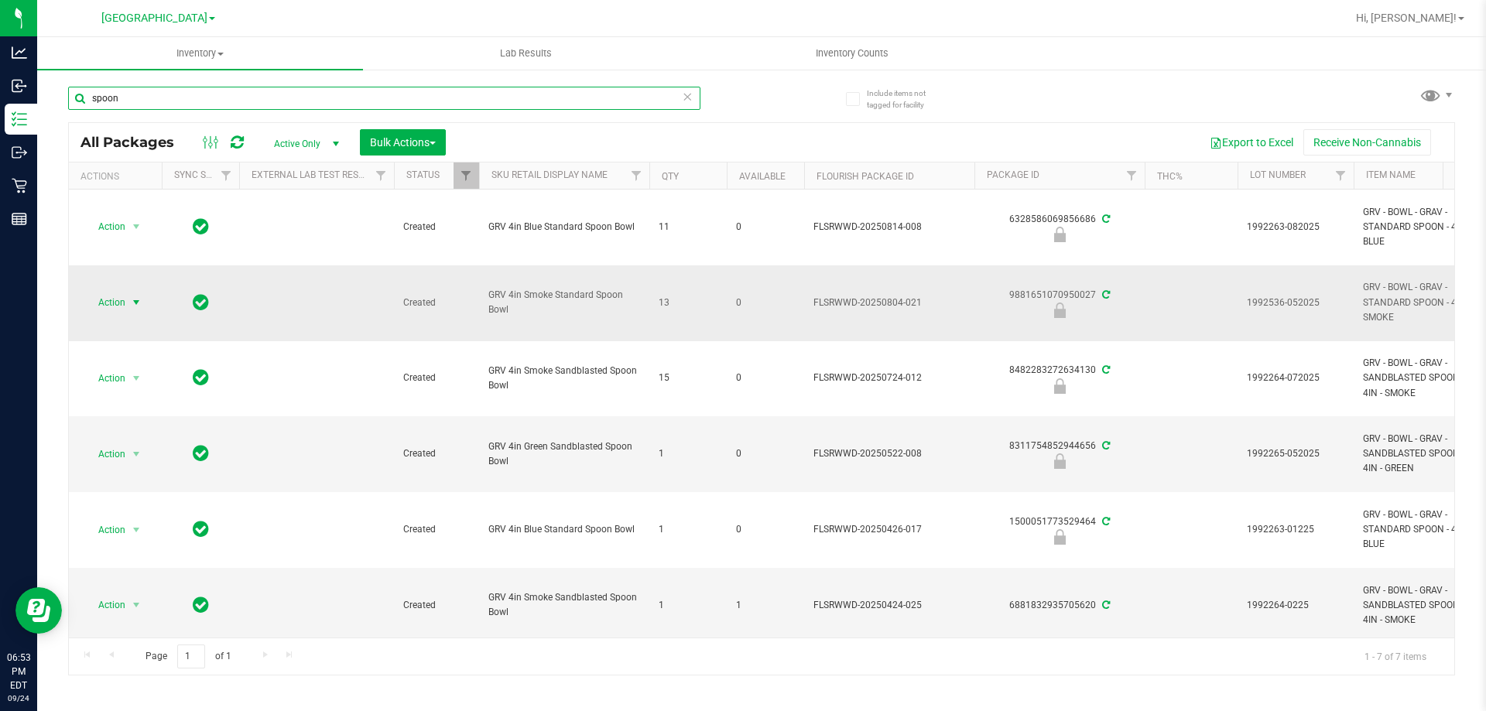
type input "spoon"
click at [132, 306] on span "select" at bounding box center [136, 303] width 12 height 12
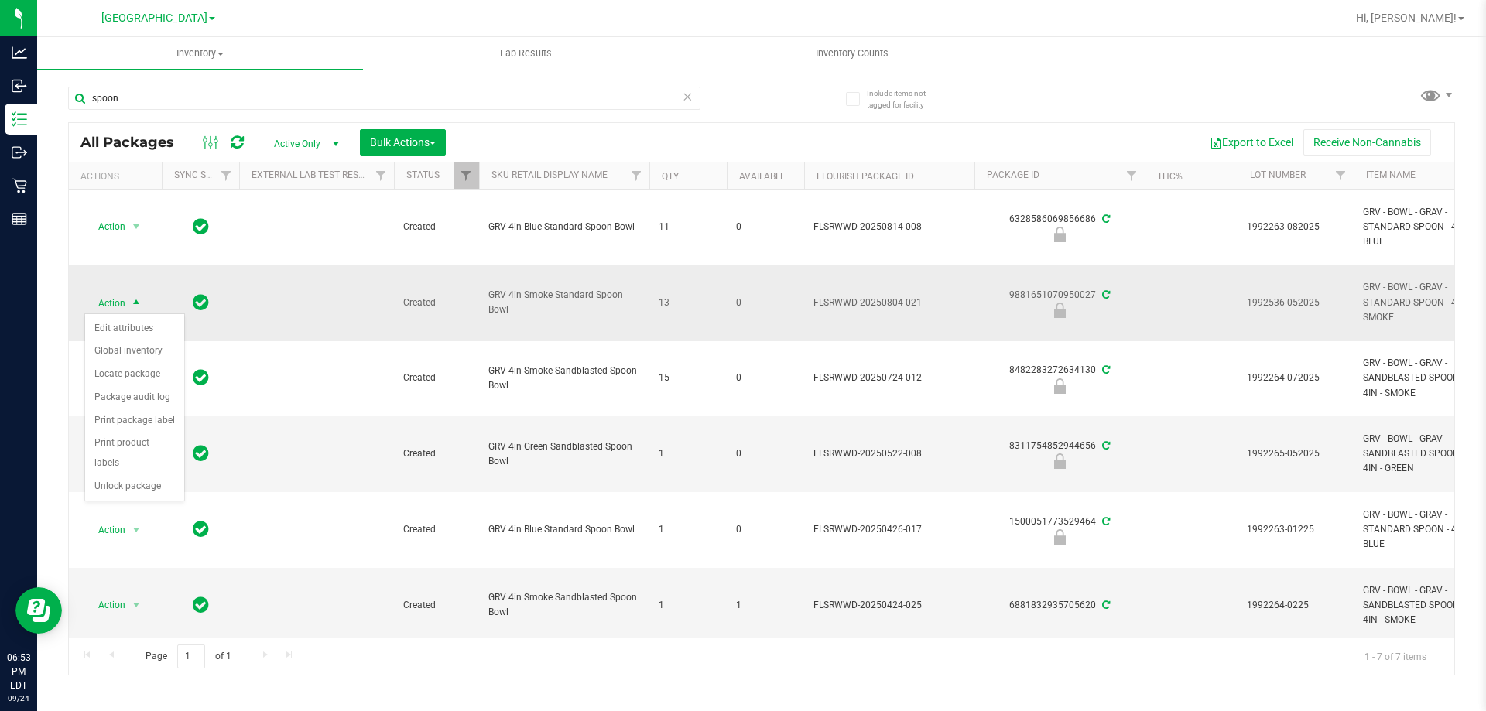
click at [342, 305] on td at bounding box center [316, 304] width 155 height 76
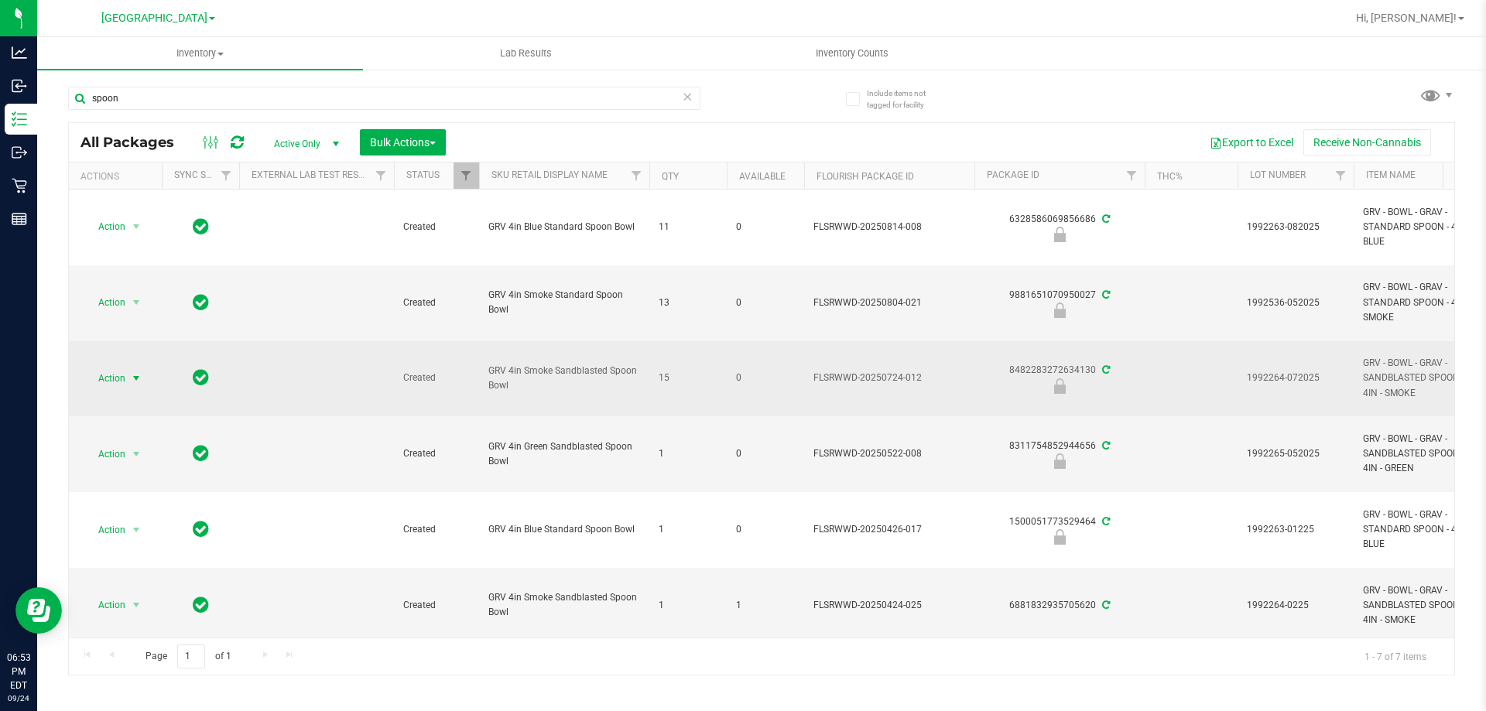
click at [127, 386] on span "select" at bounding box center [136, 379] width 19 height 22
click at [375, 400] on td at bounding box center [316, 379] width 155 height 76
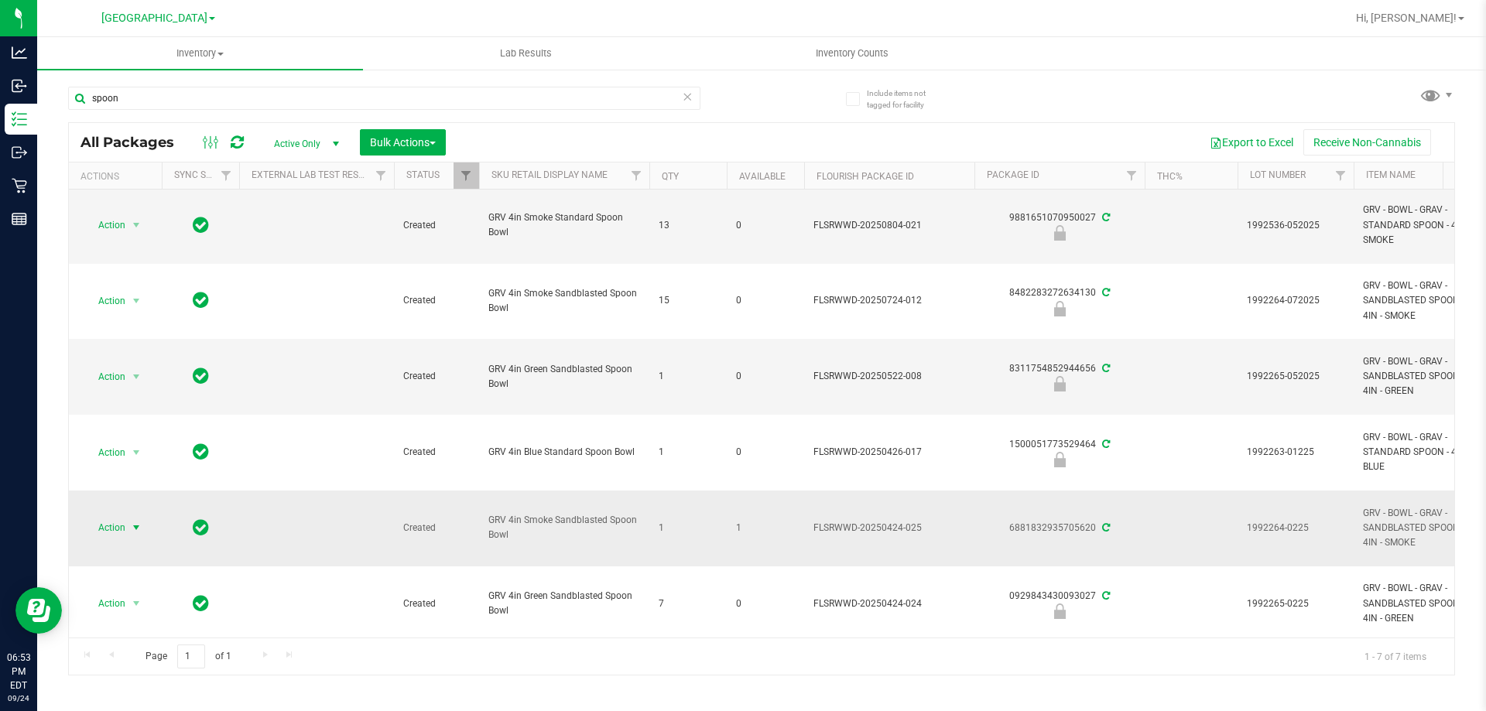
drag, startPoint x: 124, startPoint y: 523, endPoint x: 131, endPoint y: 519, distance: 8.0
click at [125, 522] on span "Action" at bounding box center [105, 528] width 42 height 22
click at [144, 411] on li "Lock package" at bounding box center [145, 410] width 120 height 23
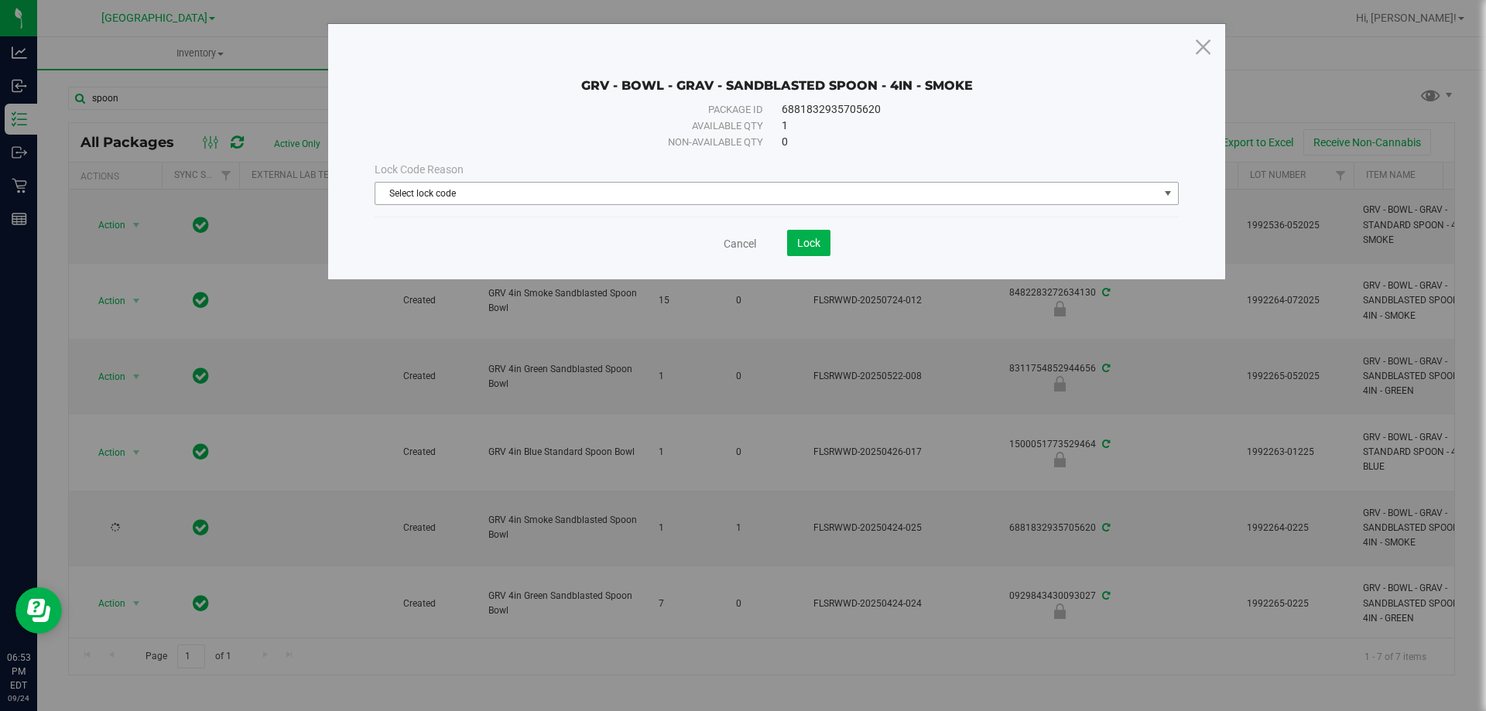
click at [491, 193] on span "Select lock code" at bounding box center [766, 194] width 783 height 22
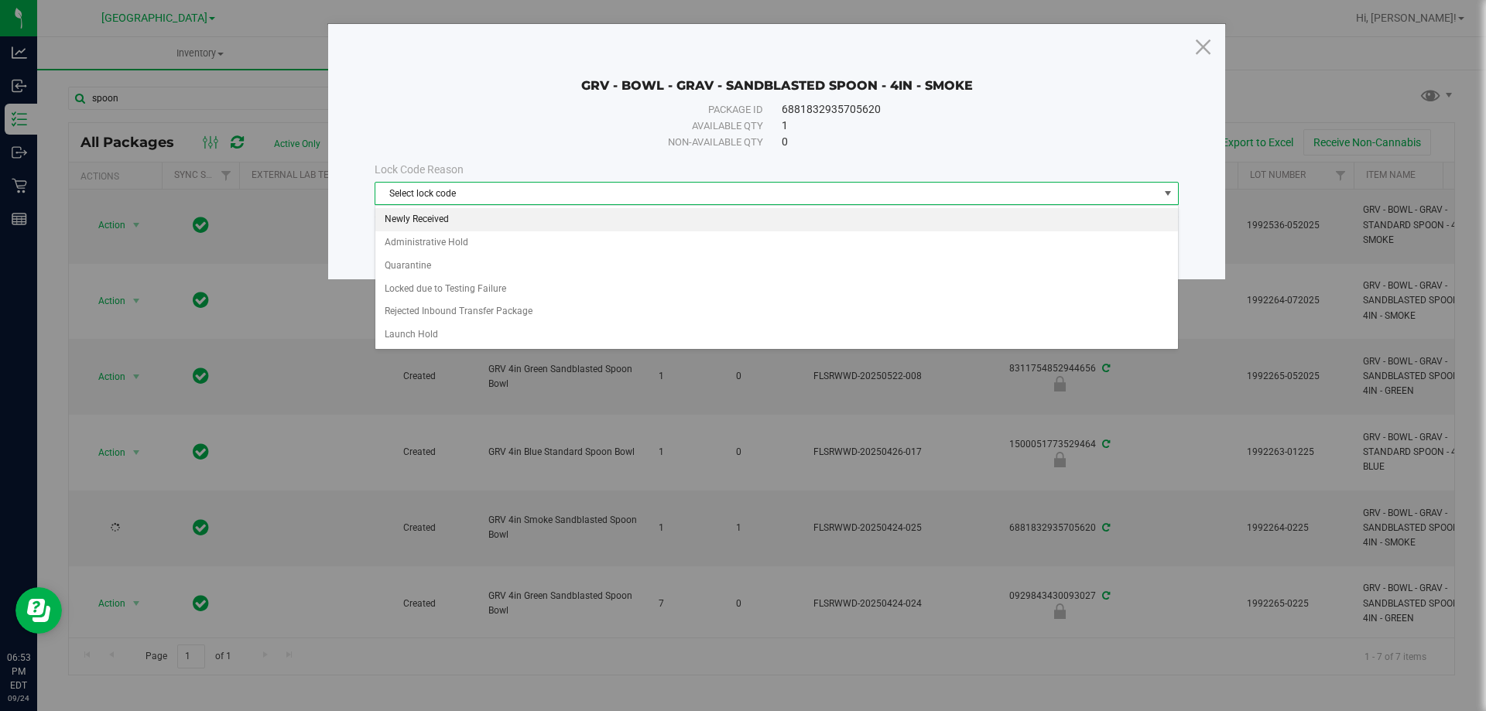
click at [492, 219] on li "Newly Received" at bounding box center [776, 219] width 803 height 23
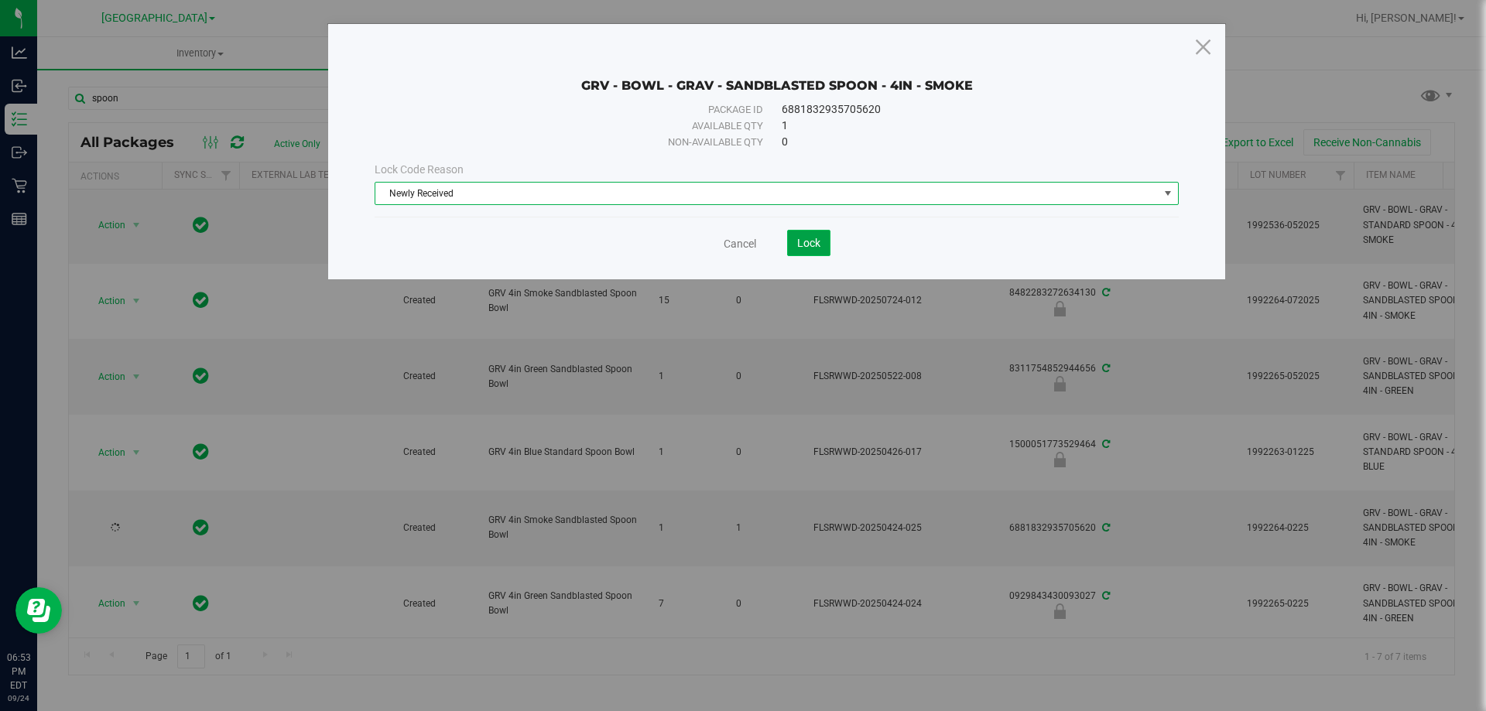
click at [805, 242] on span "Lock" at bounding box center [808, 243] width 23 height 12
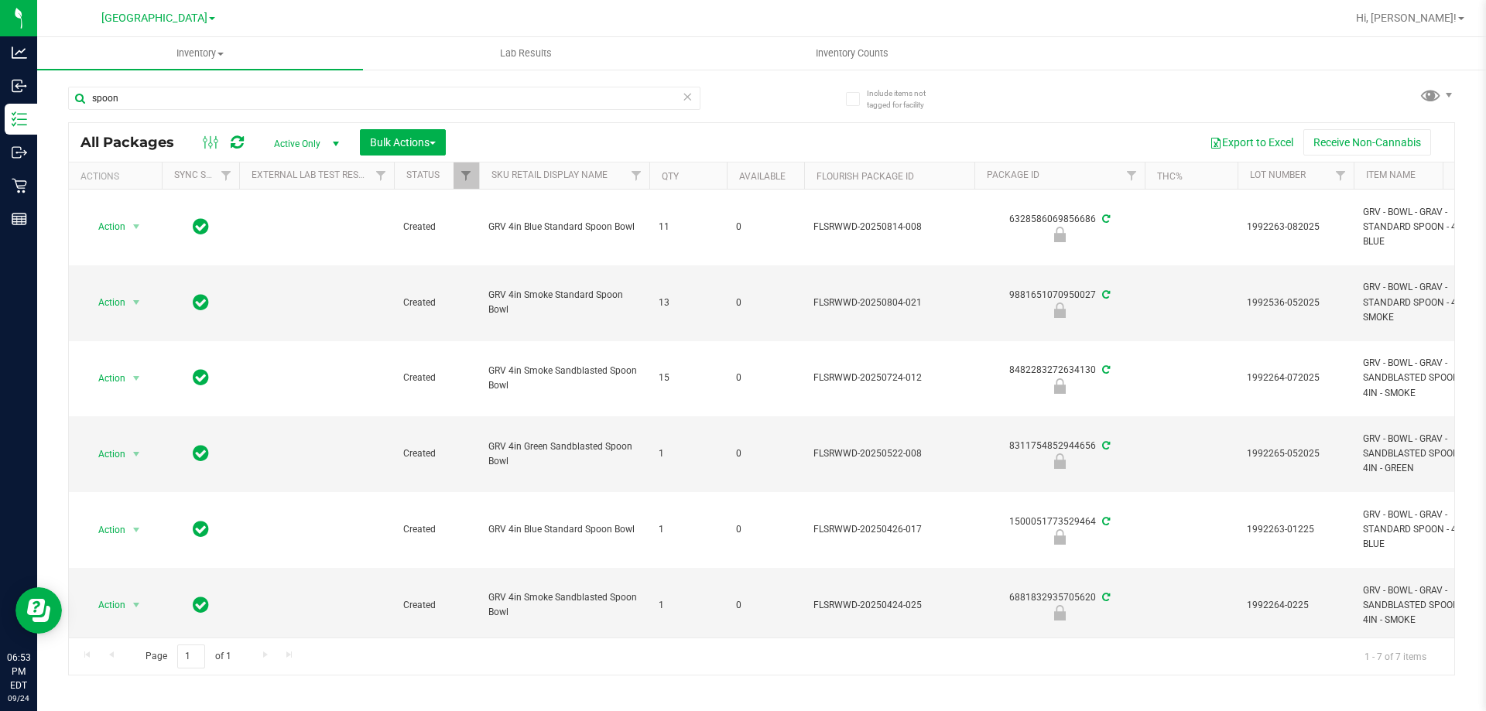
click at [685, 104] on icon at bounding box center [687, 96] width 11 height 19
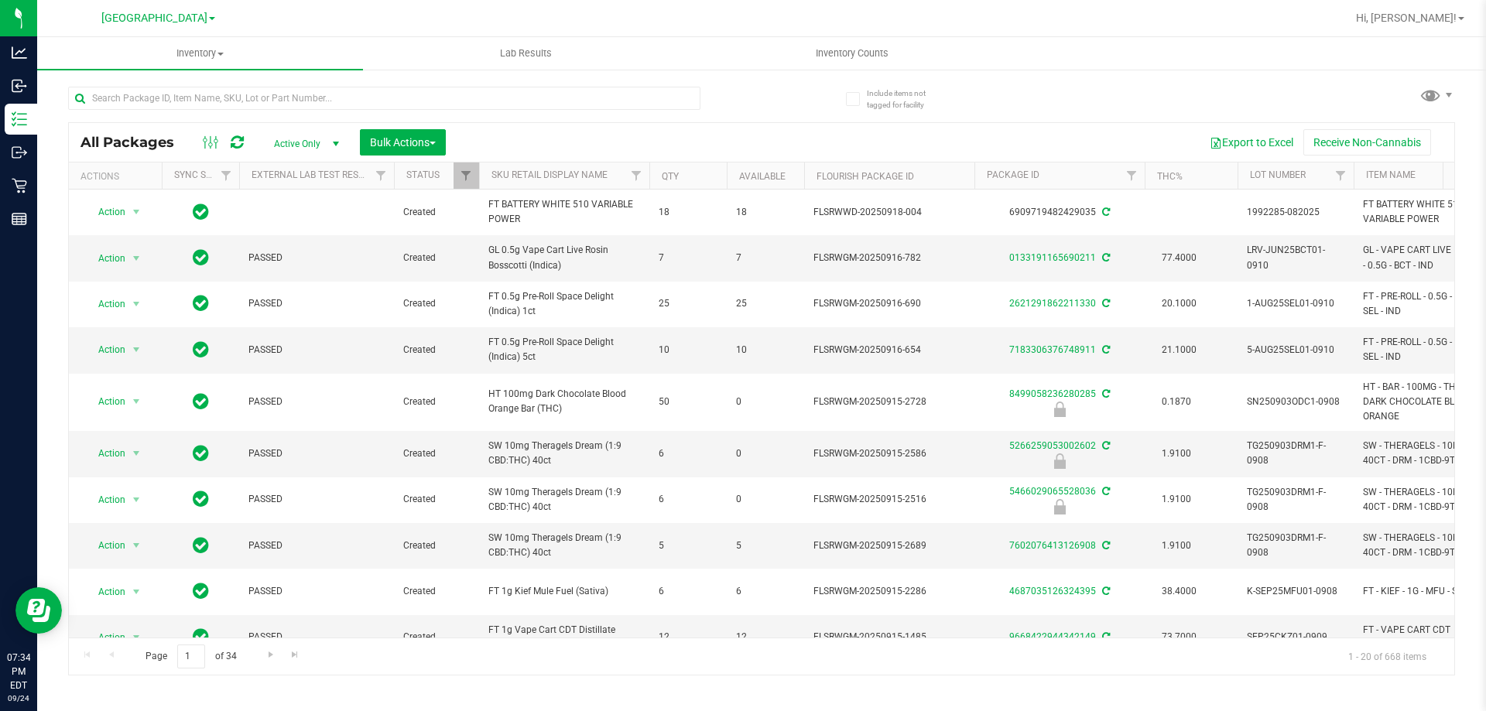
click at [222, 85] on div at bounding box center [415, 98] width 694 height 50
click at [219, 102] on input "text" at bounding box center [384, 98] width 632 height 23
type input "[CREDIT_CARD_NUMBER]"
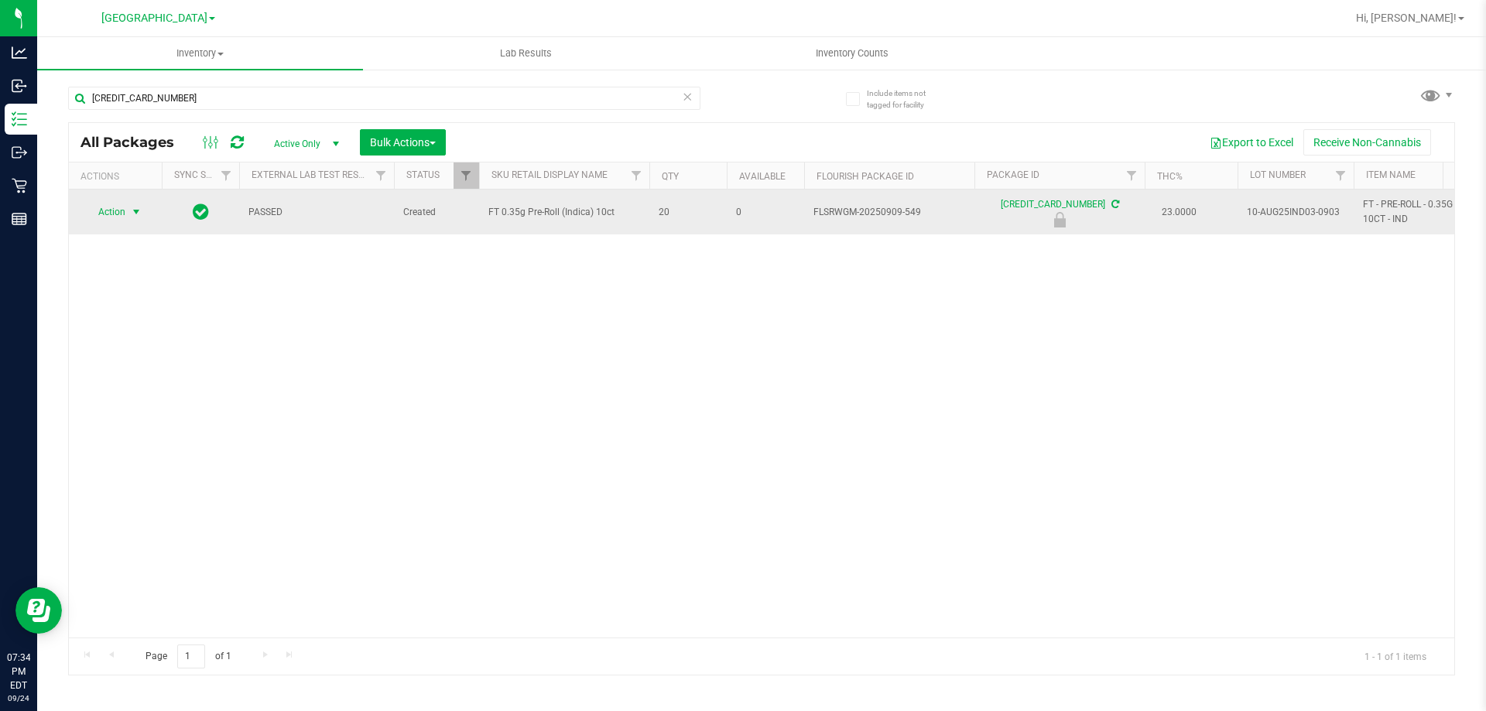
click at [122, 212] on span "Action" at bounding box center [105, 212] width 42 height 22
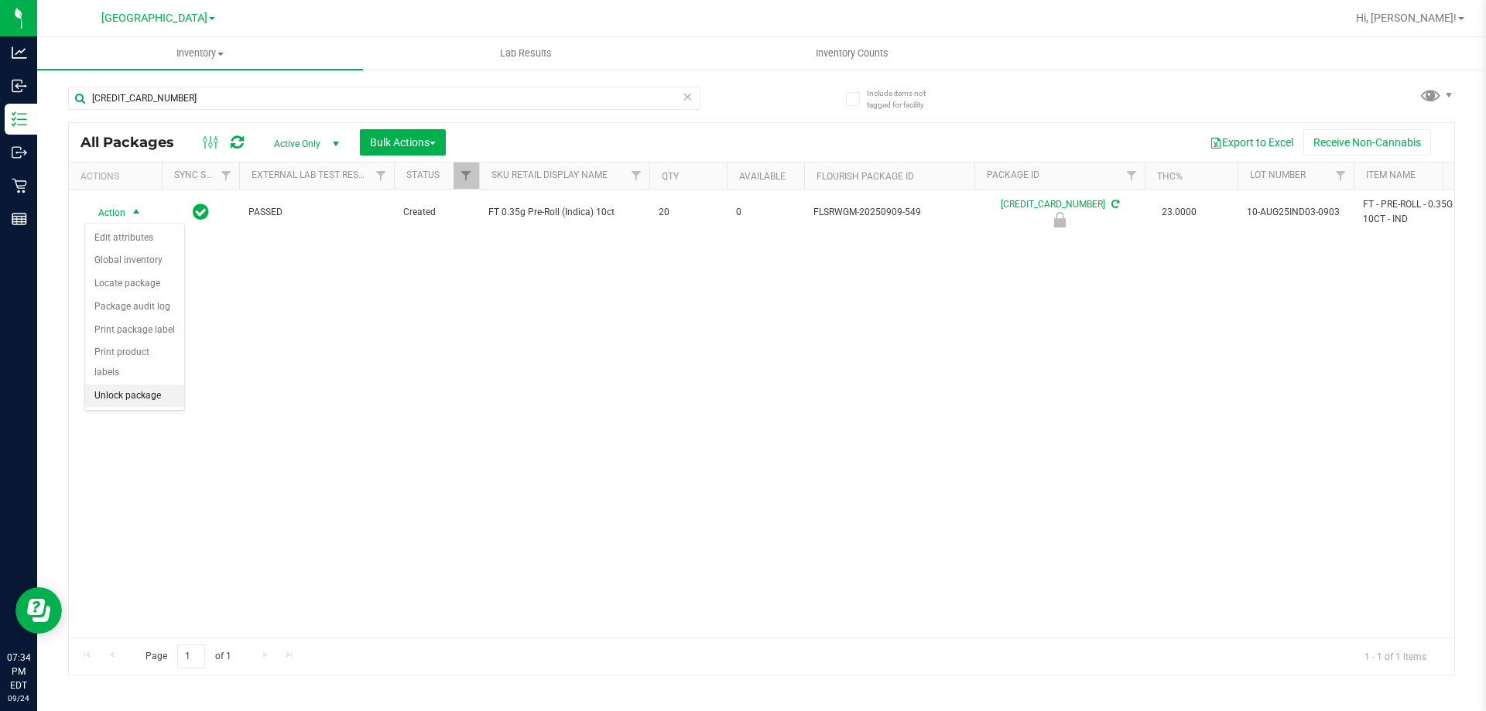
click at [140, 385] on li "Unlock package" at bounding box center [134, 396] width 99 height 23
